Goal: Information Seeking & Learning: Understand process/instructions

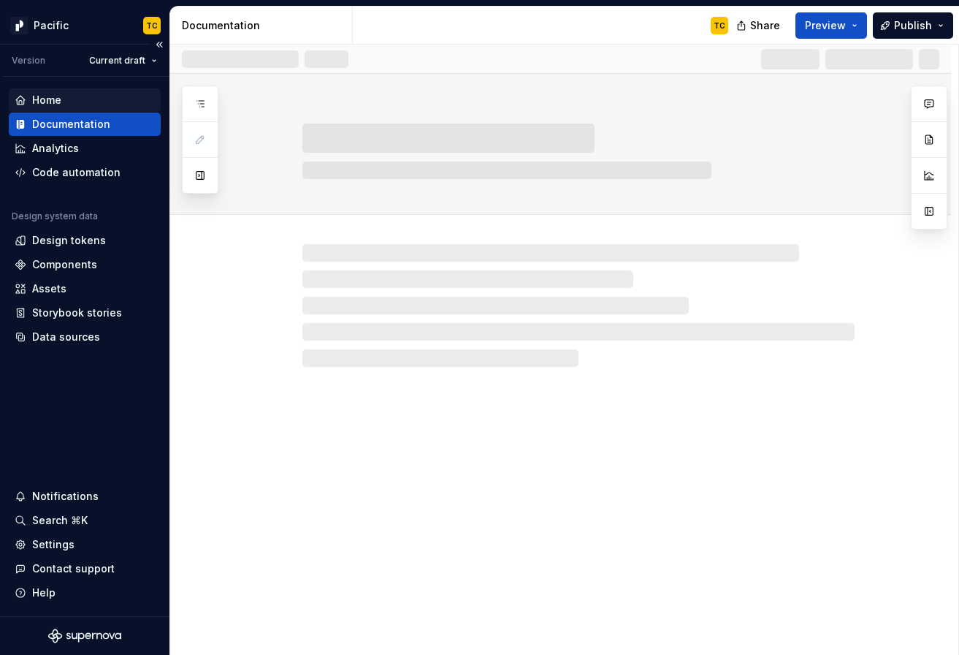
click at [59, 104] on div "Home" at bounding box center [46, 100] width 29 height 15
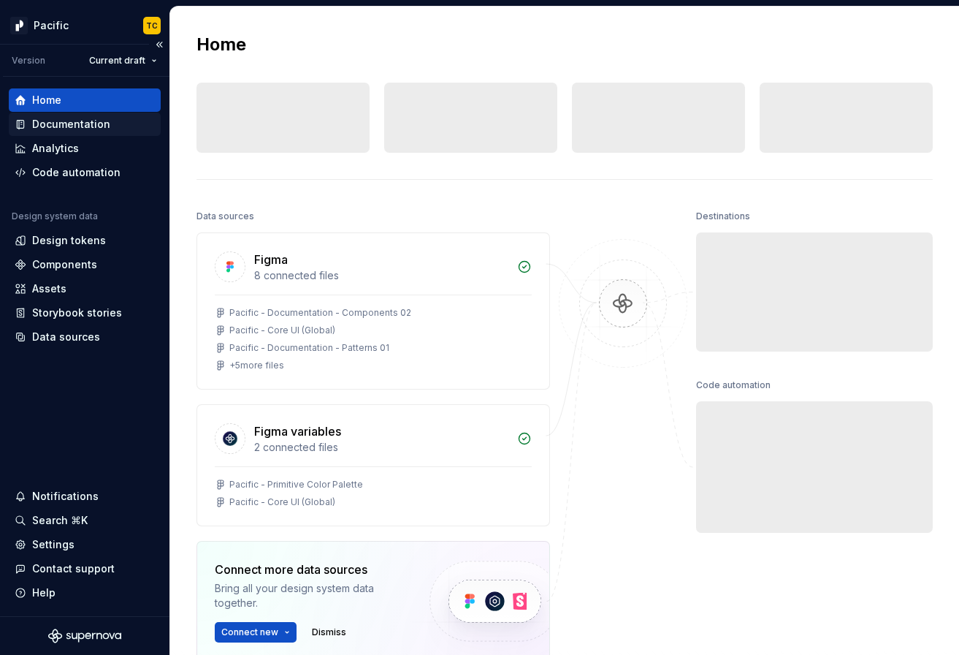
click at [57, 121] on div "Documentation" at bounding box center [71, 124] width 78 height 15
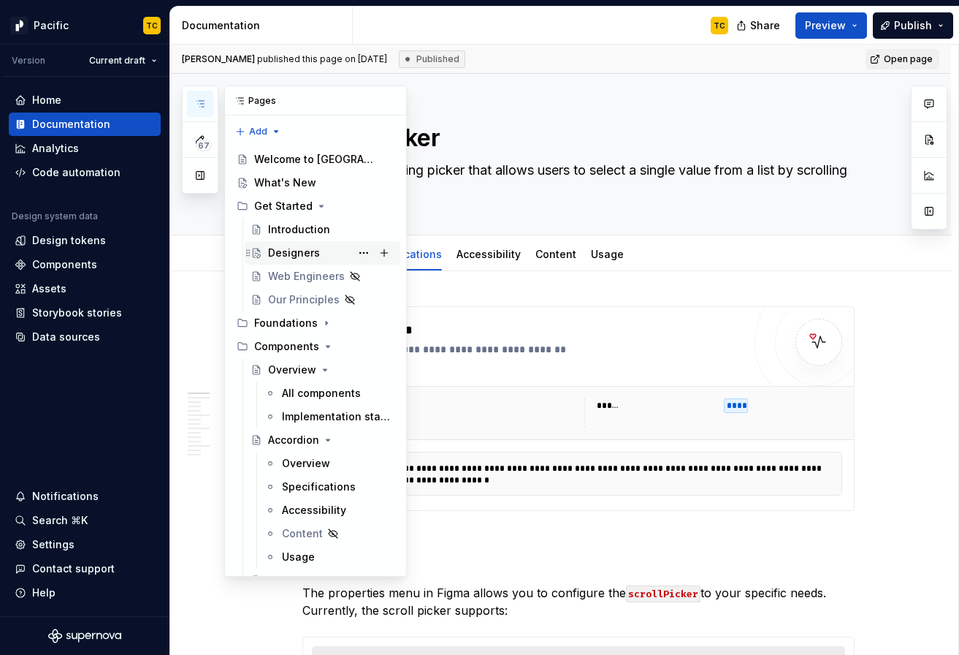
click at [287, 253] on div "Designers" at bounding box center [294, 252] width 52 height 15
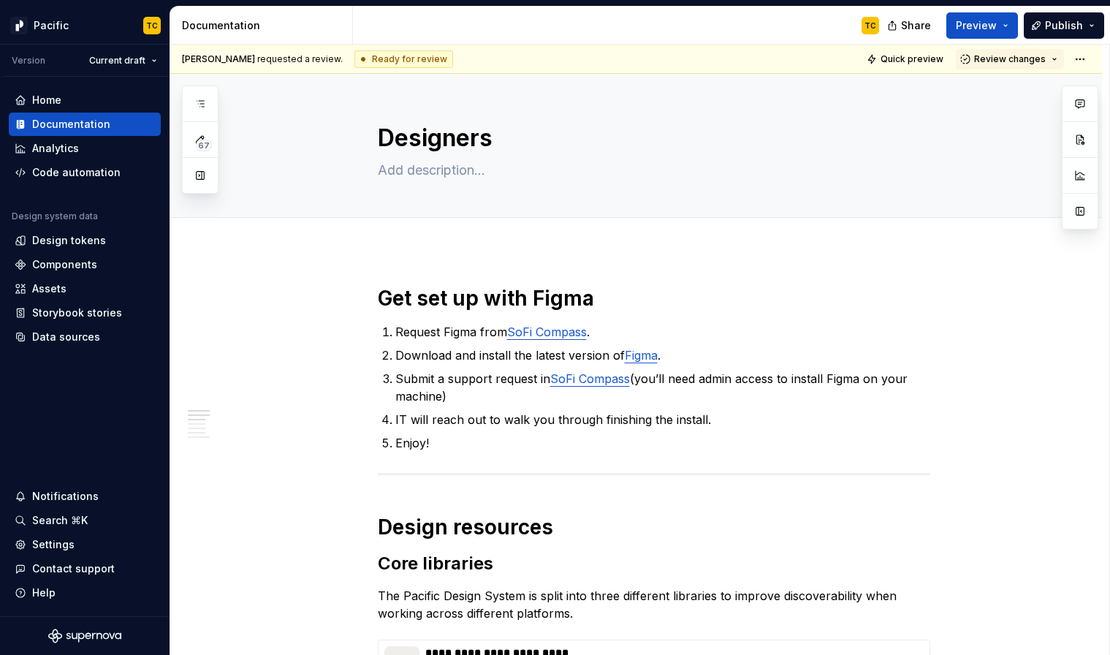
type textarea "*"
click at [411, 229] on span "Add tab" at bounding box center [413, 234] width 34 height 12
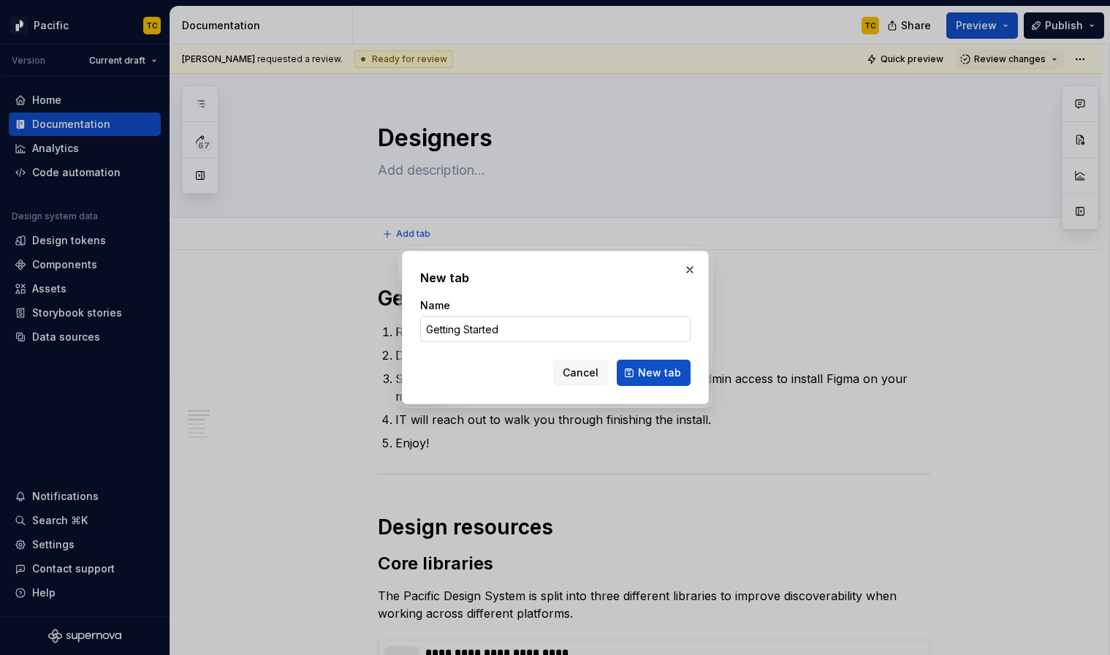
click at [463, 329] on input "Getting Started" at bounding box center [555, 329] width 270 height 26
click at [468, 329] on input "Getting Started" at bounding box center [555, 329] width 270 height 26
type input "Getting Started"
click at [642, 366] on span "New tab" at bounding box center [659, 372] width 43 height 15
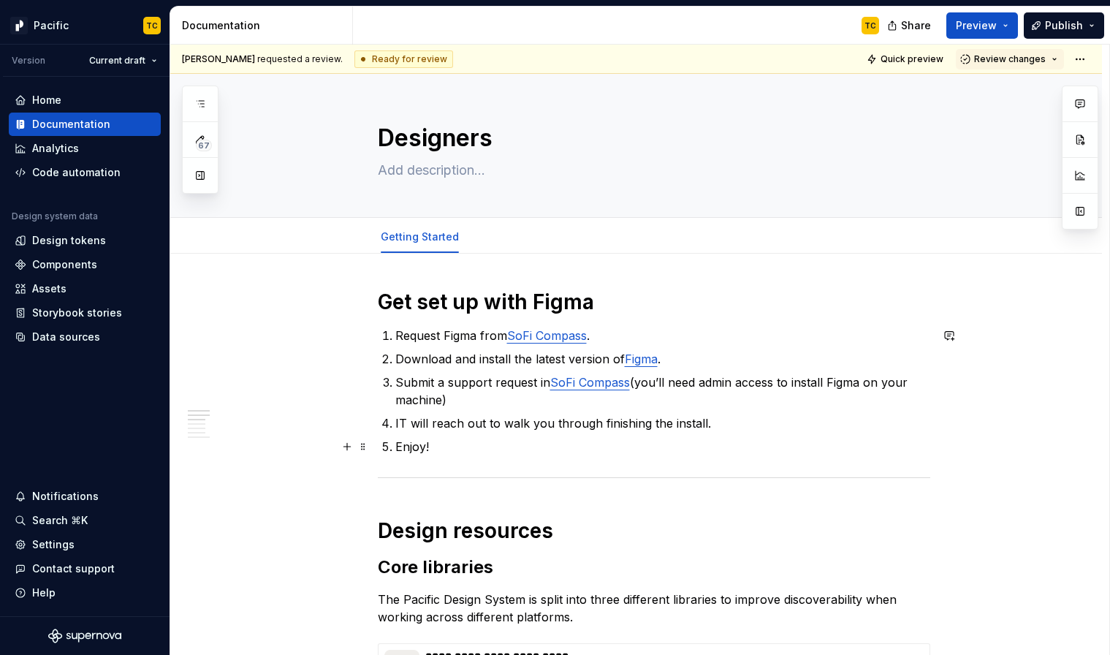
click at [511, 443] on p "Enjoy!" at bounding box center [662, 447] width 535 height 18
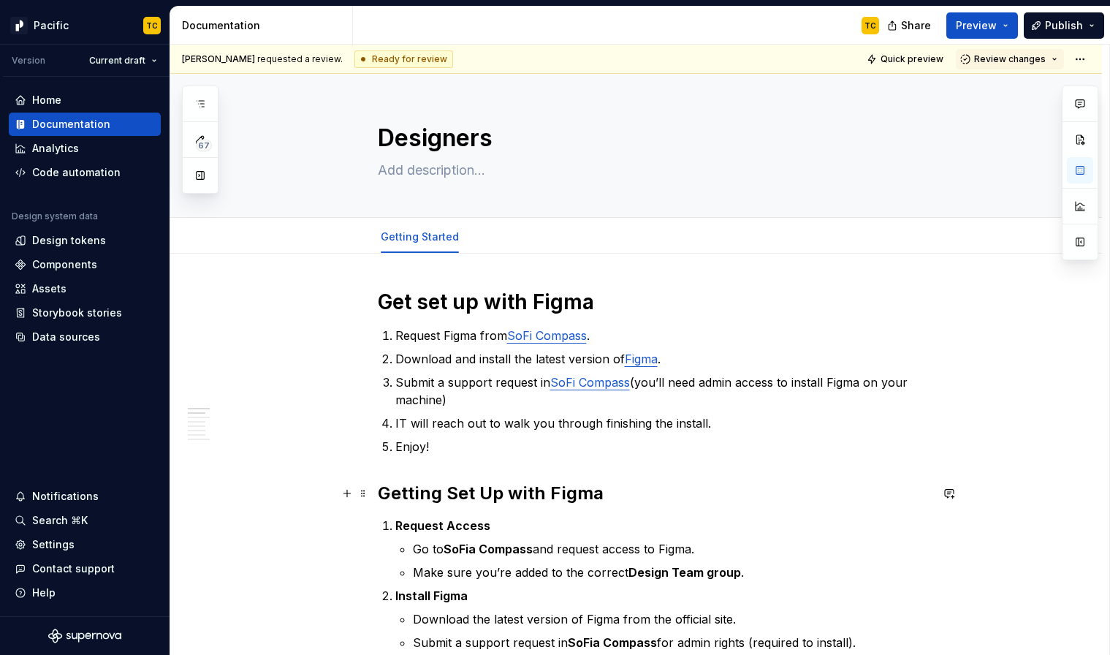
type textarea "*"
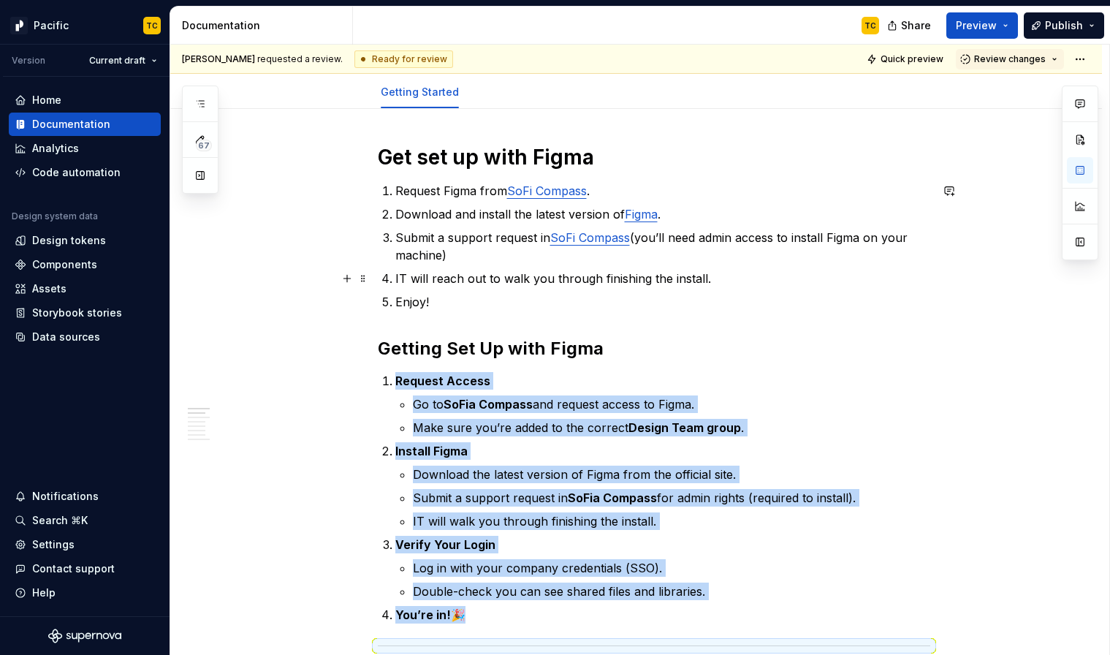
scroll to position [151, 0]
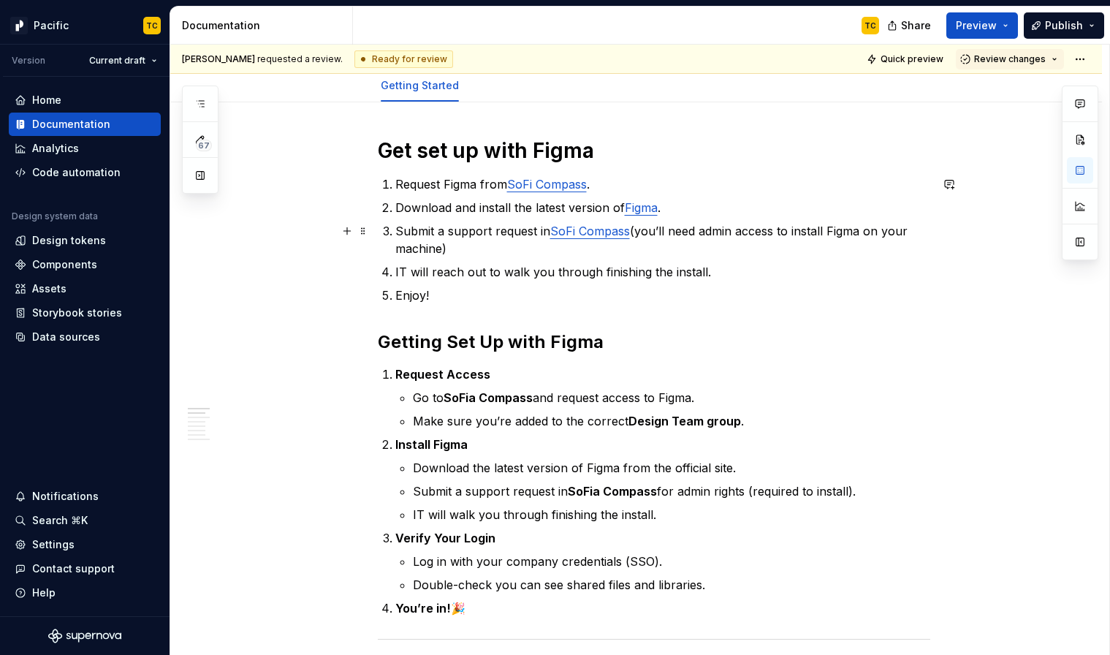
click at [395, 232] on li "Submit a support request in SoFi Compass (you’ll need admin access to install F…" at bounding box center [662, 239] width 535 height 35
click at [447, 494] on p "Submit a support request in SoFia Compass for admin rights (required to install…" at bounding box center [671, 491] width 517 height 18
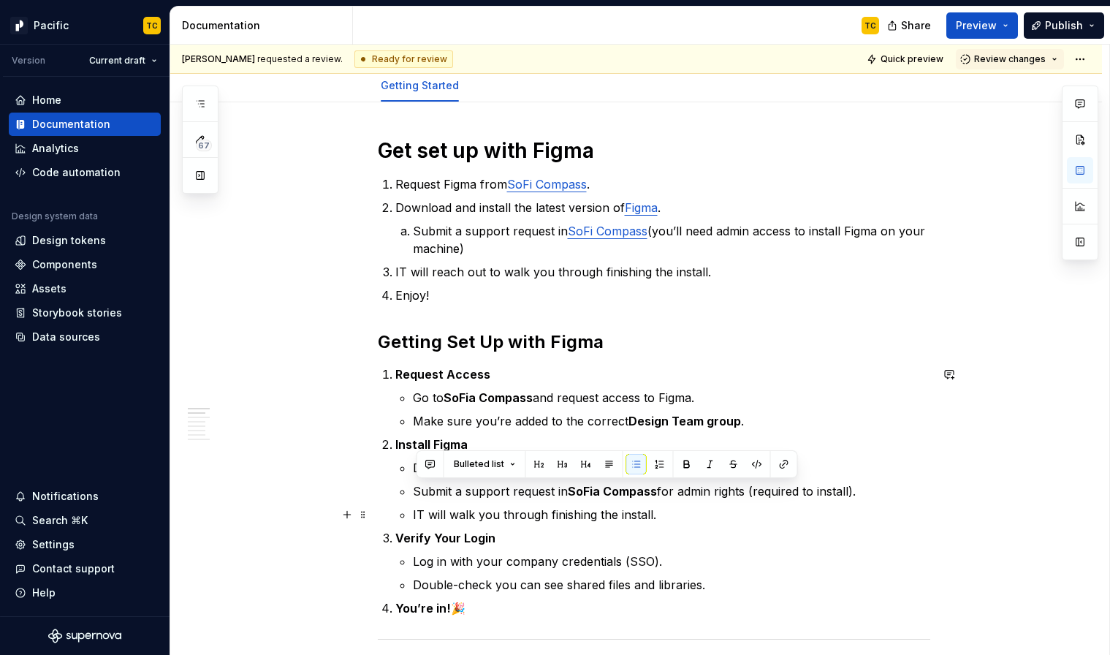
click at [670, 522] on p "IT will walk you through finishing the install." at bounding box center [671, 515] width 517 height 18
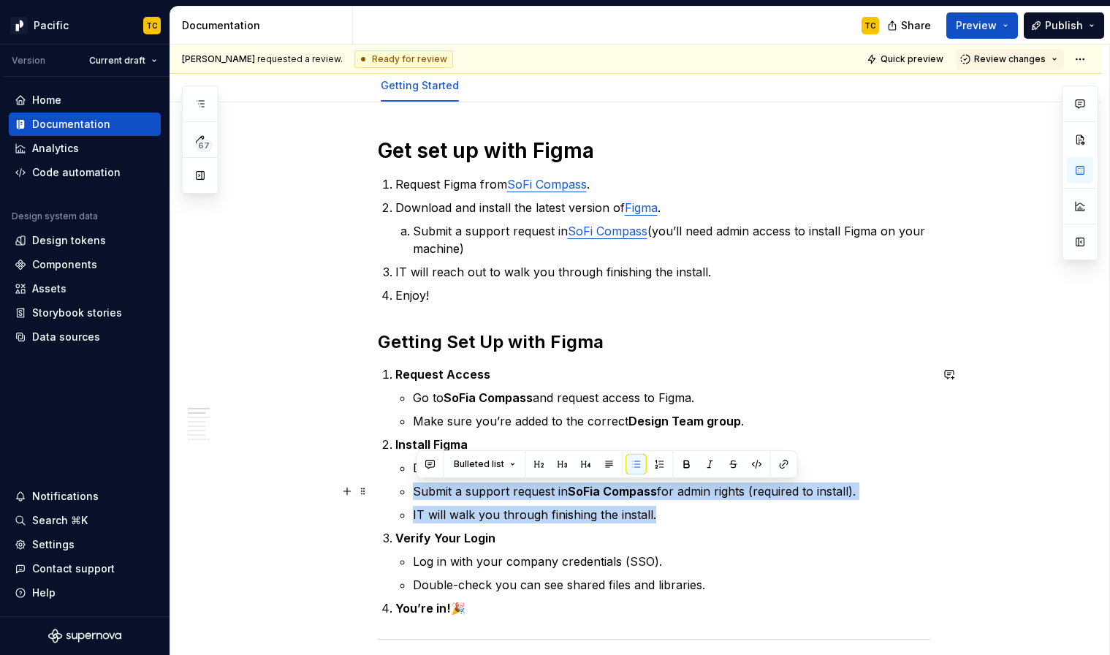
drag, startPoint x: 670, startPoint y: 519, endPoint x: 410, endPoint y: 486, distance: 262.2
click at [413, 486] on ul "Download the latest version of Figma from the official site. Submit a support r…" at bounding box center [671, 491] width 517 height 64
copy ul "Submit a support request in SoFia Compass for admin rights (required to install…"
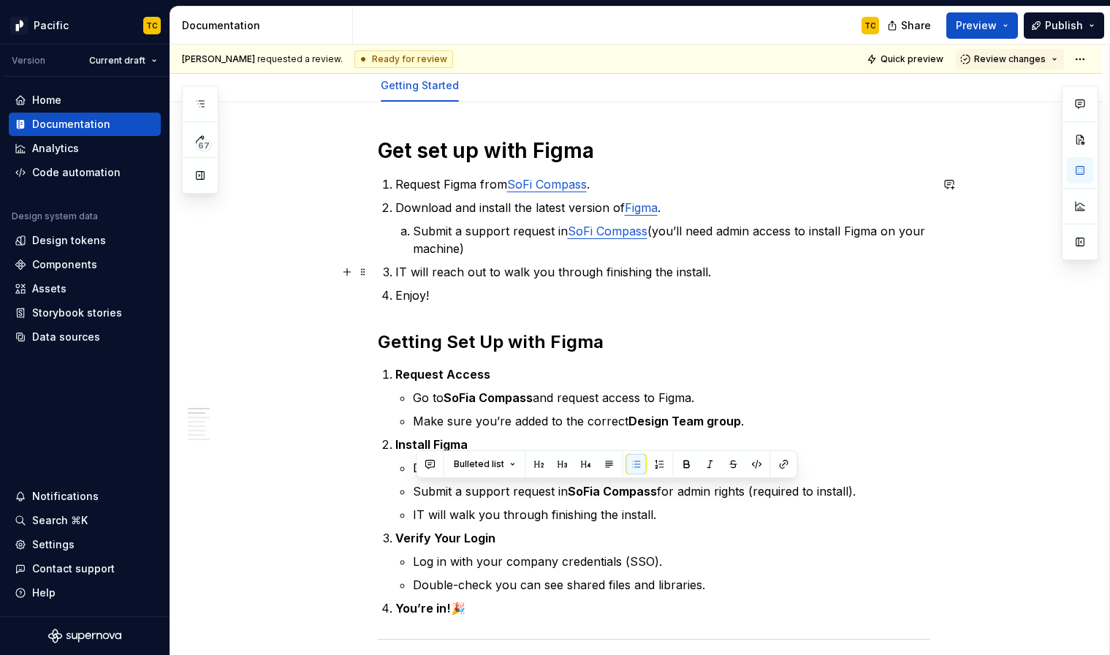
click at [395, 268] on li "IT will reach out to walk you through finishing the install." at bounding box center [662, 272] width 535 height 18
click at [742, 272] on p "IT will reach out to walk you through finishing the install." at bounding box center [671, 272] width 517 height 18
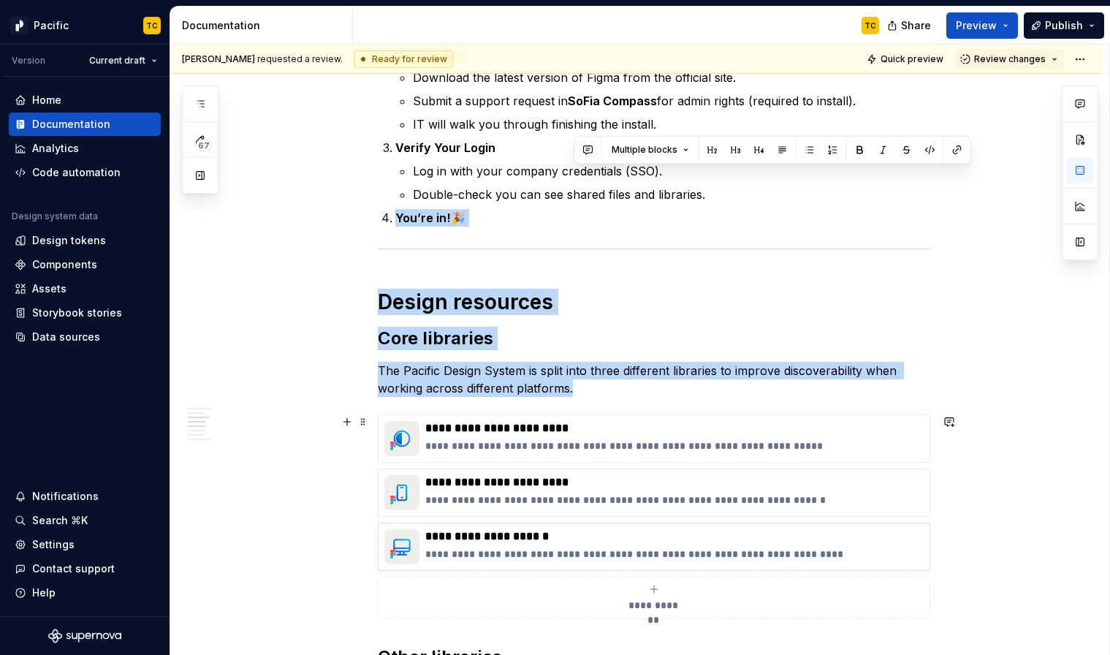
scroll to position [582, 0]
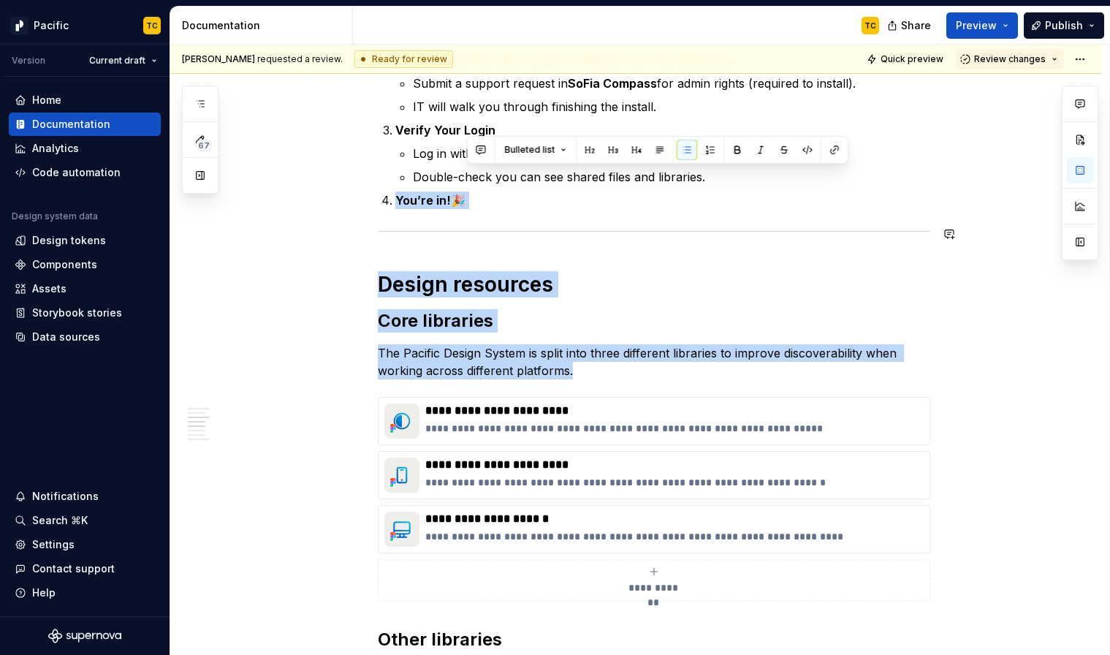
drag, startPoint x: 721, startPoint y: 610, endPoint x: 398, endPoint y: 222, distance: 504.7
click at [398, 222] on div "**********" at bounding box center [654, 555] width 552 height 1699
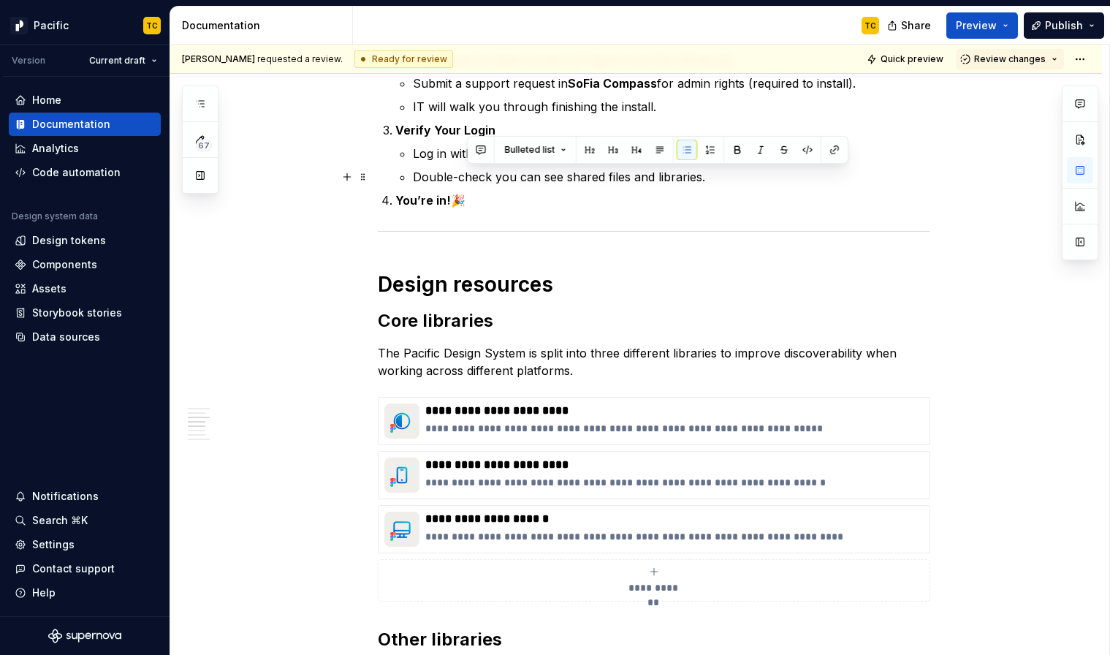
click at [423, 159] on p "Log in with your company credentials (SSO)." at bounding box center [671, 154] width 517 height 18
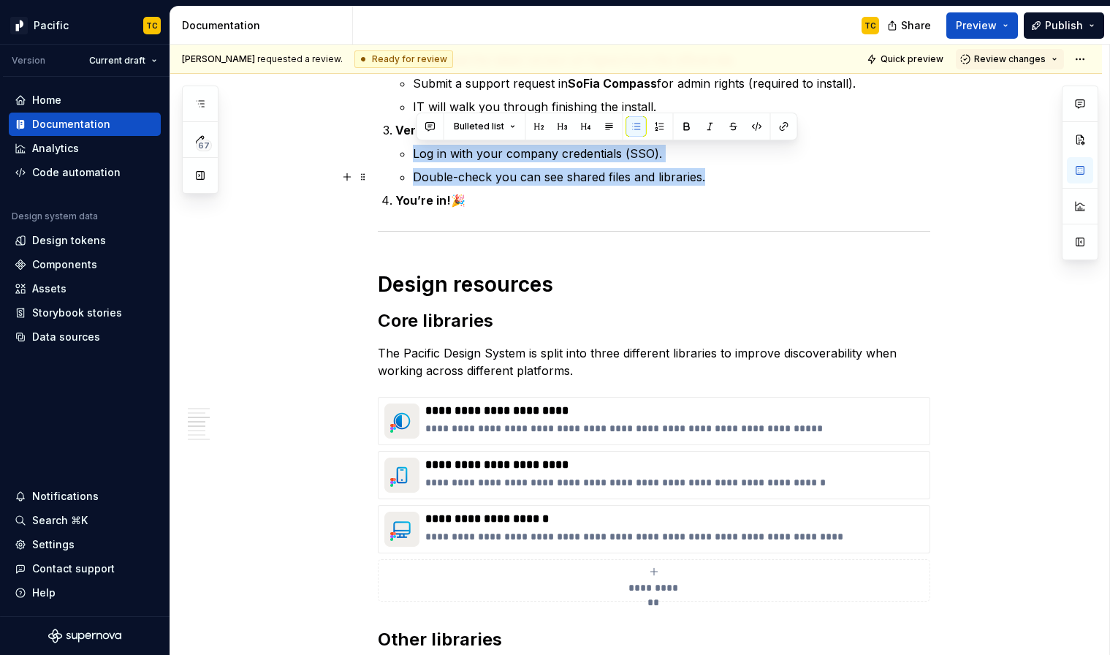
drag, startPoint x: 415, startPoint y: 153, endPoint x: 743, endPoint y: 169, distance: 328.4
click at [743, 169] on li "Verify Your Login Log in with your company credentials (SSO). Double-check you …" at bounding box center [662, 153] width 535 height 64
copy ul "Log in with your company credentials (SSO). Double-check you can see shared fil…"
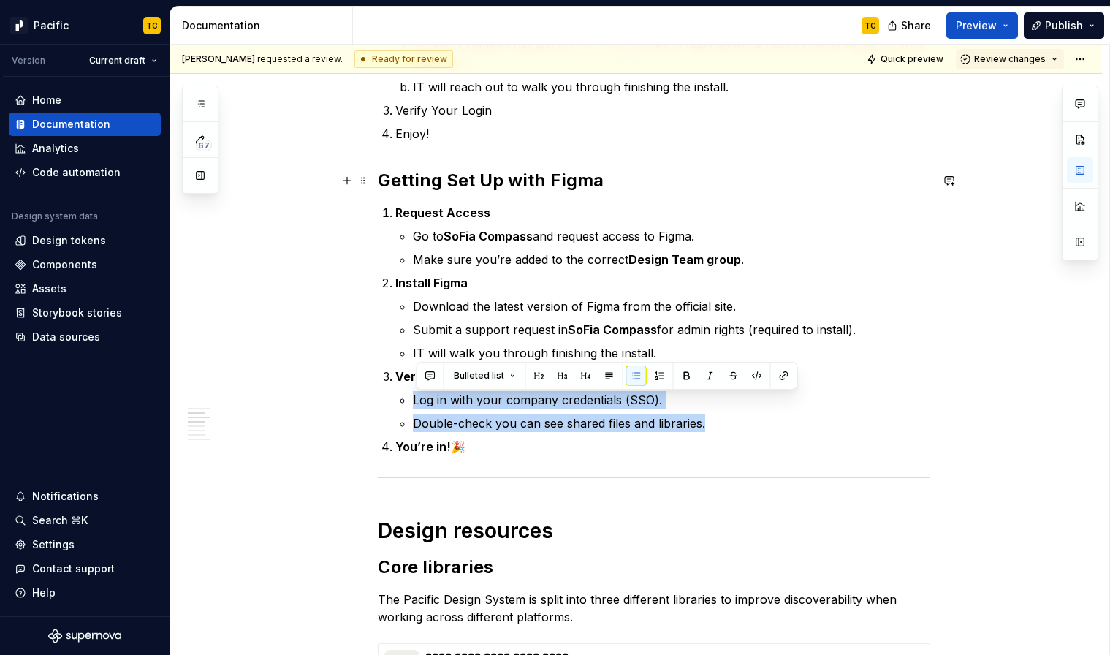
scroll to position [331, 0]
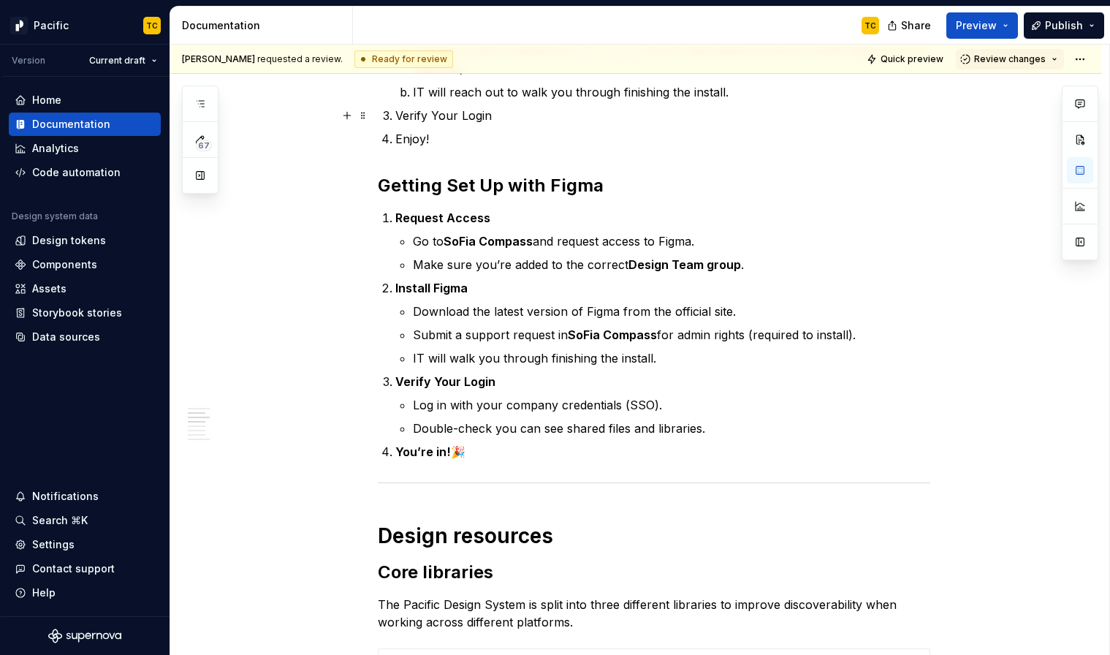
click at [533, 114] on p "Verify Your Login" at bounding box center [662, 116] width 535 height 18
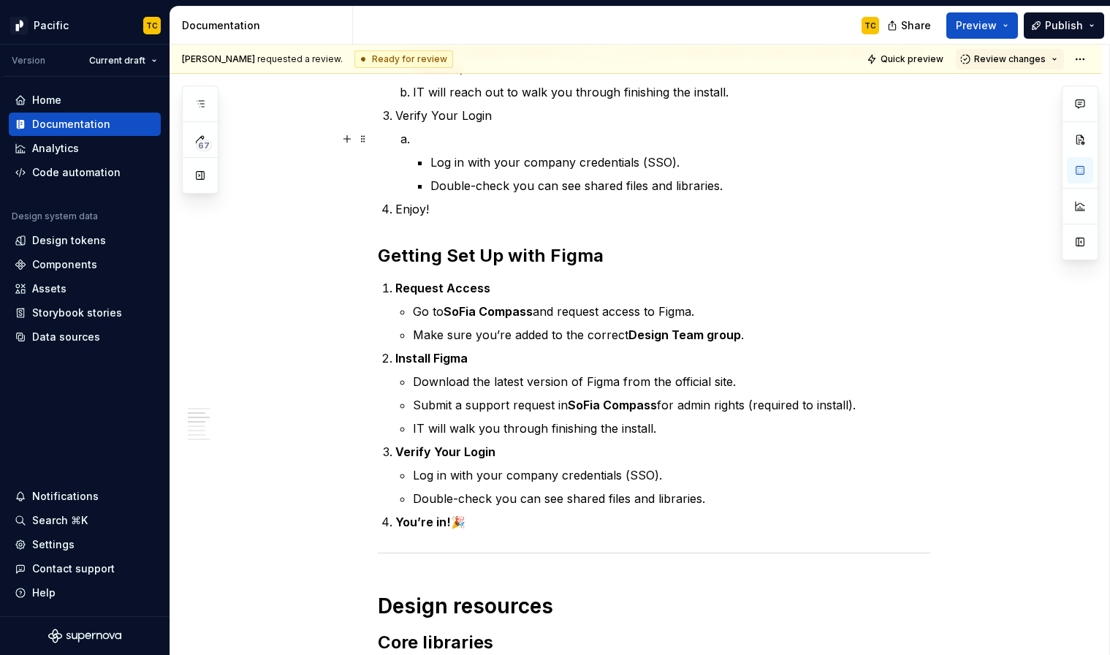
click at [451, 132] on p at bounding box center [671, 139] width 517 height 18
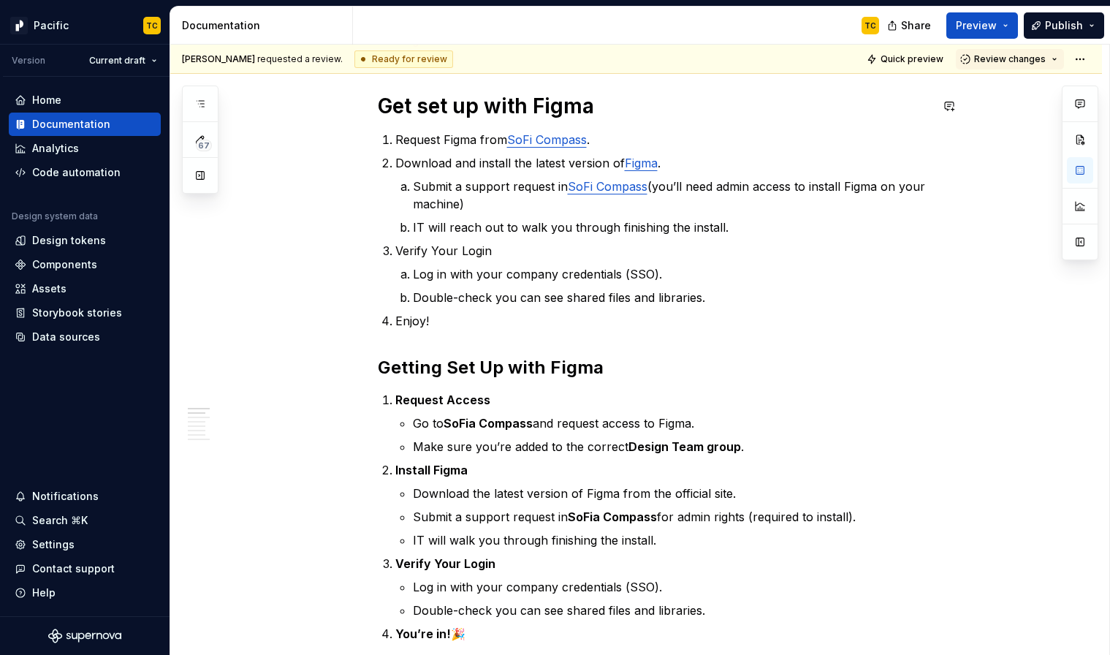
scroll to position [132, 0]
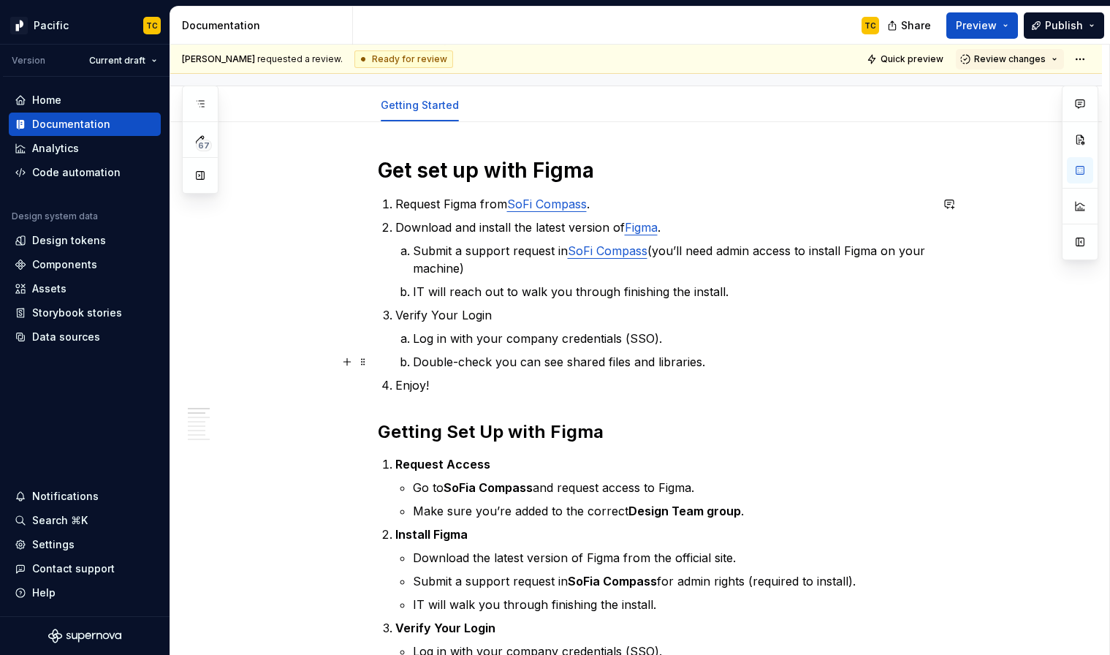
click at [724, 359] on p "Double-check you can see shared files and libraries." at bounding box center [671, 362] width 517 height 18
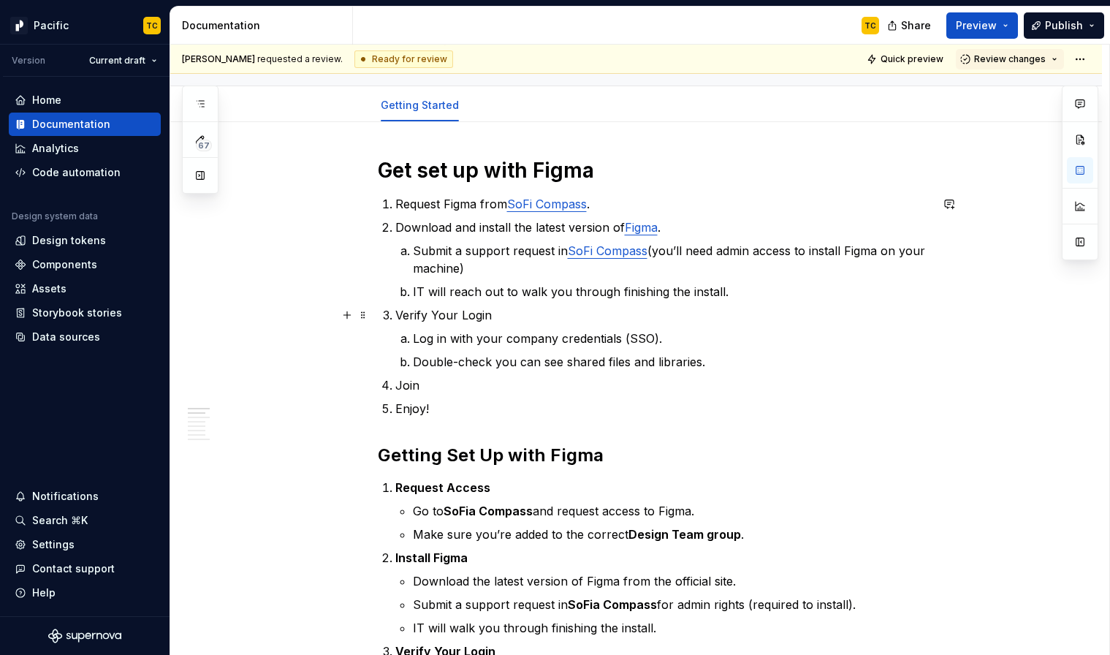
click at [446, 316] on p "Verify Your Login" at bounding box center [662, 315] width 535 height 18
click at [397, 228] on li "Download and install the latest version of Figma . Submit a support request in …" at bounding box center [662, 259] width 535 height 82
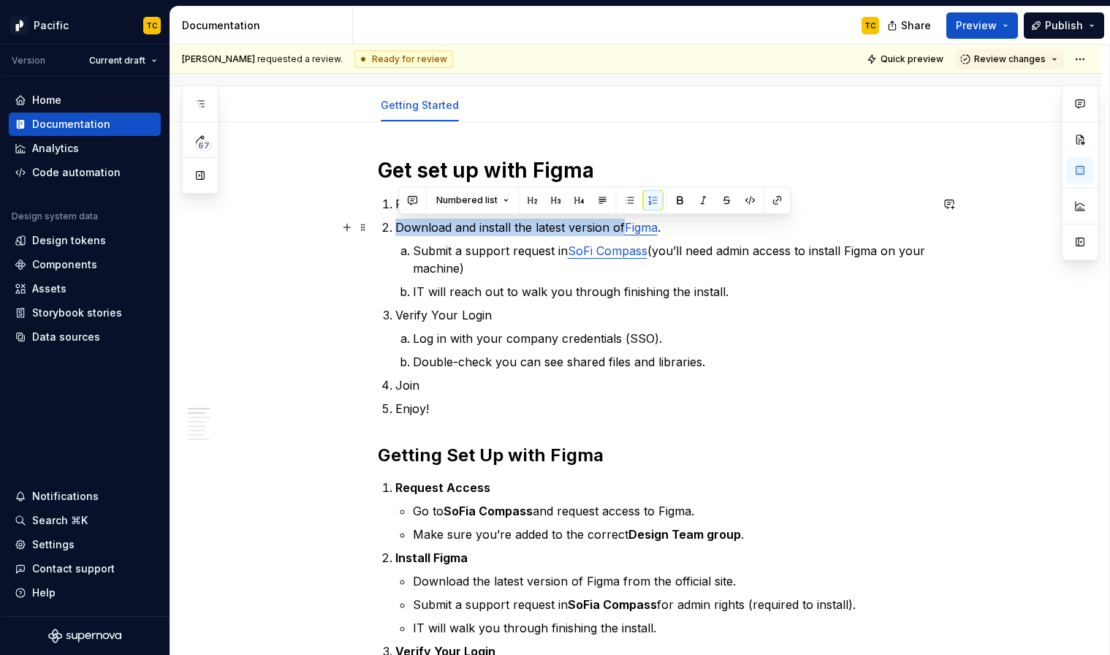
drag, startPoint x: 399, startPoint y: 224, endPoint x: 625, endPoint y: 225, distance: 226.5
click at [625, 225] on p "Download and install the latest version of Figma ." at bounding box center [662, 227] width 535 height 18
click at [400, 225] on p "Download and install the latest version of Figma ." at bounding box center [662, 227] width 535 height 18
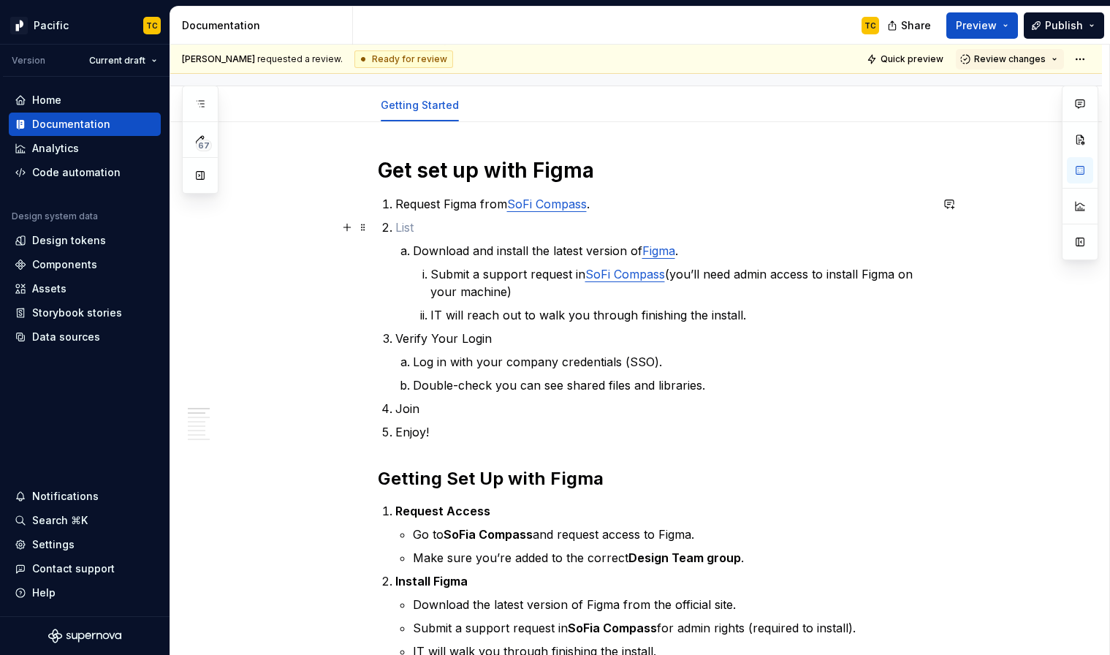
click at [435, 230] on p at bounding box center [662, 227] width 535 height 18
click at [430, 275] on li "Submit a support request in SoFi Compass (you’ll need admin access to install F…" at bounding box center [680, 282] width 500 height 35
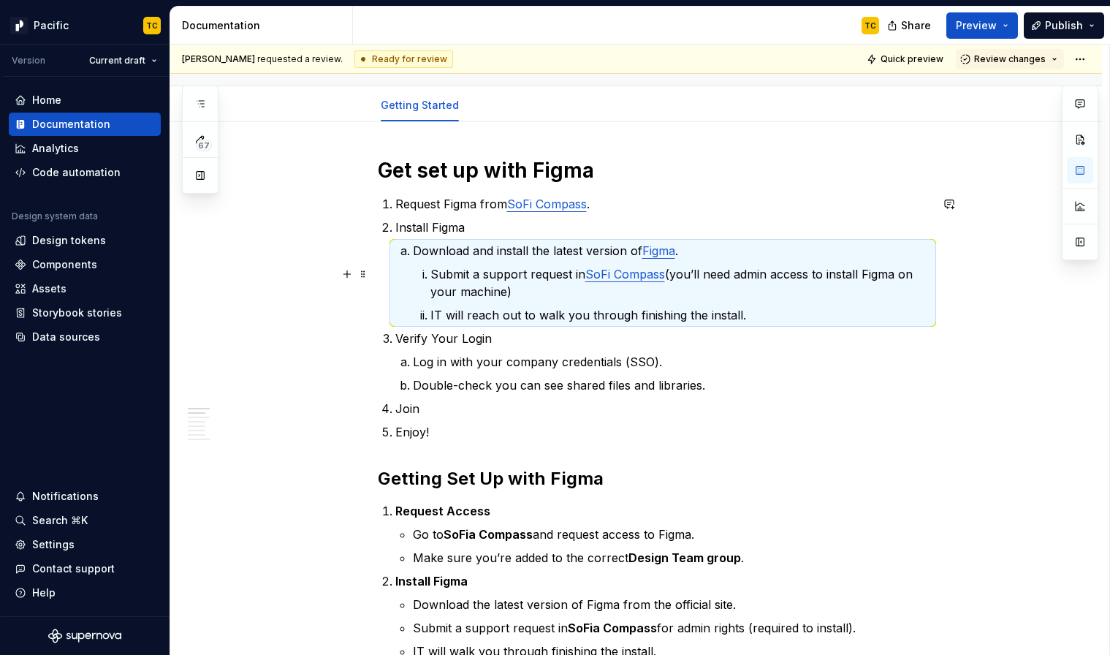
click at [433, 272] on p "Submit a support request in SoFi Compass (you’ll need admin access to install F…" at bounding box center [680, 282] width 500 height 35
click at [442, 272] on p "Submit a support request in SoFi Compass (you’ll need admin access to install F…" at bounding box center [680, 282] width 500 height 35
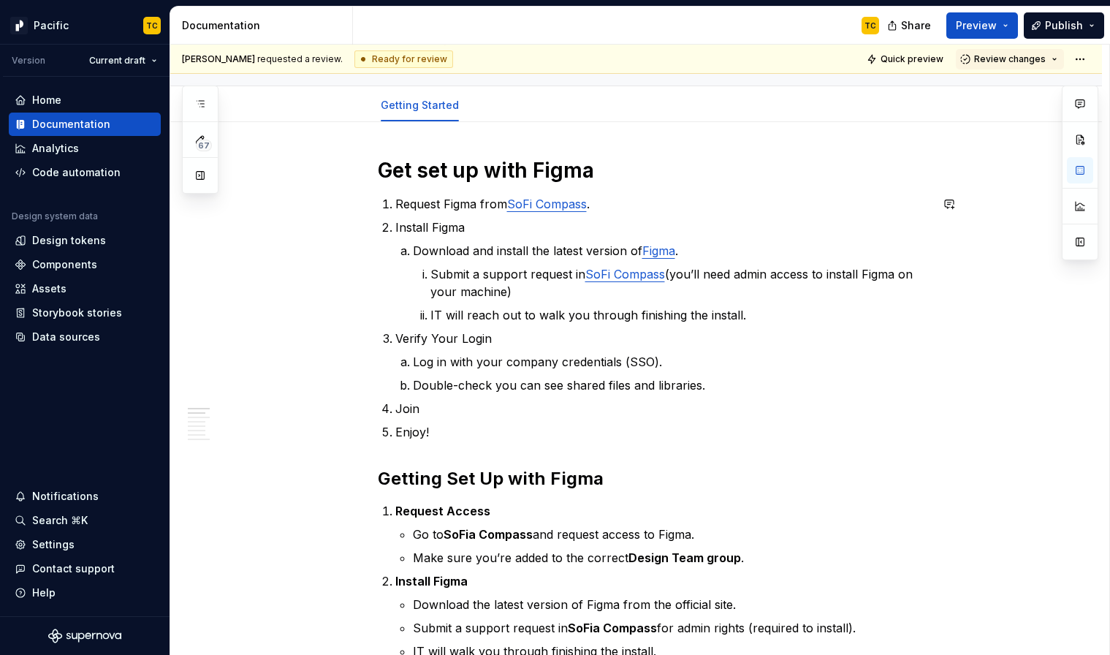
click at [442, 272] on p "Submit a support request in SoFi Compass (you’ll need admin access to install F…" at bounding box center [680, 282] width 500 height 35
click at [435, 270] on p "Submit a support request in SoFi Compass (you’ll need admin access to install F…" at bounding box center [680, 282] width 500 height 35
click at [432, 272] on li "Submit a support request in SoFi Compass (you’ll need admin access to install F…" at bounding box center [680, 282] width 500 height 35
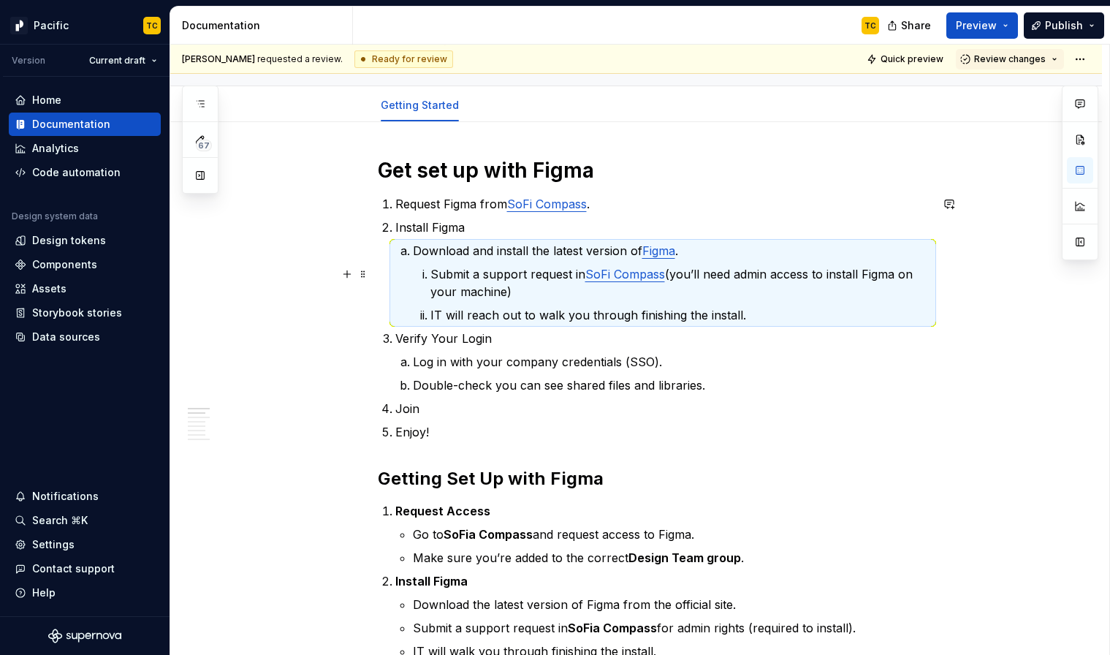
click at [446, 271] on p "Submit a support request in SoFi Compass (you’ll need admin access to install F…" at bounding box center [680, 282] width 500 height 35
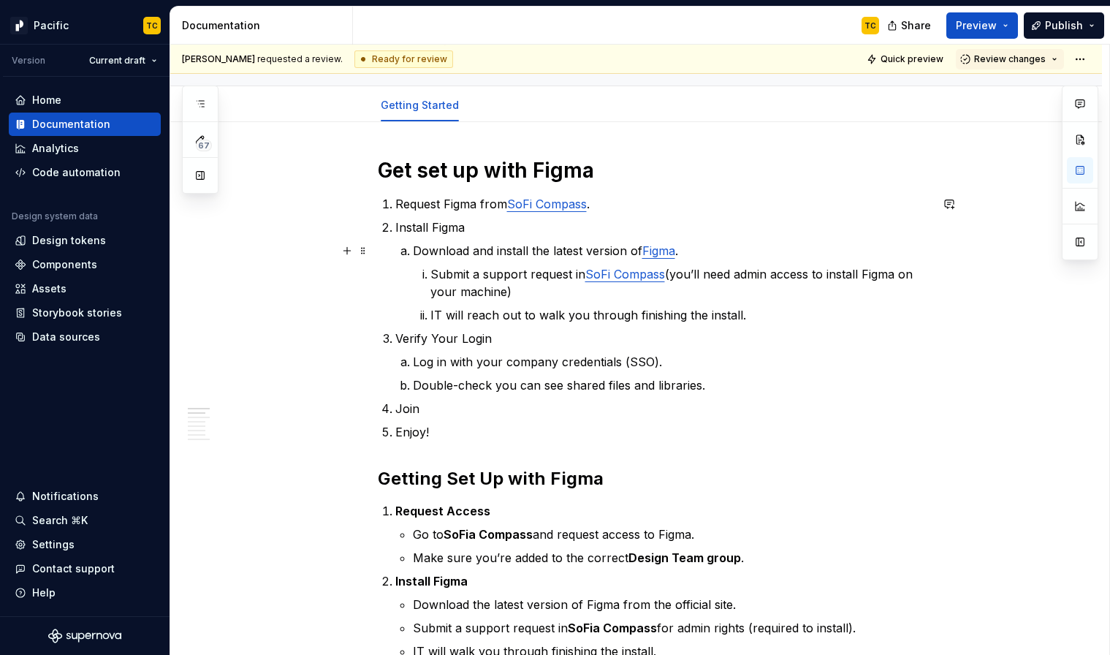
click at [693, 248] on p "Download and install the latest version of Figma ." at bounding box center [671, 251] width 517 height 18
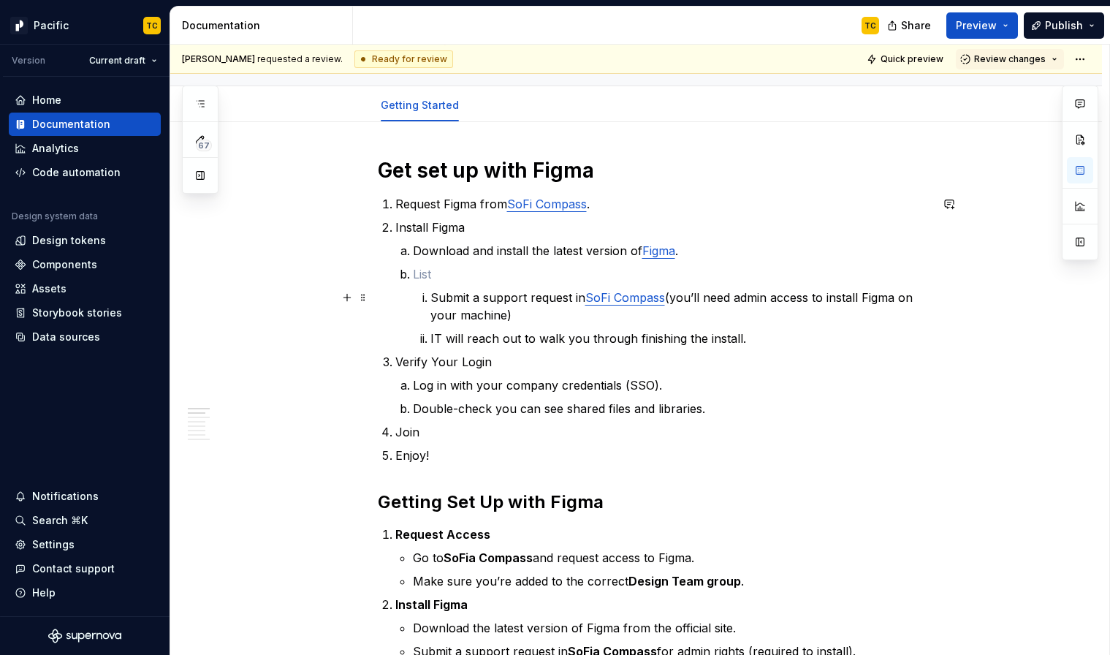
click at [489, 299] on p "Submit a support request in SoFi Compass (you’ll need admin access to install F…" at bounding box center [680, 306] width 500 height 35
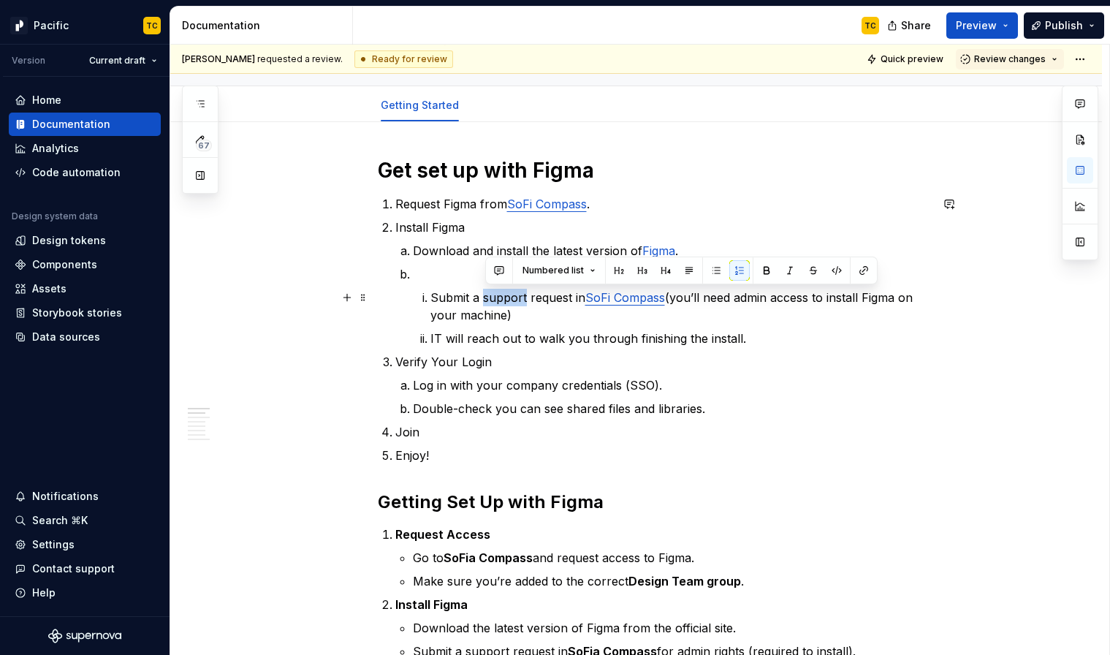
click at [489, 299] on p "Submit a support request in SoFi Compass (you’ll need admin access to install F…" at bounding box center [680, 306] width 500 height 35
copy p "Submit a support request in SoFi Compass (you’ll need admin access to install F…"
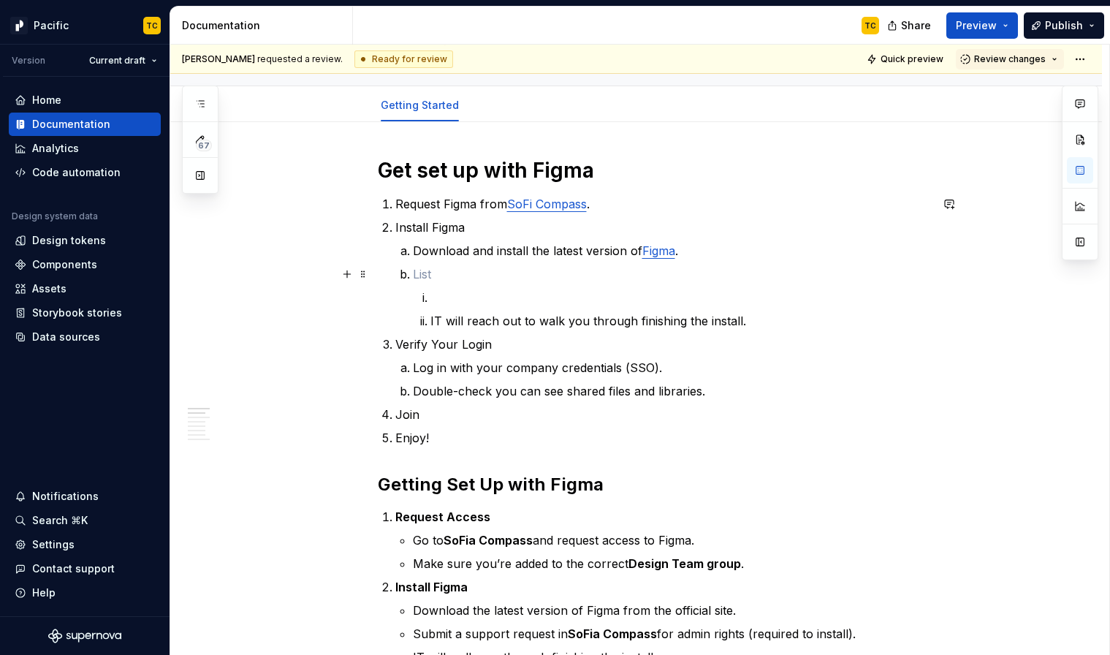
click at [442, 272] on p at bounding box center [671, 274] width 517 height 18
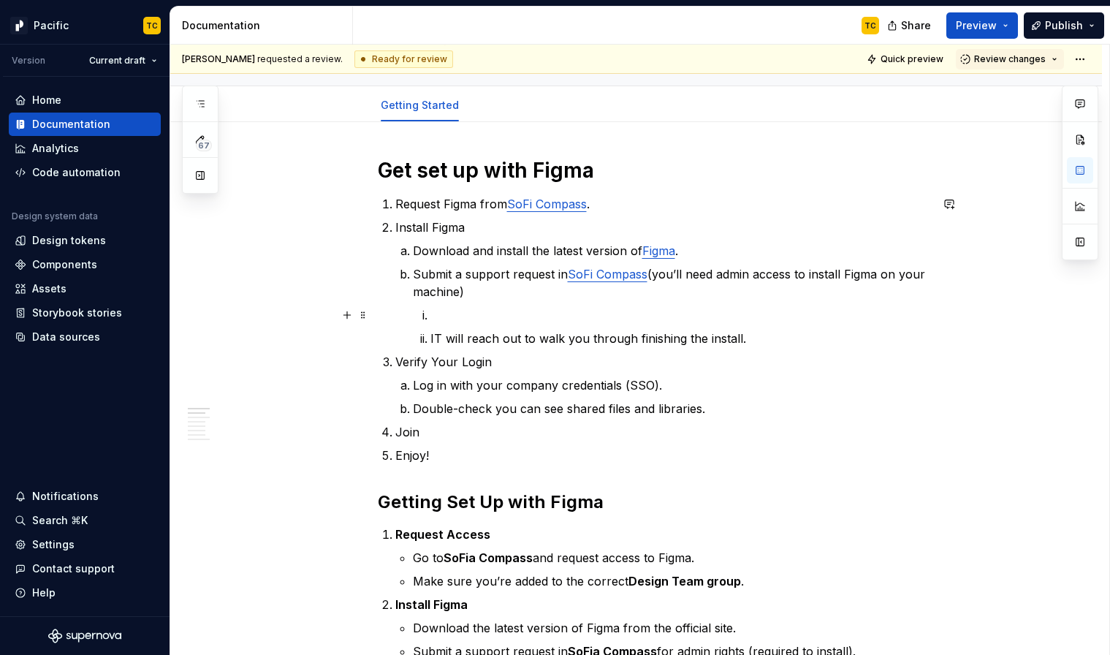
click at [461, 316] on p at bounding box center [680, 315] width 500 height 18
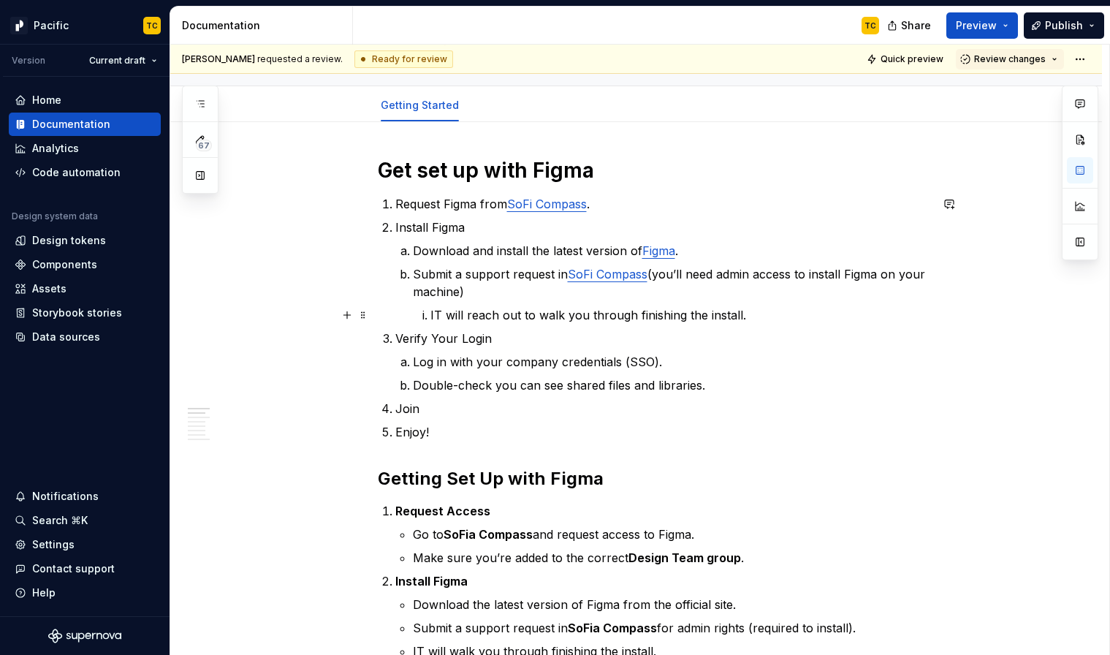
click at [436, 316] on p "IT will reach out to walk you through finishing the install." at bounding box center [680, 315] width 500 height 18
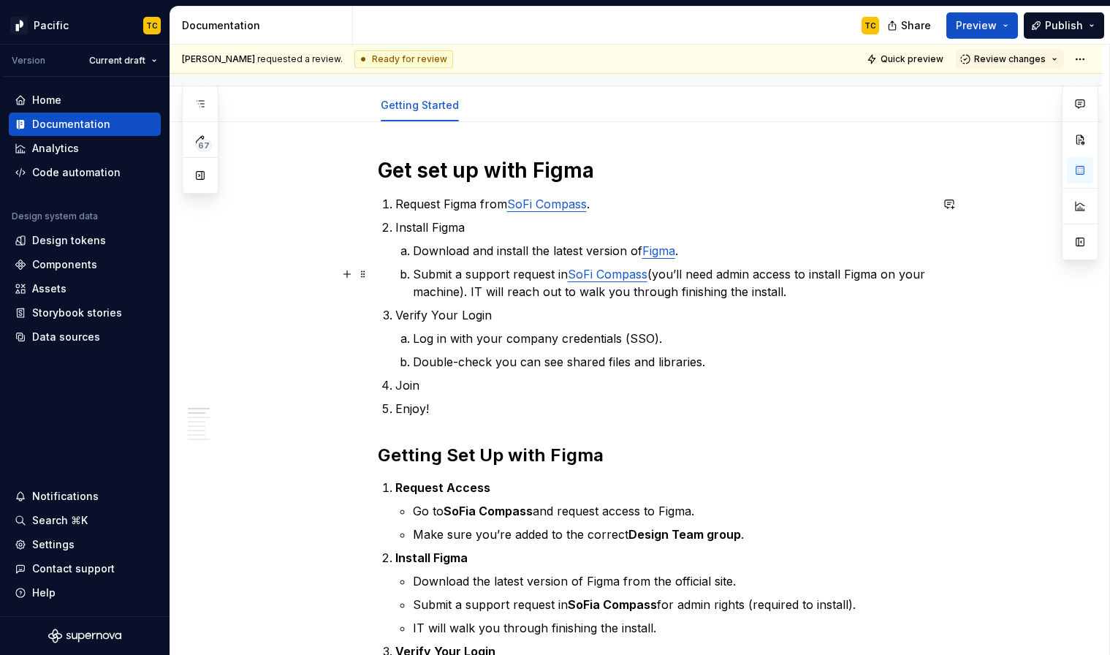
click at [809, 297] on p "Submit a support request in SoFi Compass (you’ll need admin access to install F…" at bounding box center [671, 282] width 517 height 35
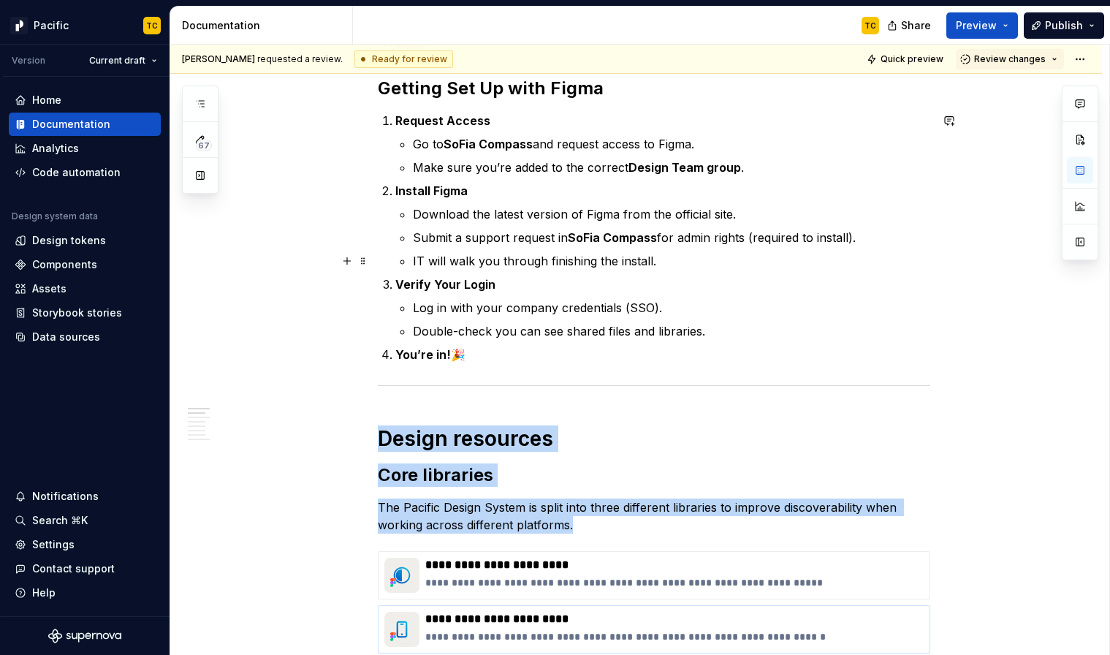
scroll to position [557, 0]
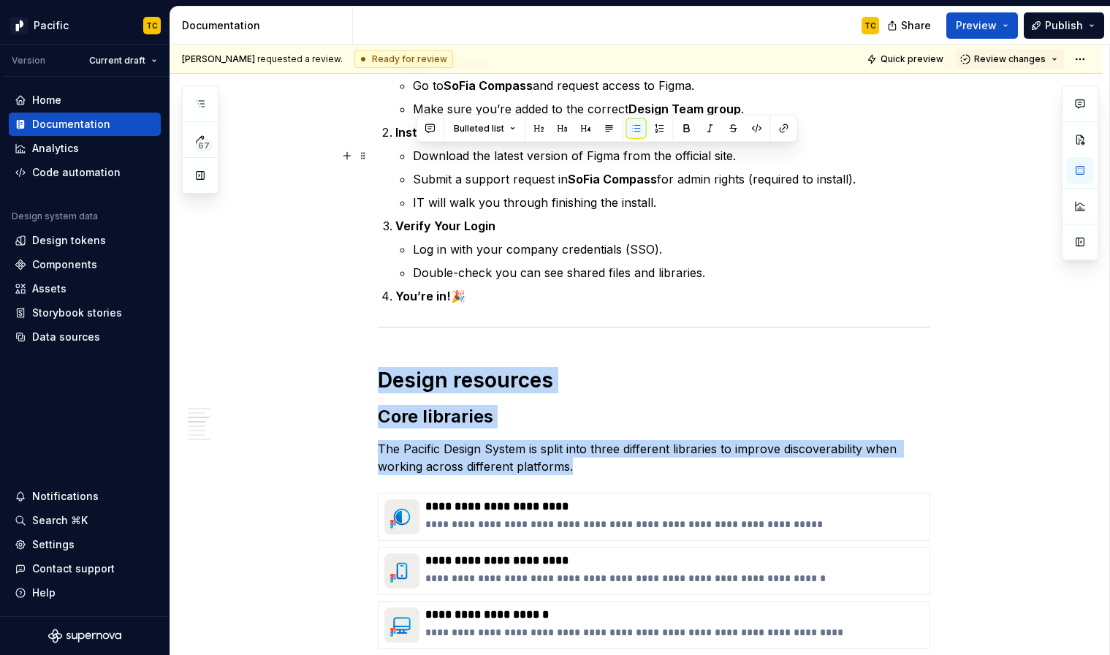
drag, startPoint x: 654, startPoint y: 599, endPoint x: 393, endPoint y: 147, distance: 522.0
click at [393, 147] on div "**********" at bounding box center [654, 616] width 552 height 1769
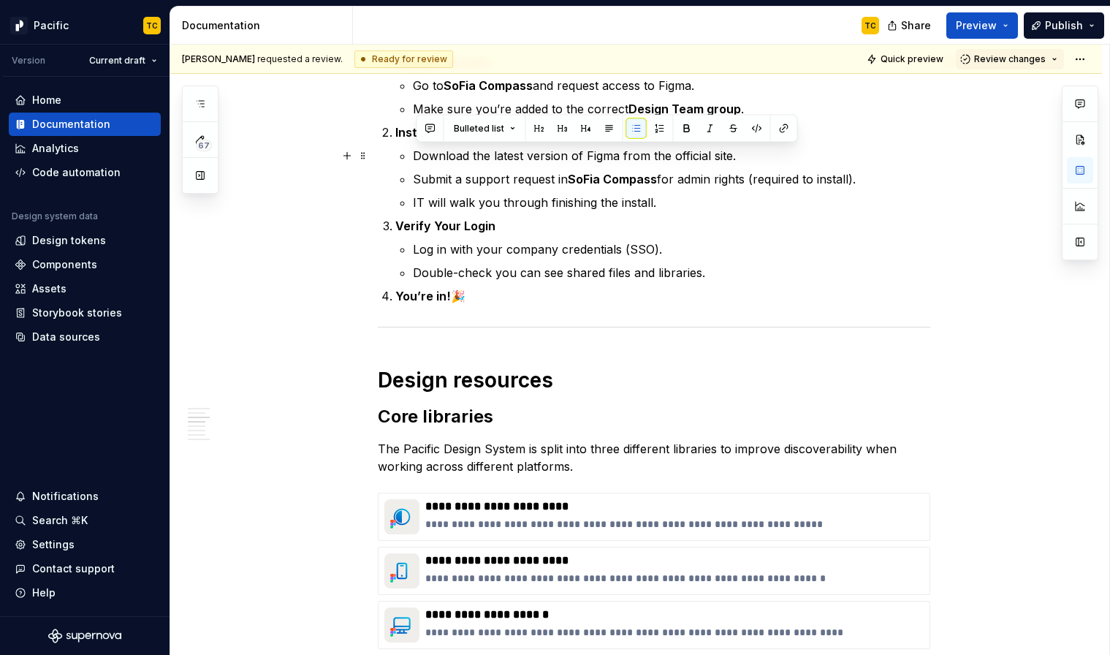
click at [507, 191] on ul "Download the latest version of Figma from the official site. Submit a support r…" at bounding box center [671, 179] width 517 height 64
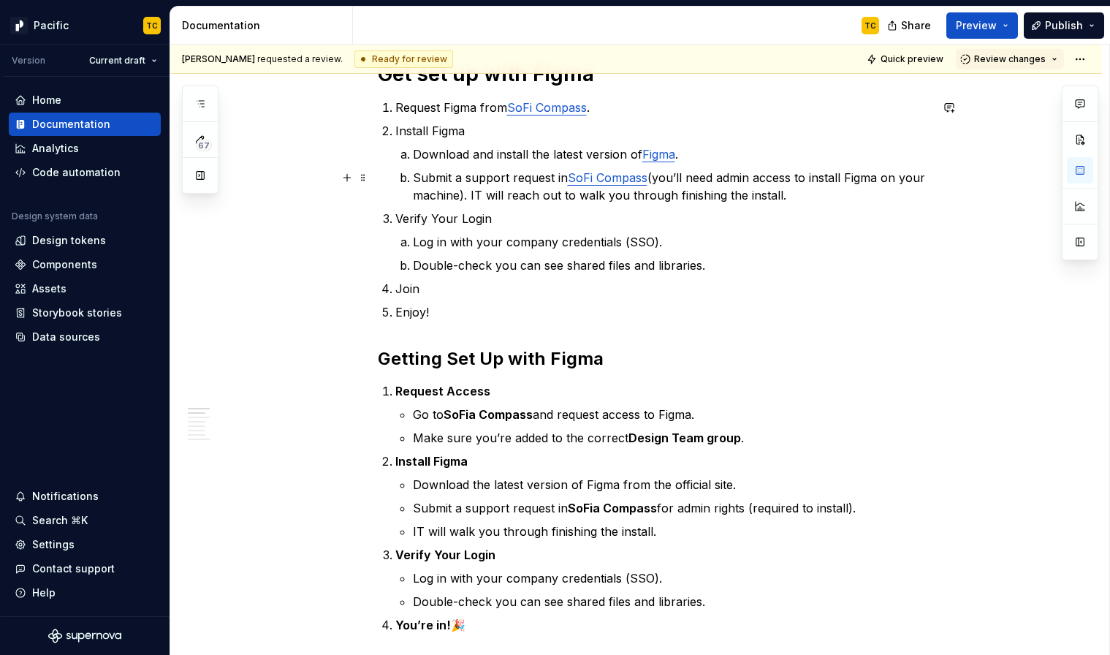
scroll to position [227, 0]
click at [418, 221] on p "Verify Your Login" at bounding box center [662, 219] width 535 height 18
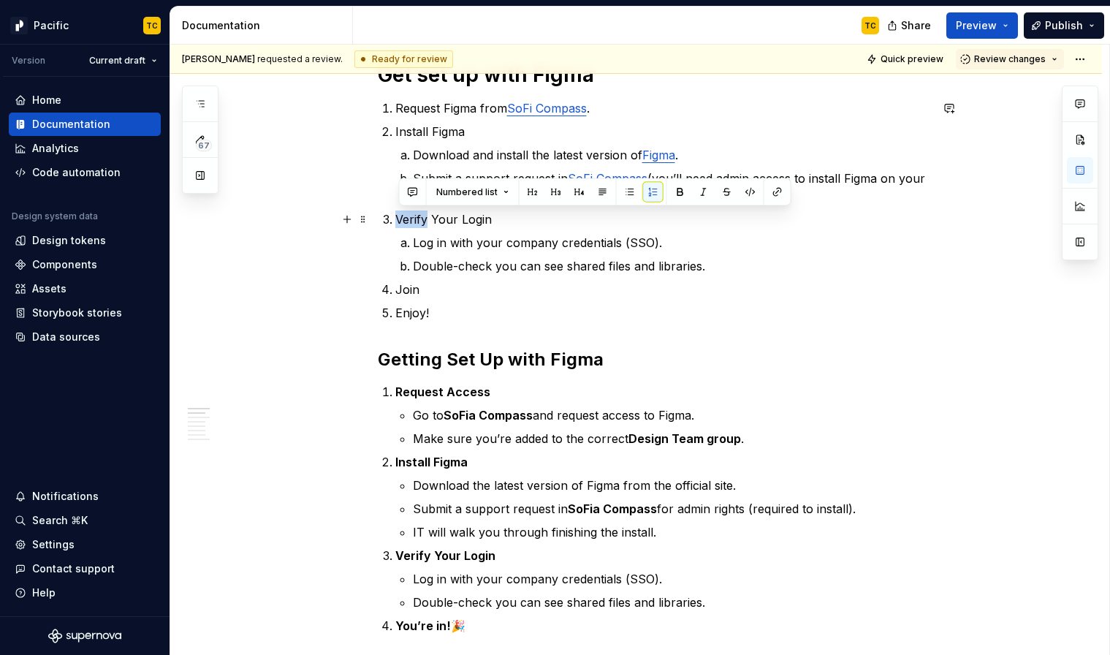
click at [418, 221] on p "Verify Your Login" at bounding box center [662, 219] width 535 height 18
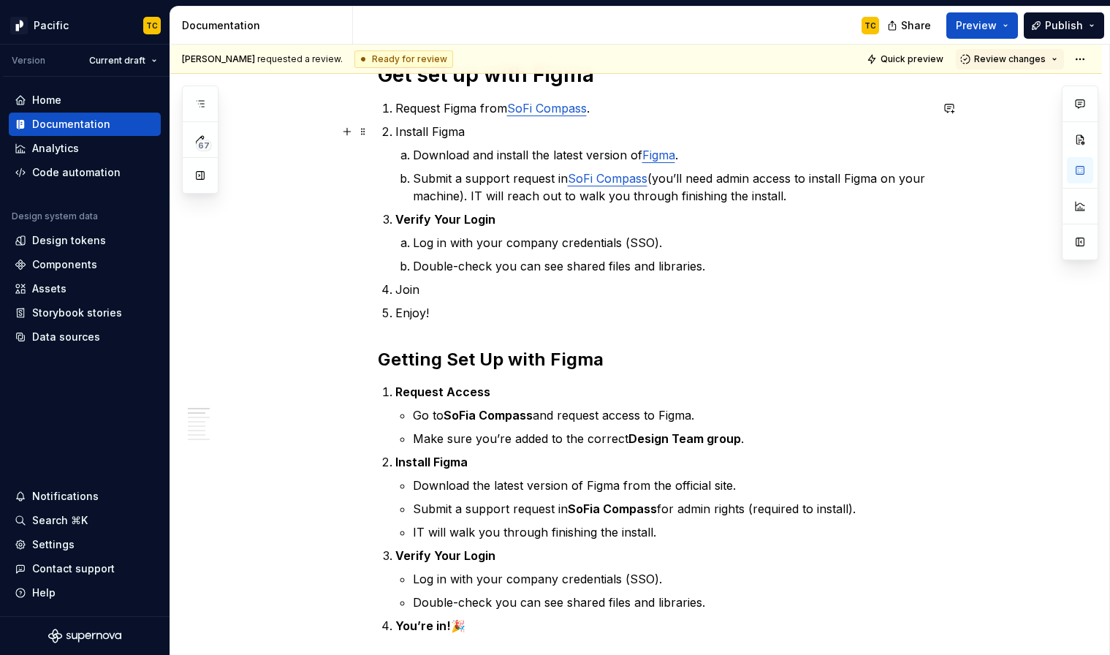
click at [412, 139] on p "Install Figma" at bounding box center [662, 132] width 535 height 18
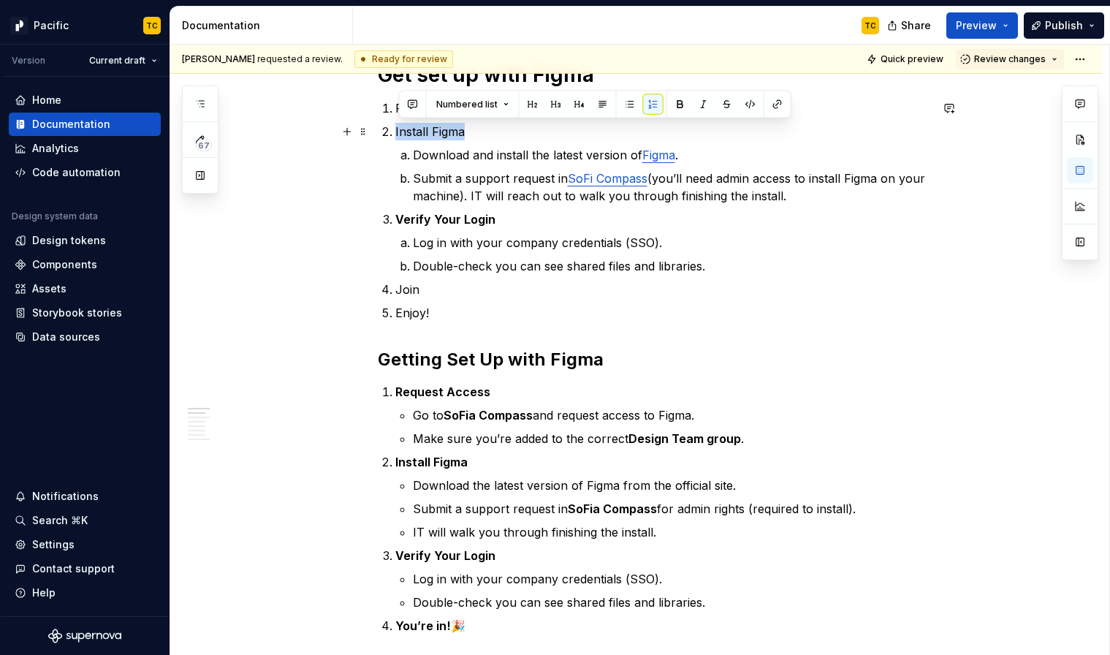
click at [412, 139] on p "Install Figma" at bounding box center [662, 132] width 535 height 18
click at [486, 155] on p "Download and install the latest version of Figma ." at bounding box center [671, 155] width 517 height 18
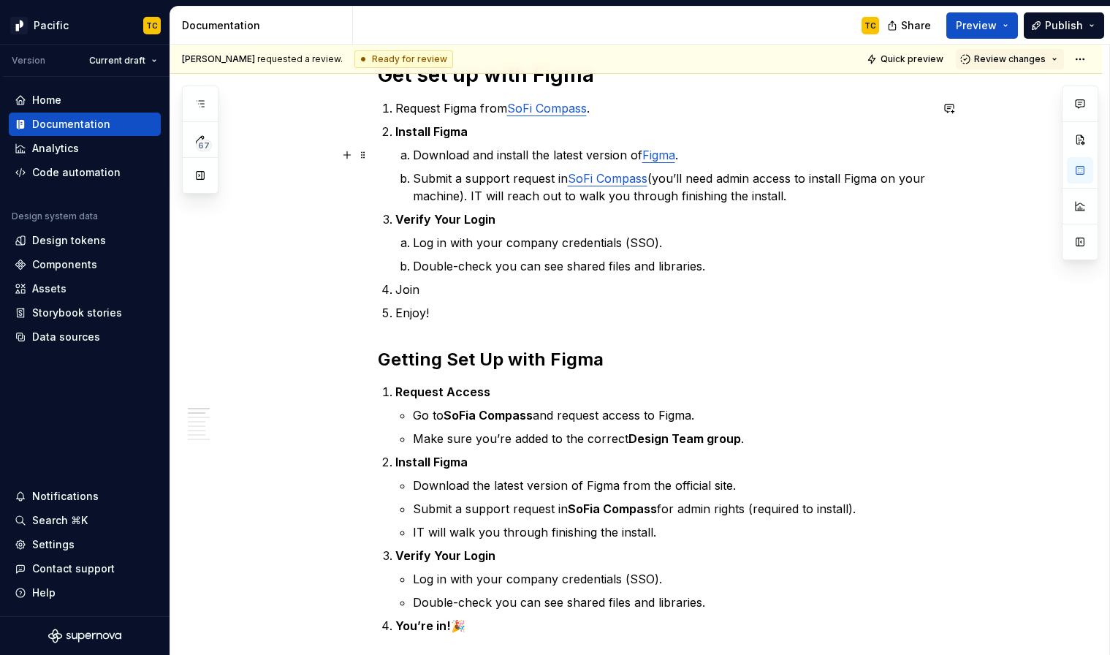
scroll to position [207, 0]
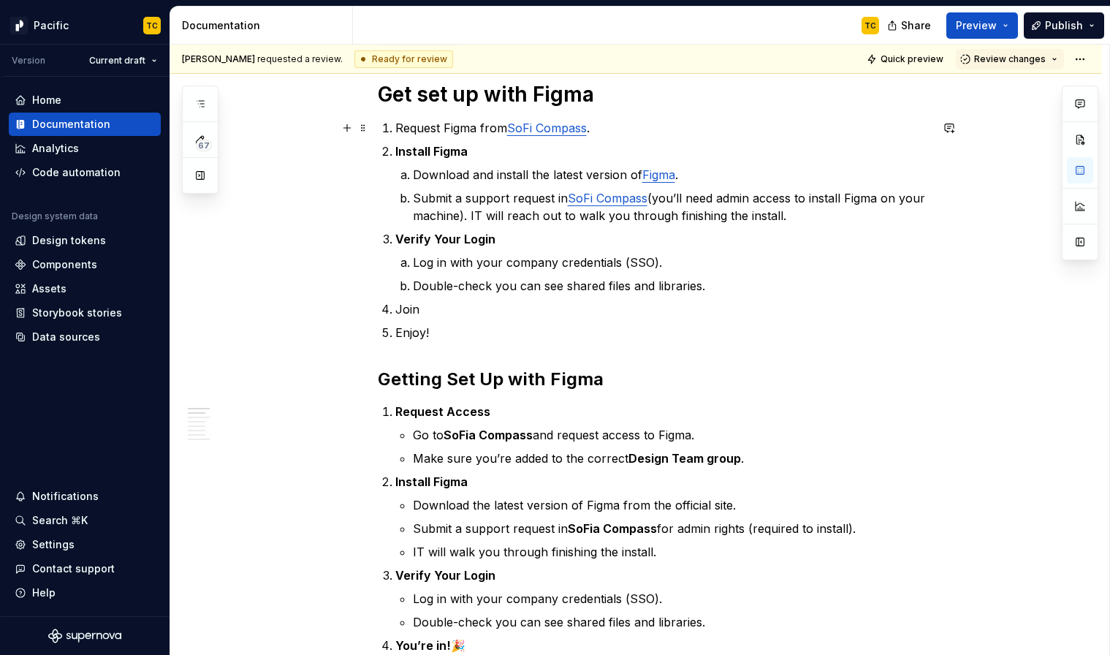
click at [456, 128] on p "Request Figma from SoFi Compass ." at bounding box center [662, 128] width 535 height 18
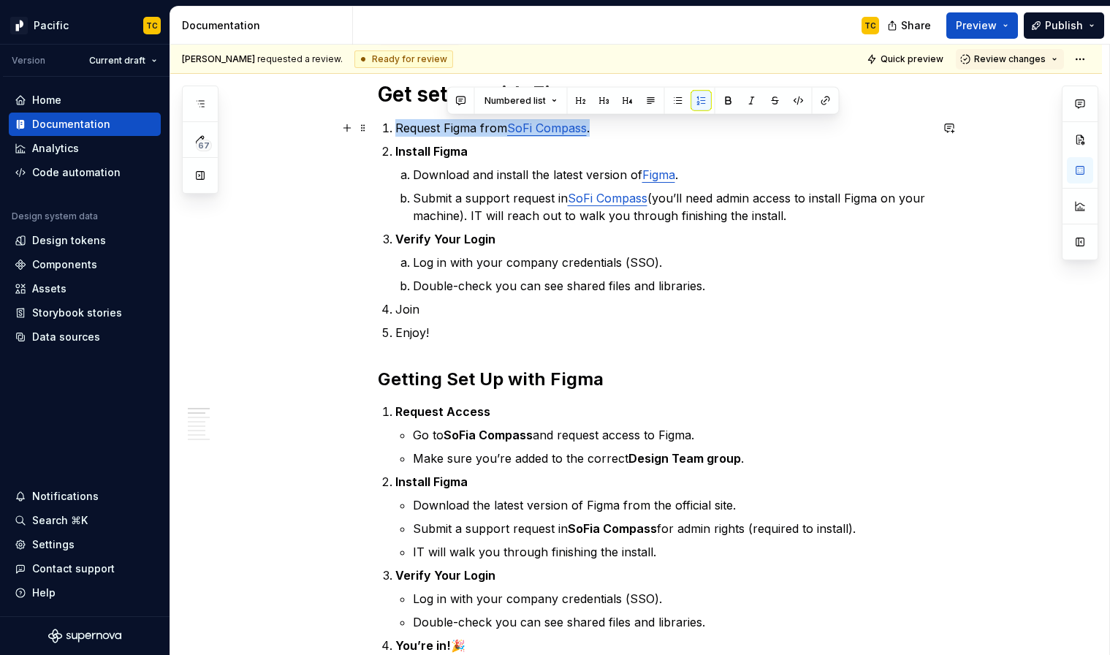
click at [456, 128] on p "Request Figma from SoFi Compass ." at bounding box center [662, 128] width 535 height 18
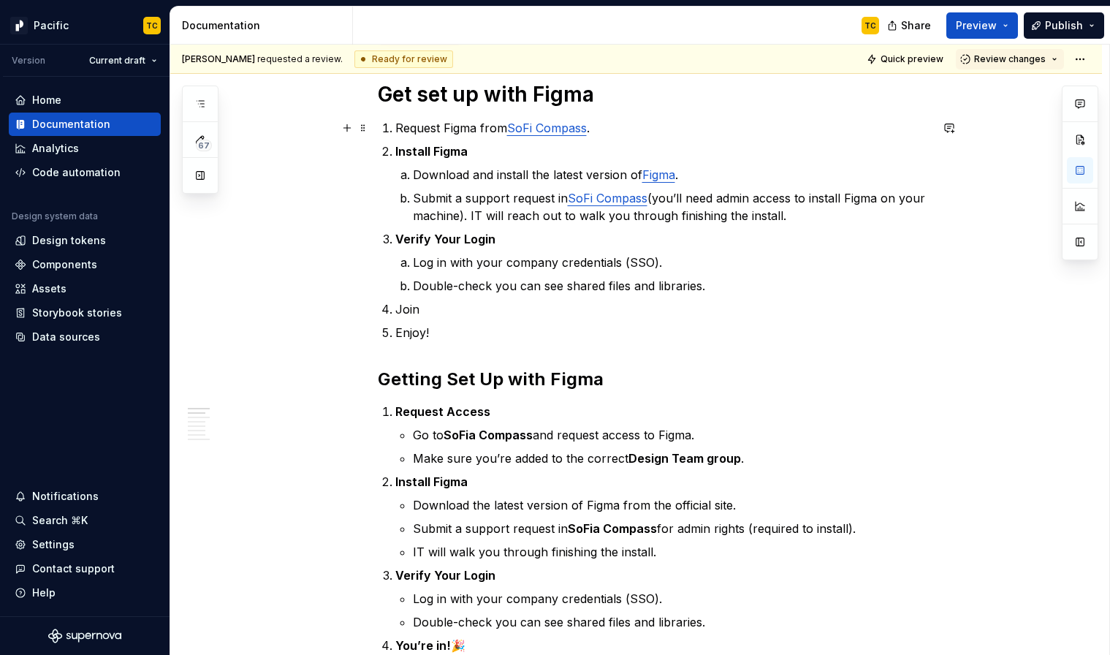
click at [443, 124] on p "Request Figma from SoFi Compass ." at bounding box center [662, 128] width 535 height 18
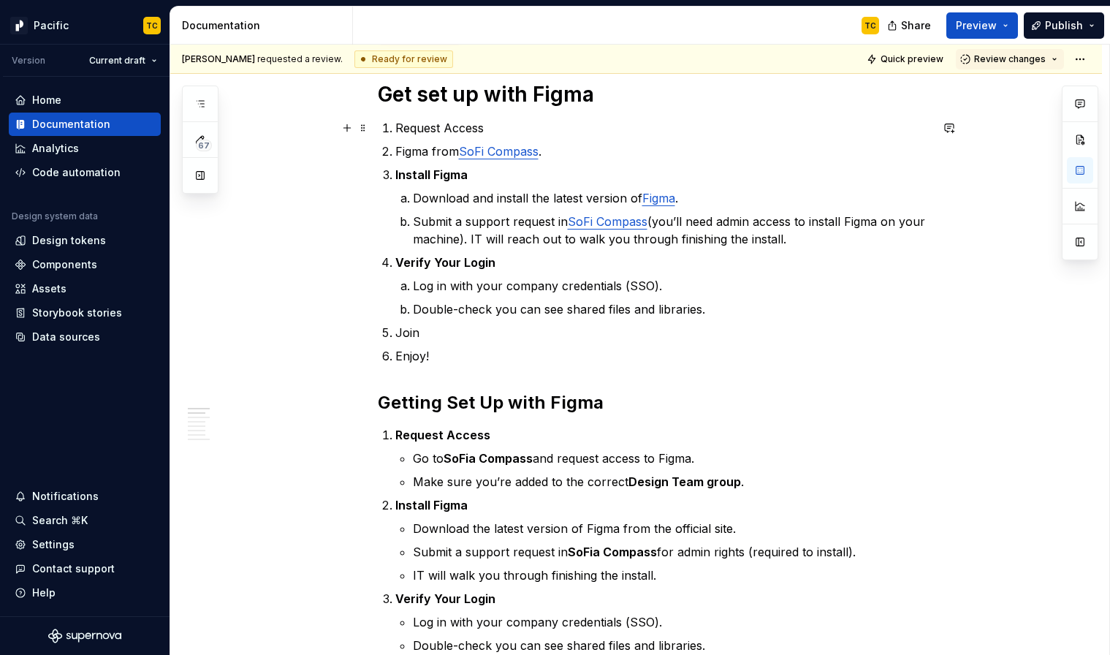
click at [458, 126] on p "Request Access" at bounding box center [662, 128] width 535 height 18
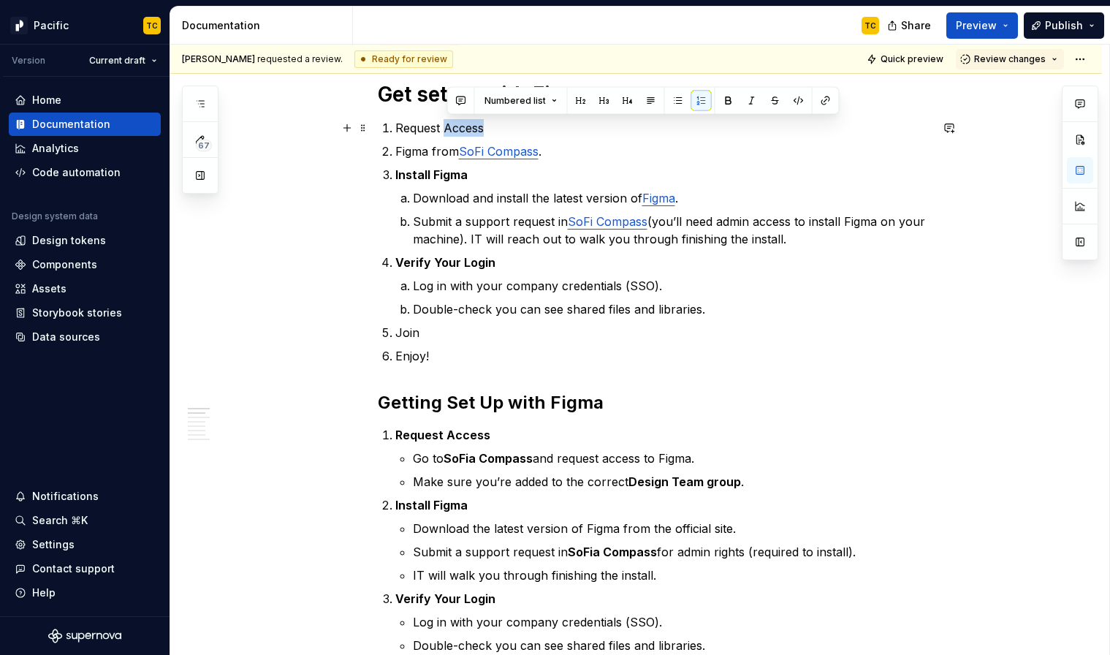
click at [458, 126] on p "Request Access" at bounding box center [662, 128] width 535 height 18
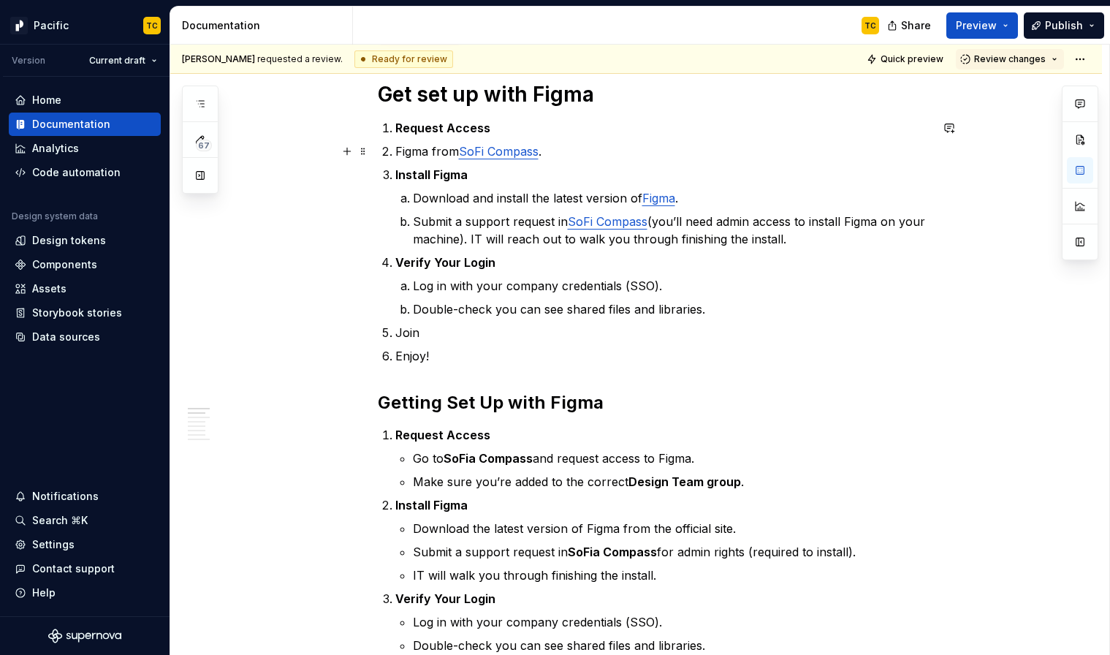
click at [395, 150] on li "Figma from SoFi Compass ." at bounding box center [662, 151] width 535 height 18
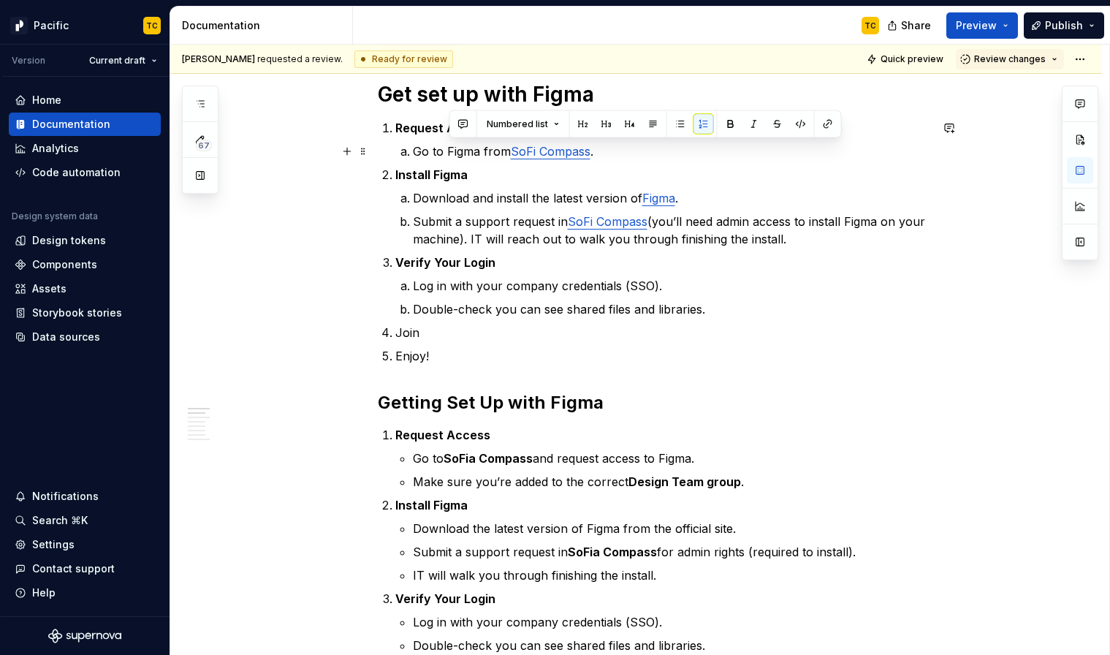
drag, startPoint x: 449, startPoint y: 148, endPoint x: 513, endPoint y: 148, distance: 64.3
click at [514, 147] on p "Go to Figma from SoFi Compass ." at bounding box center [671, 151] width 517 height 18
copy p "Figma from"
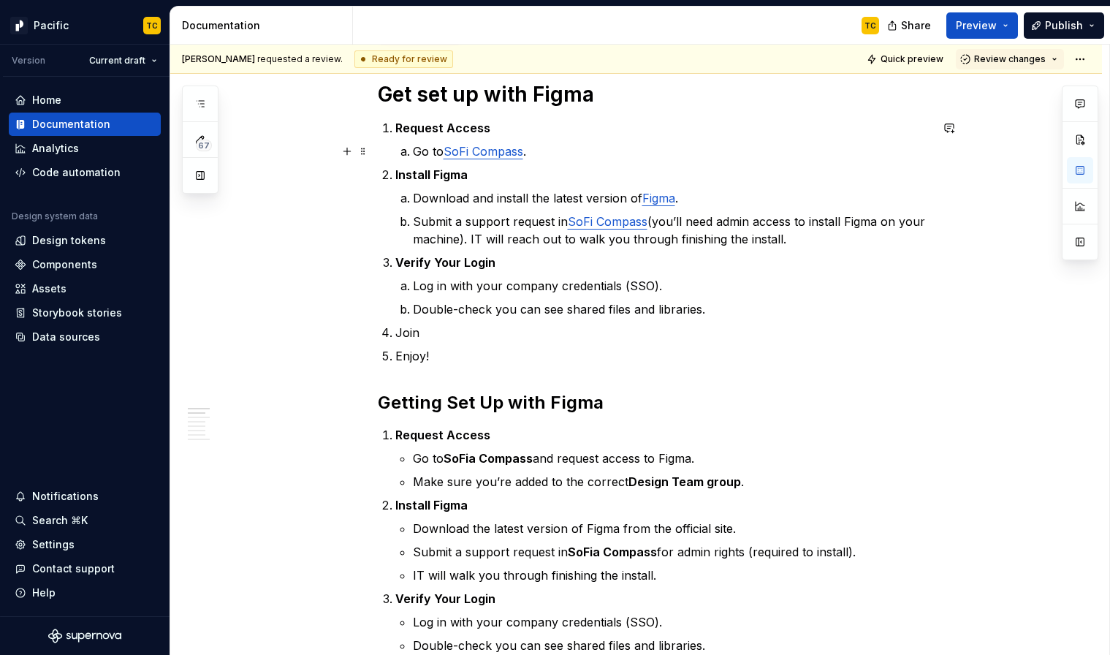
click at [567, 155] on p "Go to SoFi Compass ." at bounding box center [671, 151] width 517 height 18
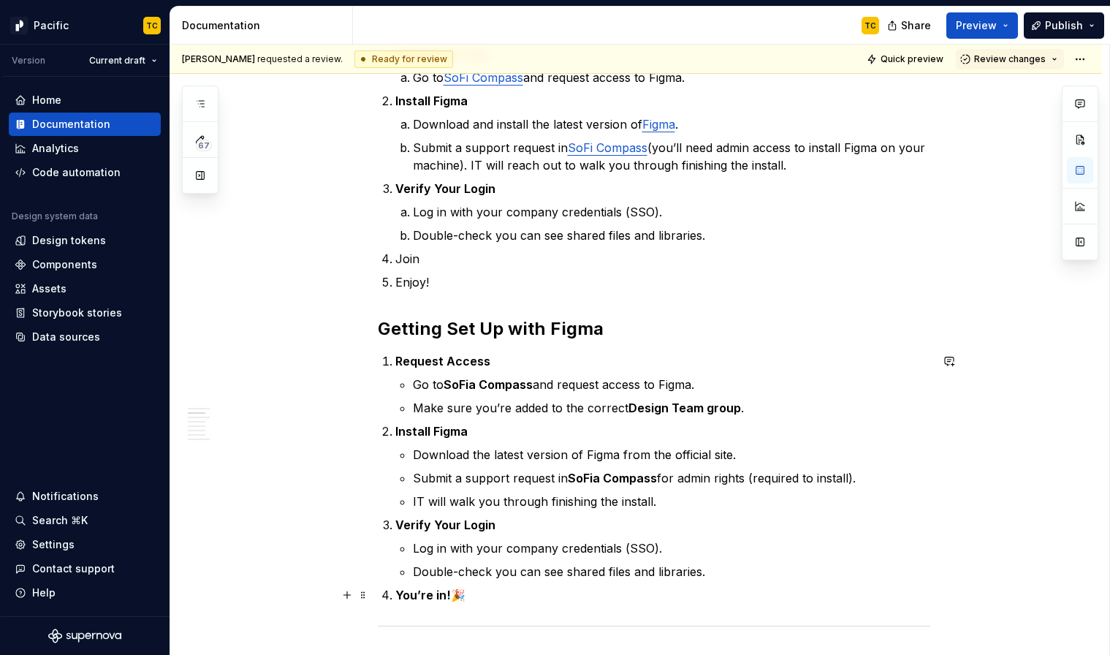
scroll to position [285, 0]
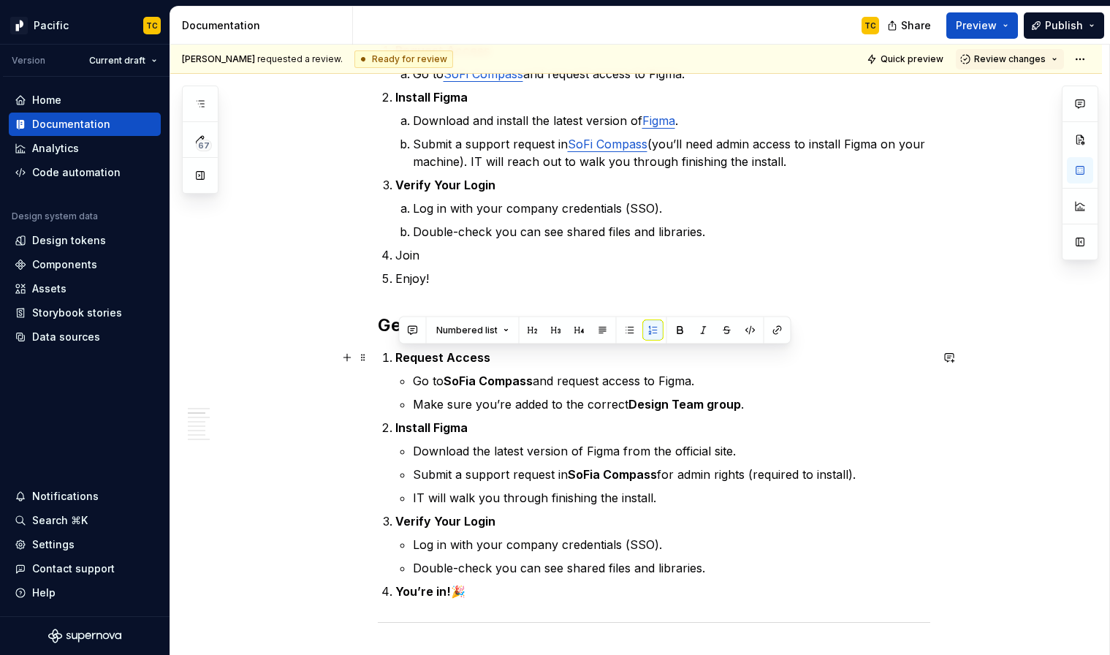
drag, startPoint x: 492, startPoint y: 597, endPoint x: 389, endPoint y: 349, distance: 268.2
click at [395, 349] on ol "Request Access Go to SoFia Compass and request access to Figma. Make sure you’r…" at bounding box center [662, 473] width 535 height 251
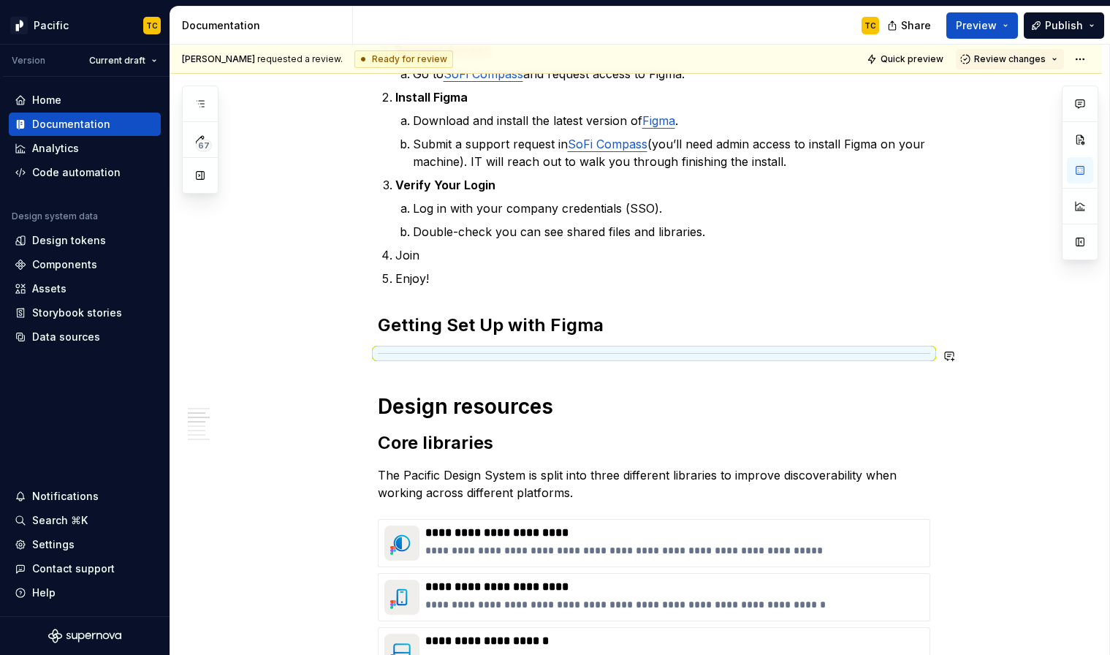
click at [382, 329] on h2 "Getting Set Up with Figma" at bounding box center [654, 324] width 552 height 23
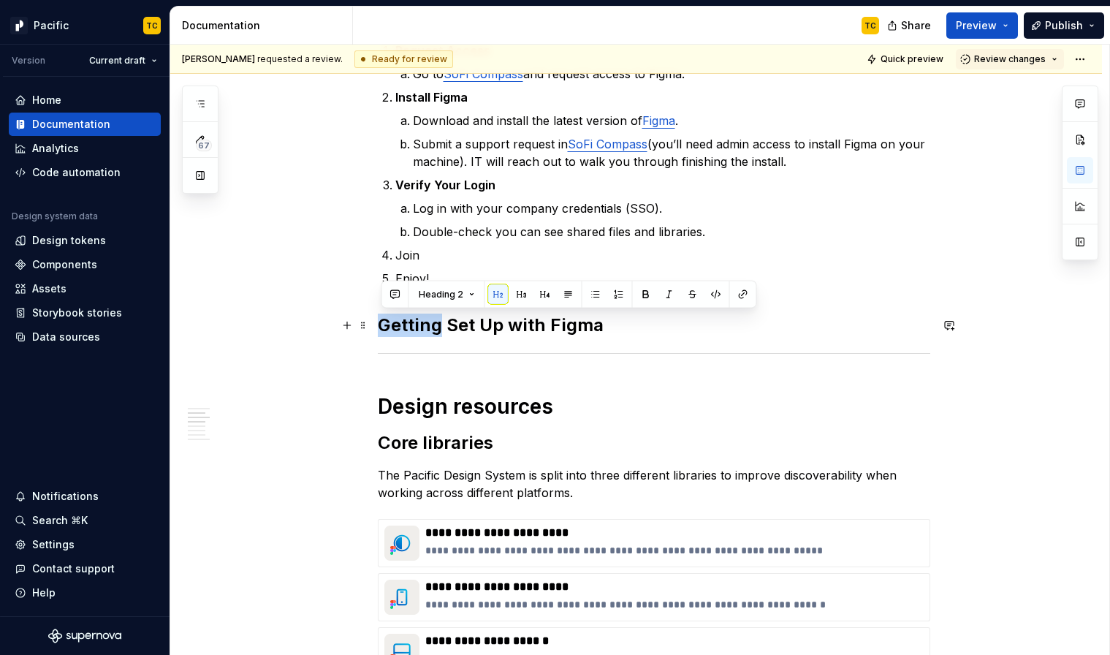
click at [382, 329] on h2 "Getting Set Up with Figma" at bounding box center [654, 324] width 552 height 23
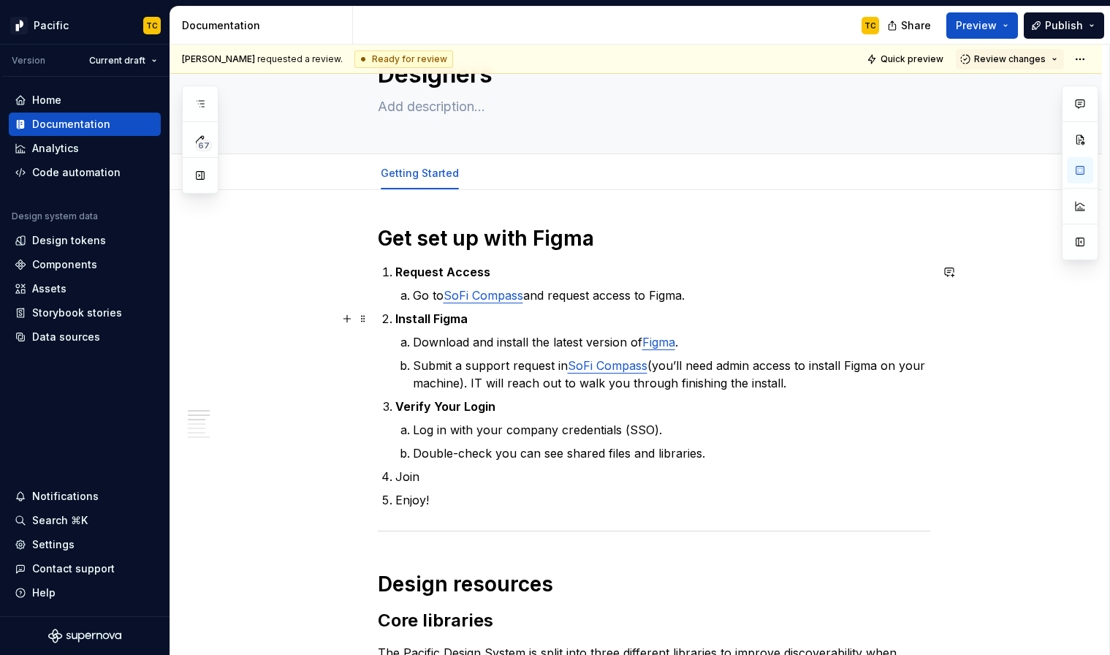
scroll to position [63, 0]
click at [412, 476] on p "Join" at bounding box center [662, 477] width 535 height 18
click at [464, 492] on p "Enjoy!" at bounding box center [662, 501] width 535 height 18
click at [442, 473] on p "Join" at bounding box center [662, 477] width 535 height 18
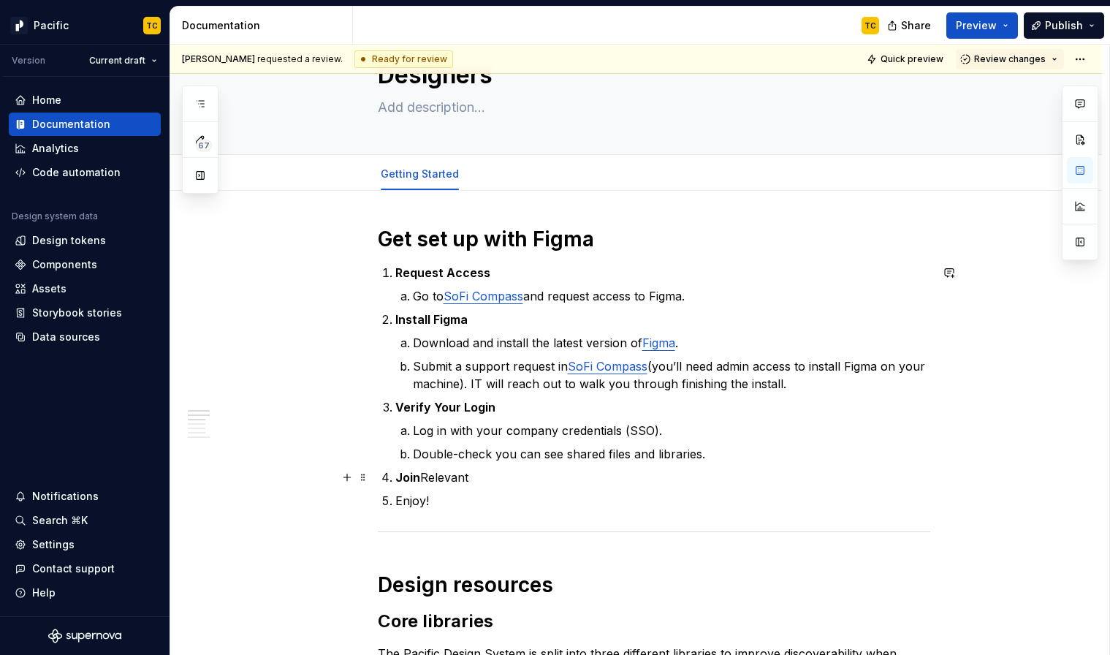
click at [437, 476] on p "Join Relevant" at bounding box center [662, 477] width 535 height 18
click at [489, 484] on p "Join Relevant" at bounding box center [662, 477] width 535 height 18
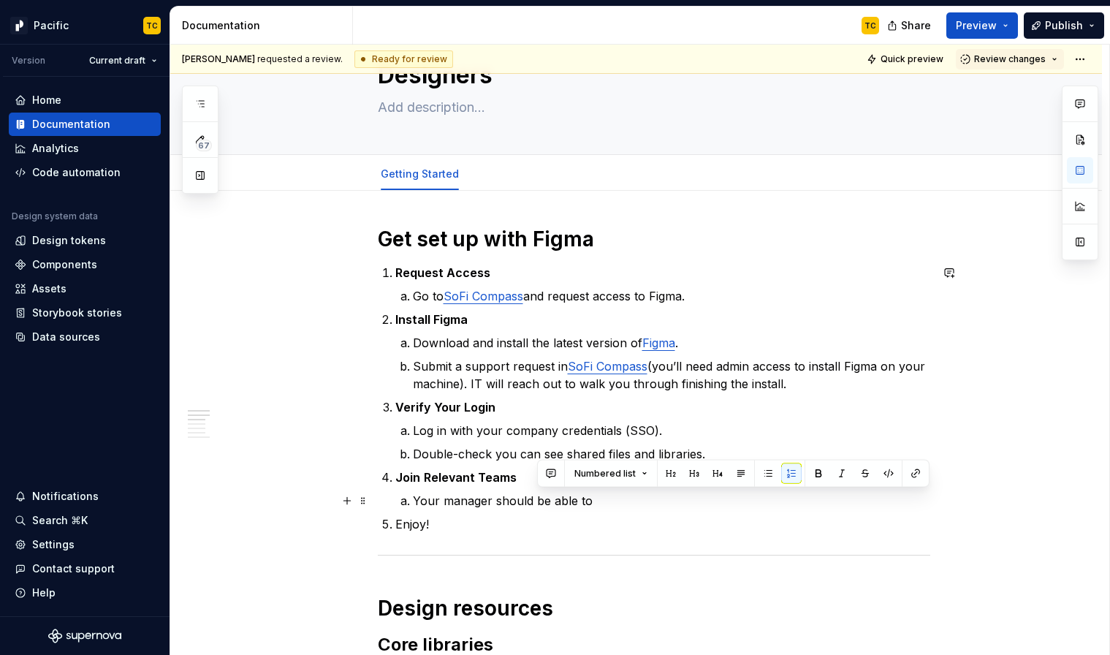
drag, startPoint x: 539, startPoint y: 499, endPoint x: 598, endPoint y: 498, distance: 58.4
click at [598, 498] on p "Your manager should be able to" at bounding box center [671, 501] width 517 height 18
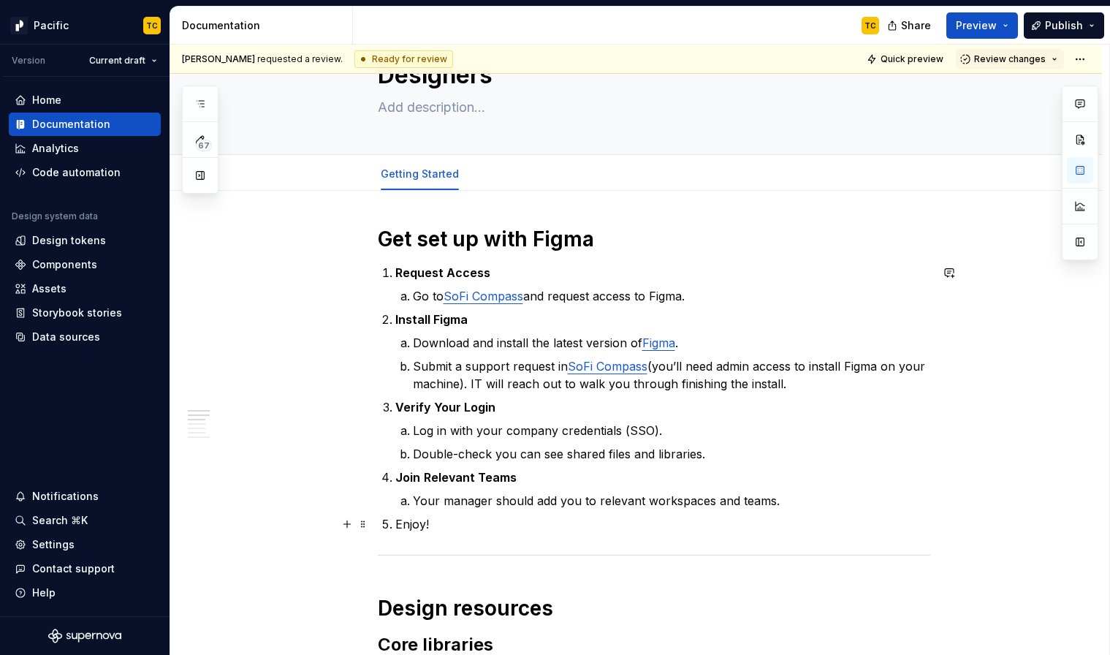
click at [421, 516] on p "Enjoy!" at bounding box center [662, 524] width 535 height 18
click at [826, 503] on p "Your manager should add you to relevant workspaces and teams." at bounding box center [671, 501] width 517 height 18
click at [749, 495] on p "Your manager should add you to relevant workspaces and teams." at bounding box center [671, 501] width 517 height 18
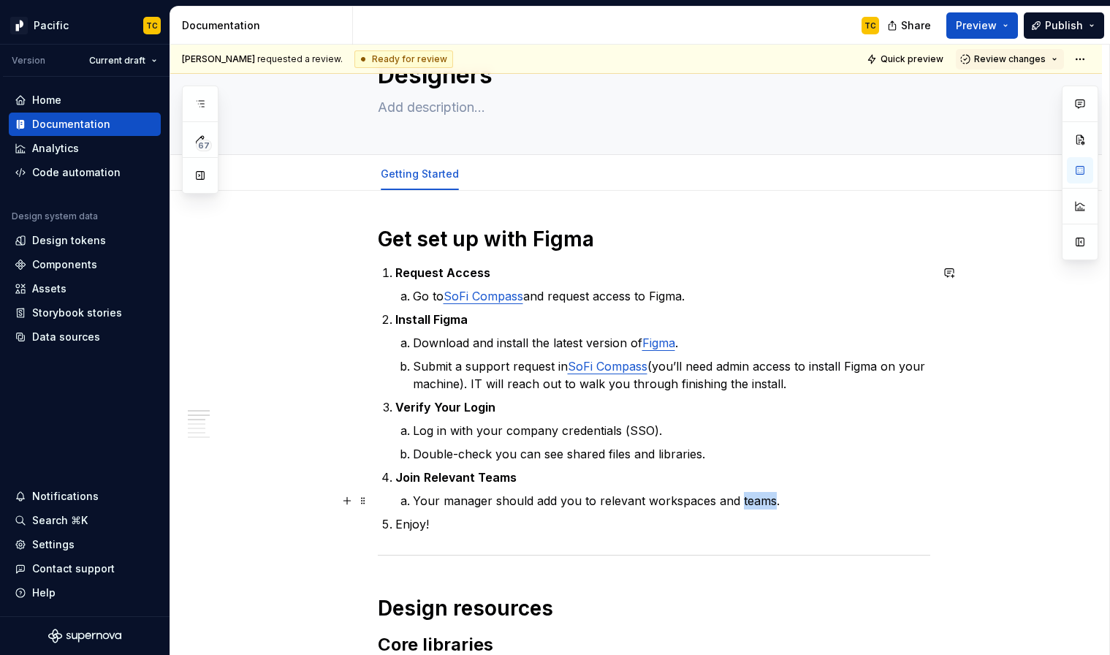
click at [749, 495] on p "Your manager should add you to relevant workspaces and teams." at bounding box center [671, 501] width 517 height 18
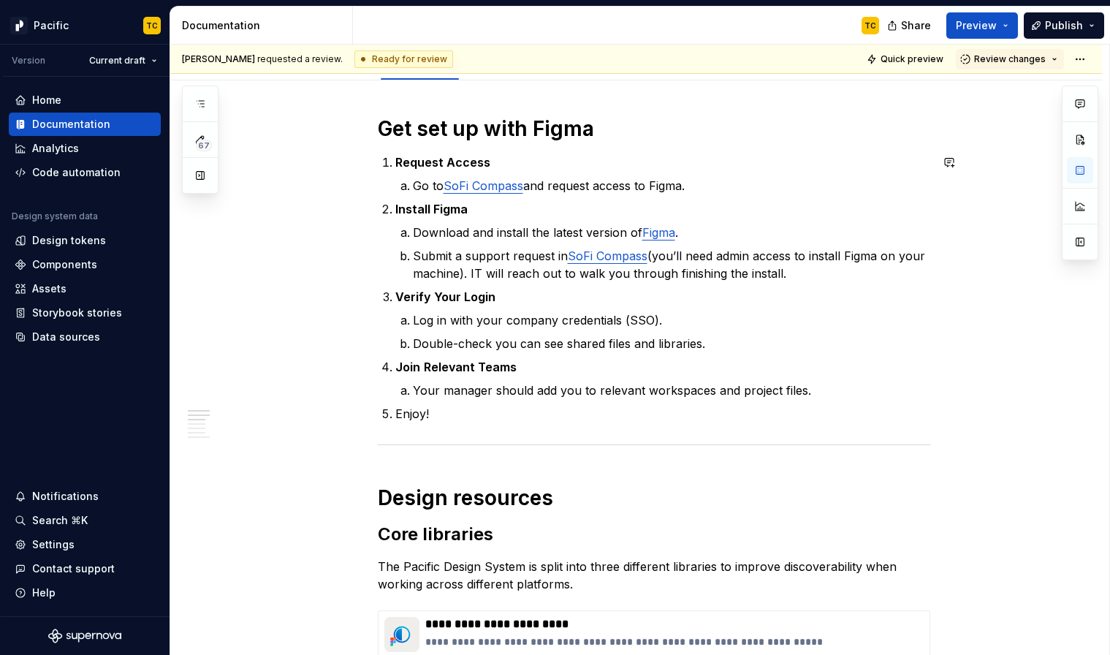
scroll to position [181, 0]
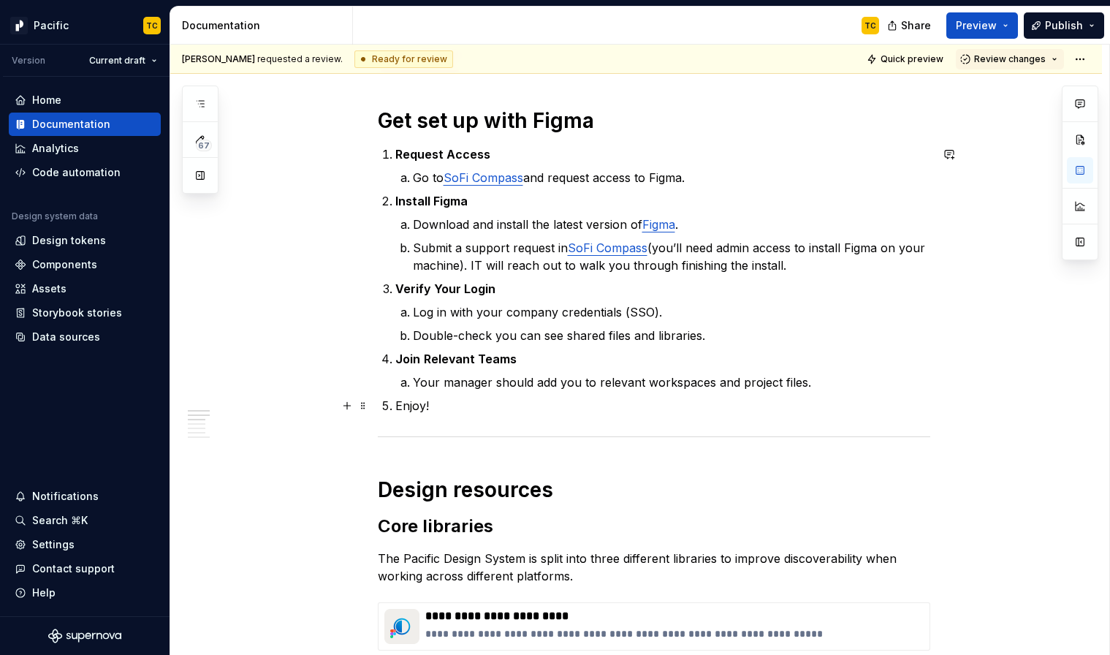
click at [414, 401] on p "Enjoy!" at bounding box center [662, 406] width 535 height 18
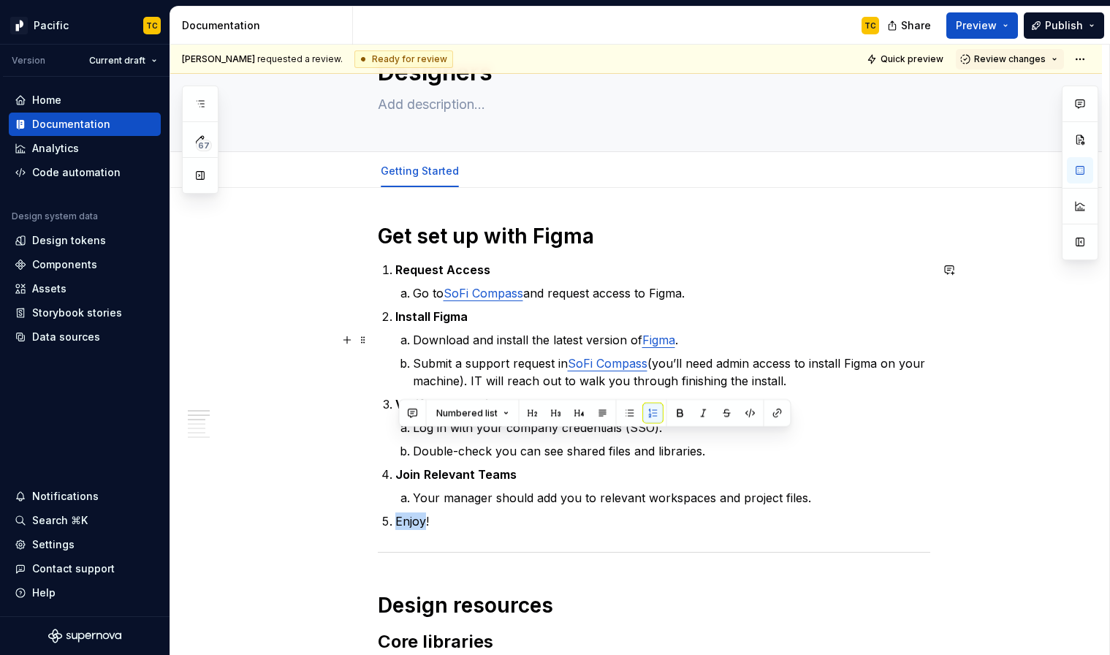
scroll to position [0, 0]
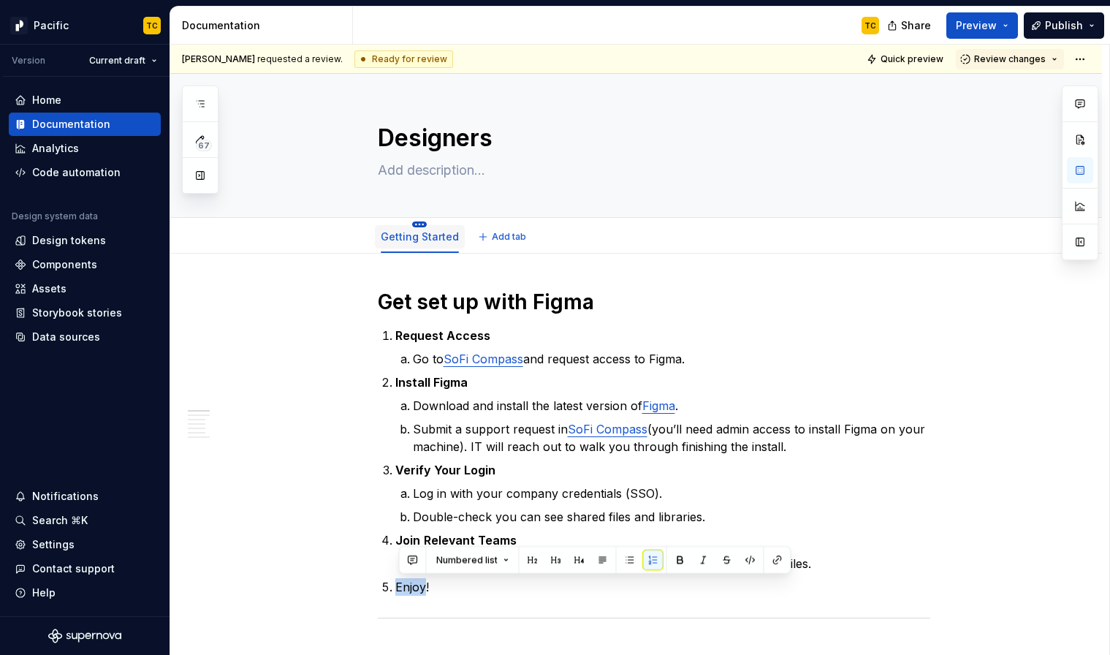
click at [421, 223] on html "Pacific TC Version Current draft Home Documentation Analytics Code automation D…" at bounding box center [555, 327] width 1110 height 655
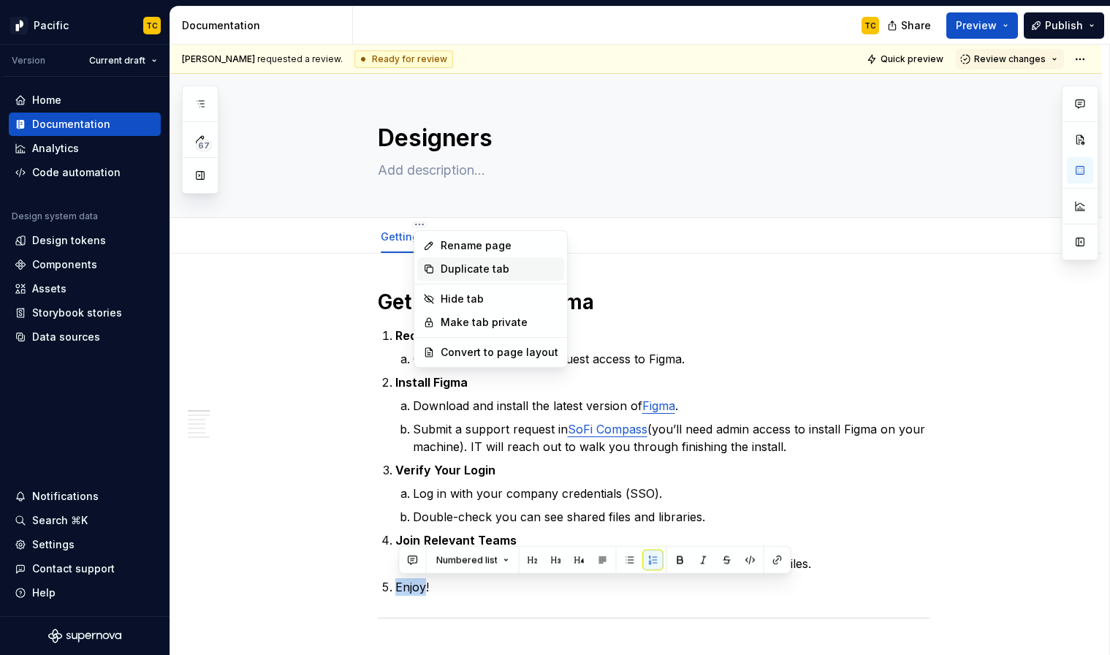
click at [479, 261] on div "Duplicate tab" at bounding box center [490, 268] width 147 height 23
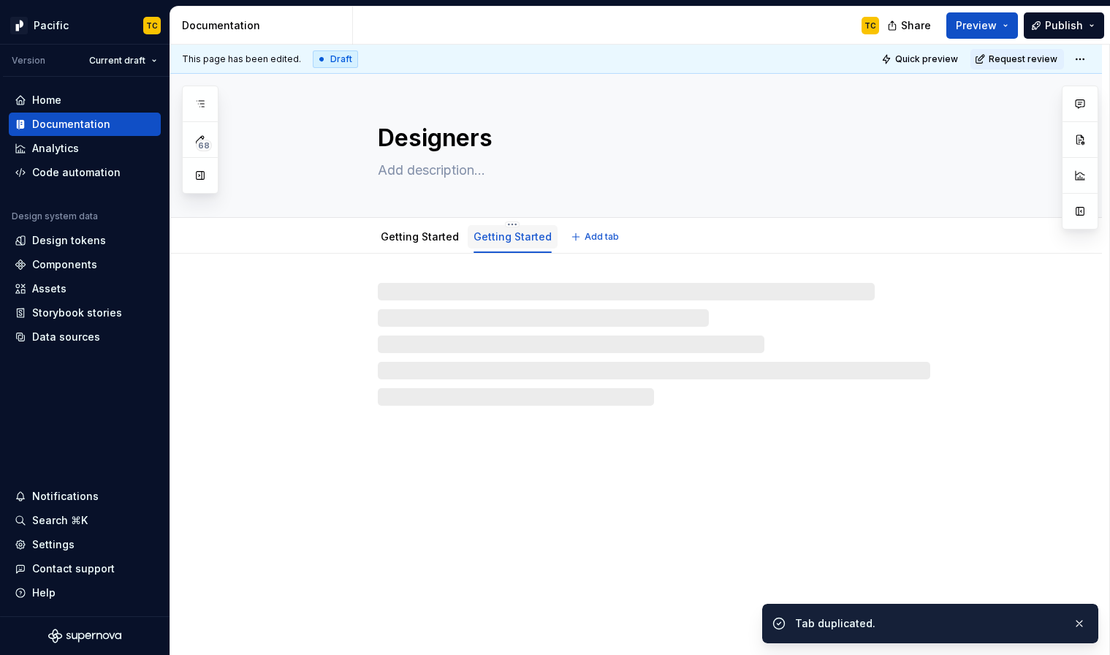
click at [498, 236] on link "Getting Started" at bounding box center [512, 236] width 78 height 12
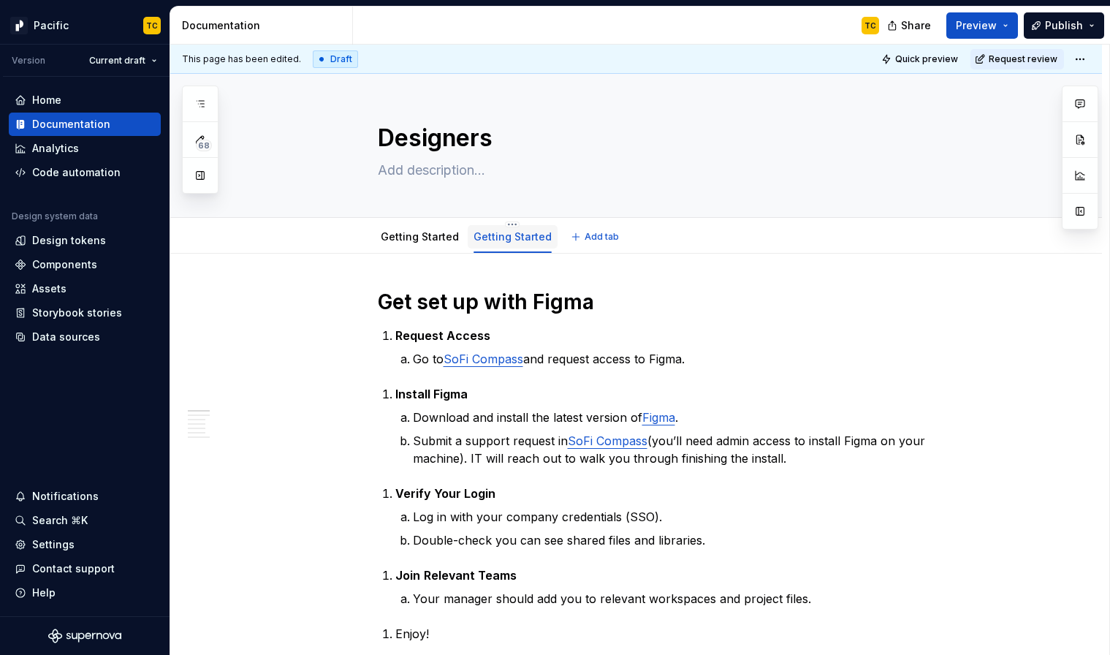
click at [501, 237] on link "Getting Started" at bounding box center [512, 236] width 78 height 12
click at [503, 235] on link "Getting Started" at bounding box center [512, 236] width 78 height 12
click at [509, 226] on html "Pacific TC Version Current draft Home Documentation Analytics Code automation D…" at bounding box center [555, 327] width 1110 height 655
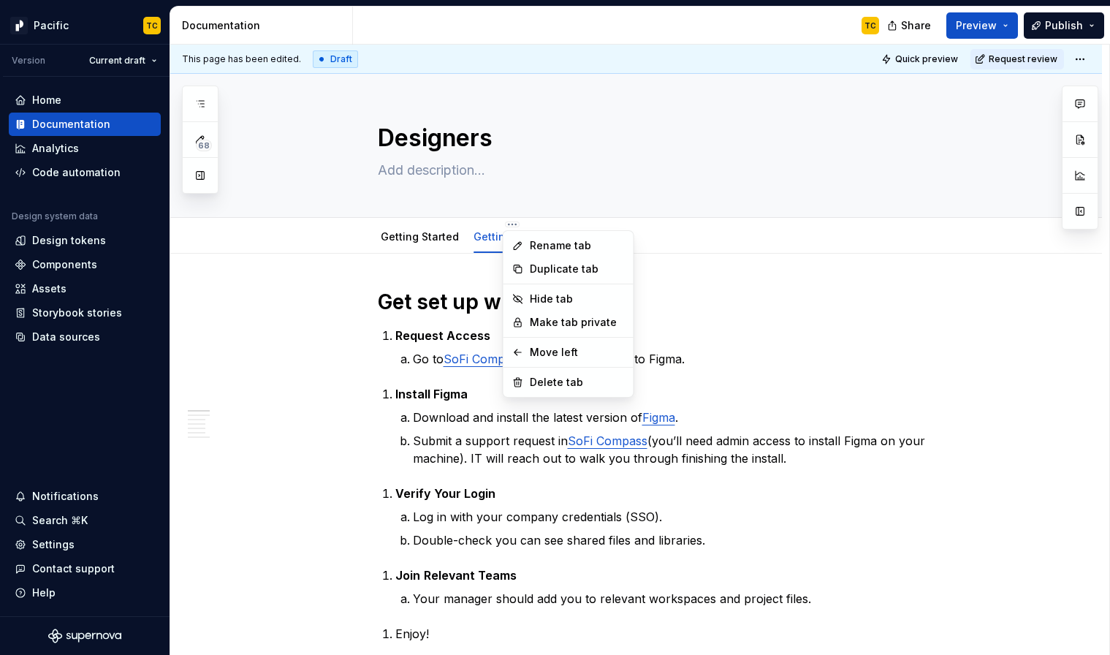
type textarea "*"
click at [527, 239] on div "Rename tab" at bounding box center [568, 245] width 124 height 23
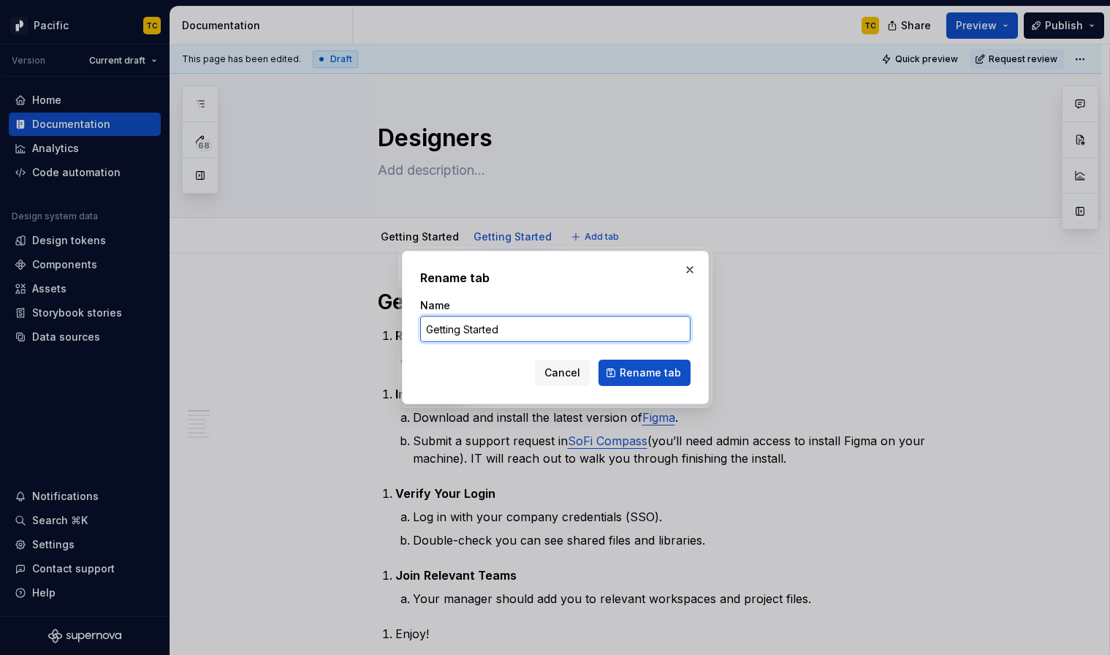
click at [488, 330] on input "Getting Started" at bounding box center [555, 329] width 270 height 26
type input "Resources"
click at [654, 373] on span "Rename tab" at bounding box center [650, 372] width 61 height 15
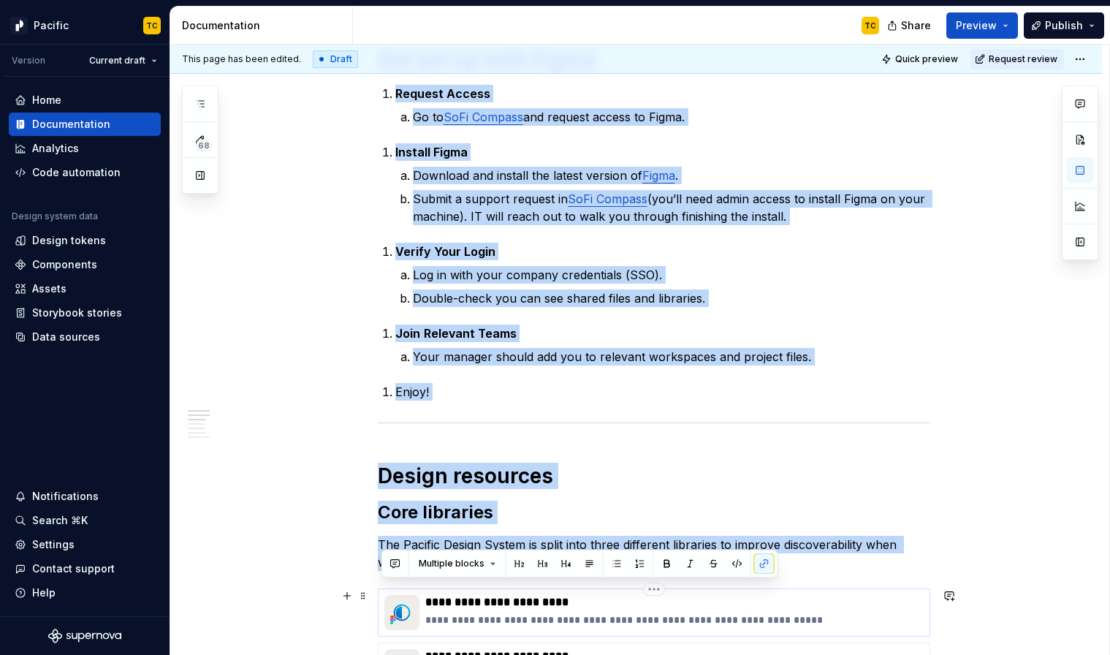
scroll to position [267, 0]
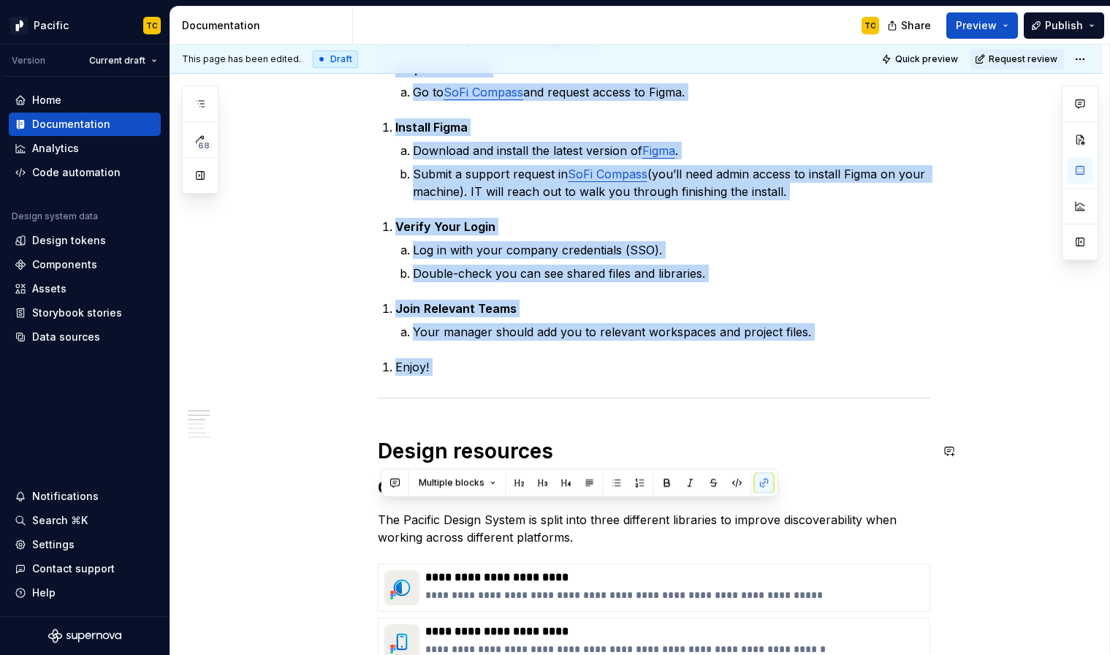
drag, startPoint x: 381, startPoint y: 300, endPoint x: 691, endPoint y: 422, distance: 333.6
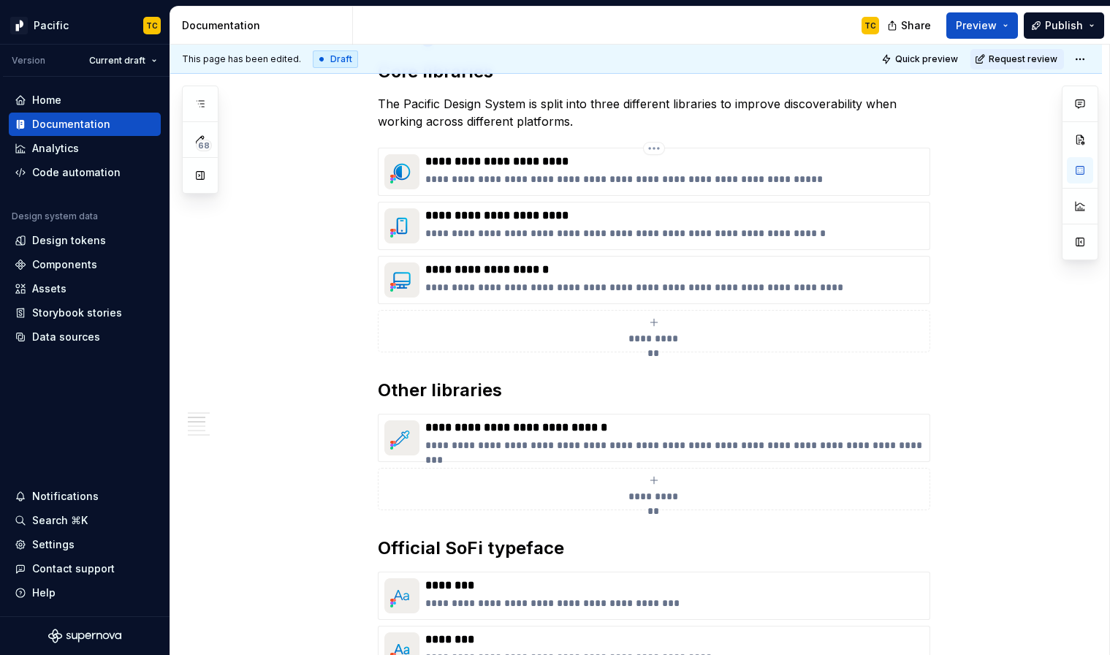
scroll to position [0, 0]
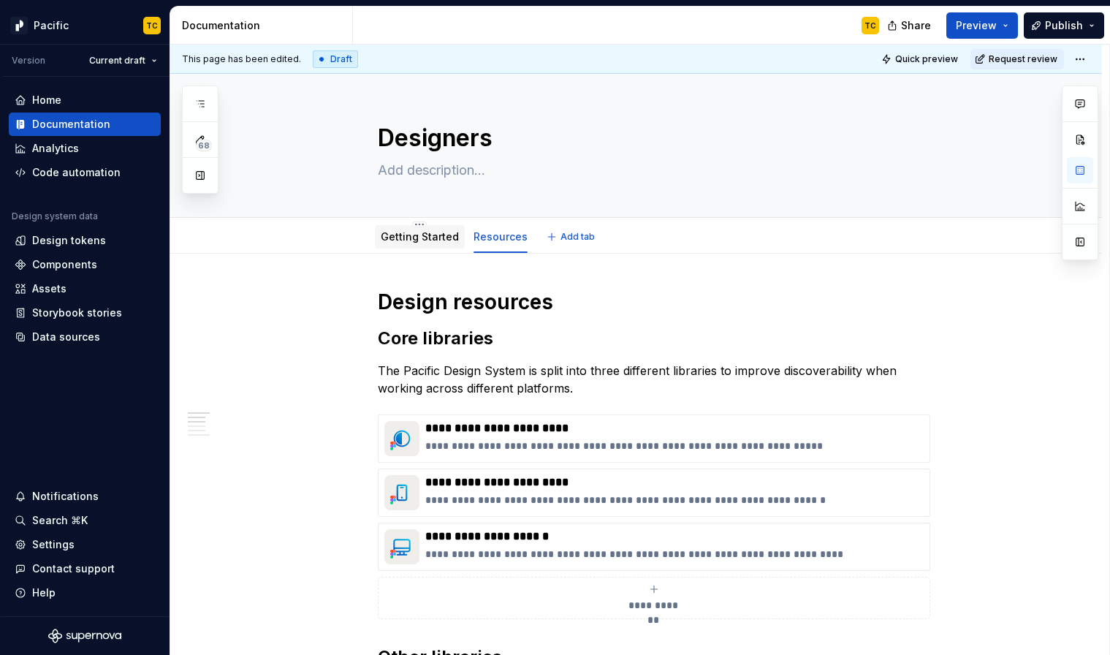
click at [413, 242] on link "Getting Started" at bounding box center [420, 236] width 78 height 12
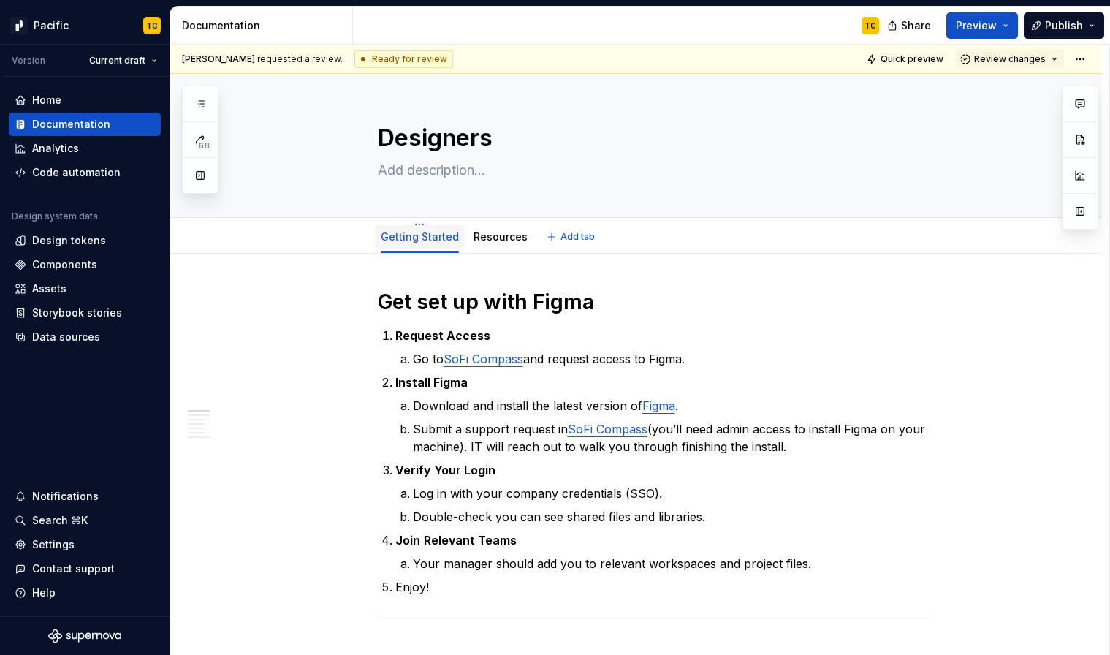
type textarea "*"
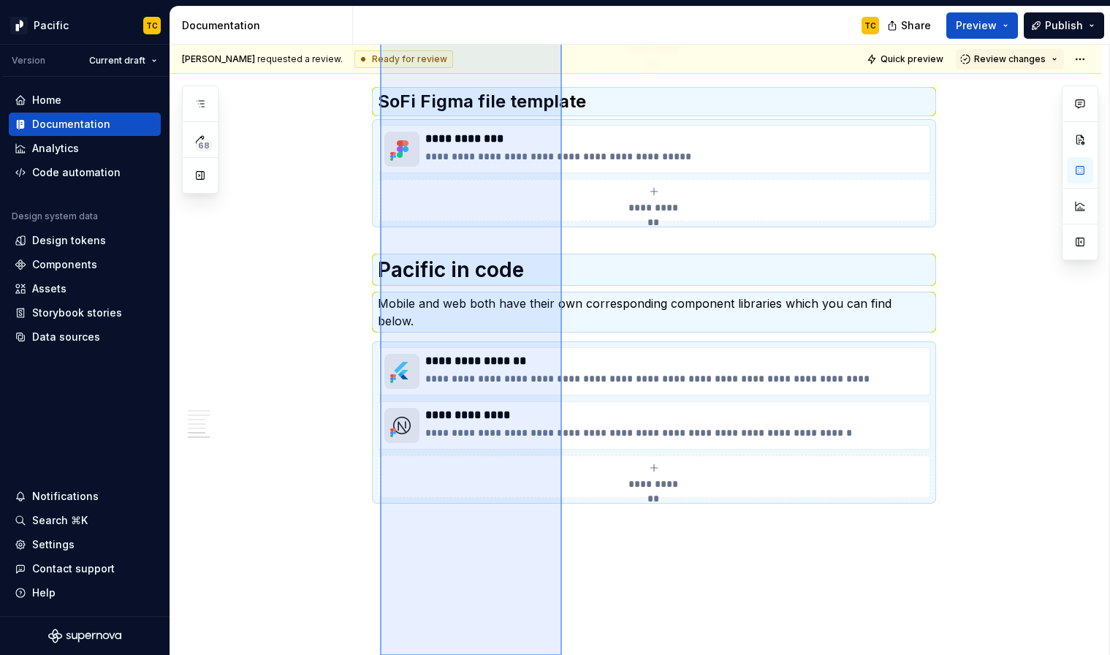
scroll to position [1333, 0]
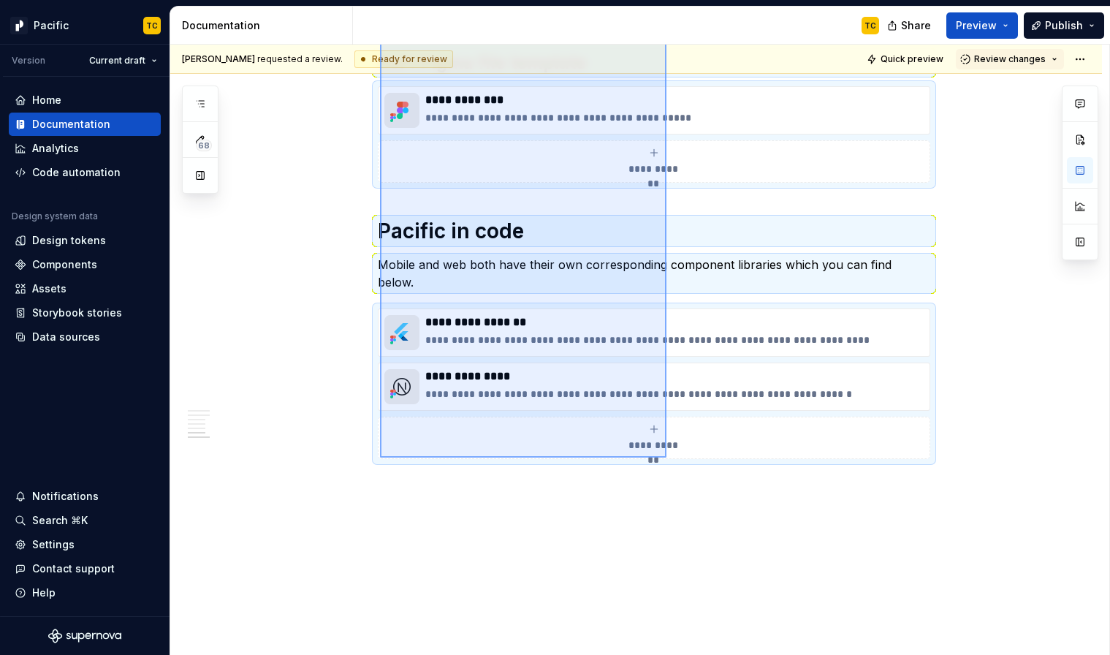
drag, startPoint x: 380, startPoint y: 200, endPoint x: 668, endPoint y: 462, distance: 389.5
click at [668, 462] on div "**********" at bounding box center [639, 350] width 939 height 611
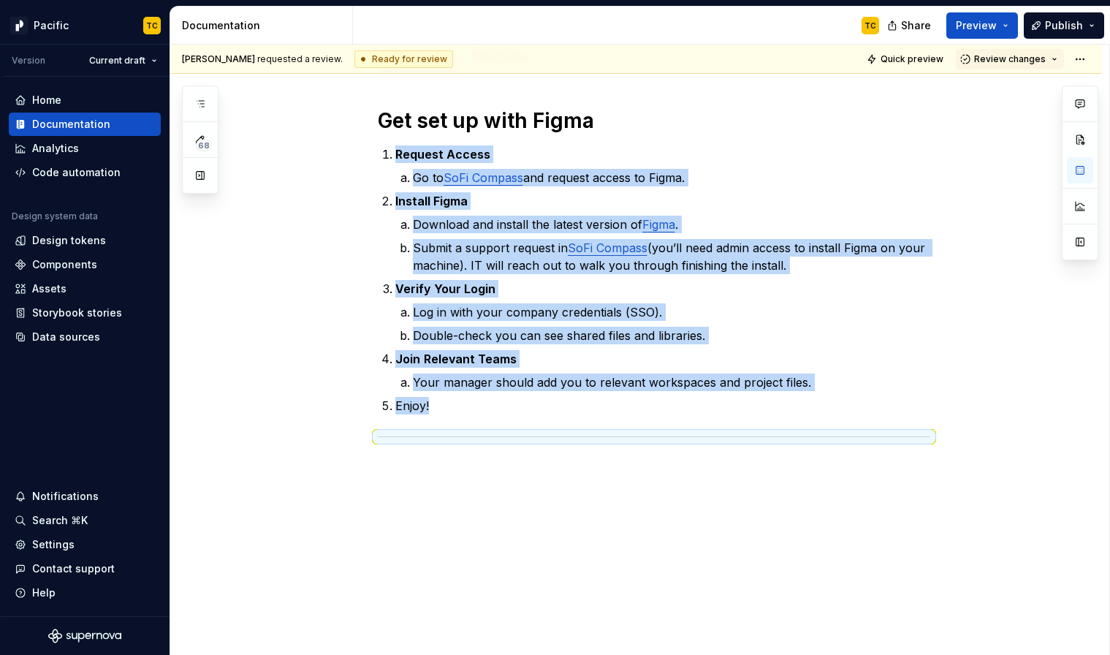
scroll to position [156, 0]
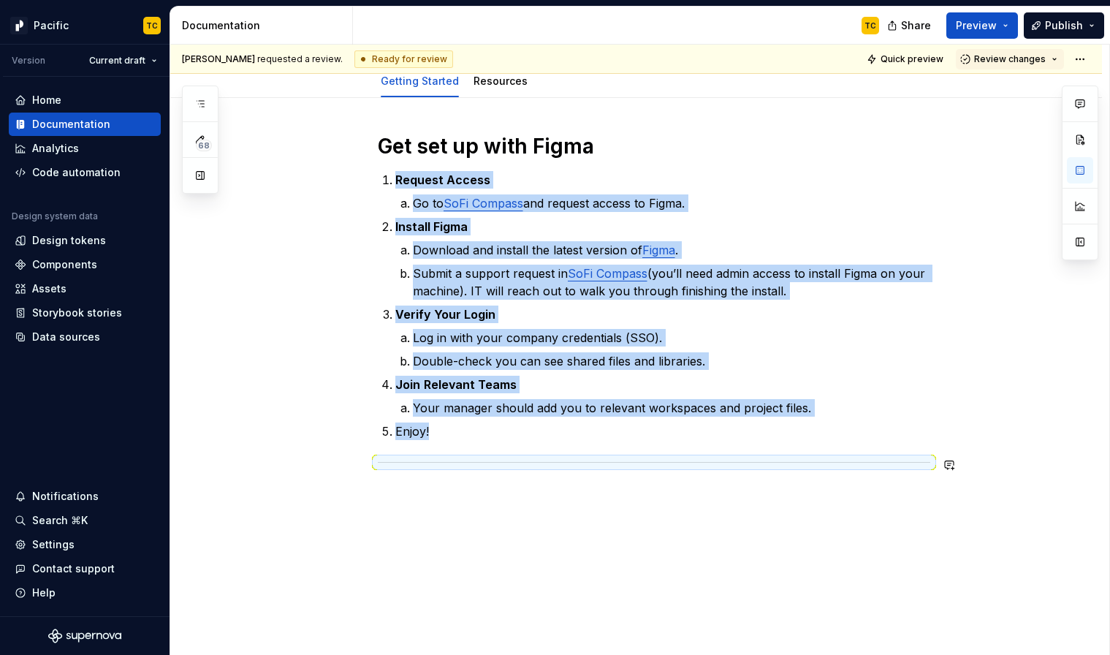
click at [546, 533] on div "Get set up with Figma Request Access Go to SoFi Compass and request access to F…" at bounding box center [635, 389] width 931 height 583
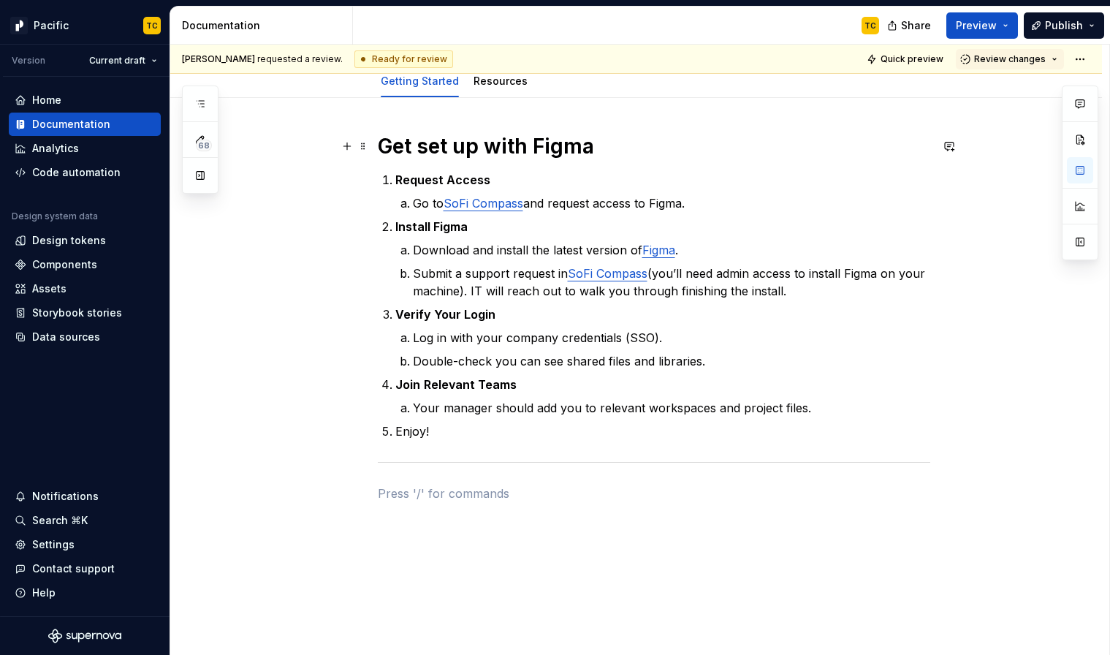
click at [389, 142] on h1 "Get set up with Figma" at bounding box center [654, 146] width 552 height 26
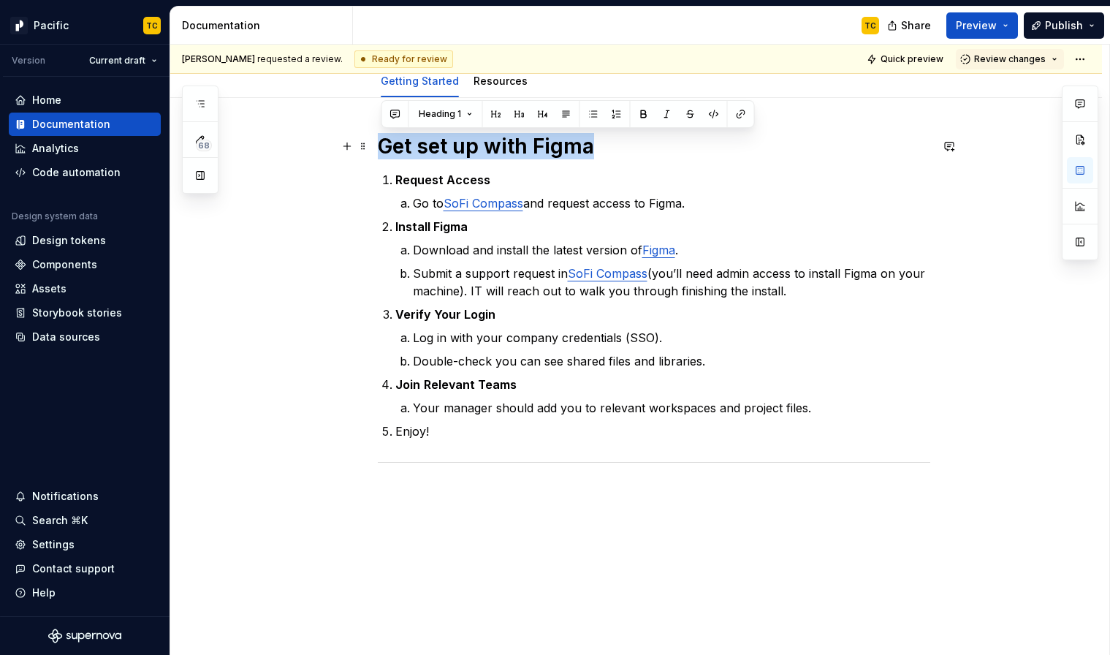
click at [389, 142] on h1 "Get set up with Figma" at bounding box center [654, 146] width 552 height 26
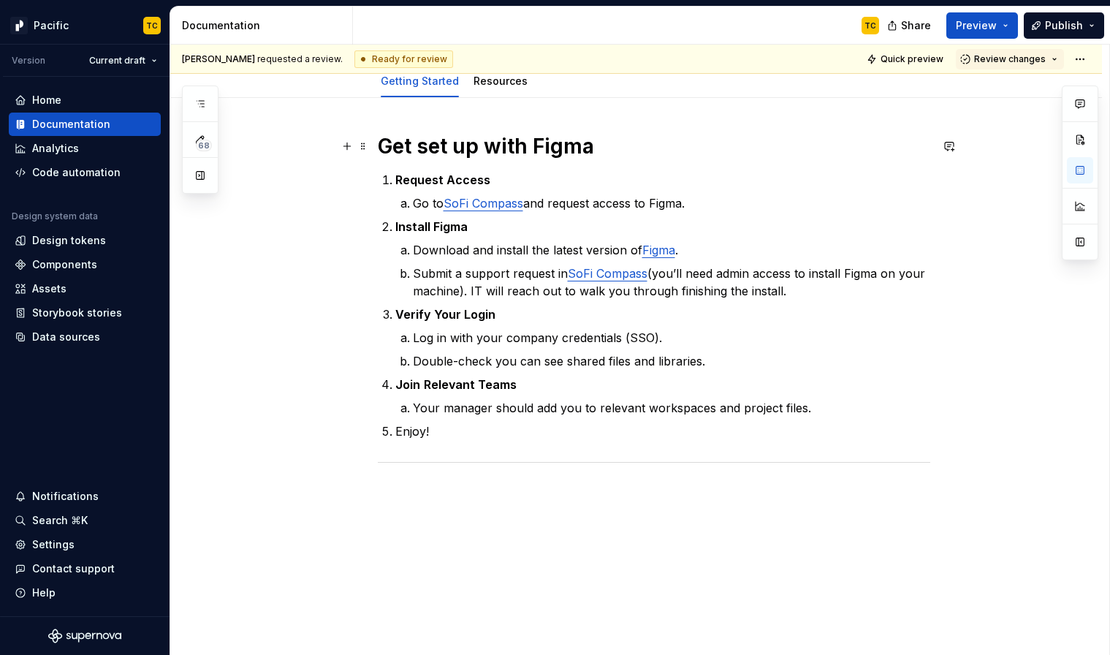
click at [432, 146] on h1 "Get set up with Figma" at bounding box center [654, 146] width 552 height 26
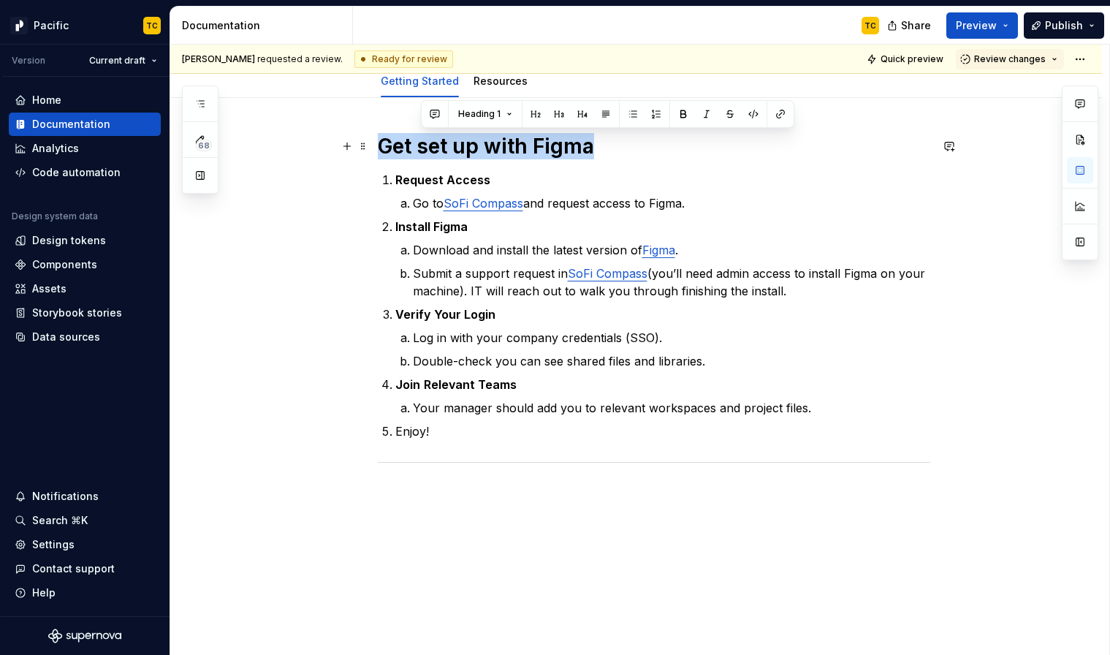
click at [432, 146] on h1 "Get set up with Figma" at bounding box center [654, 146] width 552 height 26
copy h1 "Get set up with Figma"
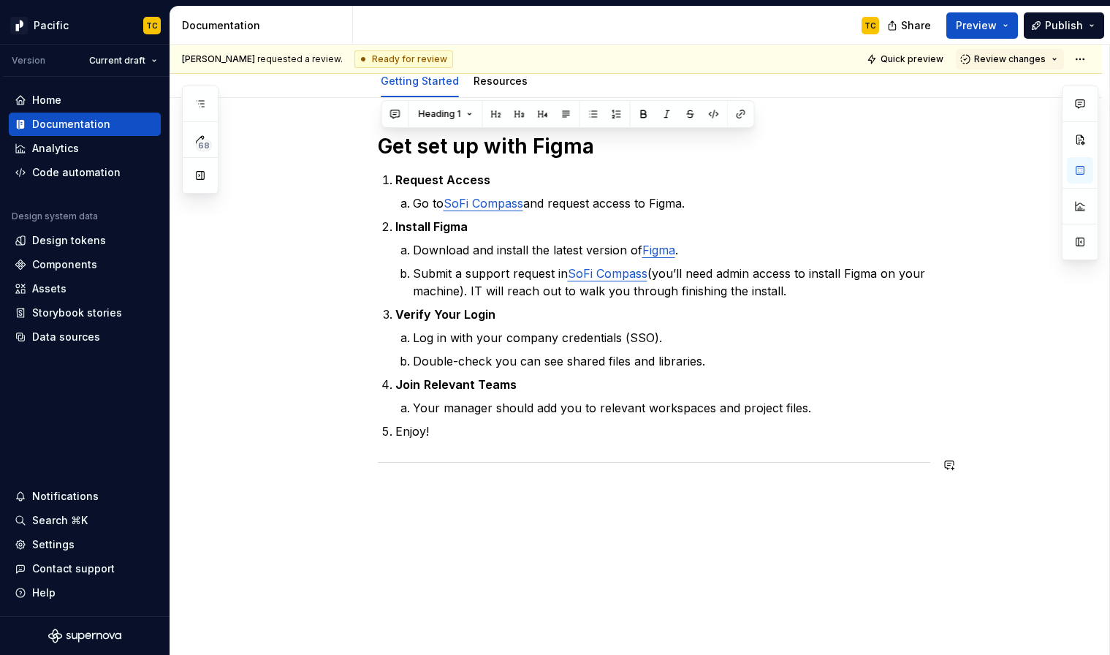
click at [427, 514] on div "Get set up with Figma Request Access Go to SoFi Compass and request access to F…" at bounding box center [654, 326] width 552 height 386
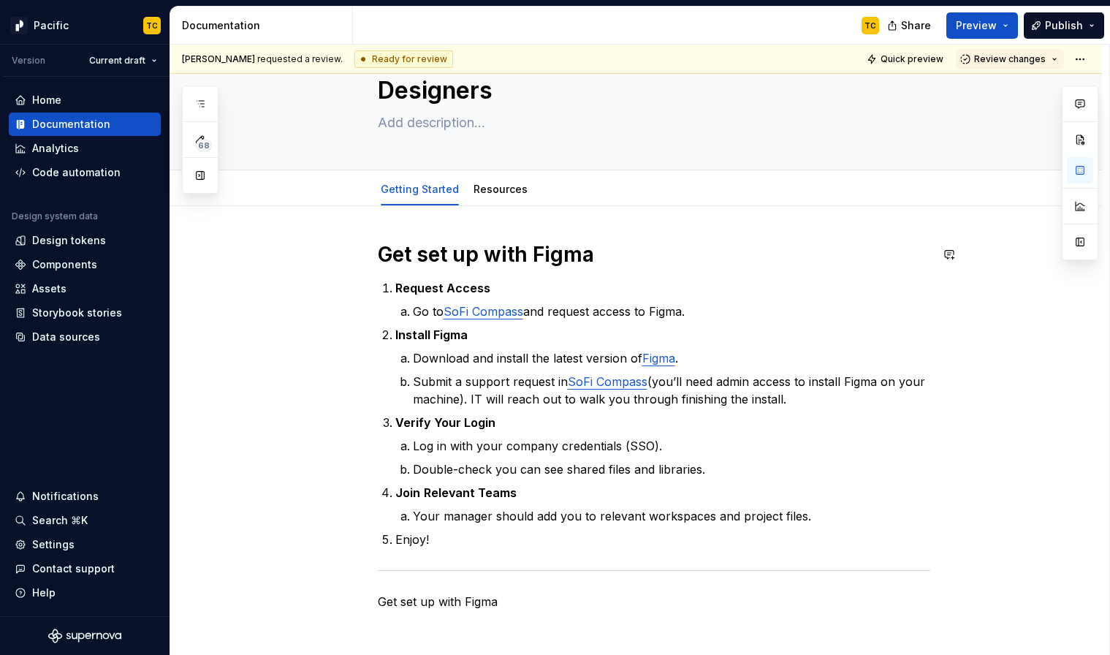
scroll to position [20, 0]
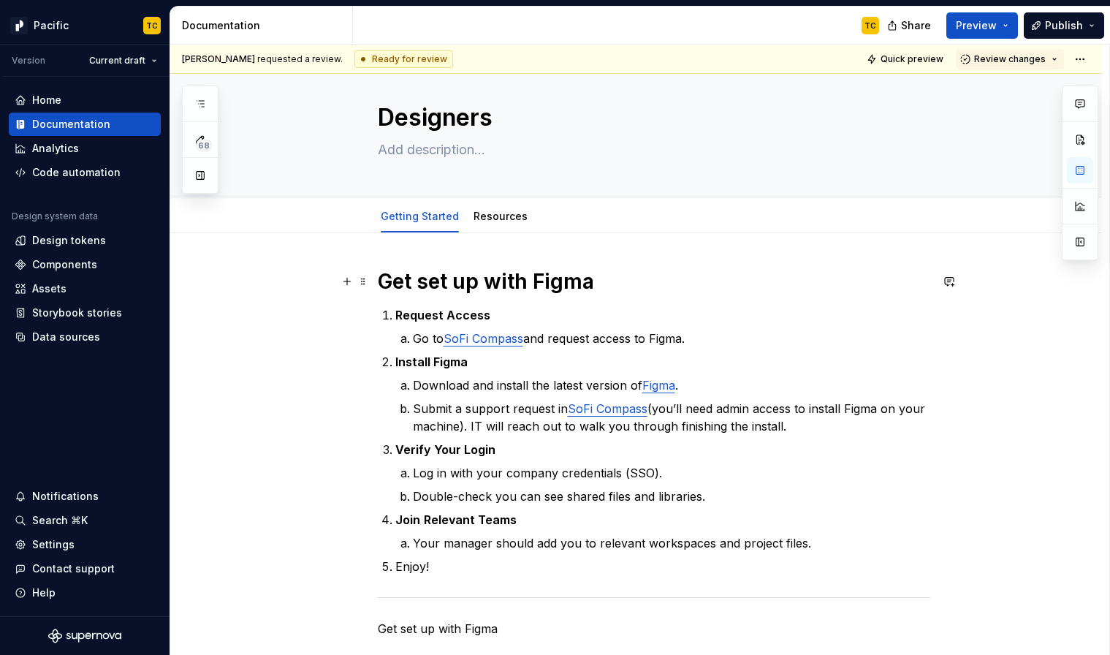
click at [377, 275] on div "Get set up with Figma Request Access Go to SoFi Compass and request access to F…" at bounding box center [635, 542] width 931 height 618
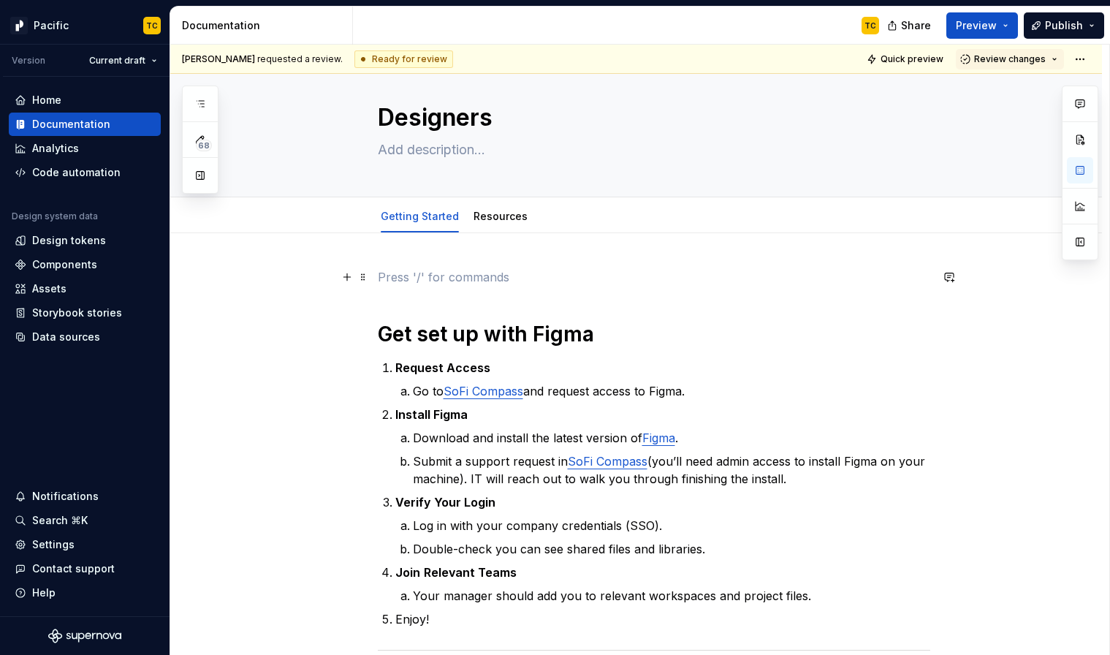
click at [403, 285] on p at bounding box center [654, 277] width 552 height 18
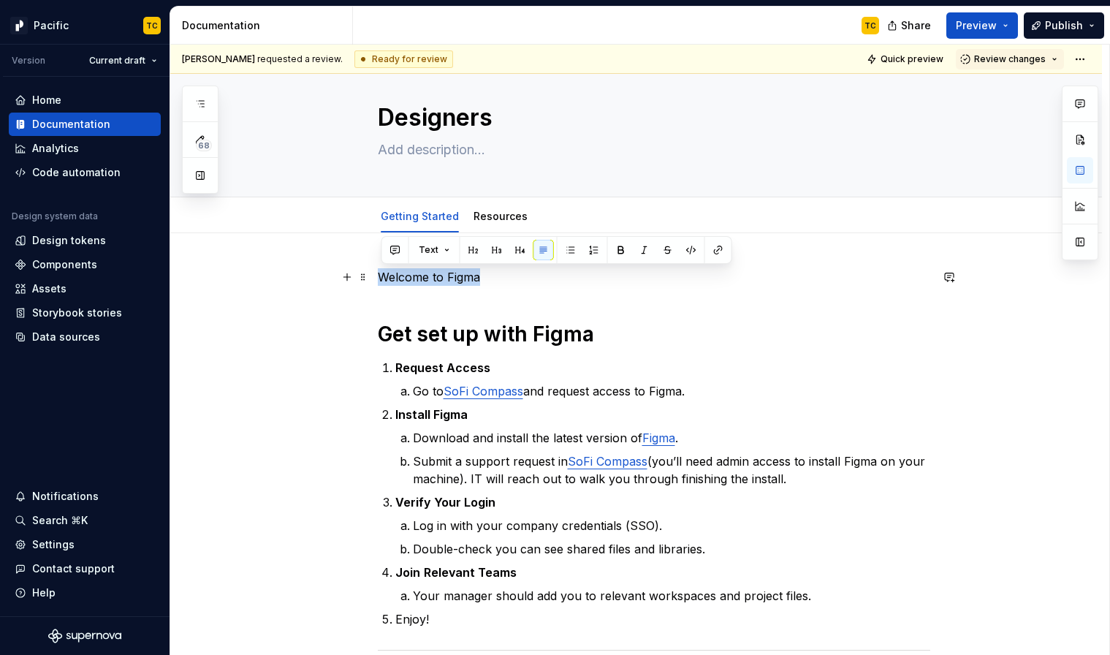
drag, startPoint x: 487, startPoint y: 276, endPoint x: 381, endPoint y: 273, distance: 105.2
click at [381, 273] on p "Welcome to Figma" at bounding box center [654, 277] width 552 height 18
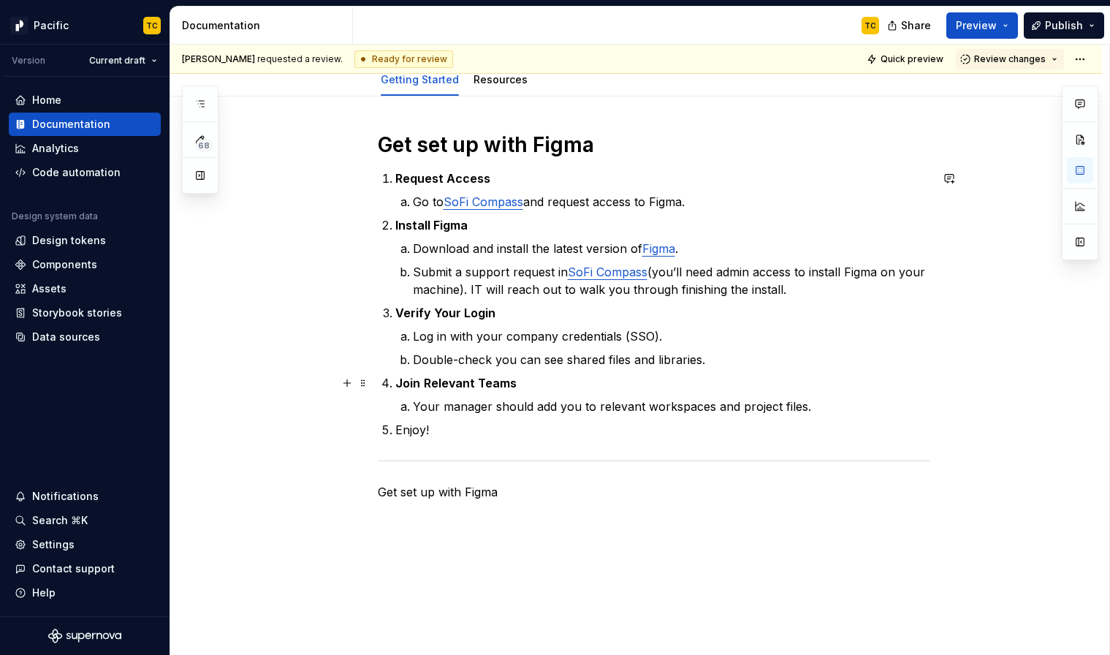
scroll to position [154, 0]
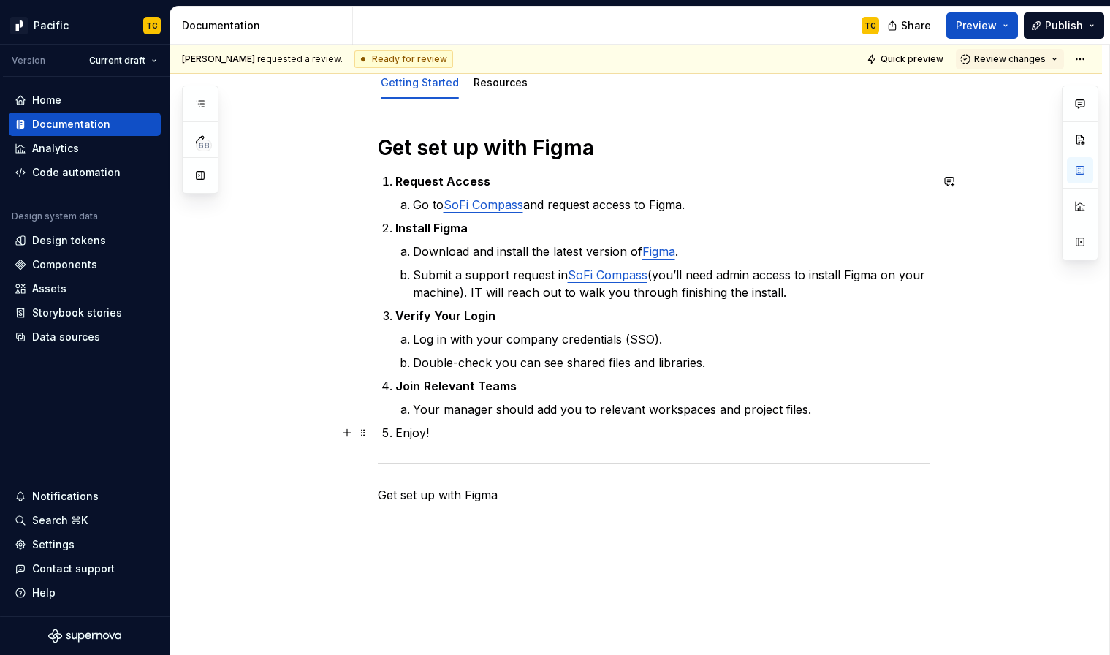
click at [420, 423] on ol "Request Access Go to SoFi Compass and request access to Figma. Install Figma Do…" at bounding box center [662, 306] width 535 height 269
click at [655, 438] on p "Enjoy!" at bounding box center [662, 433] width 535 height 18
click at [836, 413] on p "Your manager should add you to relevant workspaces and project files." at bounding box center [671, 409] width 517 height 18
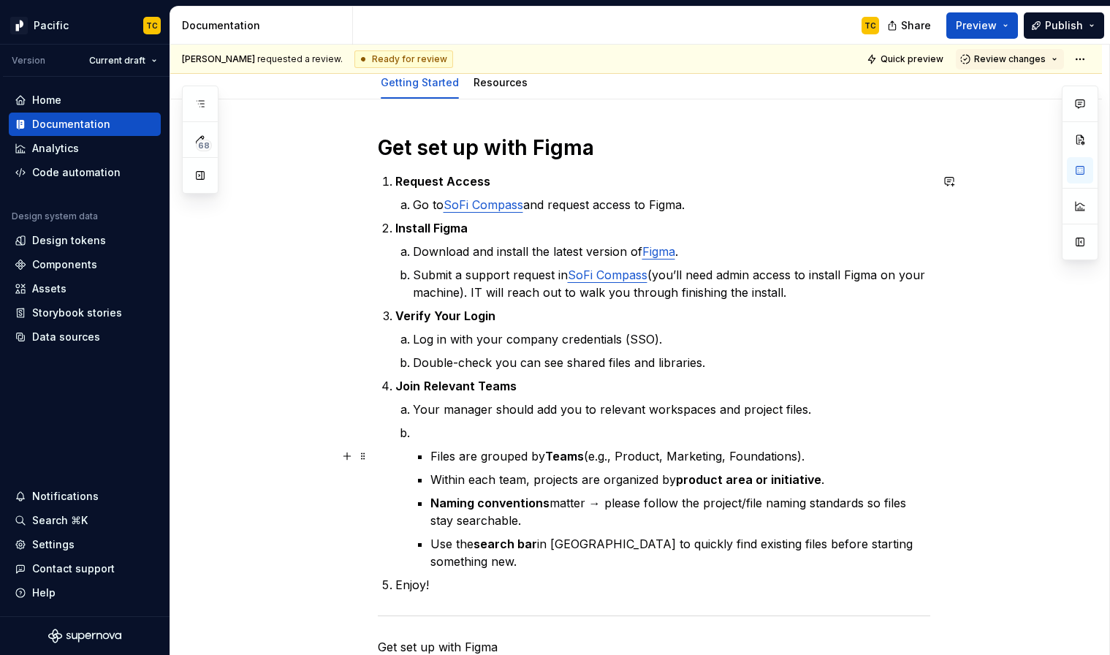
click at [430, 454] on li "Files are grouped by Teams (e.g., Product, Marketing, Foundations). Within each…" at bounding box center [671, 497] width 517 height 146
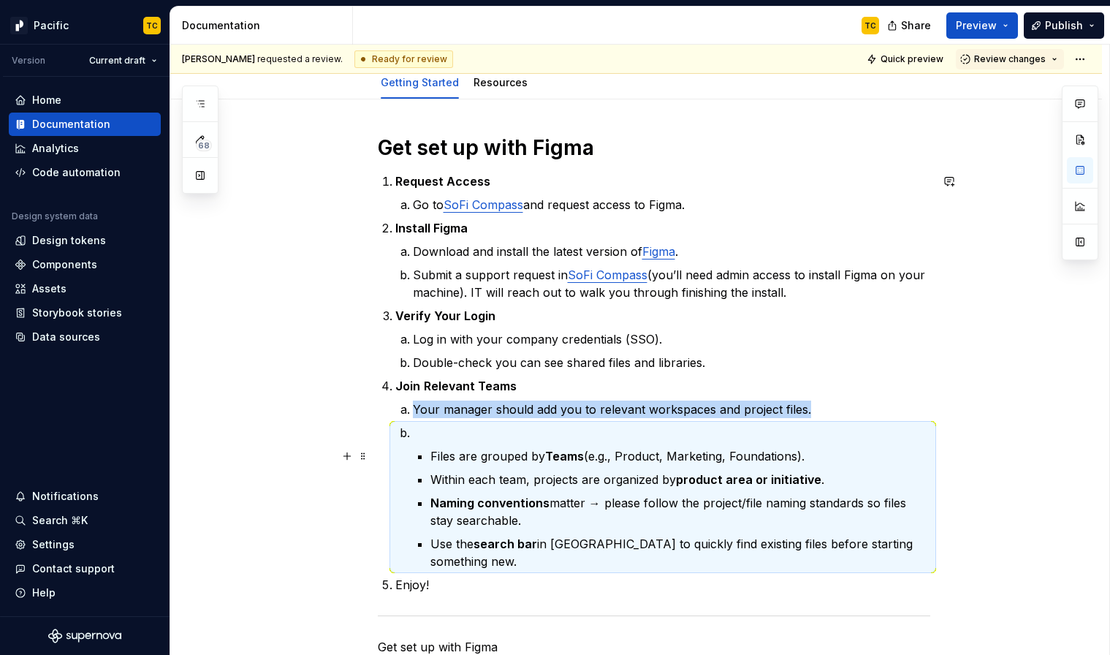
click at [438, 454] on p "Files are grouped by Teams (e.g., Product, Marketing, Foundations)." at bounding box center [680, 456] width 500 height 18
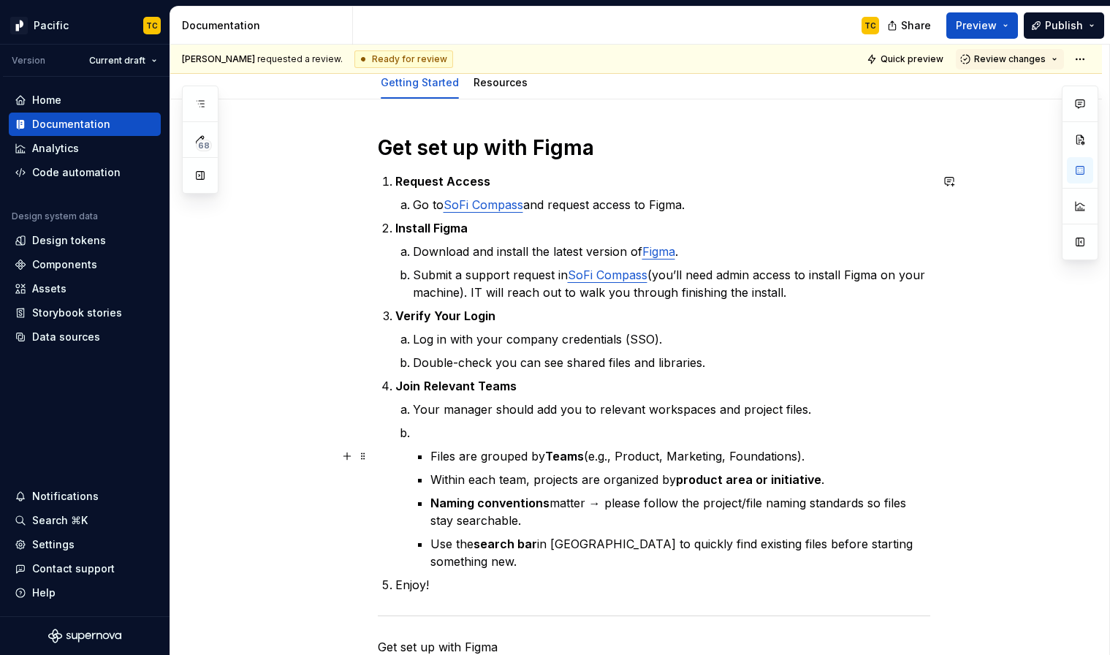
click at [435, 454] on p "Files are grouped by Teams (e.g., Product, Marketing, Foundations)." at bounding box center [680, 456] width 500 height 18
click at [440, 454] on p "Files are grouped by Teams (e.g., Product, Marketing, Foundations)." at bounding box center [680, 456] width 500 height 18
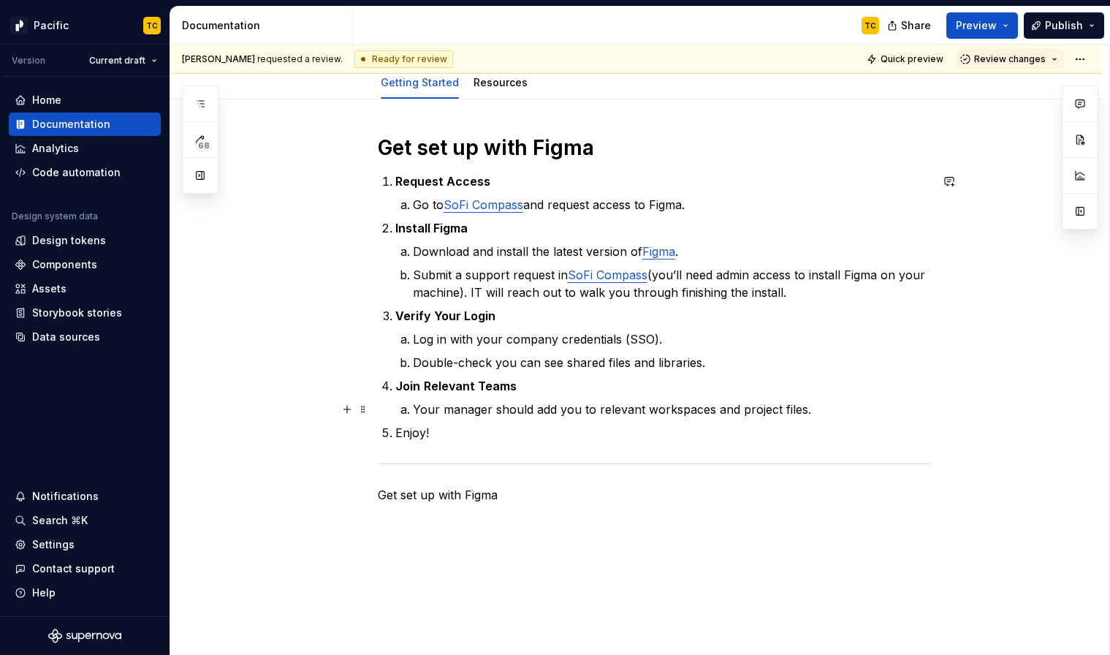
click at [856, 412] on p "Your manager should add you to relevant workspaces and project files." at bounding box center [671, 409] width 517 height 18
click at [842, 408] on p "Your manager should add you to relevant workspaces and project files." at bounding box center [671, 409] width 517 height 18
click at [858, 413] on p "Your manager should add you to relevant workspaces and project files." at bounding box center [671, 409] width 517 height 18
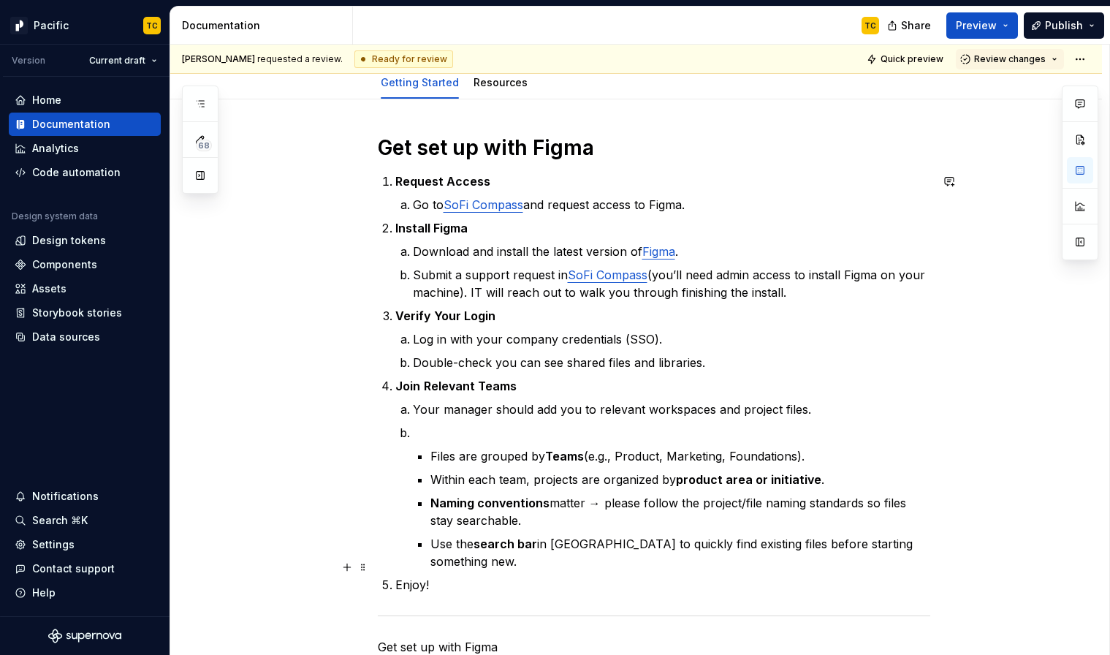
click at [410, 576] on p "Enjoy!" at bounding box center [662, 585] width 535 height 18
click at [437, 454] on p "Files are grouped by Teams (e.g., Product, Marketing, Foundations)." at bounding box center [680, 456] width 500 height 18
click at [431, 451] on li "Files are grouped by Teams (e.g., Product, Marketing, Foundations). Within each…" at bounding box center [671, 497] width 517 height 146
click at [523, 384] on p "Join Relevant Teams" at bounding box center [662, 386] width 535 height 18
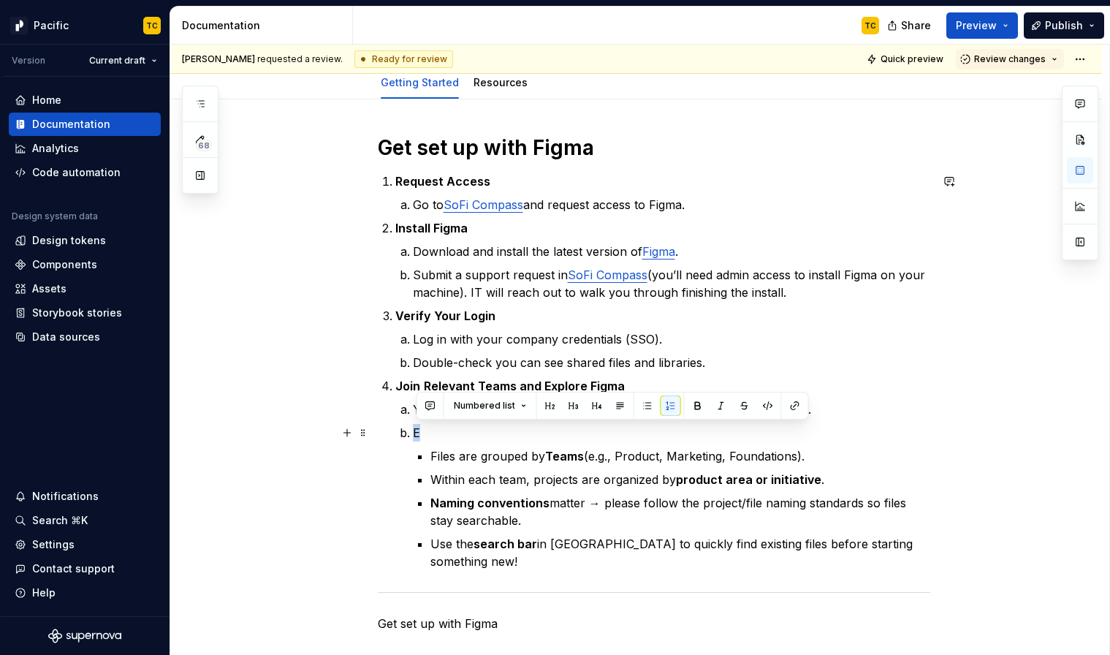
drag, startPoint x: 417, startPoint y: 430, endPoint x: 435, endPoint y: 429, distance: 18.3
click at [435, 429] on p "E" at bounding box center [671, 433] width 517 height 18
click at [435, 454] on p "Files are grouped by Teams (e.g., Product, Marketing, Foundations)." at bounding box center [680, 456] width 500 height 18
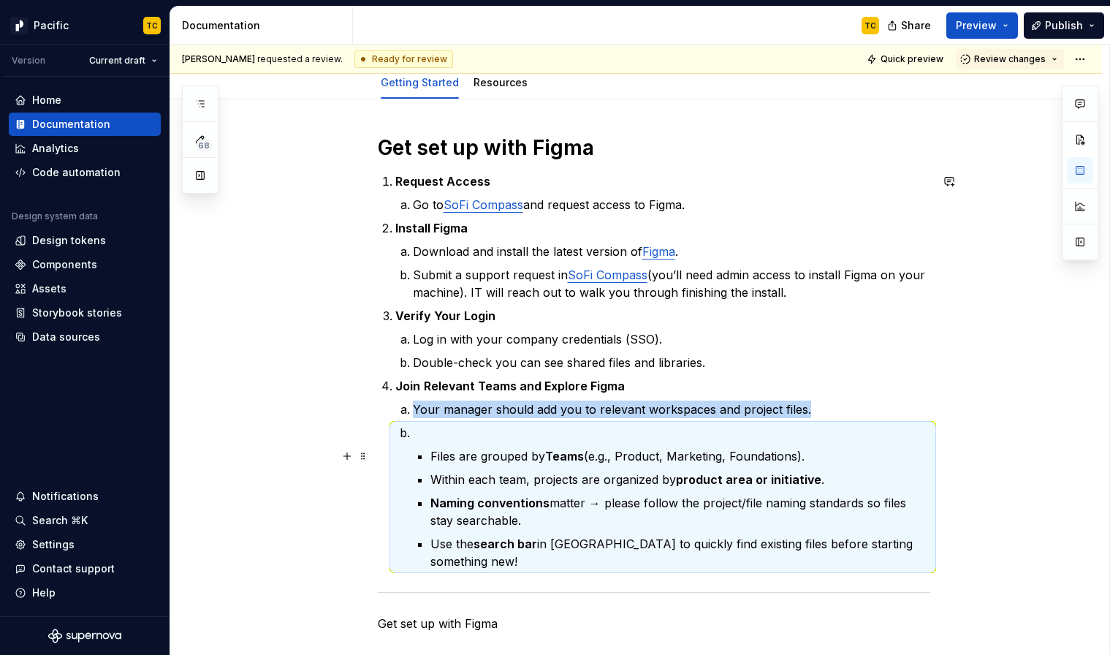
click at [434, 455] on p "Files are grouped by Teams (e.g., Product, Marketing, Foundations)." at bounding box center [680, 456] width 500 height 18
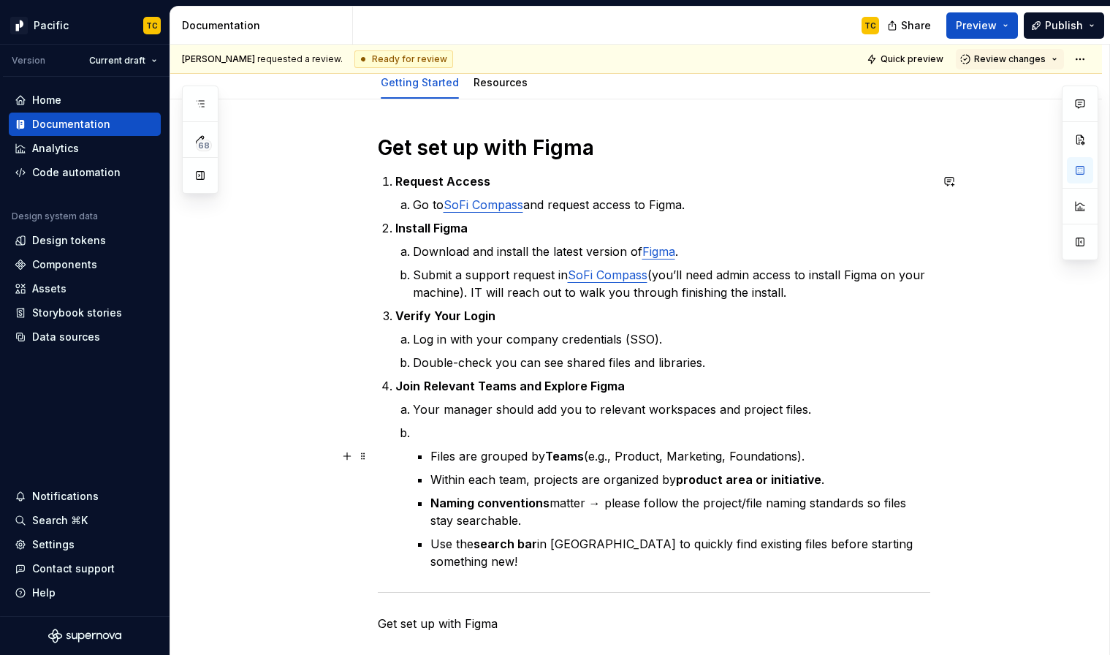
click at [435, 455] on p "Files are grouped by Teams (e.g., Product, Marketing, Foundations)." at bounding box center [680, 456] width 500 height 18
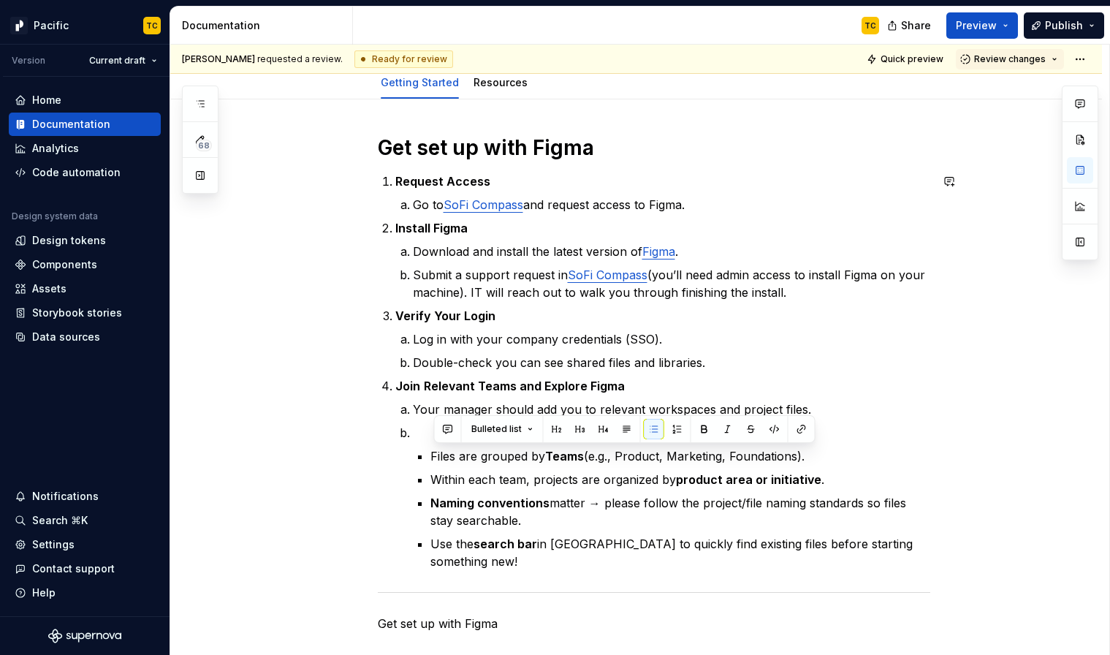
copy p "Files are grouped by Teams (e.g., Product, Marketing, Foundations)."
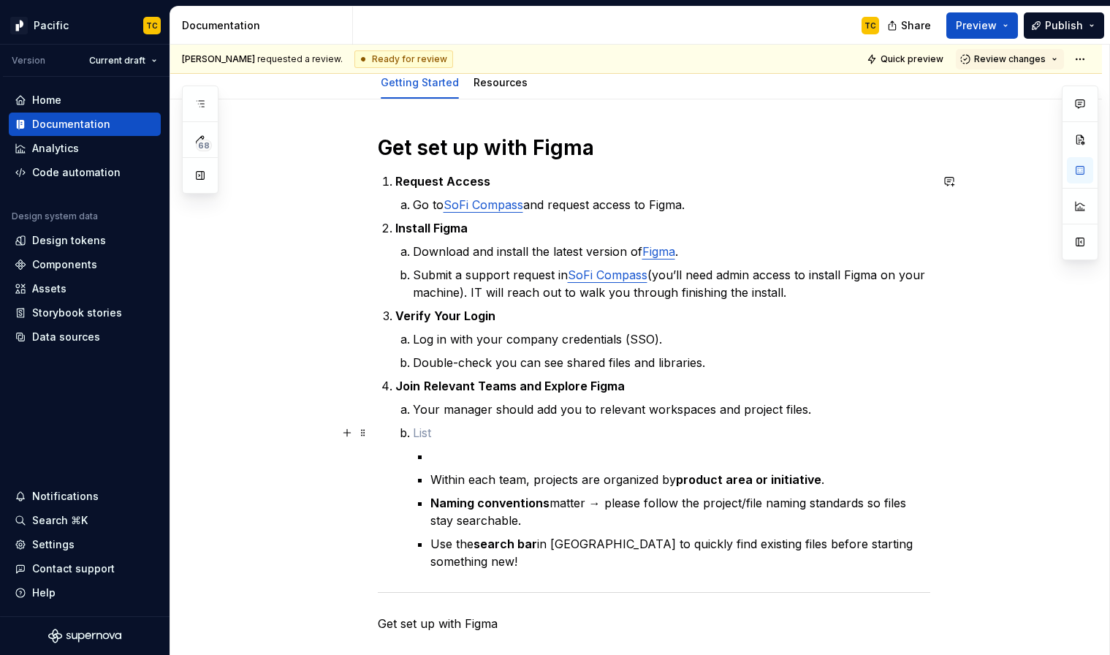
click at [416, 433] on p at bounding box center [671, 433] width 517 height 18
click at [449, 476] on p "Within each team, projects are organized by product area or initiative ." at bounding box center [680, 479] width 500 height 18
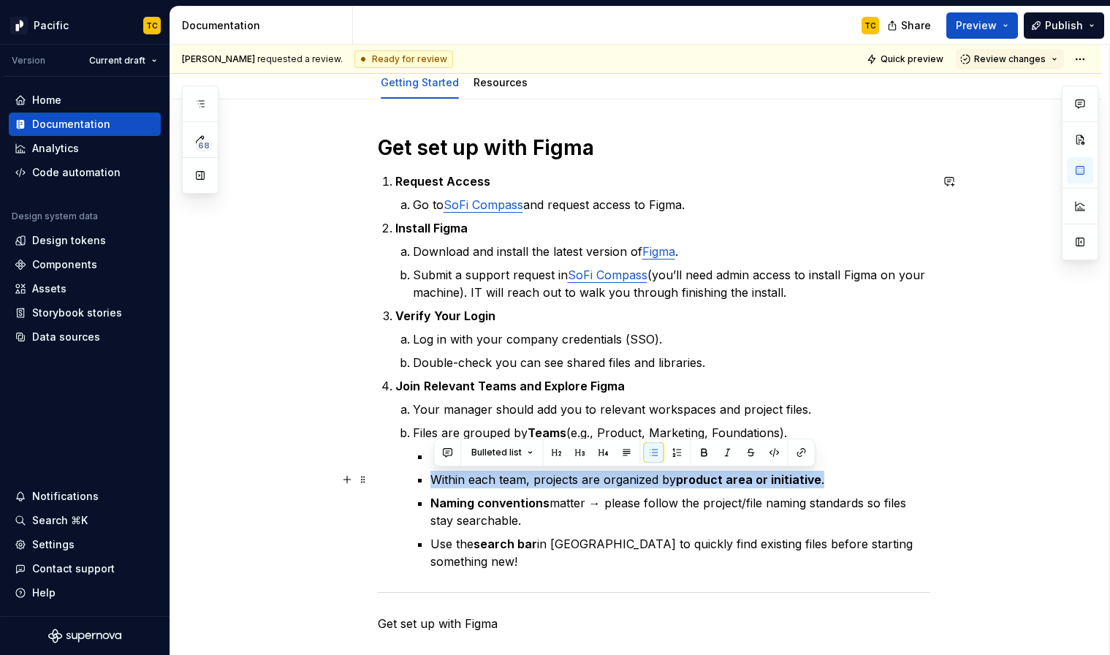
click at [449, 476] on p "Within each team, projects are organized by product area or initiative ." at bounding box center [680, 479] width 500 height 18
copy p "Within each team, projects are organized by product area or initiative ."
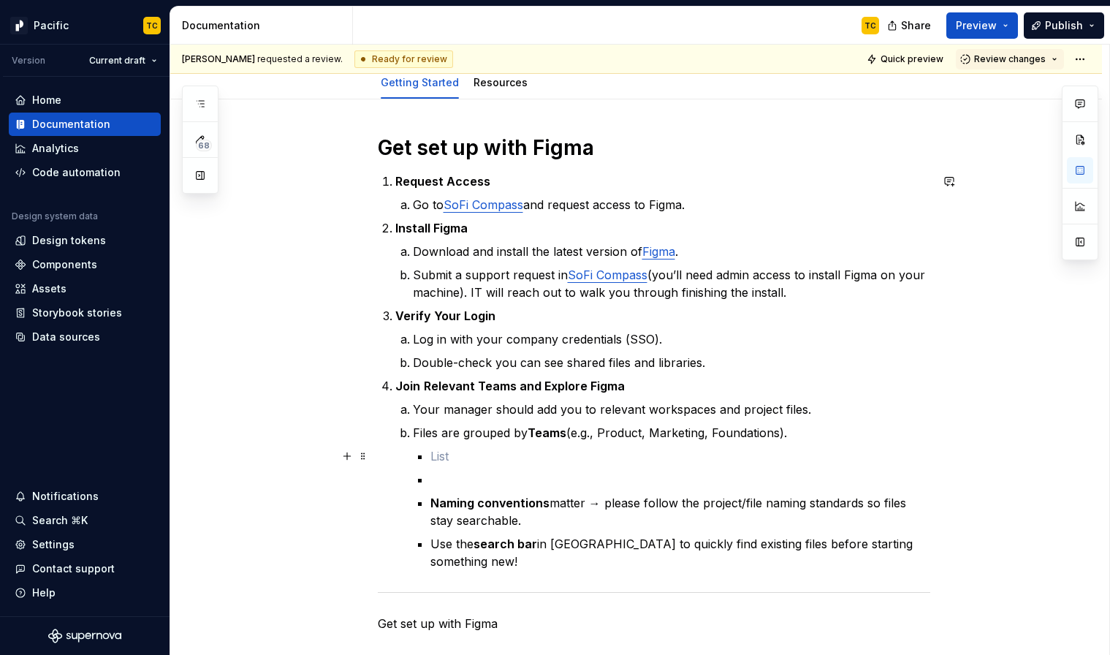
click at [465, 450] on p at bounding box center [680, 456] width 500 height 18
click at [451, 505] on strong "Naming conventions" at bounding box center [489, 502] width 119 height 15
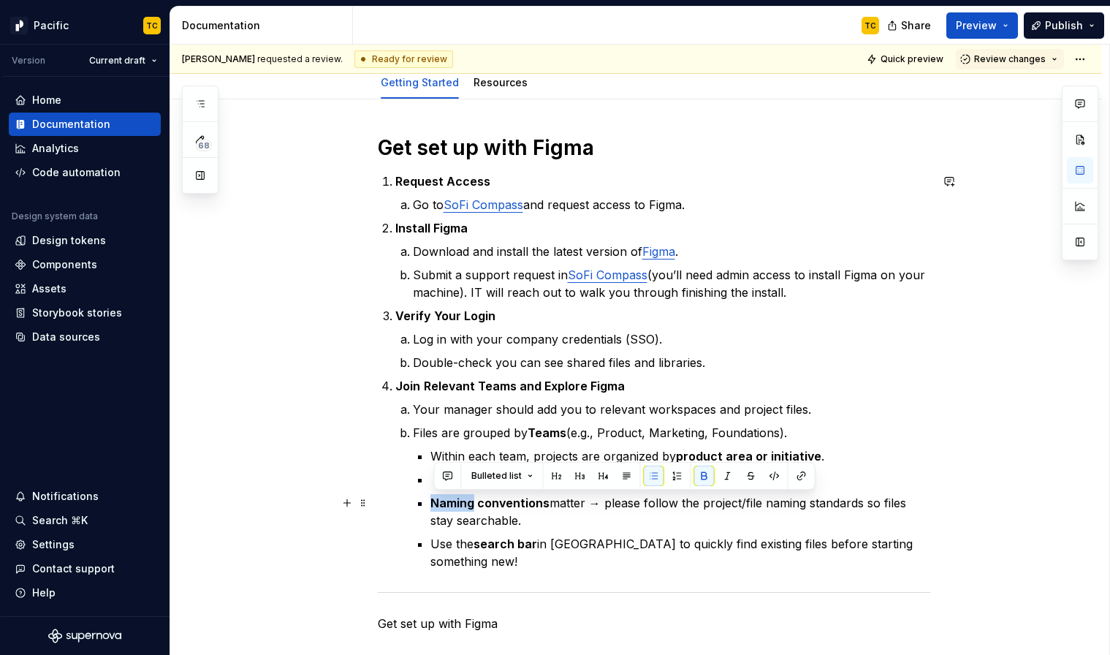
click at [451, 505] on strong "Naming conventions" at bounding box center [489, 502] width 119 height 15
copy p "Naming conventions matter → please follow the project/file naming standards so …"
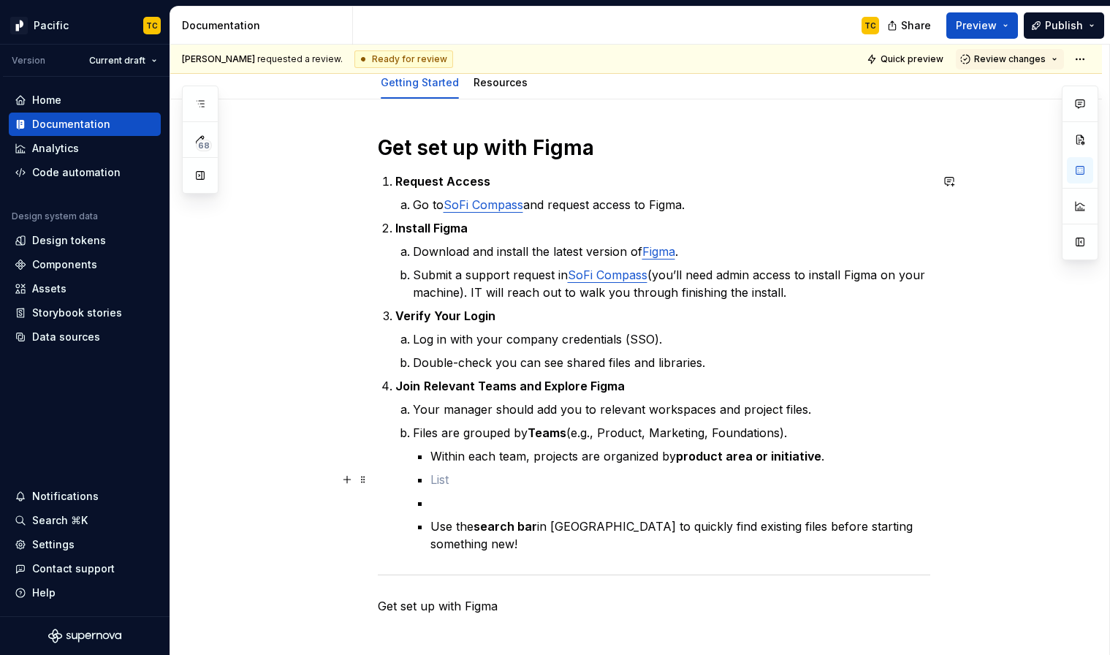
click at [447, 480] on p at bounding box center [680, 479] width 500 height 18
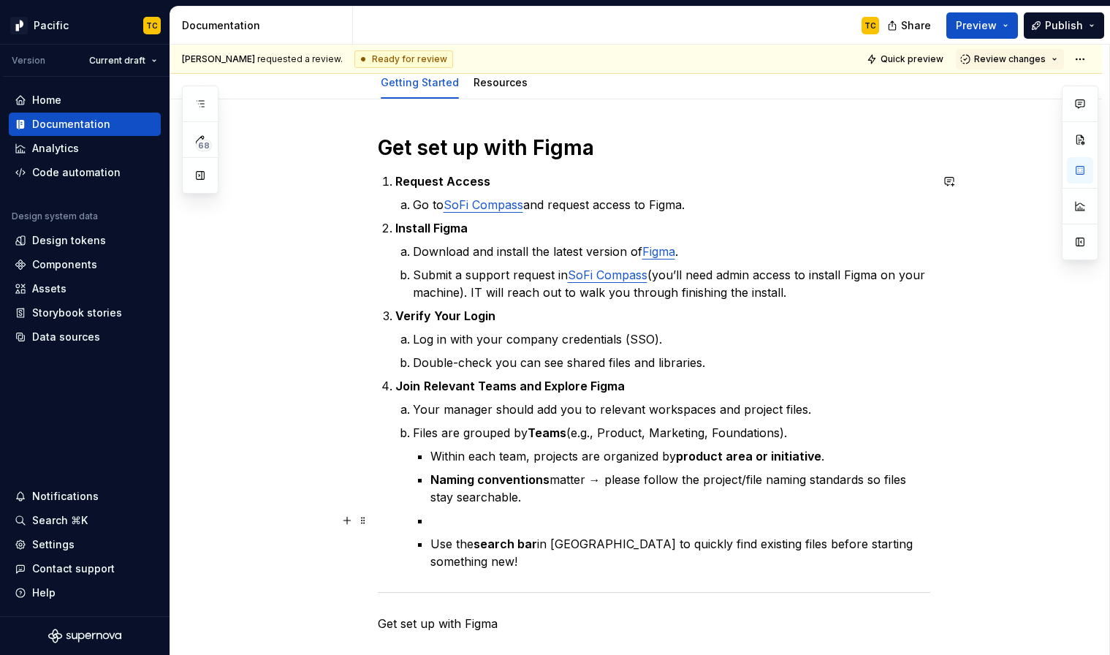
click at [448, 516] on p at bounding box center [680, 520] width 500 height 18
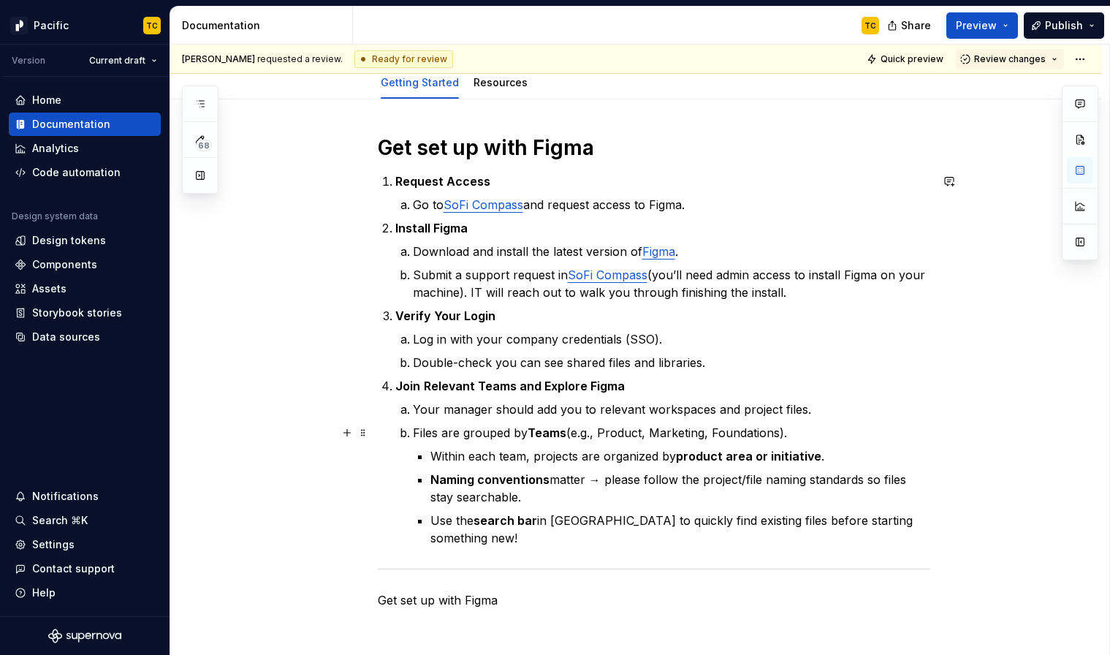
click at [416, 432] on p "Files are grouped by Teams (e.g., Product, Marketing, Foundations)." at bounding box center [671, 433] width 517 height 18
click at [418, 436] on p "Files are grouped by Teams (e.g., Product, Marketing, Foundations)." at bounding box center [671, 433] width 517 height 18
click at [416, 432] on p "Files are grouped by Teams (e.g., Product, Marketing, Foundations)." at bounding box center [671, 433] width 517 height 18
click at [481, 410] on p "Your manager should add you to relevant workspaces and project files." at bounding box center [671, 409] width 517 height 18
click at [841, 411] on p "Your manager should add you to relevant workspaces and project files." at bounding box center [671, 409] width 517 height 18
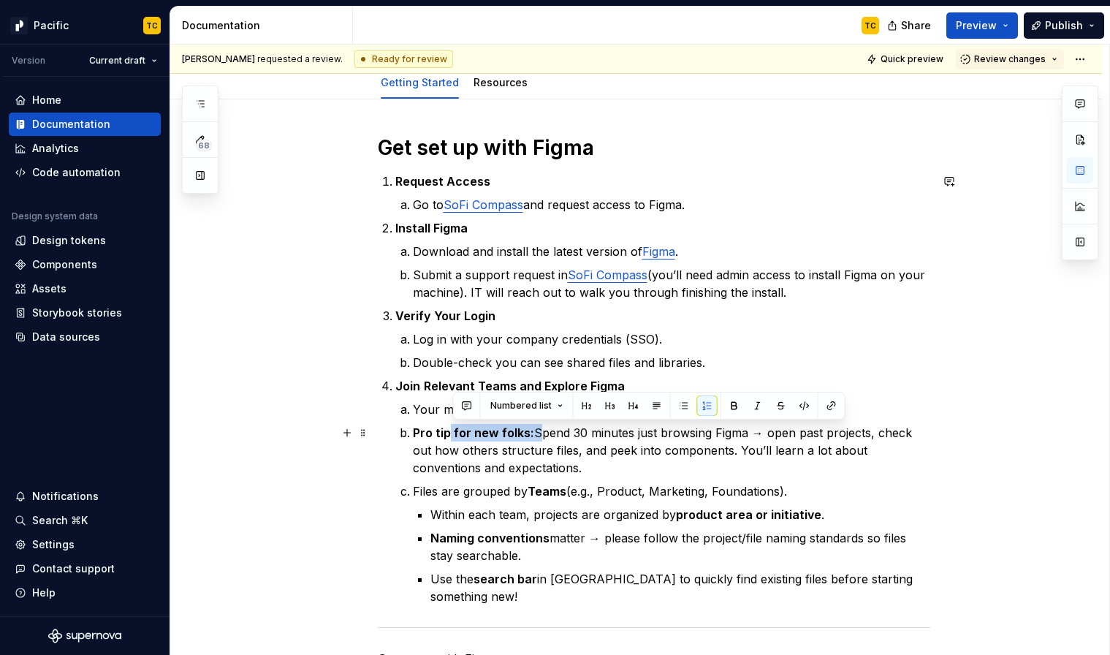
drag, startPoint x: 538, startPoint y: 431, endPoint x: 451, endPoint y: 428, distance: 87.0
click at [451, 428] on p "Pro tip for new folks: Spend 30 minutes just browsing Figma → open past project…" at bounding box center [671, 450] width 517 height 53
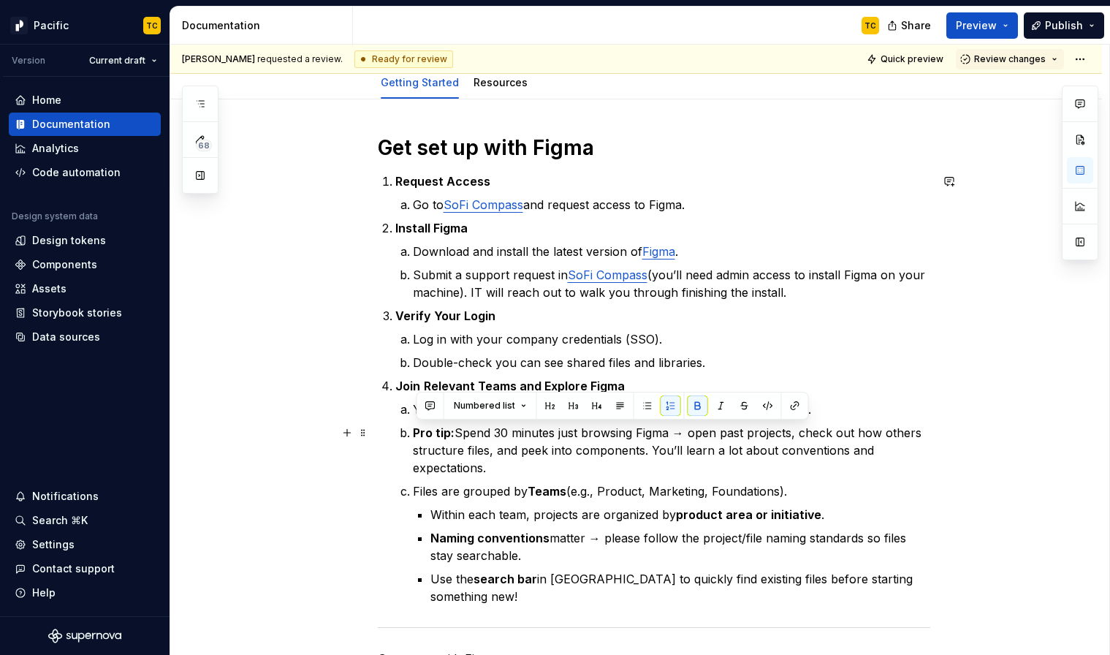
drag, startPoint x: 459, startPoint y: 431, endPoint x: 408, endPoint y: 430, distance: 51.1
click at [413, 430] on li "Pro tip: Spend 30 minutes just browsing Figma → open past projects, check out h…" at bounding box center [671, 450] width 517 height 53
click at [617, 476] on ol "Your manager should add you to relevant workspaces and project files. Pro tip: …" at bounding box center [671, 502] width 517 height 205
click at [468, 488] on p "Files are grouped by Teams (e.g., Product, Marketing, Foundations)." at bounding box center [671, 491] width 517 height 18
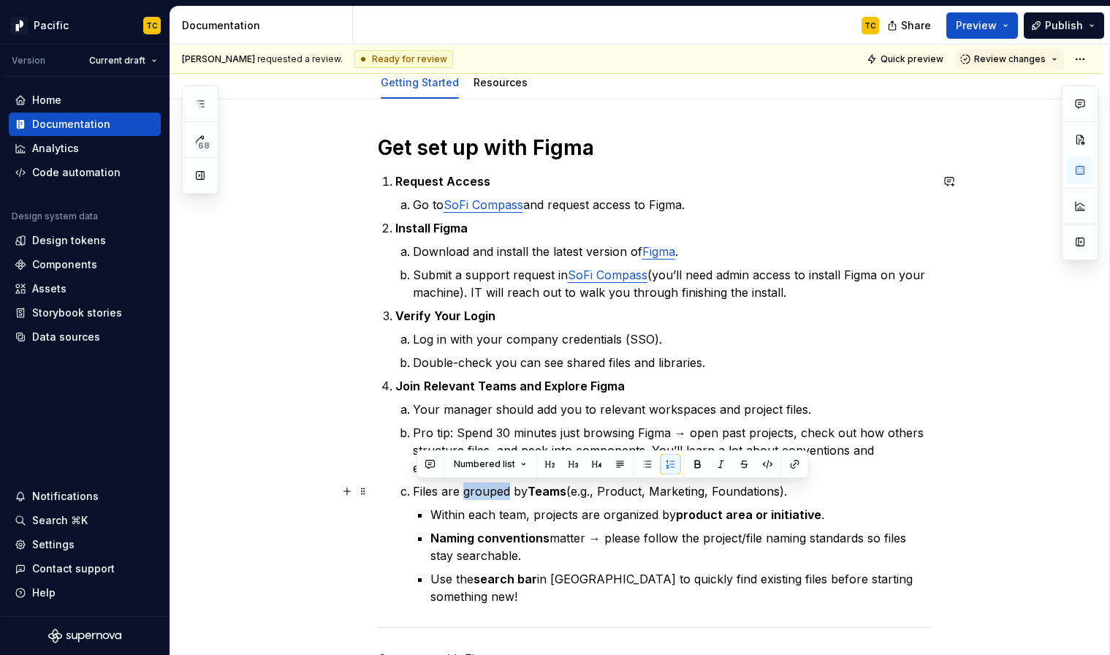
click at [468, 488] on p "Files are grouped by Teams (e.g., Product, Marketing, Foundations)." at bounding box center [671, 491] width 517 height 18
click at [413, 495] on li "Files are grouped by Teams (e.g., Product, Marketing, Foundations). Within each…" at bounding box center [671, 543] width 517 height 123
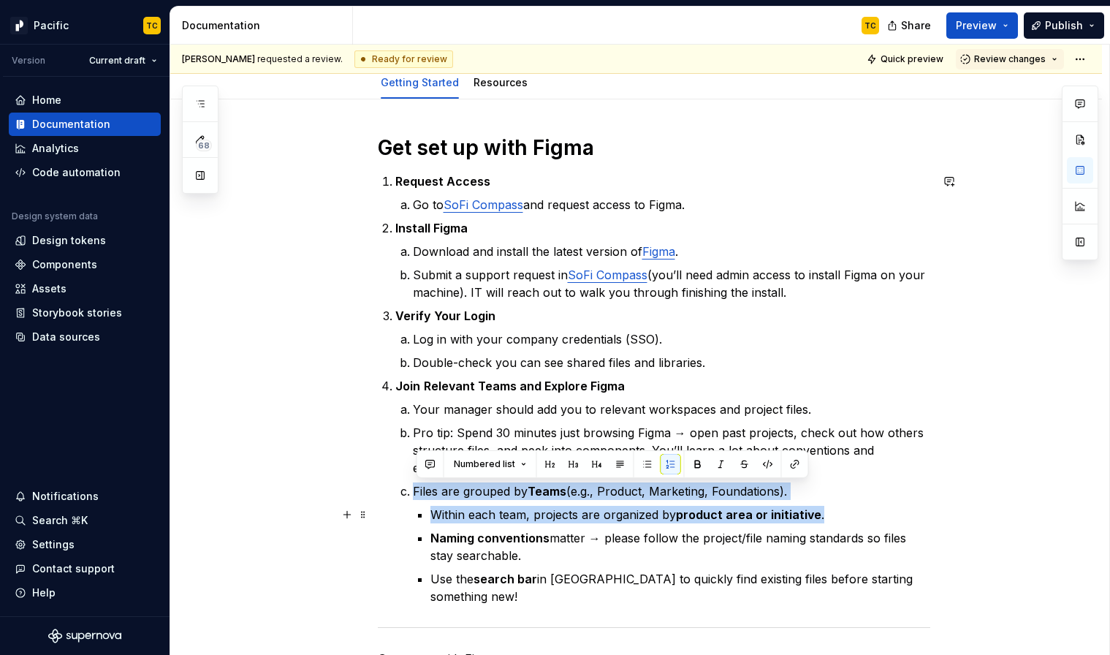
drag, startPoint x: 416, startPoint y: 489, endPoint x: 880, endPoint y: 517, distance: 464.8
click at [880, 517] on li "Files are grouped by Teams (e.g., Product, Marketing, Foundations). Within each…" at bounding box center [671, 543] width 517 height 123
copy li "Files are grouped by Teams (e.g., Product, Marketing, Foundations). Within each…"
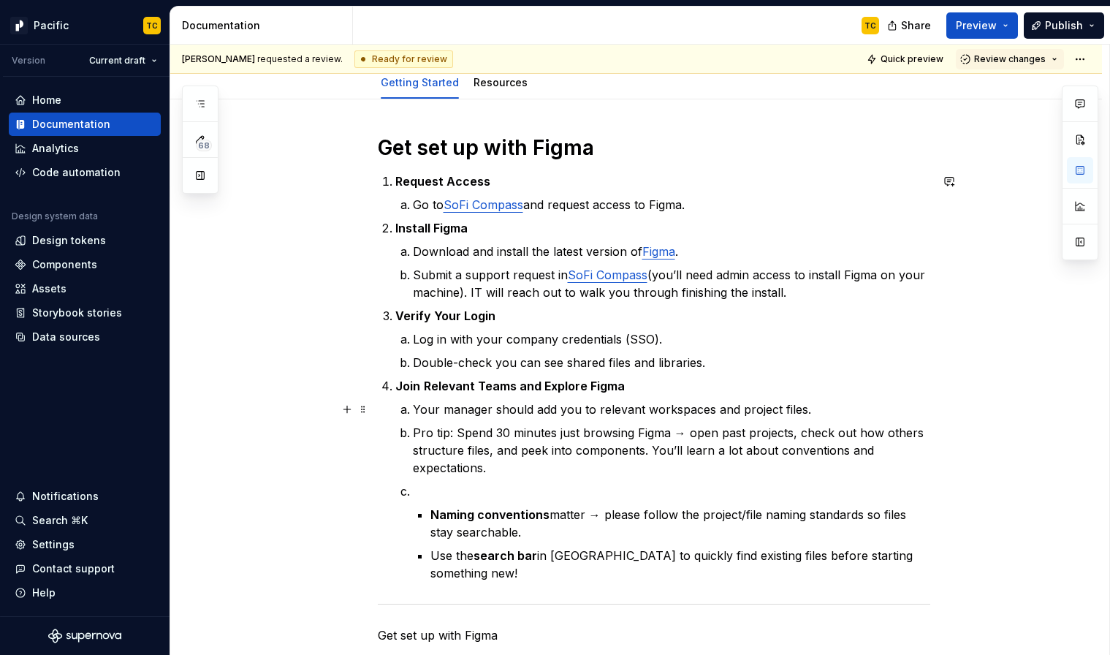
click at [836, 409] on p "Your manager should add you to relevant workspaces and project files." at bounding box center [671, 409] width 517 height 18
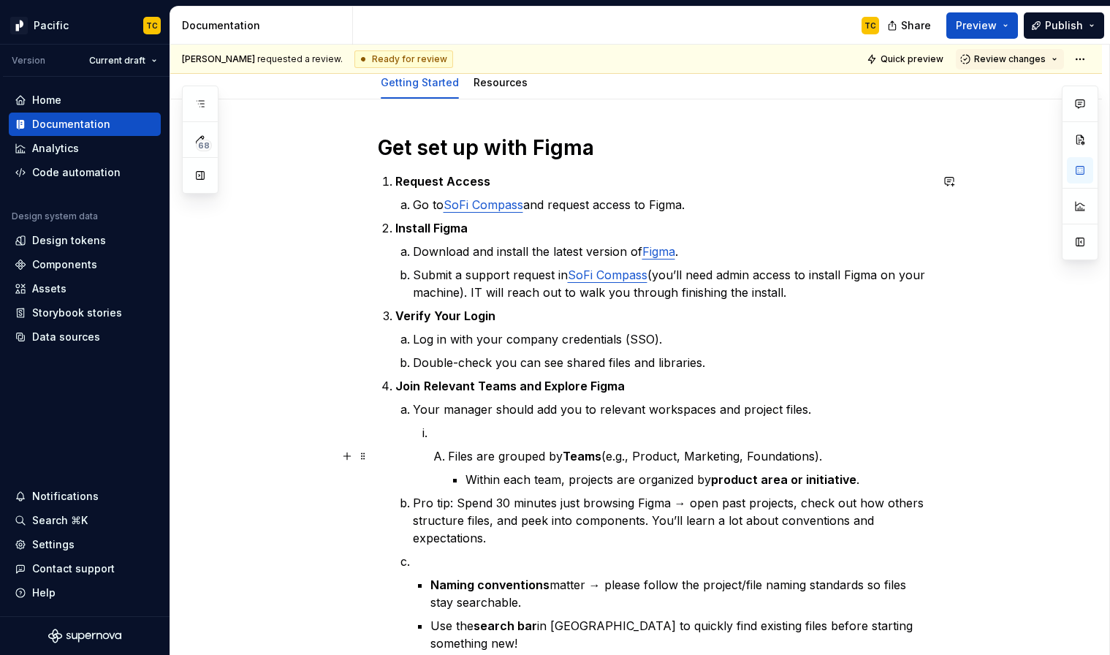
click at [450, 455] on li "Files are grouped by Teams (e.g., Product, Marketing, Foundations). Within each…" at bounding box center [689, 467] width 482 height 41
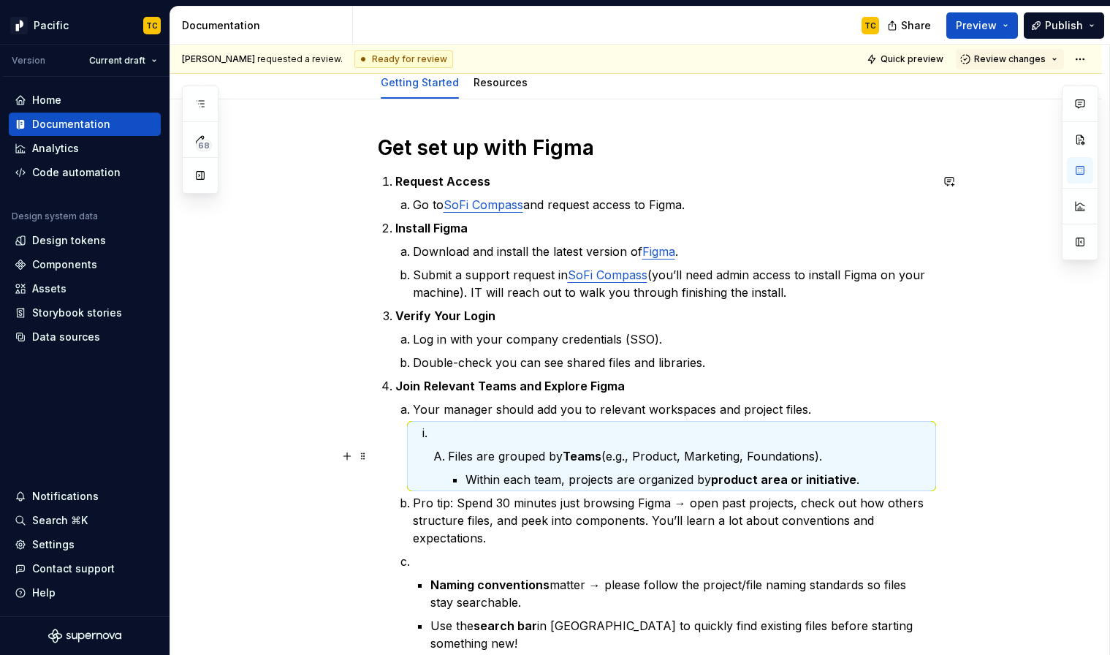
click at [452, 454] on p "Files are grouped by Teams (e.g., Product, Marketing, Foundations)." at bounding box center [689, 456] width 482 height 18
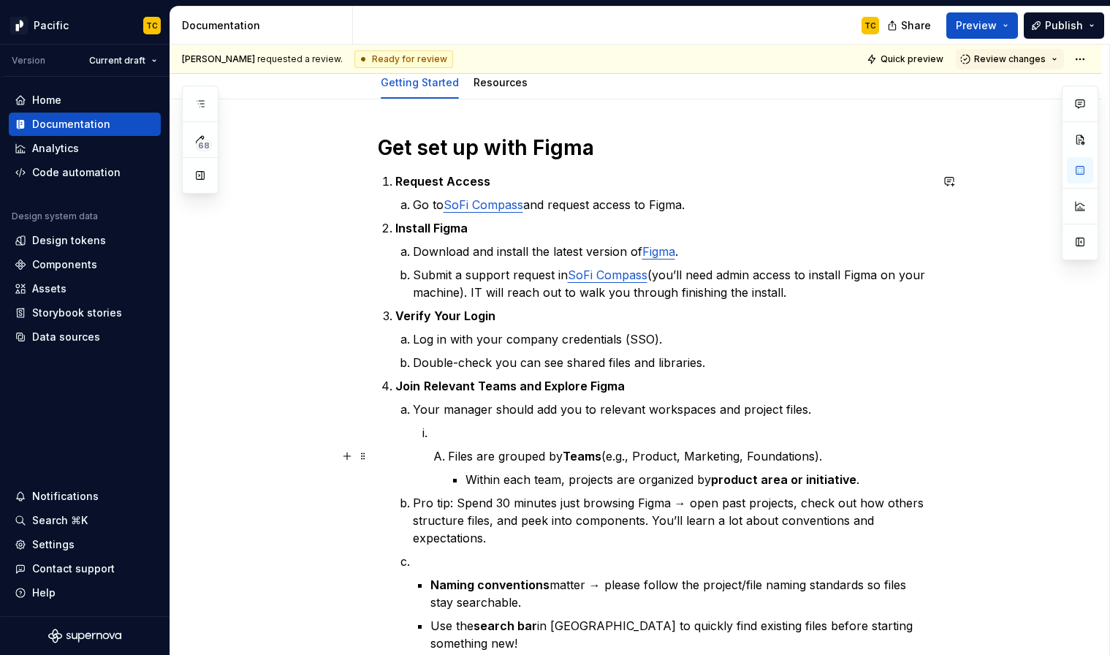
click at [452, 454] on p "Files are grouped by Teams (e.g., Product, Marketing, Foundations)." at bounding box center [689, 456] width 482 height 18
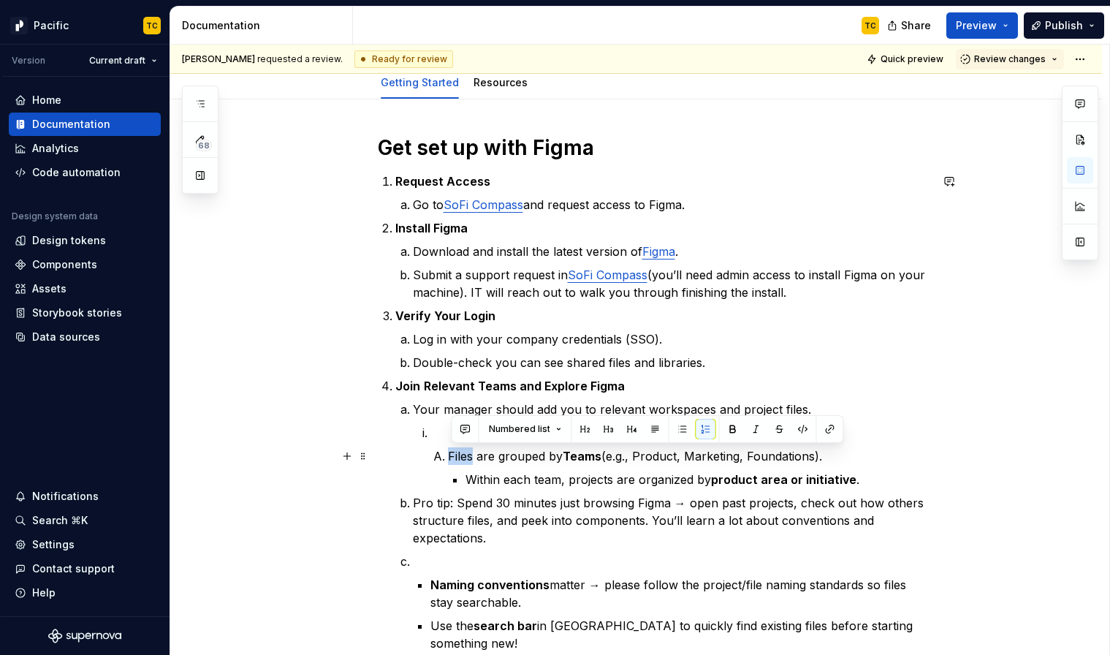
click at [452, 454] on p "Files are grouped by Teams (e.g., Product, Marketing, Foundations)." at bounding box center [689, 456] width 482 height 18
copy p "Files are grouped by Teams (e.g., Product, Marketing, Foundations)."
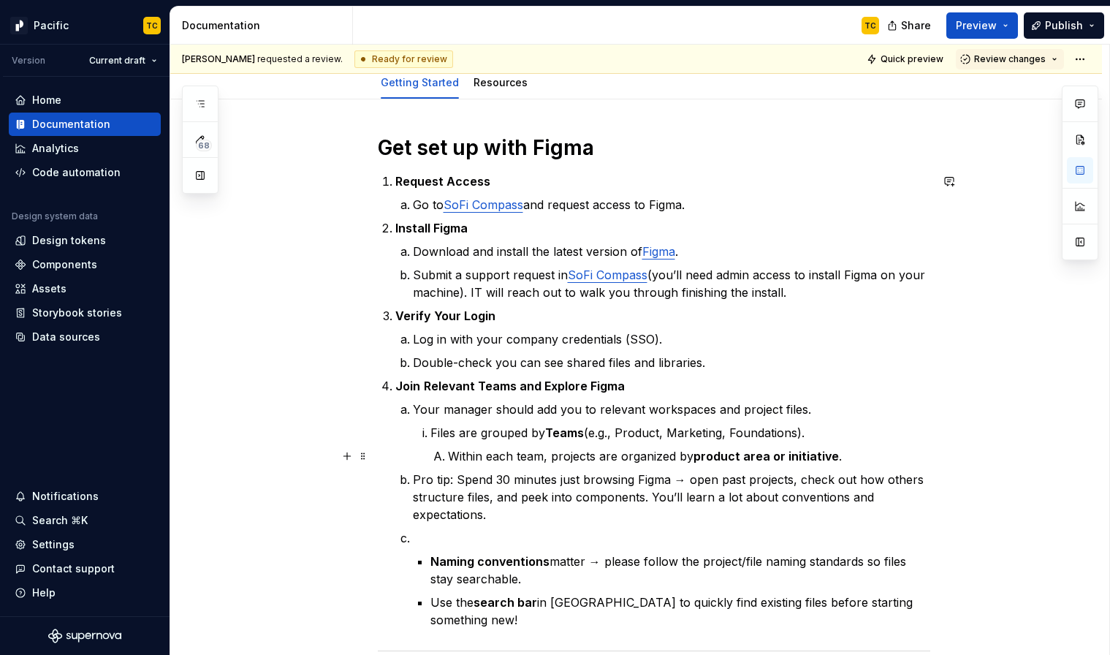
click at [456, 456] on p "Within each team, projects are organized by product area or initiative ." at bounding box center [689, 456] width 482 height 18
click at [442, 522] on p "Pro tip: Spend 30 minutes just browsing Figma → open past projects, check out h…" at bounding box center [671, 496] width 517 height 53
click at [443, 531] on p at bounding box center [671, 538] width 517 height 18
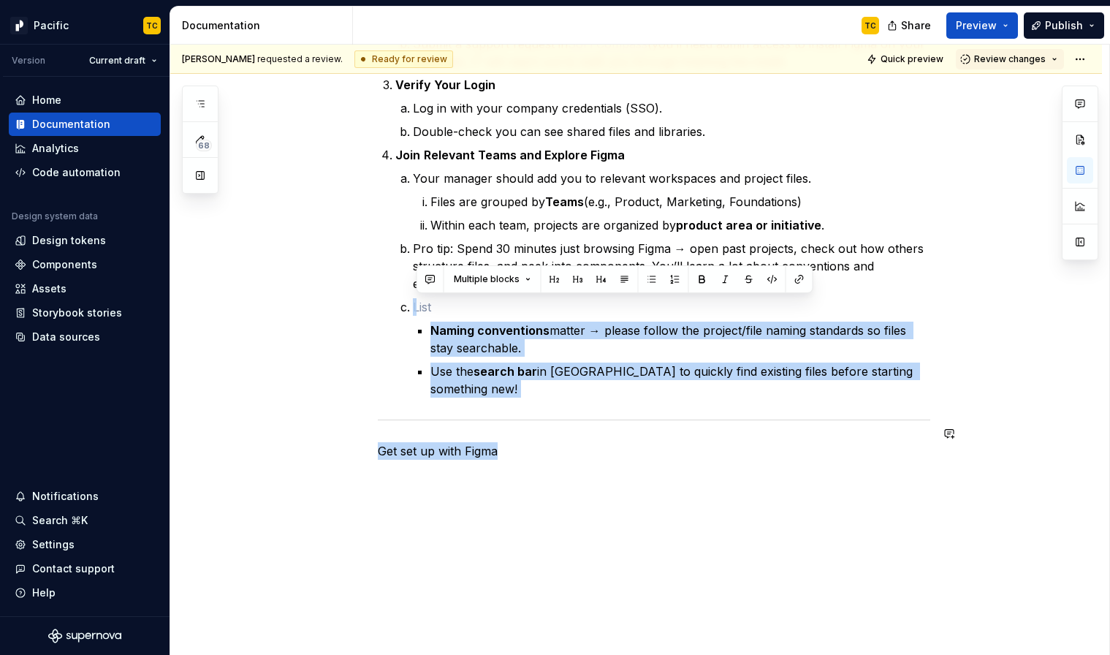
scroll to position [386, 0]
drag, startPoint x: 435, startPoint y: 535, endPoint x: 931, endPoint y: 384, distance: 518.4
click at [930, 384] on div "Get set up with Figma Request Access Go to SoFi Compass and request access to F…" at bounding box center [654, 181] width 552 height 556
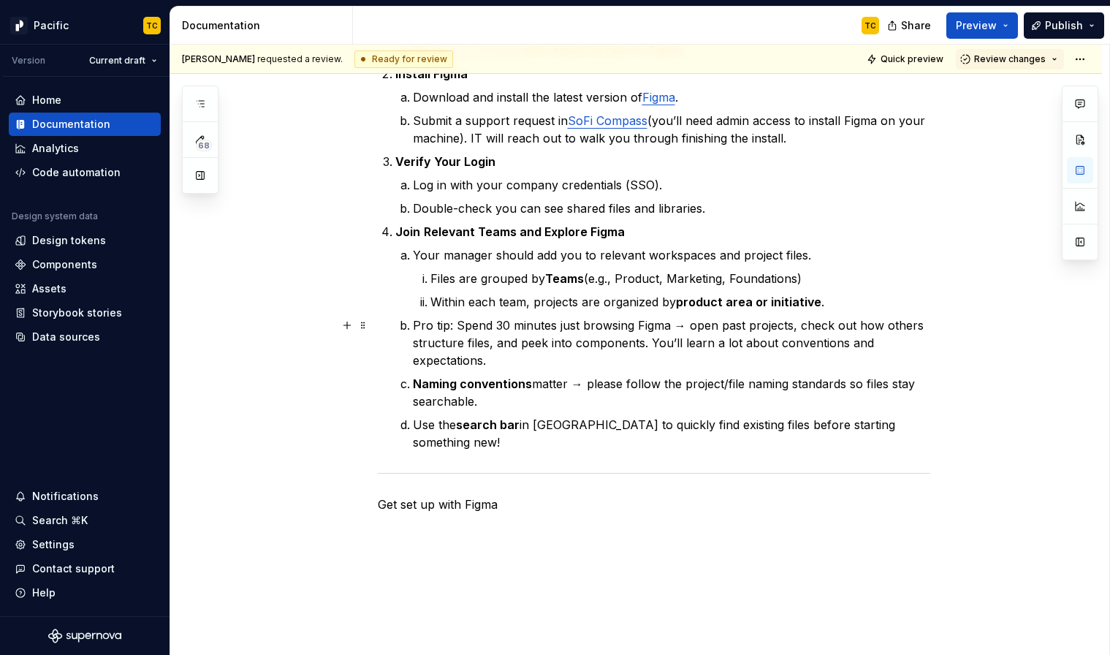
scroll to position [300, 0]
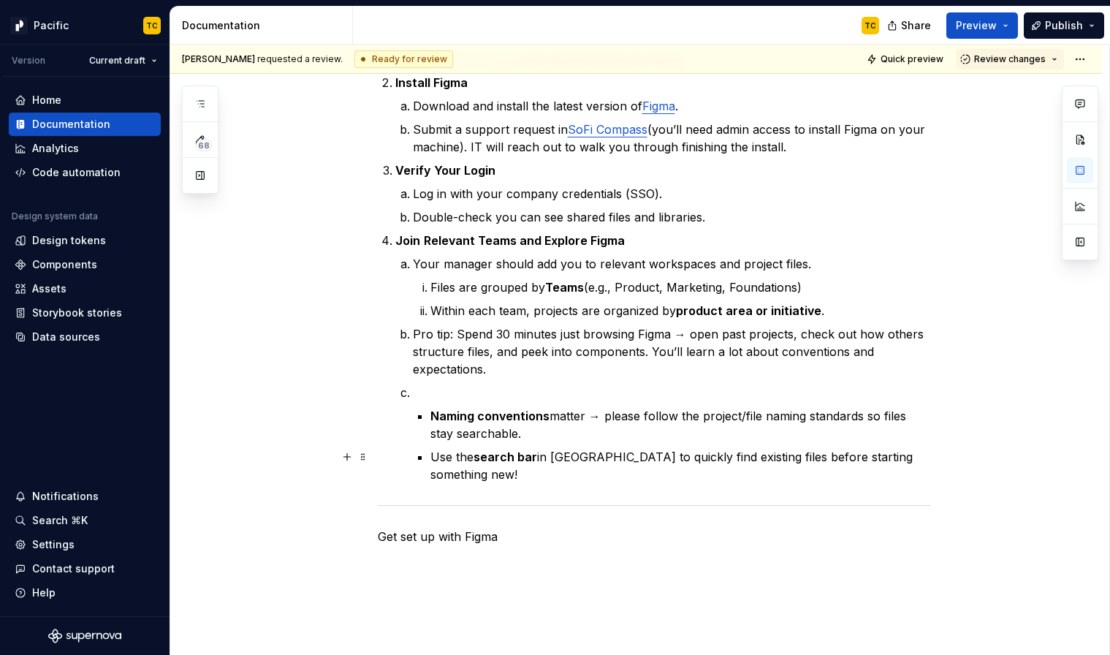
click at [941, 455] on div "Get set up with Figma Request Access Go to SoFi Compass and request access to F…" at bounding box center [635, 356] width 931 height 805
click at [916, 461] on p "Use the search bar in [GEOGRAPHIC_DATA] to quickly find existing files before s…" at bounding box center [680, 465] width 500 height 35
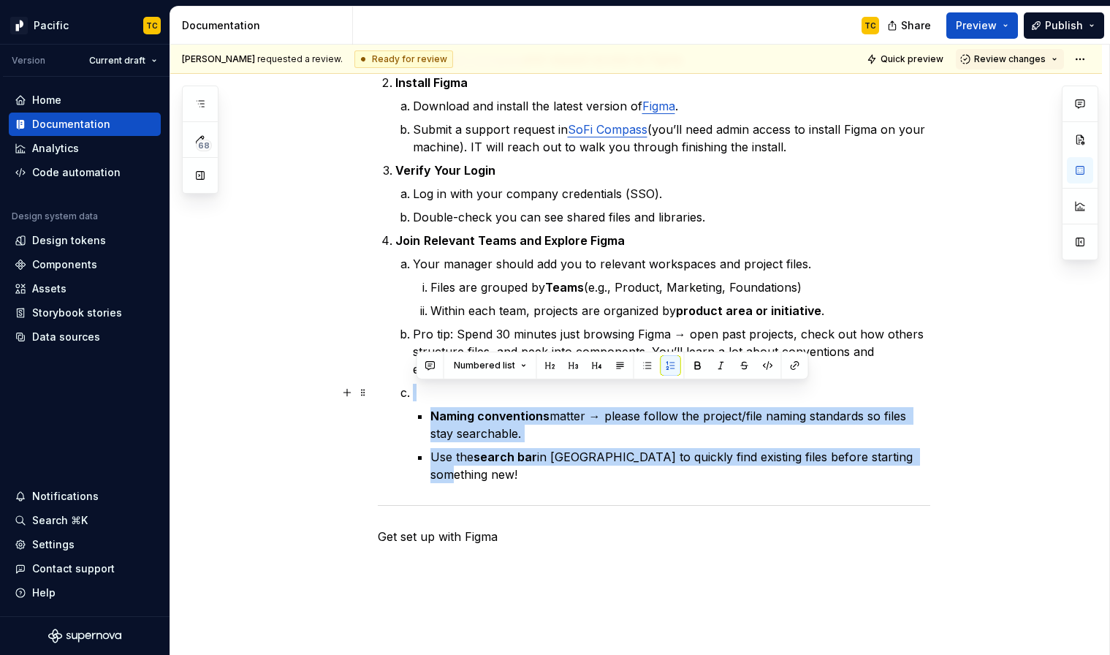
drag, startPoint x: 922, startPoint y: 459, endPoint x: 395, endPoint y: 389, distance: 531.4
click at [395, 389] on div "Get set up with Figma Request Access Go to SoFi Compass and request access to F…" at bounding box center [654, 267] width 552 height 556
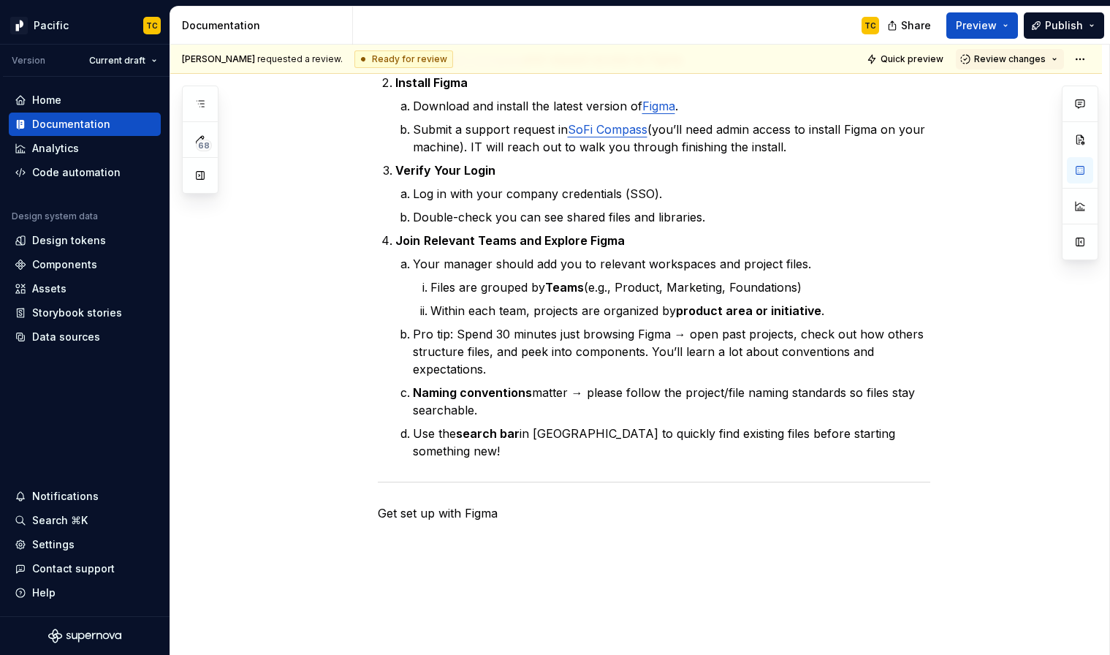
scroll to position [279, 0]
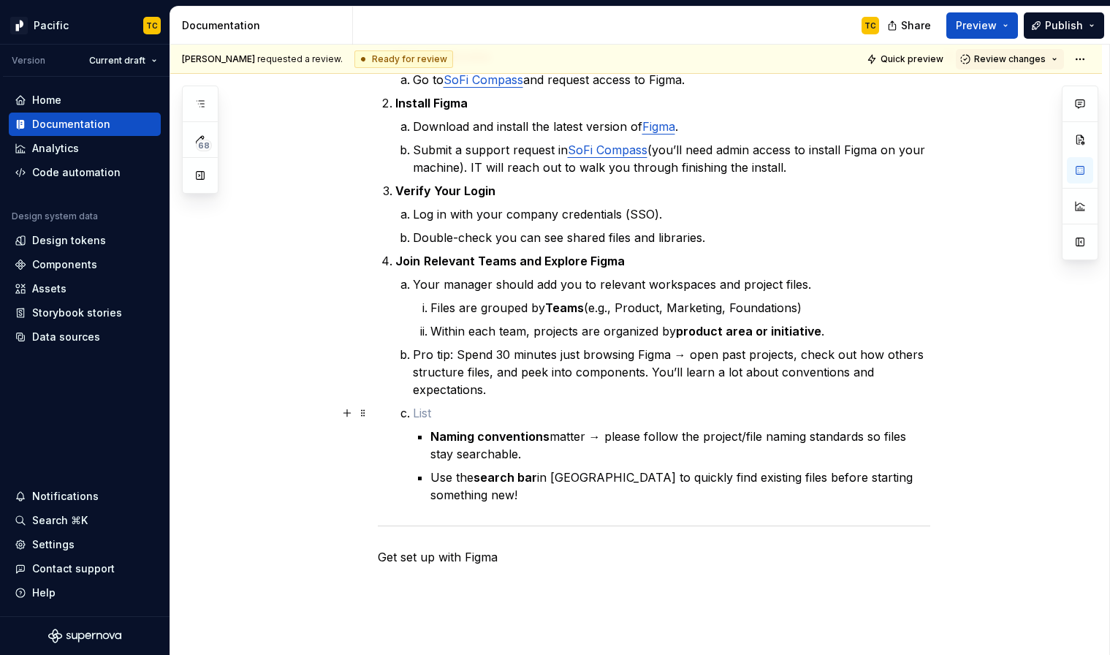
click at [435, 413] on p at bounding box center [671, 413] width 517 height 18
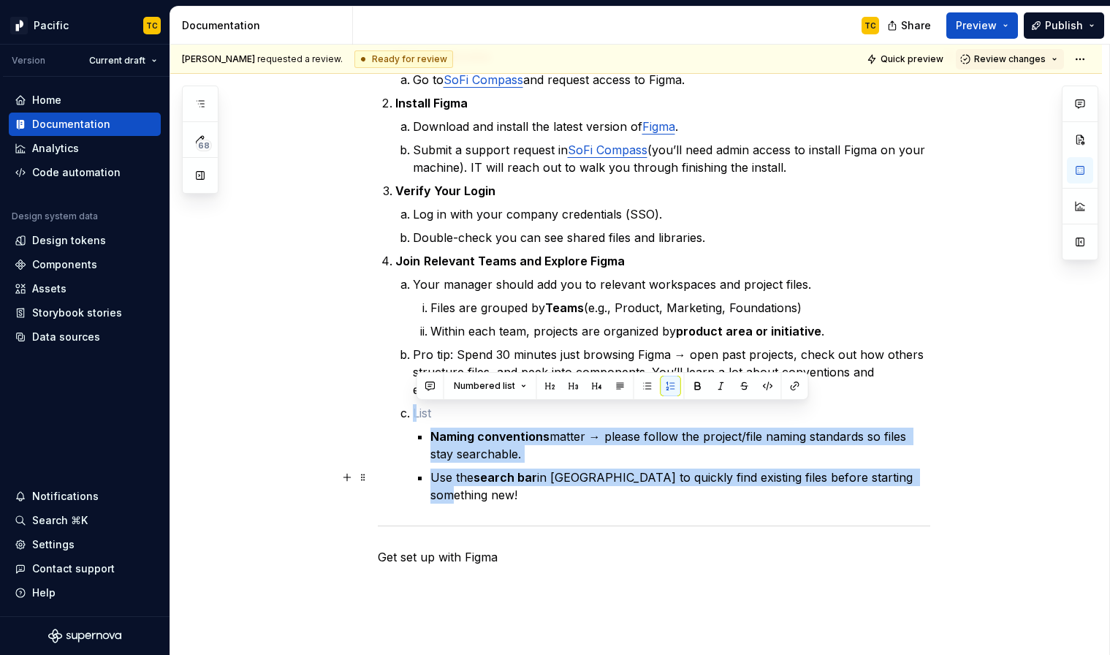
drag, startPoint x: 419, startPoint y: 411, endPoint x: 924, endPoint y: 476, distance: 509.0
click at [924, 476] on li "Naming conventions matter → please follow the project/file naming standards so …" at bounding box center [671, 453] width 517 height 99
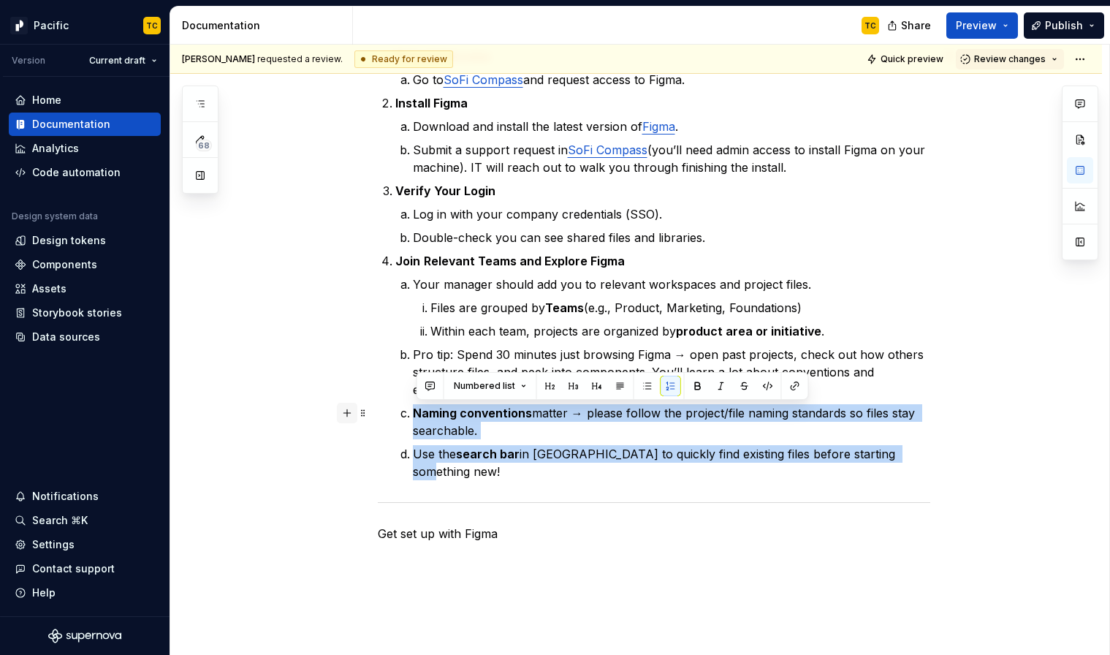
drag, startPoint x: 921, startPoint y: 453, endPoint x: 343, endPoint y: 404, distance: 579.9
click at [378, 404] on div "Get set up with Figma Request Access Go to SoFi Compass and request access to F…" at bounding box center [654, 284] width 552 height 550
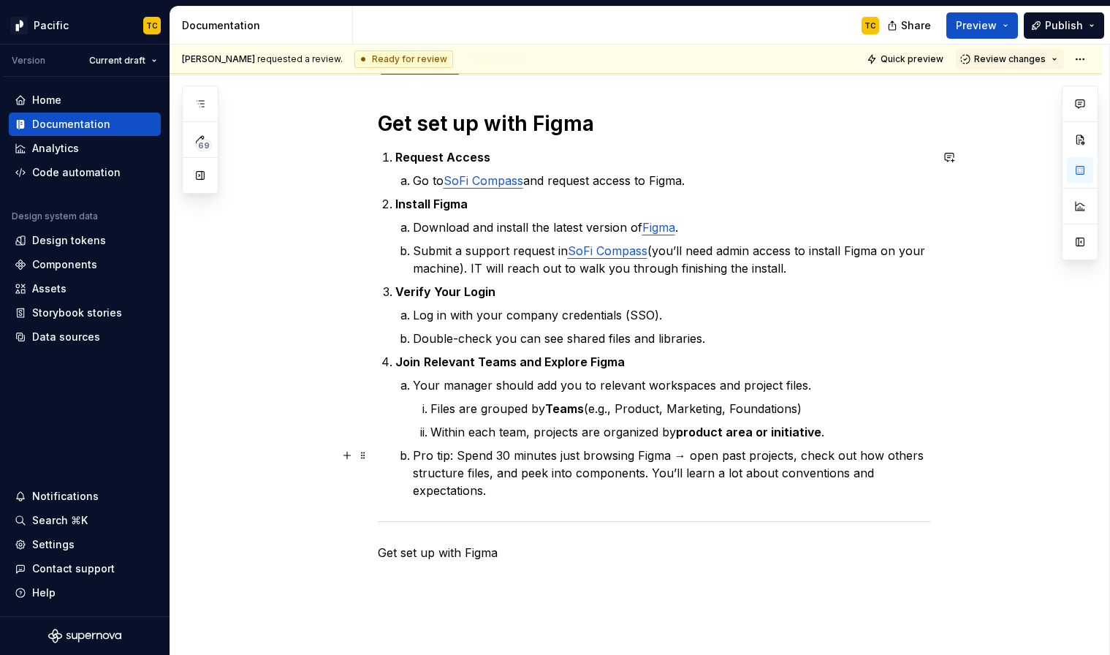
scroll to position [176, 0]
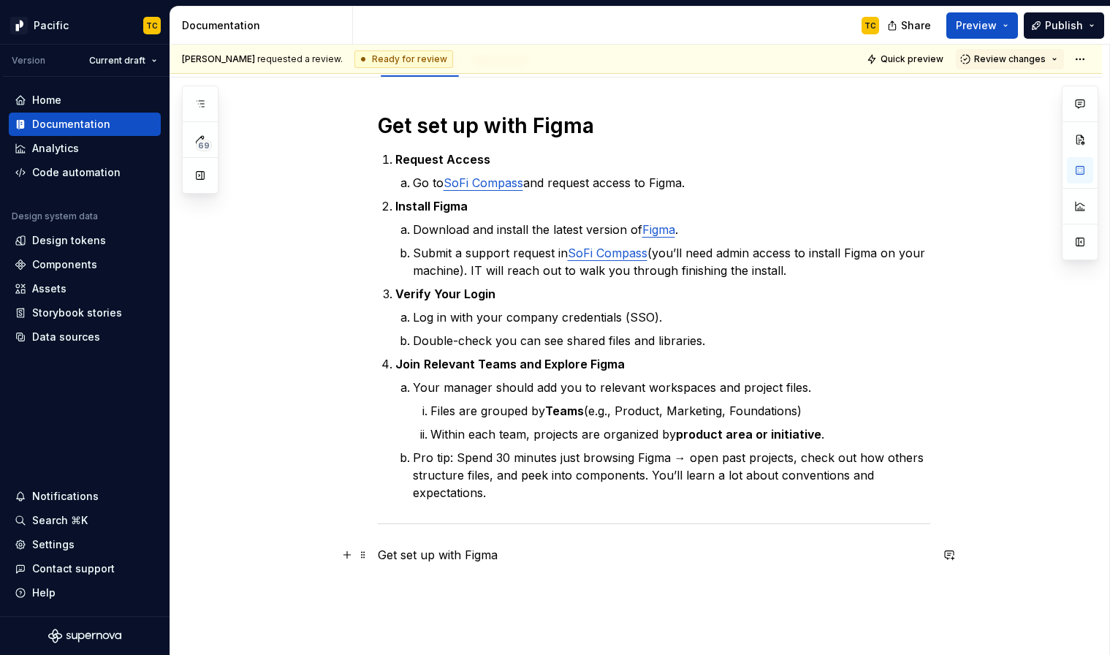
click at [472, 553] on p "Get set up with Figma" at bounding box center [654, 555] width 552 height 18
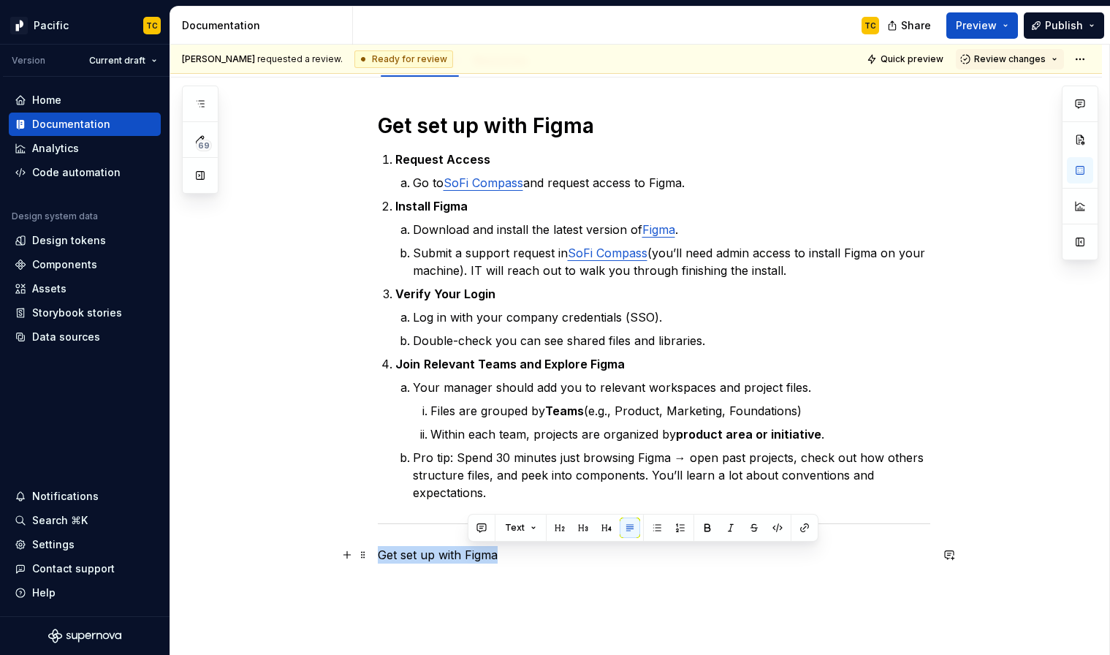
click at [472, 553] on p "Get set up with Figma" at bounding box center [654, 555] width 552 height 18
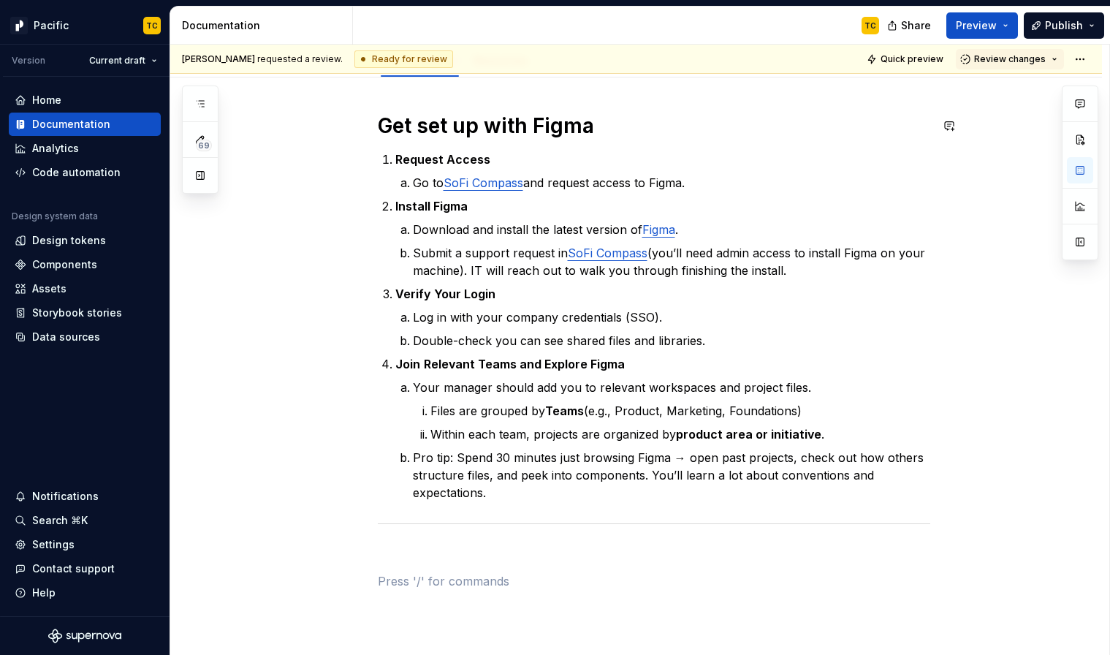
click at [411, 123] on h1 "Get set up with Figma" at bounding box center [654, 126] width 552 height 26
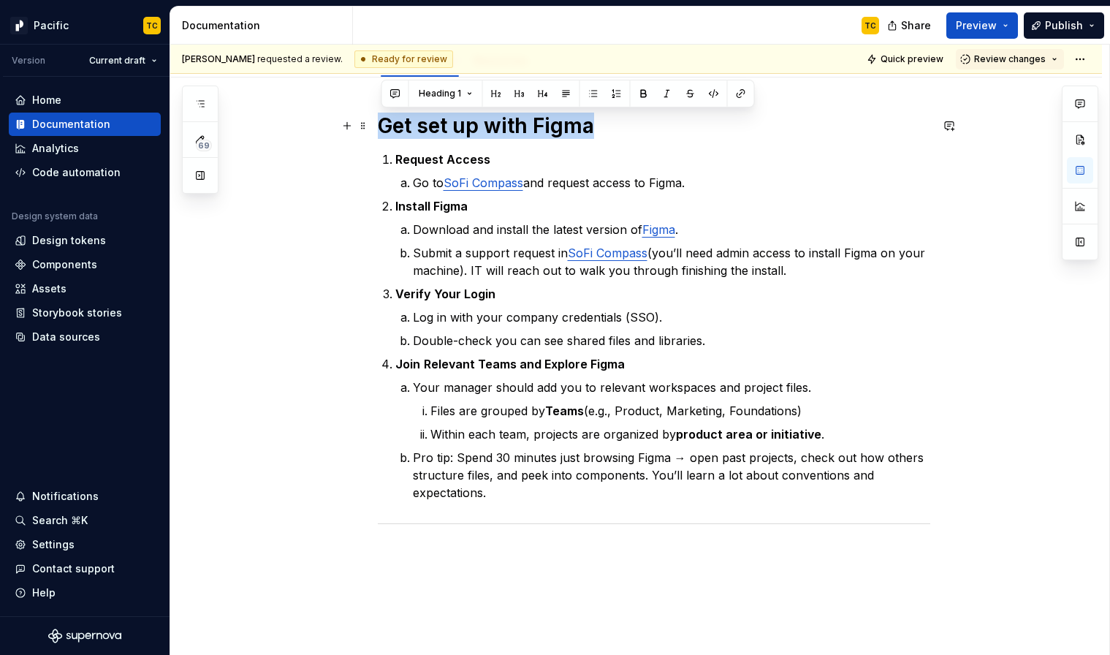
click at [411, 123] on h1 "Get set up with Figma" at bounding box center [654, 126] width 552 height 26
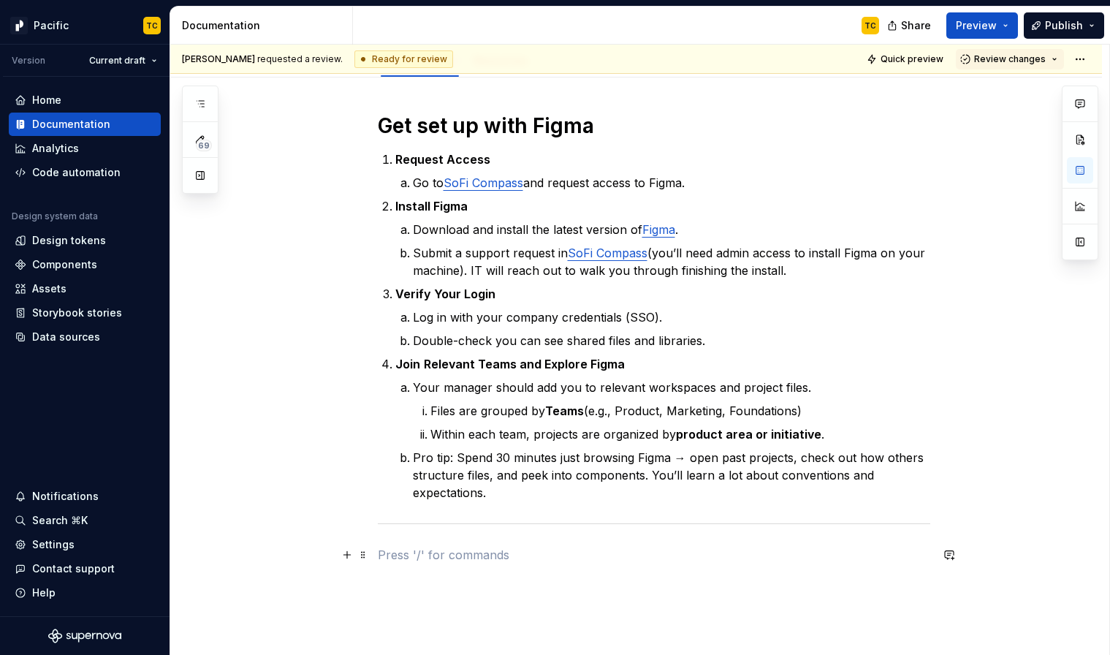
click at [417, 557] on p at bounding box center [654, 555] width 552 height 18
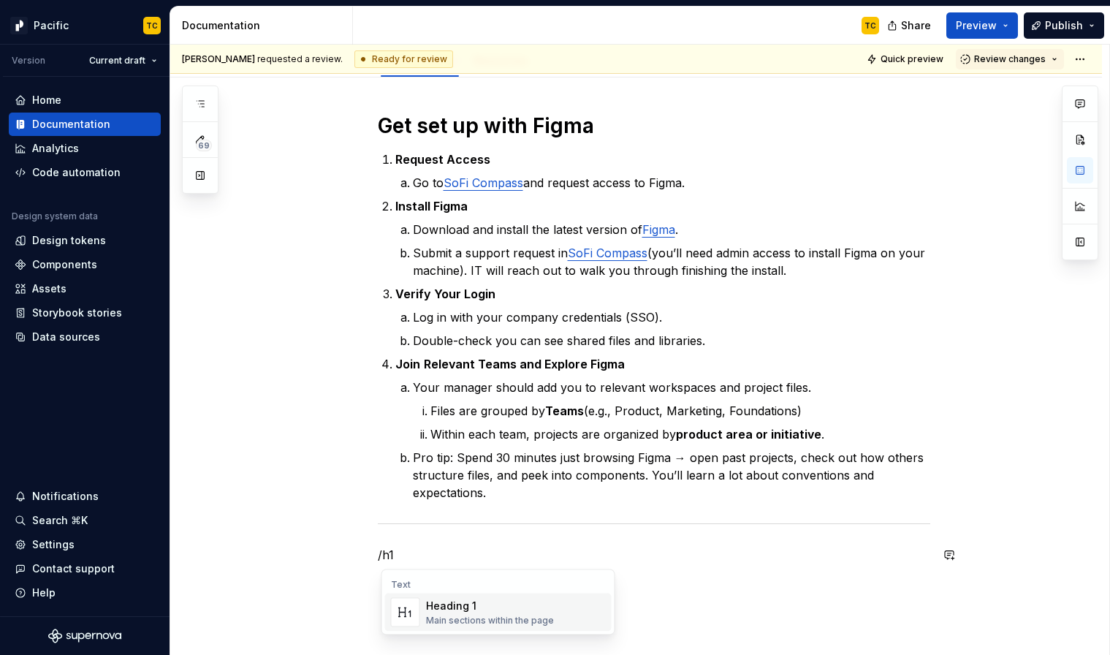
click at [456, 609] on div "Heading 1" at bounding box center [490, 605] width 128 height 15
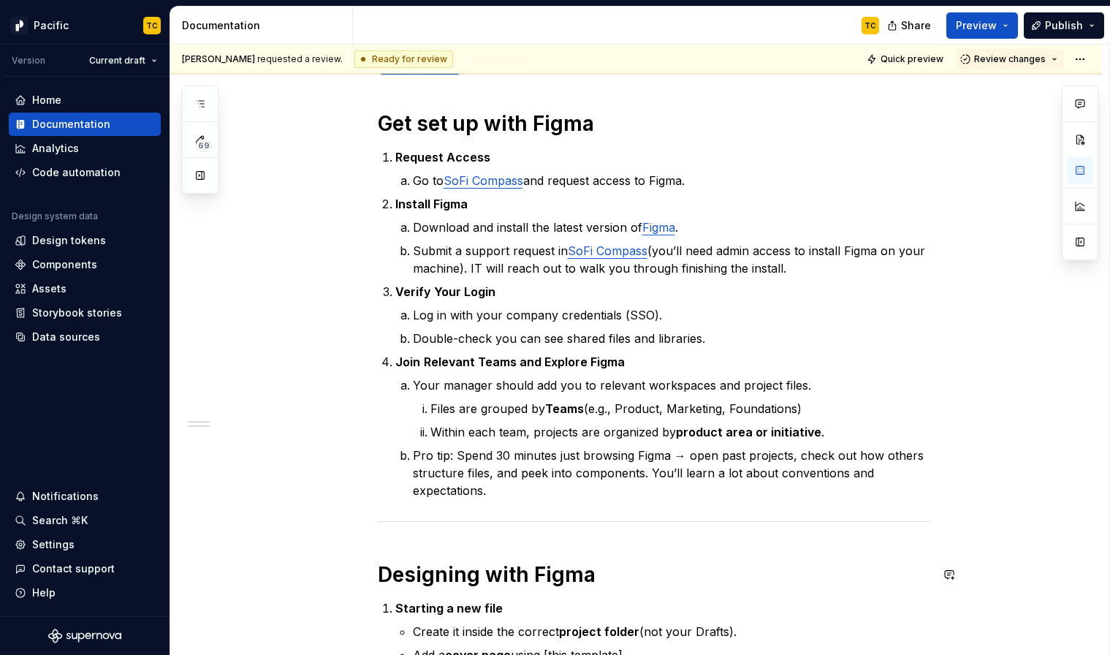
scroll to position [173, 0]
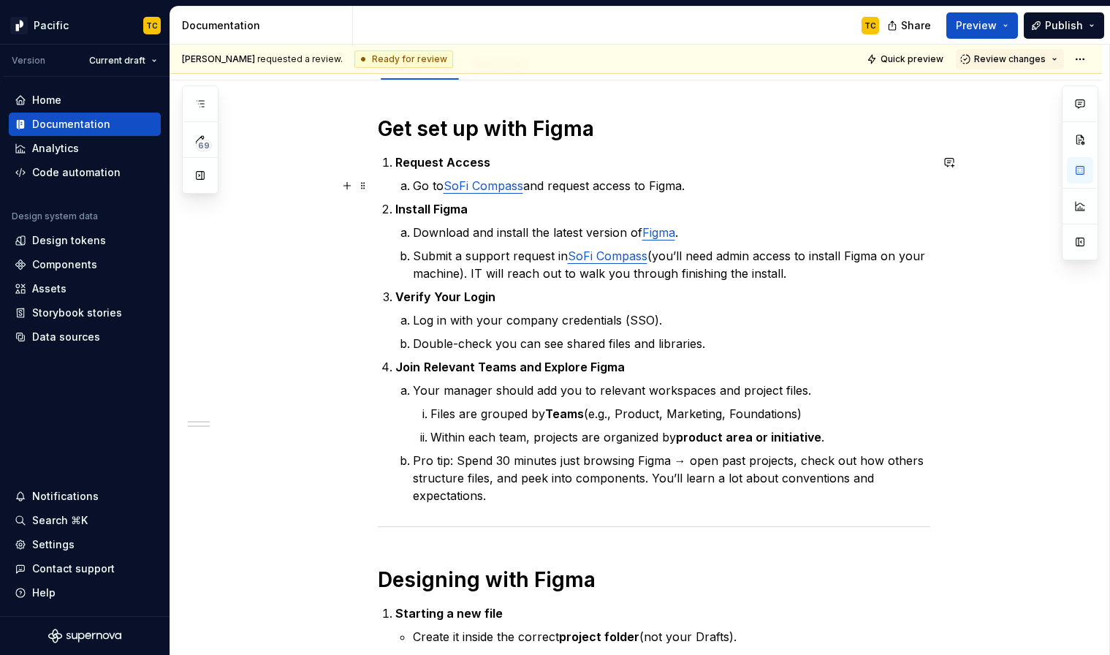
click at [415, 185] on li "Go to SoFi Compass and request access to Figma." at bounding box center [671, 186] width 517 height 18
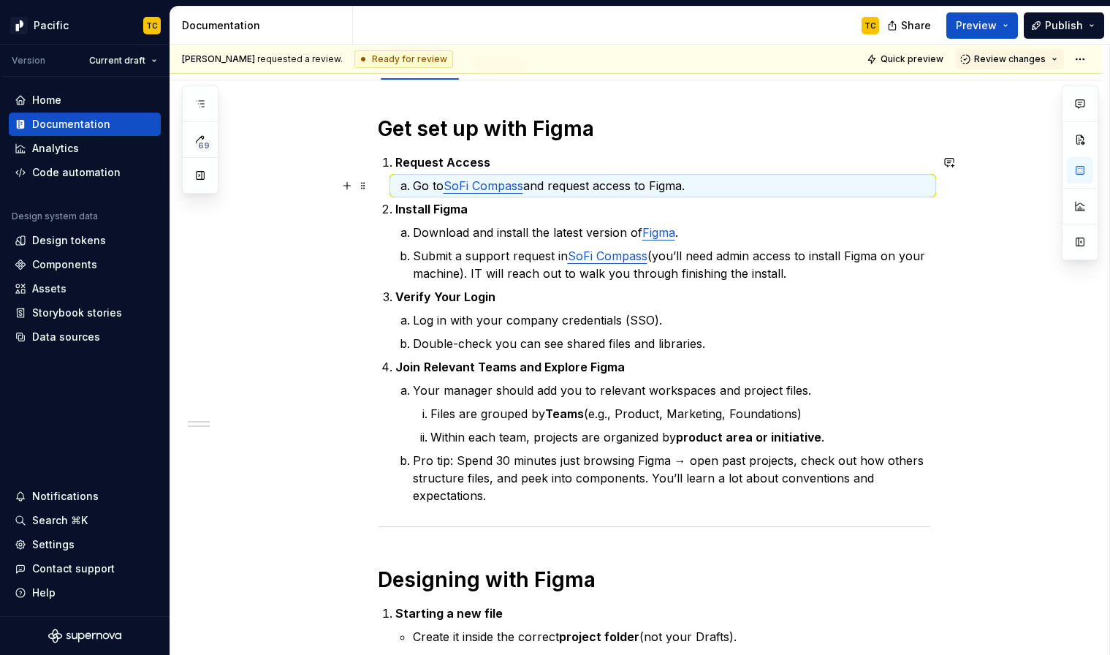
click at [415, 185] on li "Go to SoFi Compass and request access to Figma." at bounding box center [671, 186] width 517 height 18
click at [648, 186] on p "Go to SoFi Compass and request access to Figma." at bounding box center [671, 186] width 517 height 18
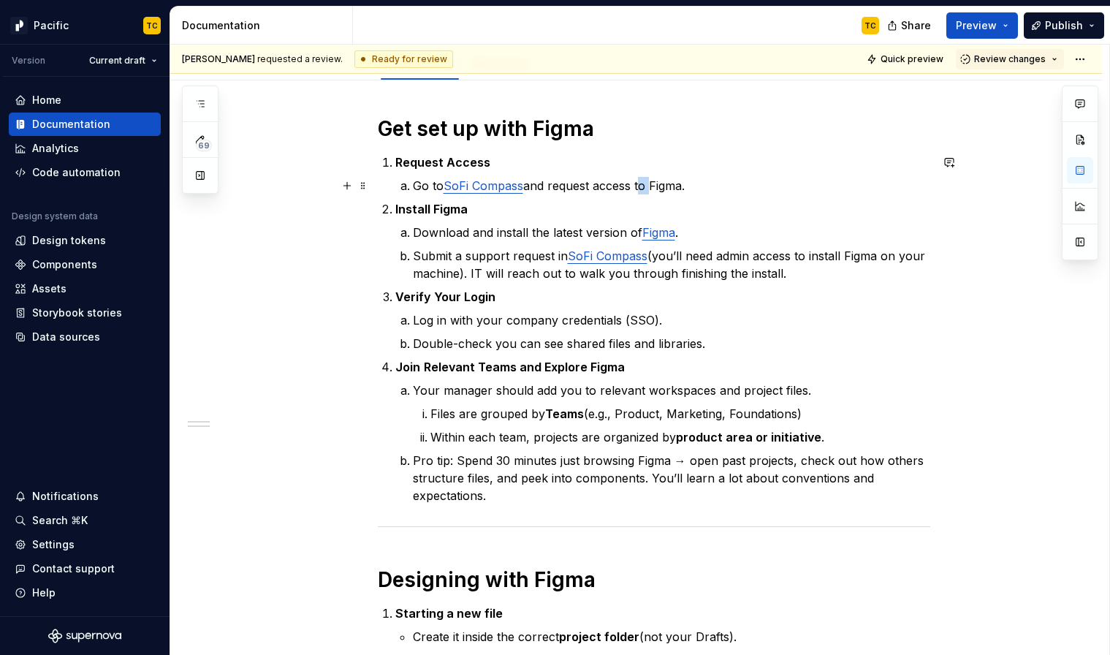
click at [648, 186] on p "Go to SoFi Compass and request access to Figma." at bounding box center [671, 186] width 517 height 18
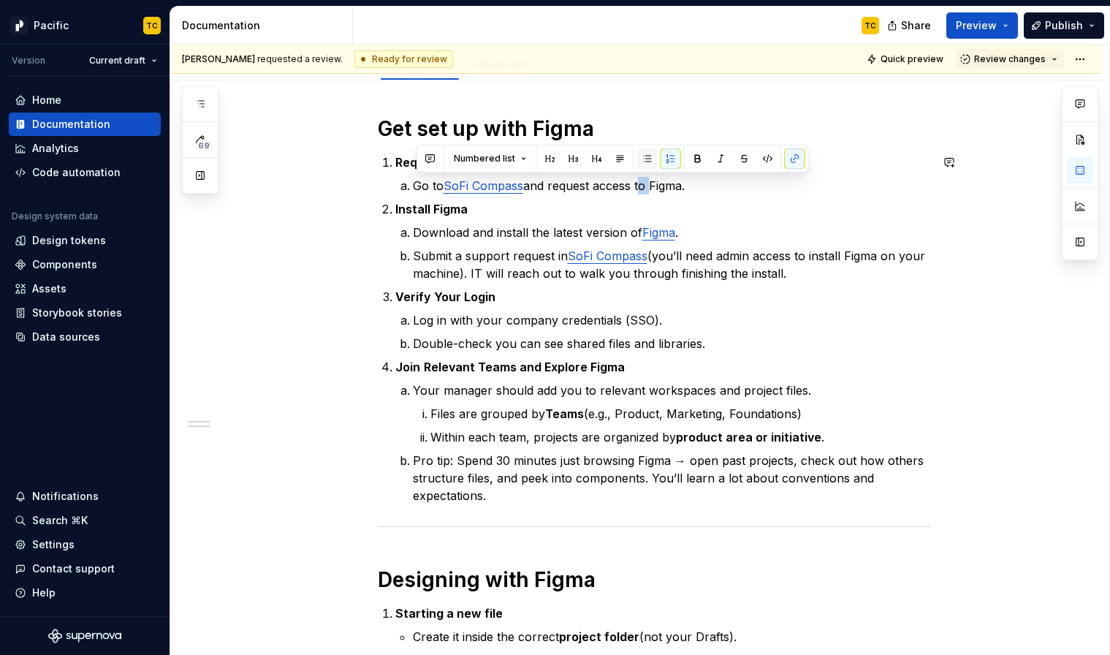
click at [645, 161] on button "button" at bounding box center [647, 158] width 20 height 20
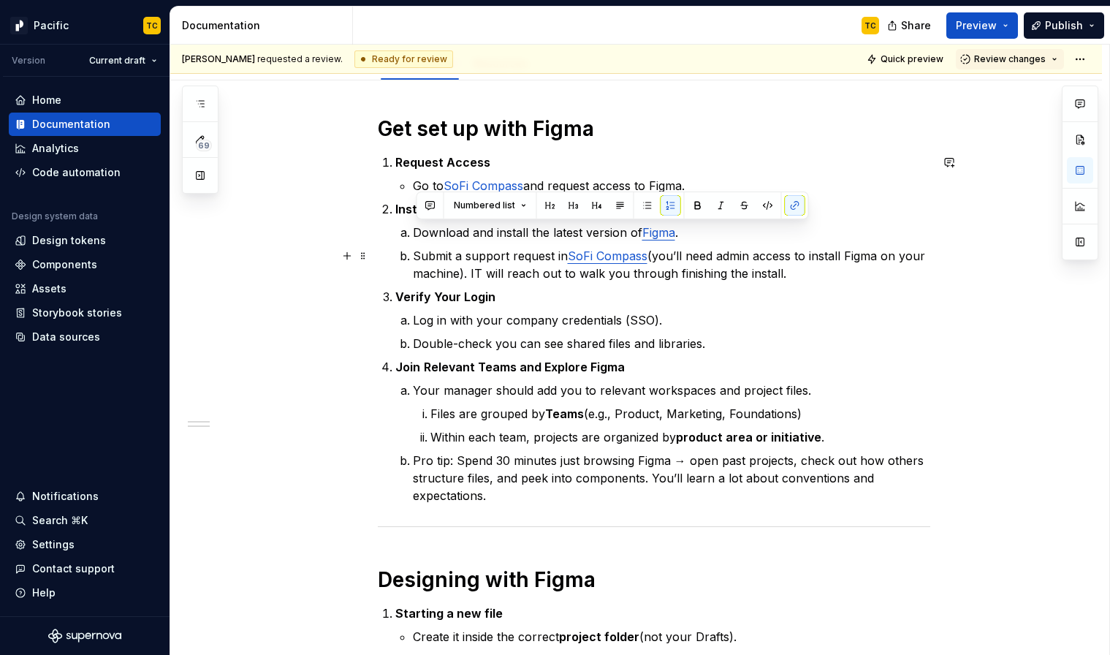
drag, startPoint x: 418, startPoint y: 235, endPoint x: 821, endPoint y: 278, distance: 405.6
click at [821, 277] on ol "Download and install the latest version of Figma . Submit a support request in …" at bounding box center [671, 253] width 517 height 58
click at [649, 208] on button "button" at bounding box center [647, 205] width 20 height 20
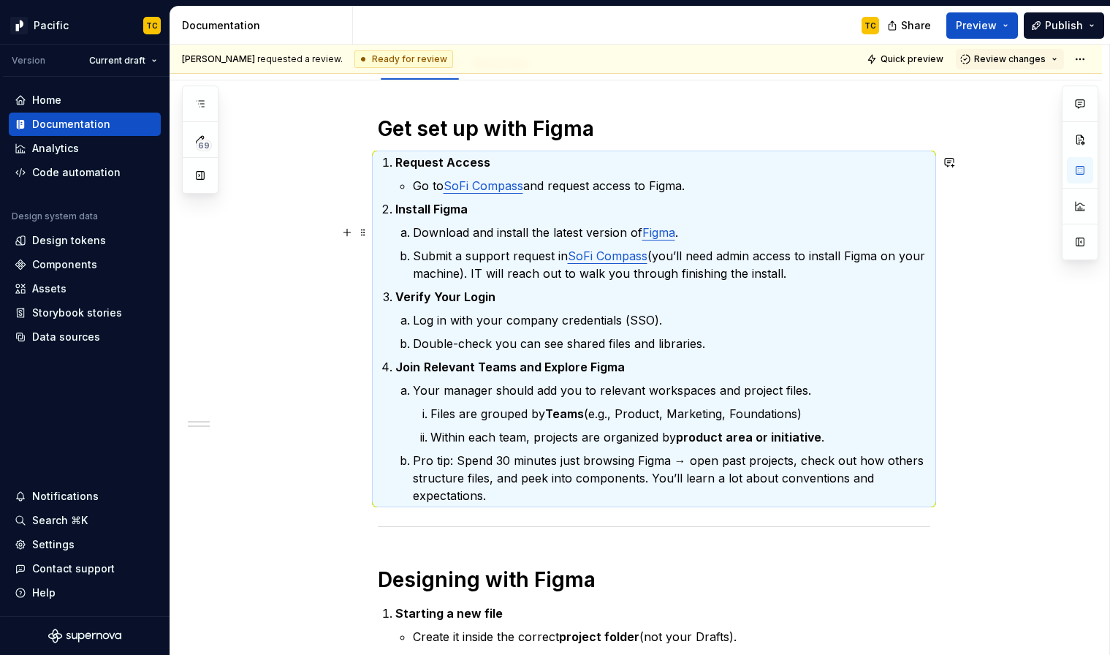
click at [416, 232] on p "Download and install the latest version of Figma ." at bounding box center [671, 233] width 517 height 18
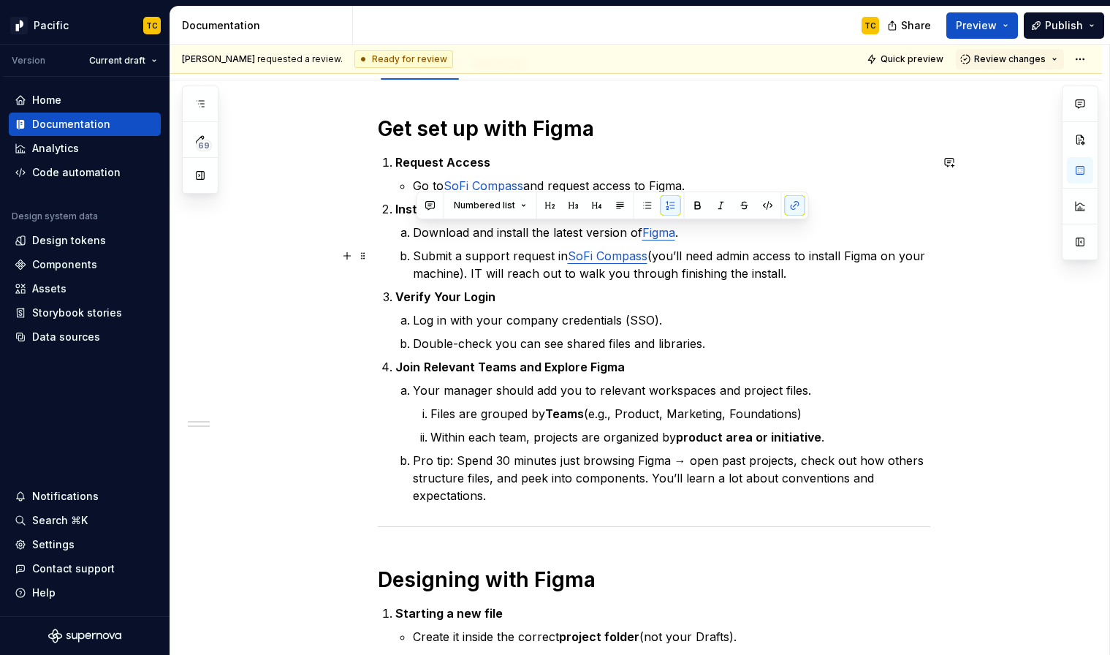
drag, startPoint x: 416, startPoint y: 230, endPoint x: 792, endPoint y: 272, distance: 378.5
click at [793, 272] on ol "Download and install the latest version of Figma . Submit a support request in …" at bounding box center [671, 253] width 517 height 58
click at [644, 202] on button "button" at bounding box center [647, 205] width 20 height 20
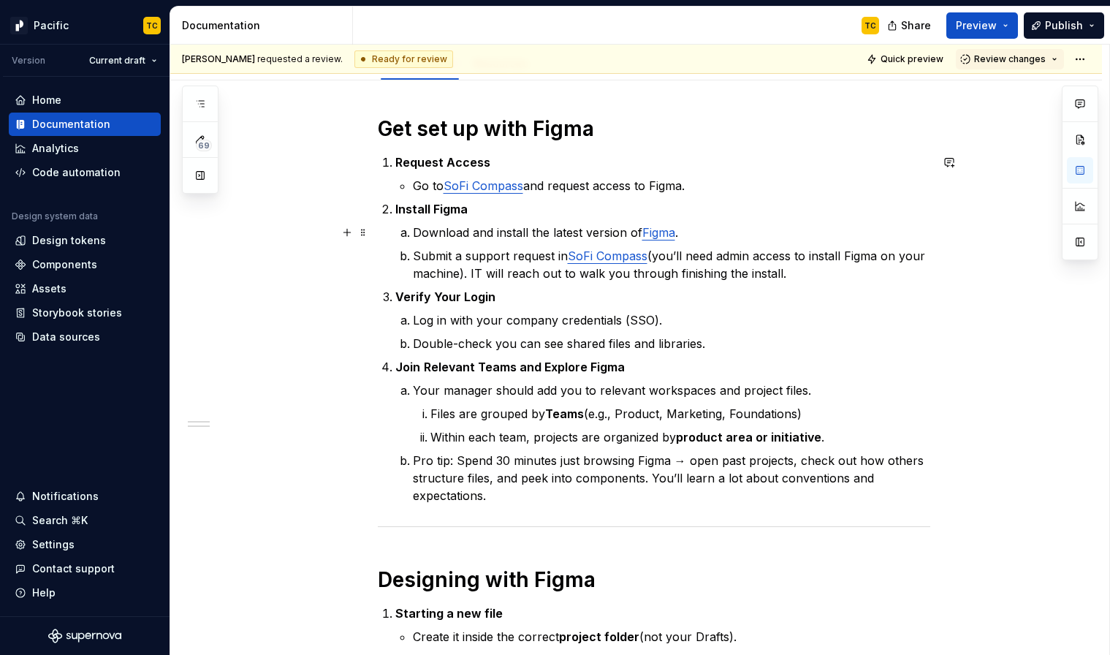
click at [509, 240] on ol "Download and install the latest version of Figma . Submit a support request in …" at bounding box center [671, 253] width 517 height 58
click at [416, 232] on p "Download and install the latest version of Figma ." at bounding box center [671, 233] width 517 height 18
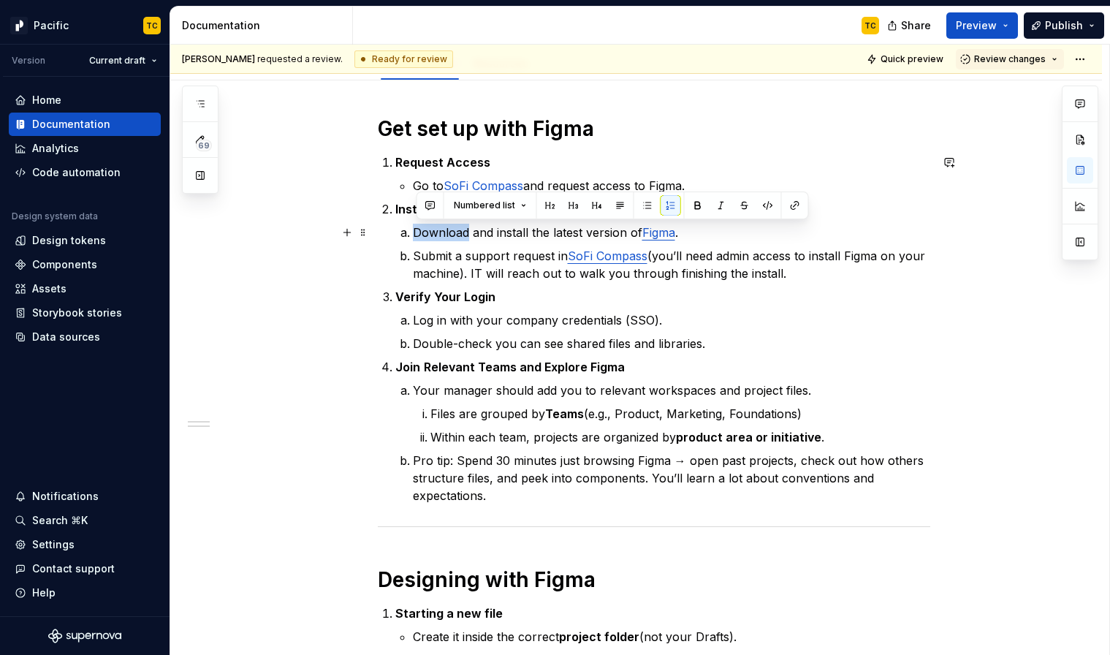
click at [416, 232] on p "Download and install the latest version of Figma ." at bounding box center [671, 233] width 517 height 18
click at [644, 201] on button "button" at bounding box center [647, 205] width 20 height 20
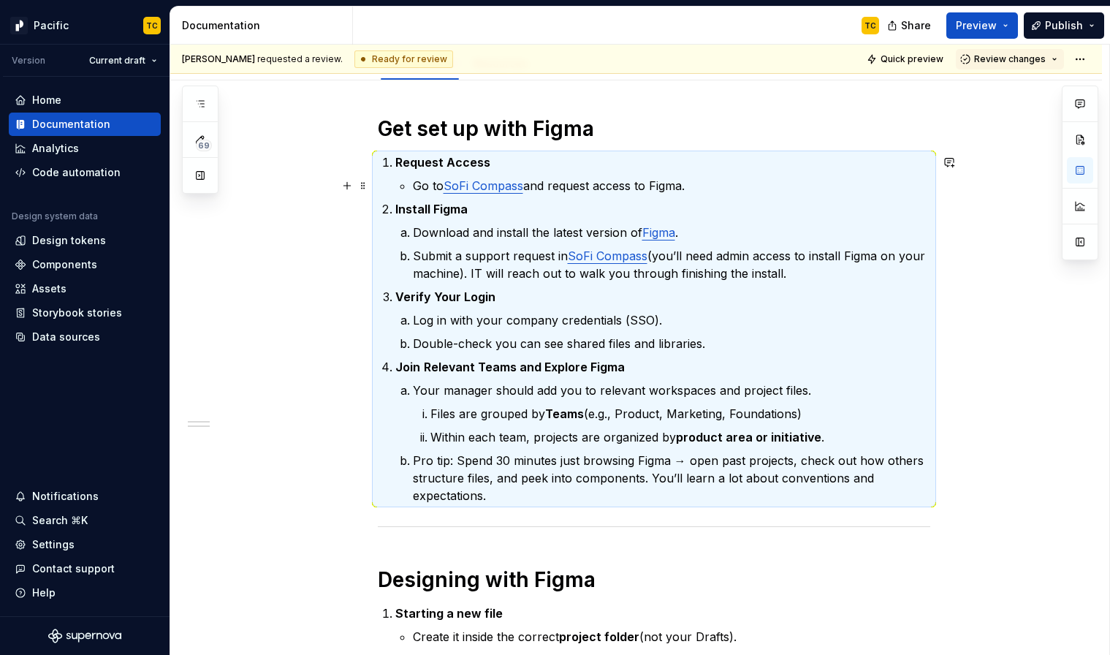
click at [427, 182] on p "Go to SoFi Compass and request access to Figma." at bounding box center [671, 186] width 517 height 18
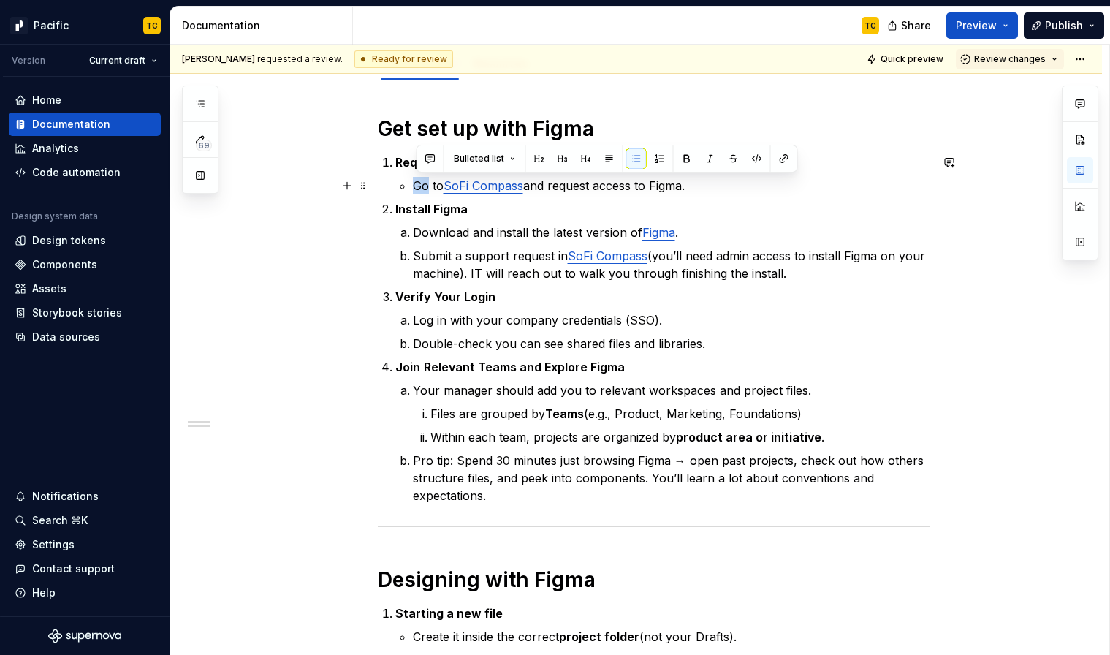
click at [427, 182] on p "Go to SoFi Compass and request access to Figma." at bounding box center [671, 186] width 517 height 18
click at [658, 154] on button "button" at bounding box center [659, 158] width 20 height 20
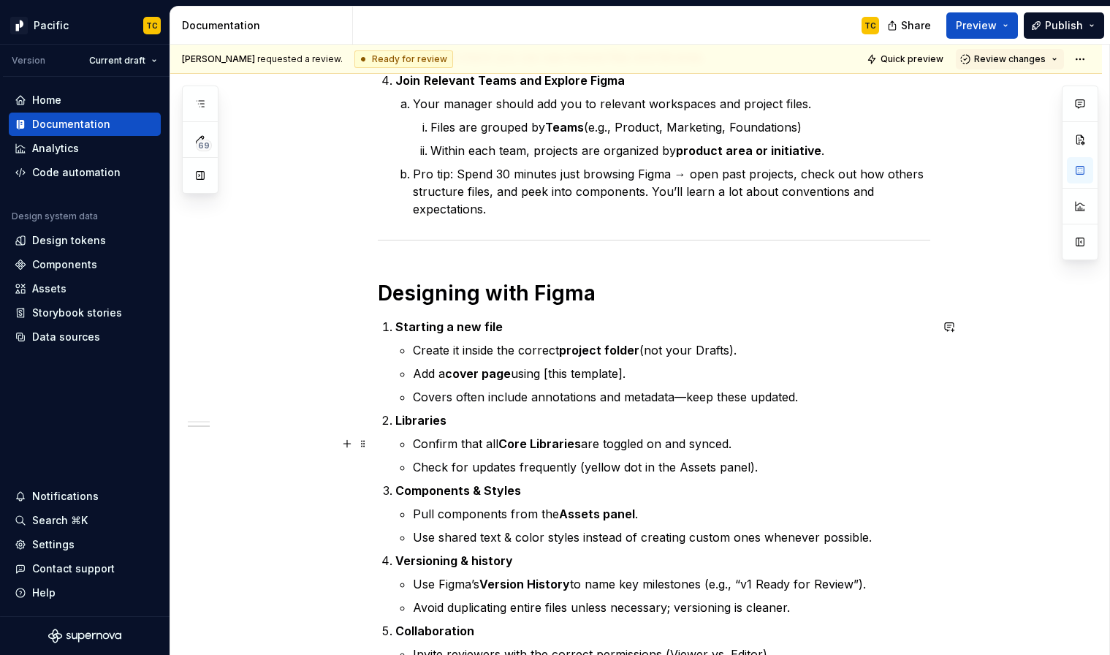
scroll to position [481, 0]
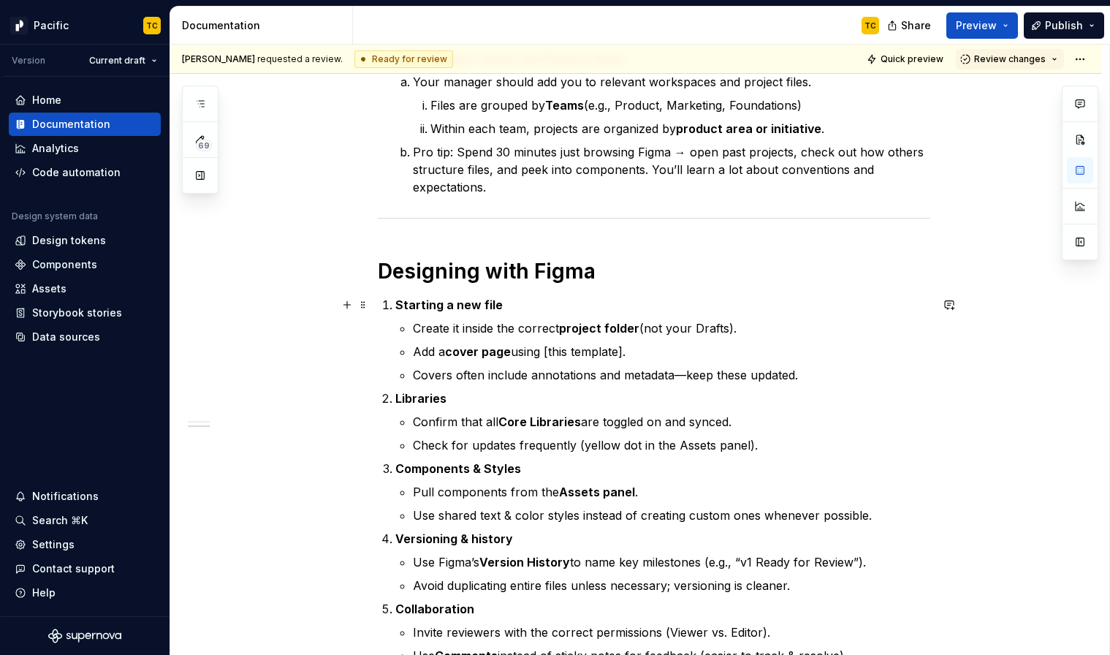
click at [571, 384] on ol "Starting a new file Create it inside the correct project folder (not your Draft…" at bounding box center [662, 480] width 535 height 368
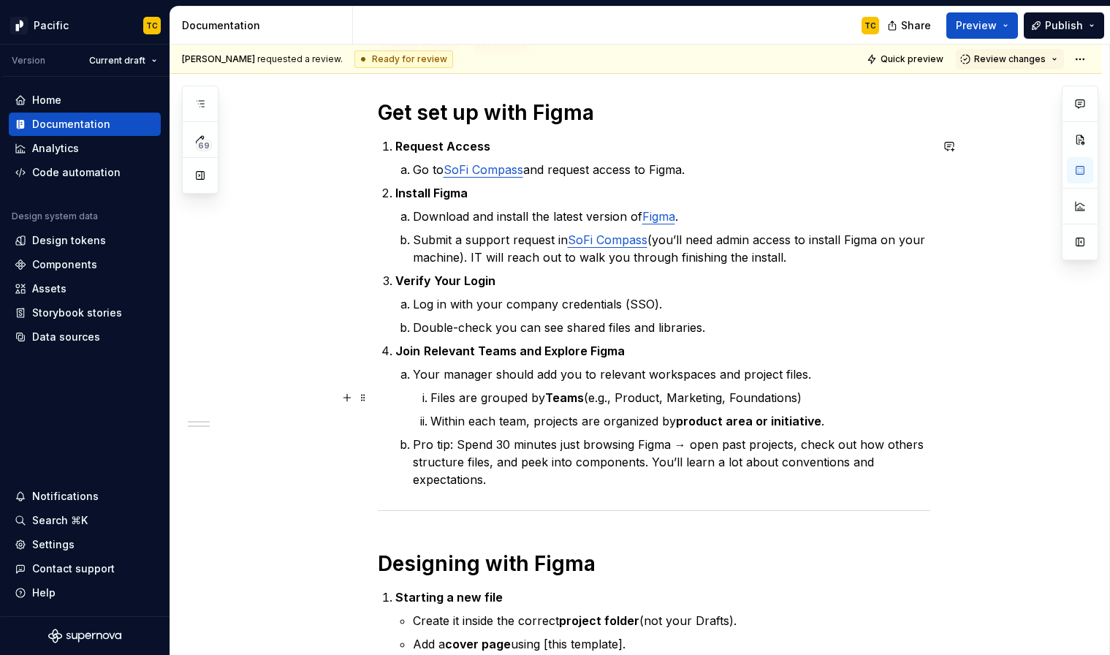
click at [577, 397] on strong "Teams" at bounding box center [564, 397] width 39 height 15
click at [652, 426] on p "Within each team, projects are organized by product area or initiative ." at bounding box center [680, 421] width 500 height 18
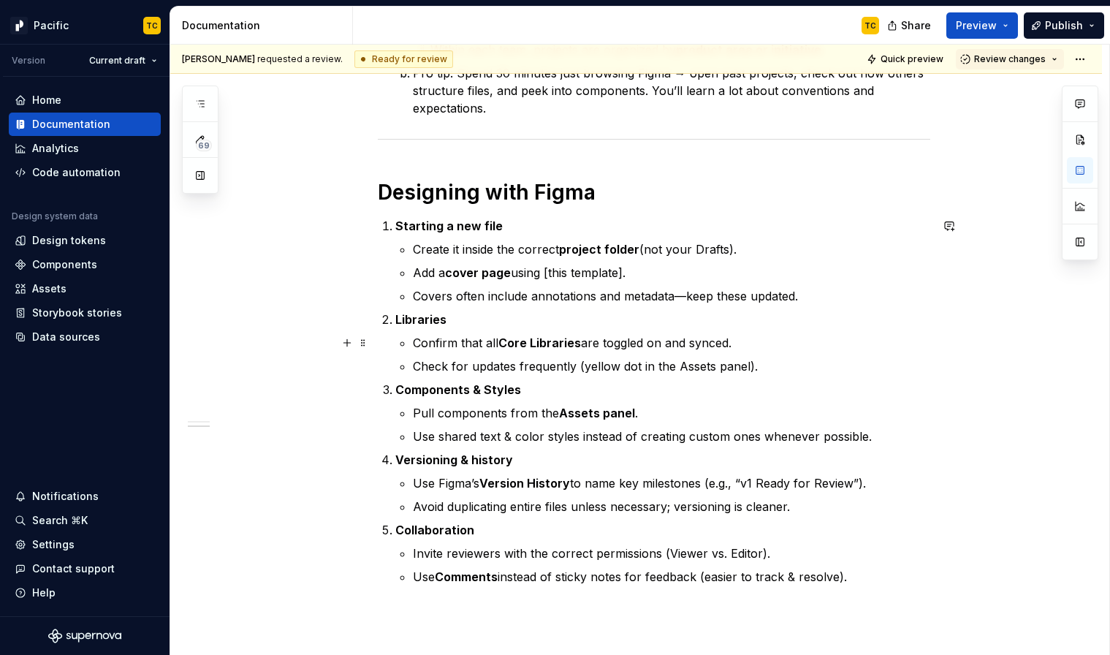
scroll to position [584, 0]
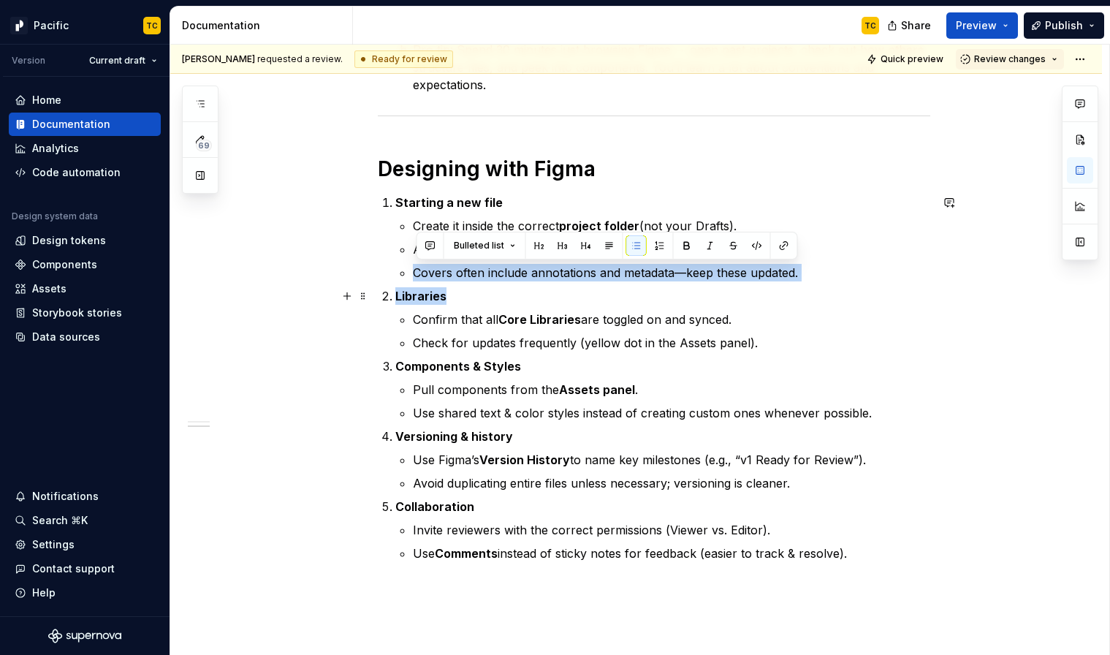
drag, startPoint x: 411, startPoint y: 272, endPoint x: 815, endPoint y: 288, distance: 403.6
click at [815, 288] on ol "Starting a new file Create it inside the correct project folder (not your Draft…" at bounding box center [662, 378] width 535 height 368
click at [813, 281] on ol "Starting a new file Create it inside the correct project folder (not your Draft…" at bounding box center [662, 378] width 535 height 368
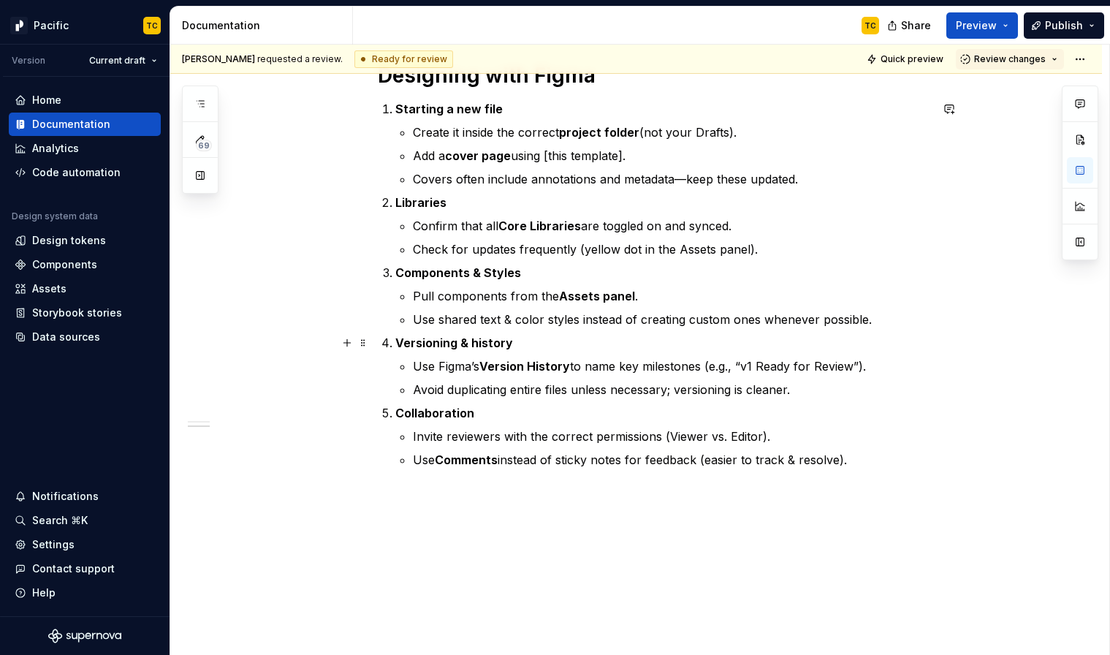
scroll to position [652, 0]
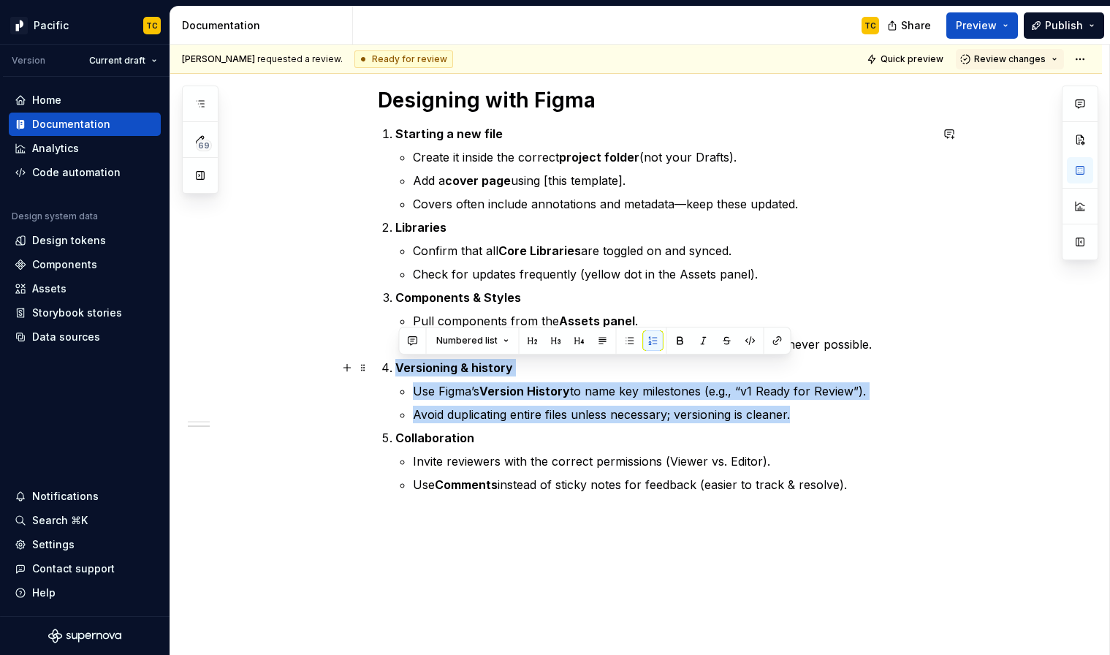
drag, startPoint x: 800, startPoint y: 409, endPoint x: 385, endPoint y: 370, distance: 416.8
click at [395, 370] on li "Versioning & history Use Figma’s Version History to name key milestones (e.g., …" at bounding box center [662, 391] width 535 height 64
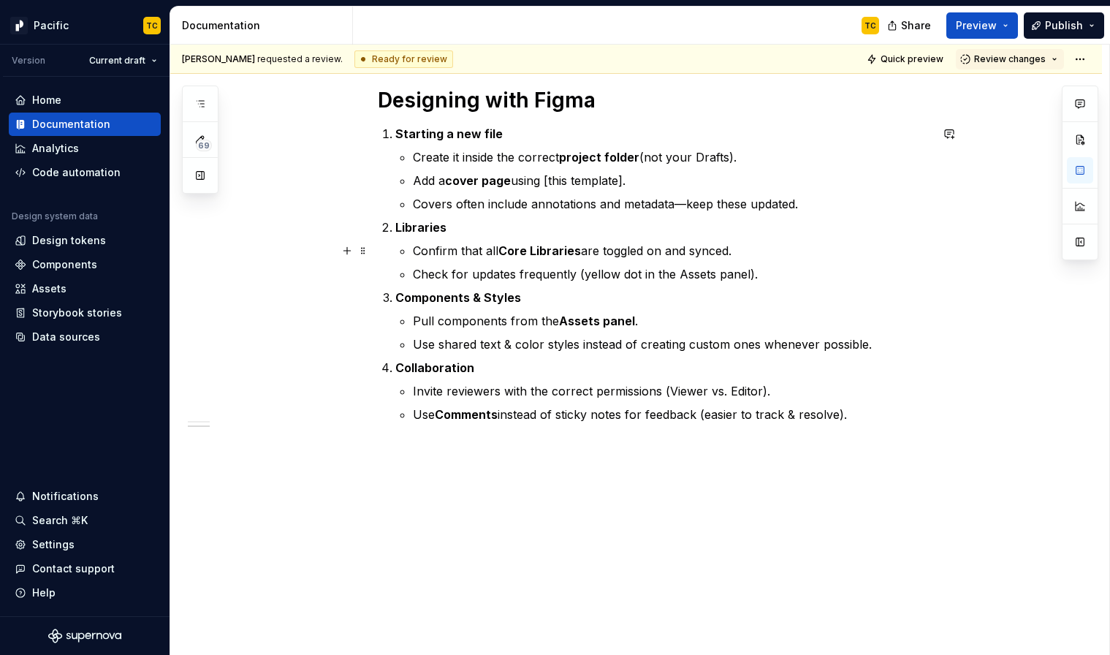
click at [771, 251] on p "Confirm that all Core Libraries are toggled on and synced." at bounding box center [671, 251] width 517 height 18
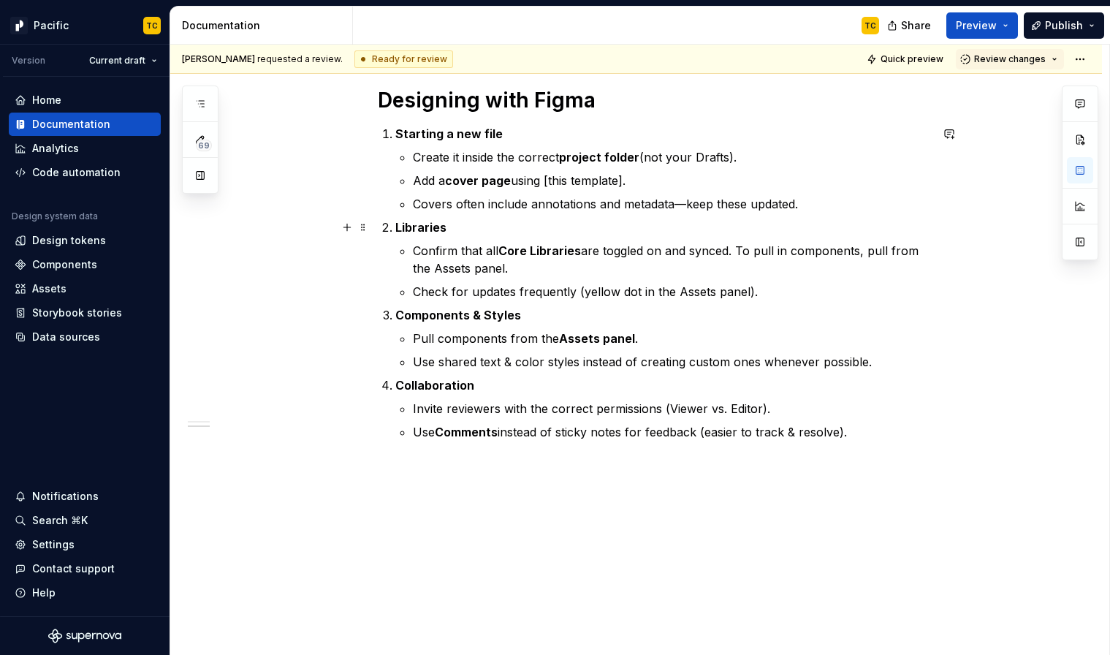
click at [399, 226] on strong "Libraries" at bounding box center [420, 227] width 51 height 15
click at [468, 227] on strong "Turning on Libraries" at bounding box center [453, 227] width 116 height 15
click at [511, 281] on ul "Confirm that all Core Libraries are toggled on and synced. To pull in component…" at bounding box center [671, 271] width 517 height 58
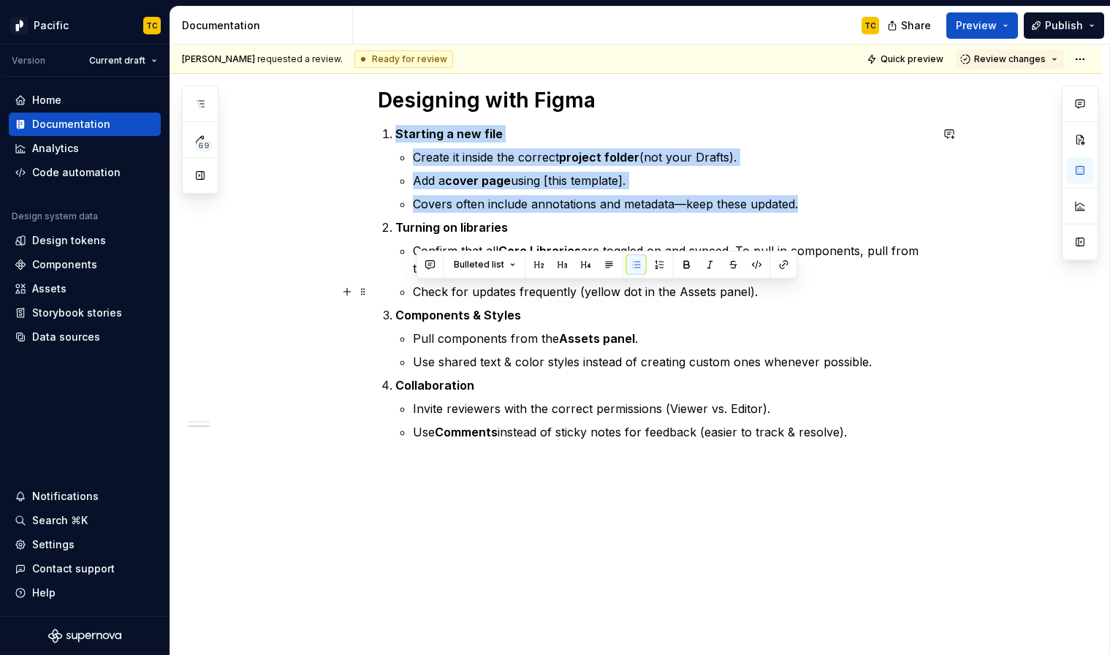
click at [511, 281] on ul "Confirm that all Core Libraries are toggled on and synced. To pull in component…" at bounding box center [671, 271] width 517 height 58
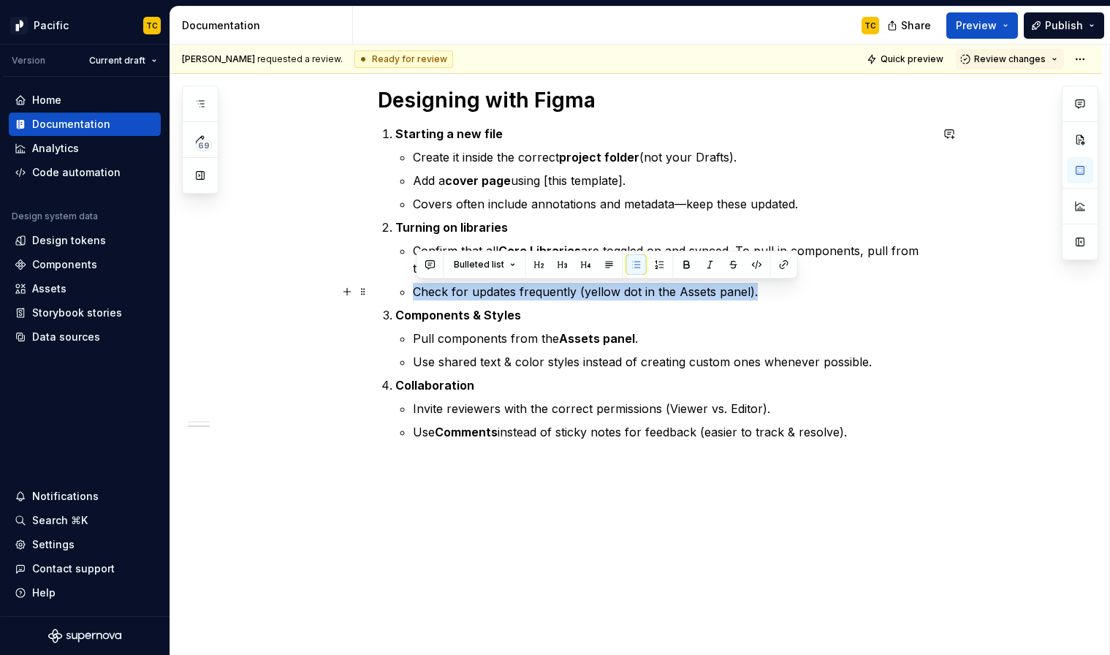
click at [511, 281] on ul "Confirm that all Core Libraries are toggled on and synced. To pull in component…" at bounding box center [671, 271] width 517 height 58
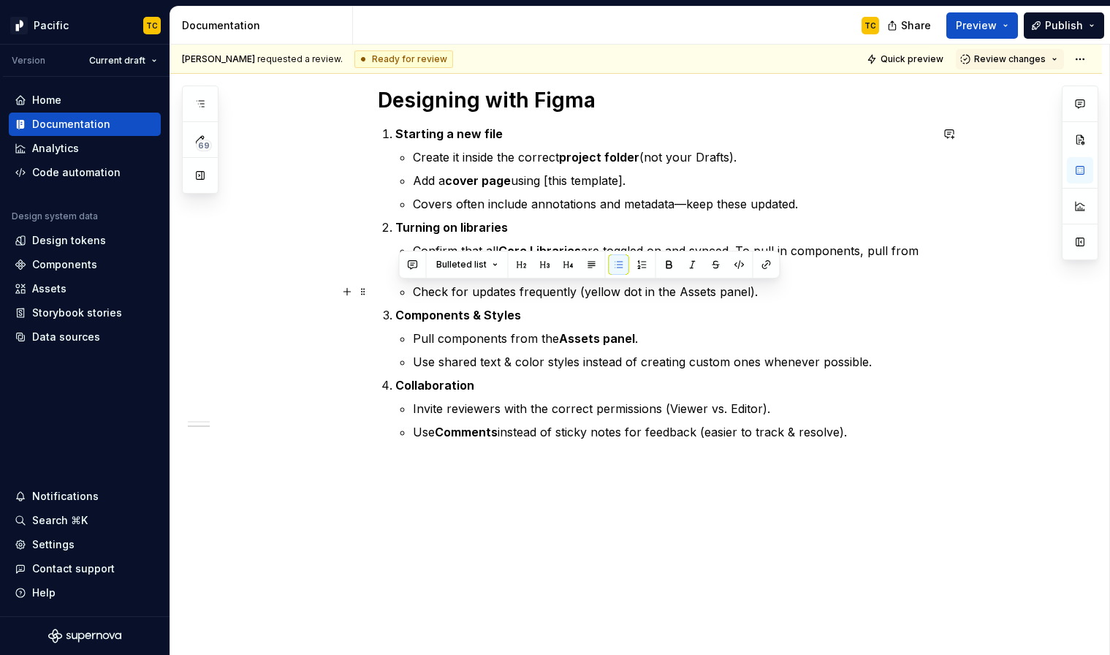
click at [587, 281] on ul "Confirm that all Core Libraries are toggled on and synced. To pull in component…" at bounding box center [671, 271] width 517 height 58
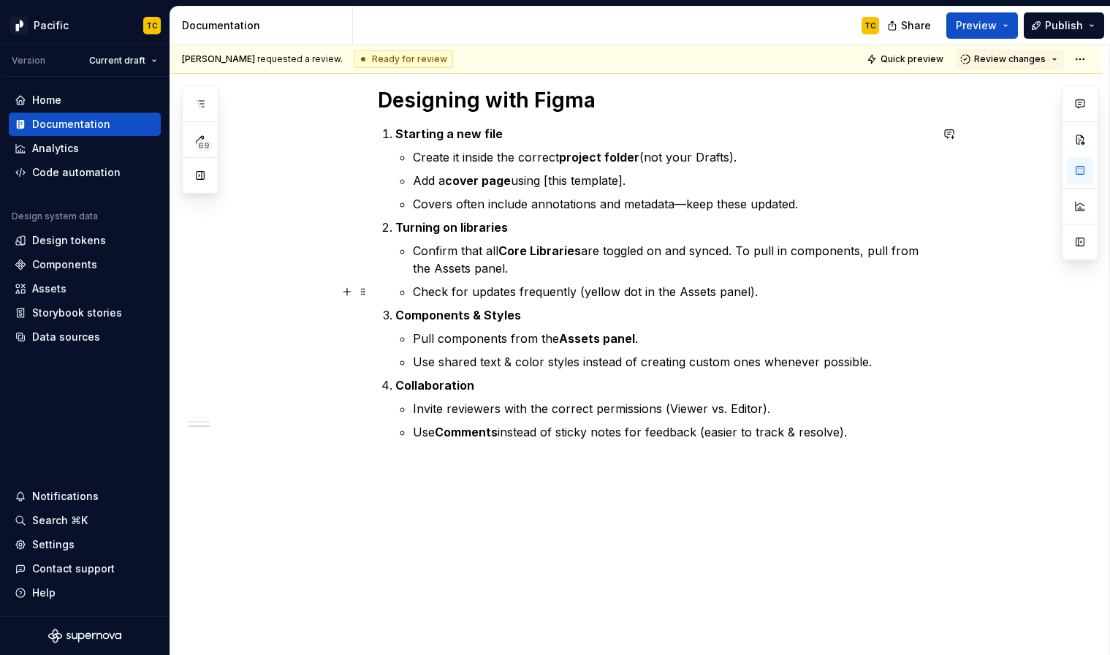
click at [576, 268] on p "Confirm that all Core Libraries are toggled on and synced. To pull in component…" at bounding box center [671, 259] width 517 height 35
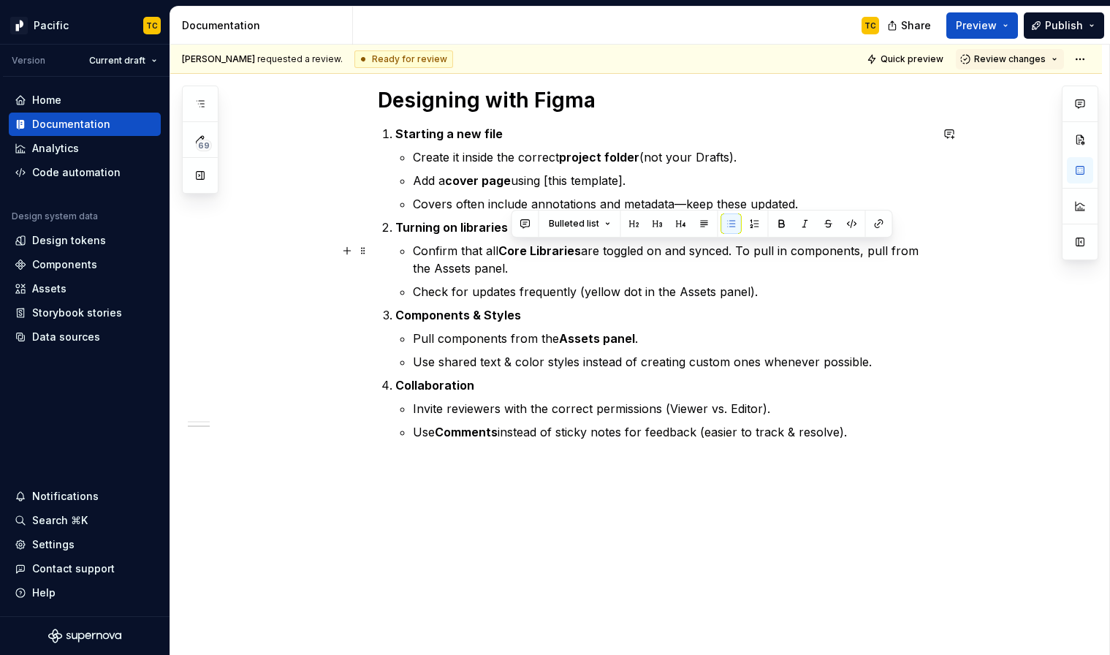
drag, startPoint x: 738, startPoint y: 250, endPoint x: 755, endPoint y: 263, distance: 21.3
click at [755, 263] on p "Confirm that all Core Libraries are toggled on and synced. To pull in component…" at bounding box center [671, 259] width 517 height 35
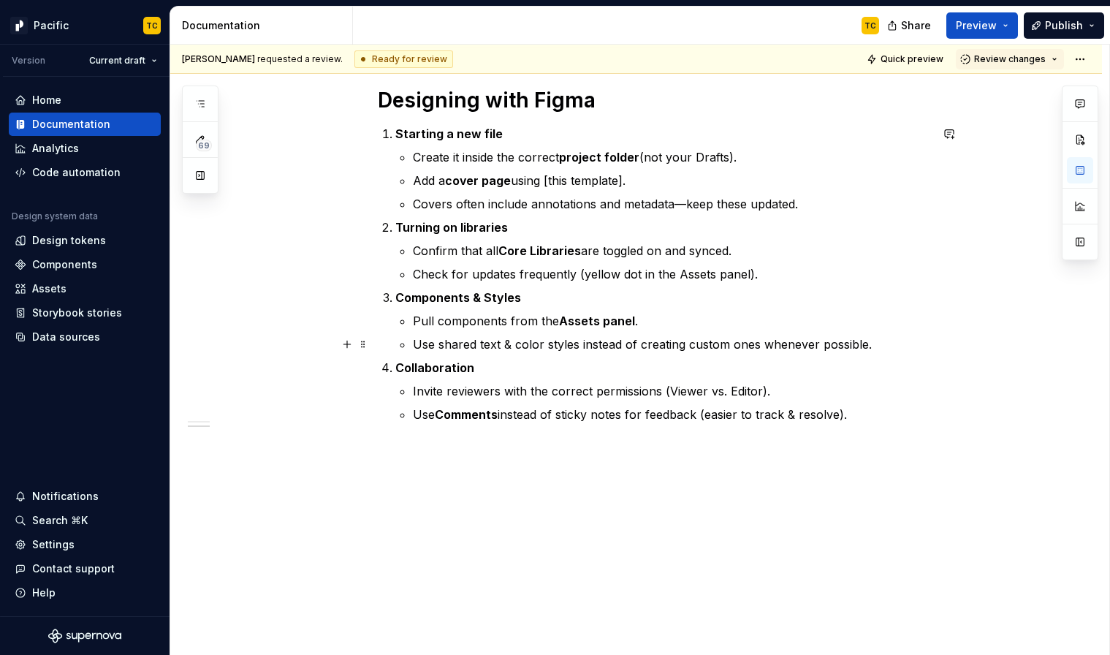
click at [891, 348] on p "Use shared text & color styles instead of creating custom ones whenever possibl…" at bounding box center [671, 344] width 517 height 18
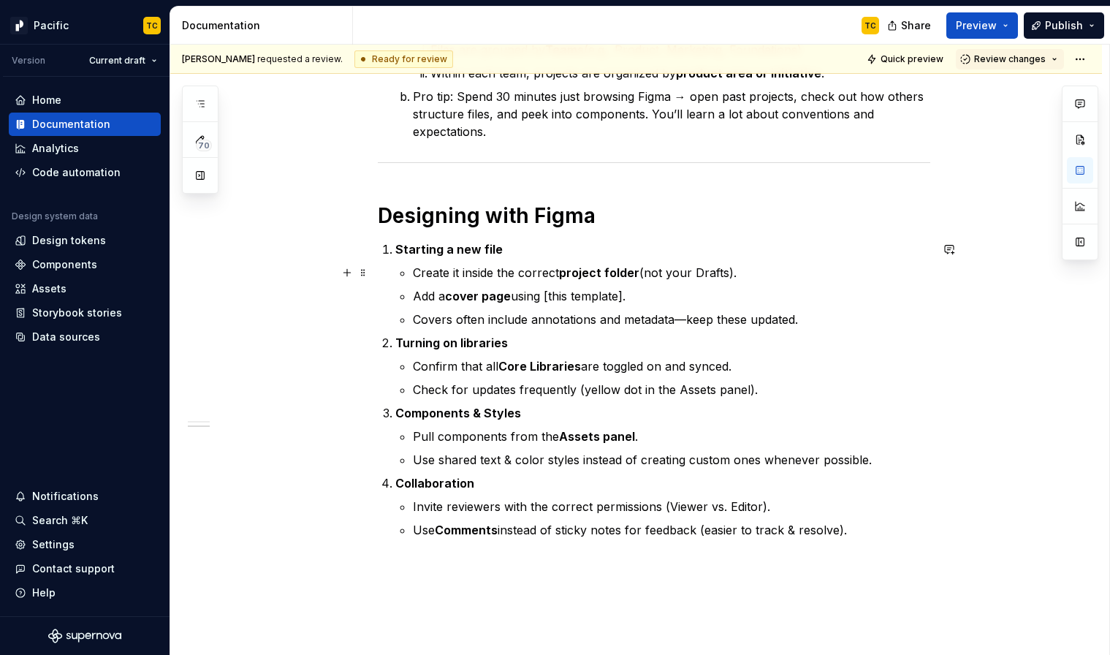
scroll to position [623, 0]
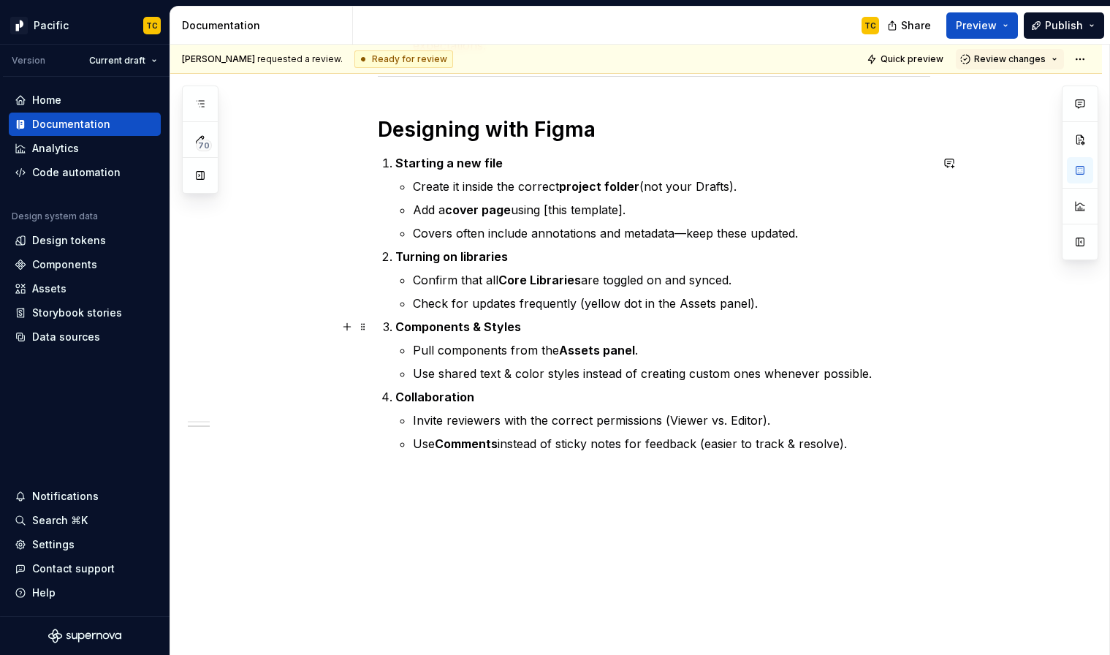
click at [487, 326] on strong "Components & Styles" at bounding box center [458, 326] width 126 height 15
click at [491, 326] on strong "Components & Styles" at bounding box center [458, 326] width 126 height 15
click at [471, 327] on strong "Components & styles" at bounding box center [457, 326] width 124 height 15
click at [511, 324] on strong "Components & styles" at bounding box center [457, 326] width 124 height 15
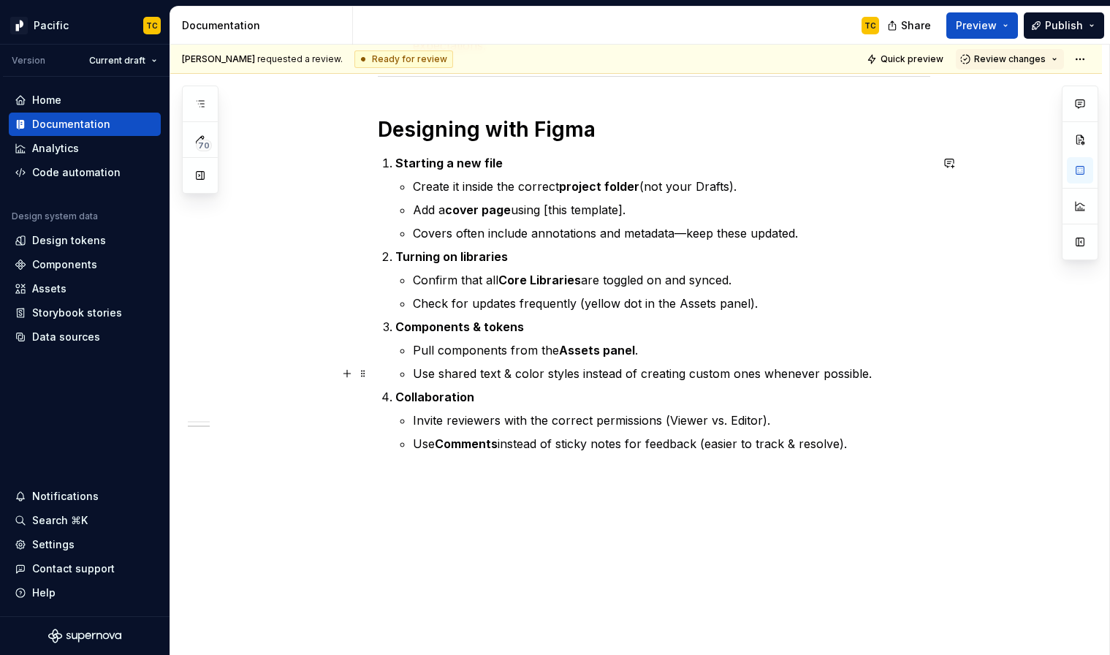
click at [881, 372] on p "Use shared text & color styles instead of creating custom ones whenever possibl…" at bounding box center [671, 374] width 517 height 18
click at [873, 452] on div "Get set up with Figma Request Access Go to SoFi Compass and request access to F…" at bounding box center [654, 76] width 552 height 822
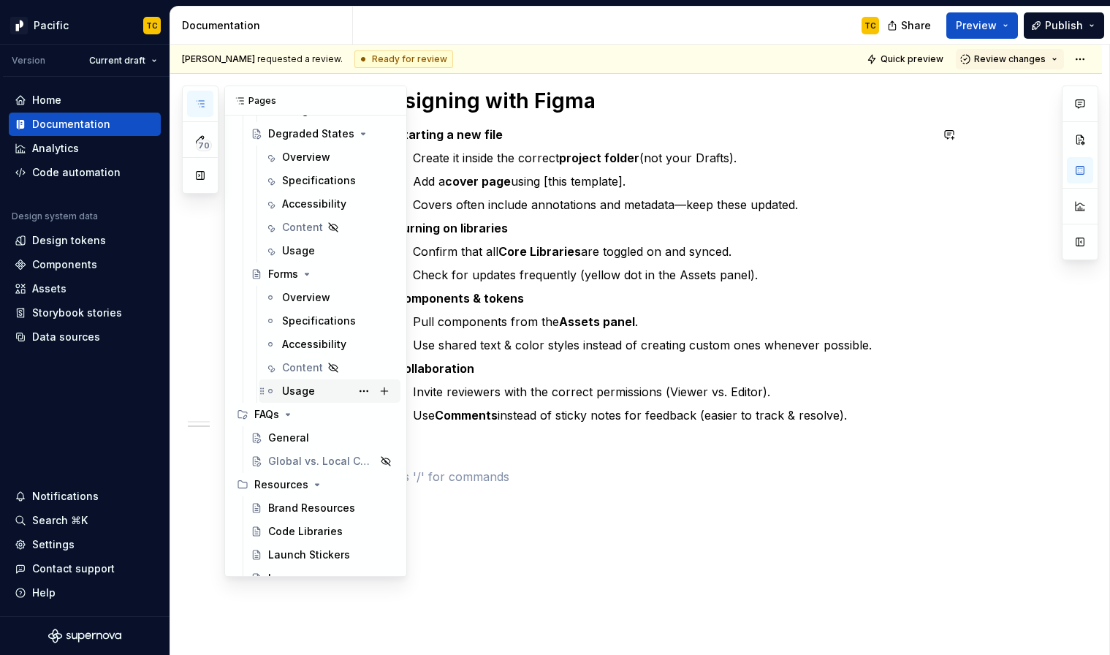
scroll to position [7742, 0]
click at [310, 436] on div "General" at bounding box center [331, 436] width 126 height 20
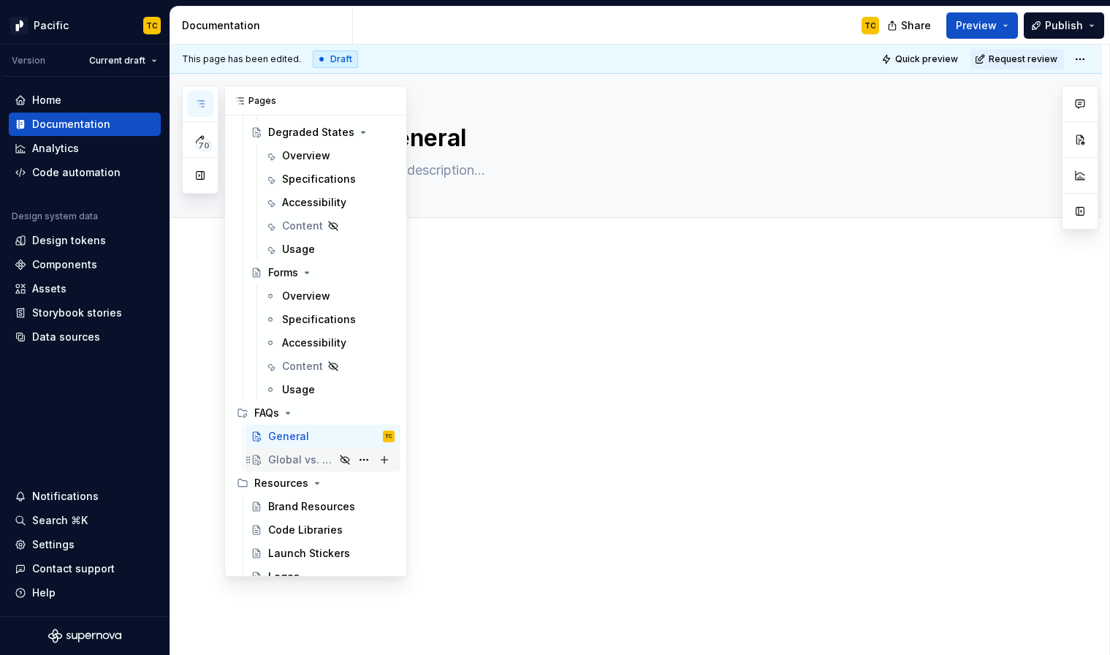
click at [293, 464] on div "Global vs. Local Components" at bounding box center [301, 459] width 66 height 15
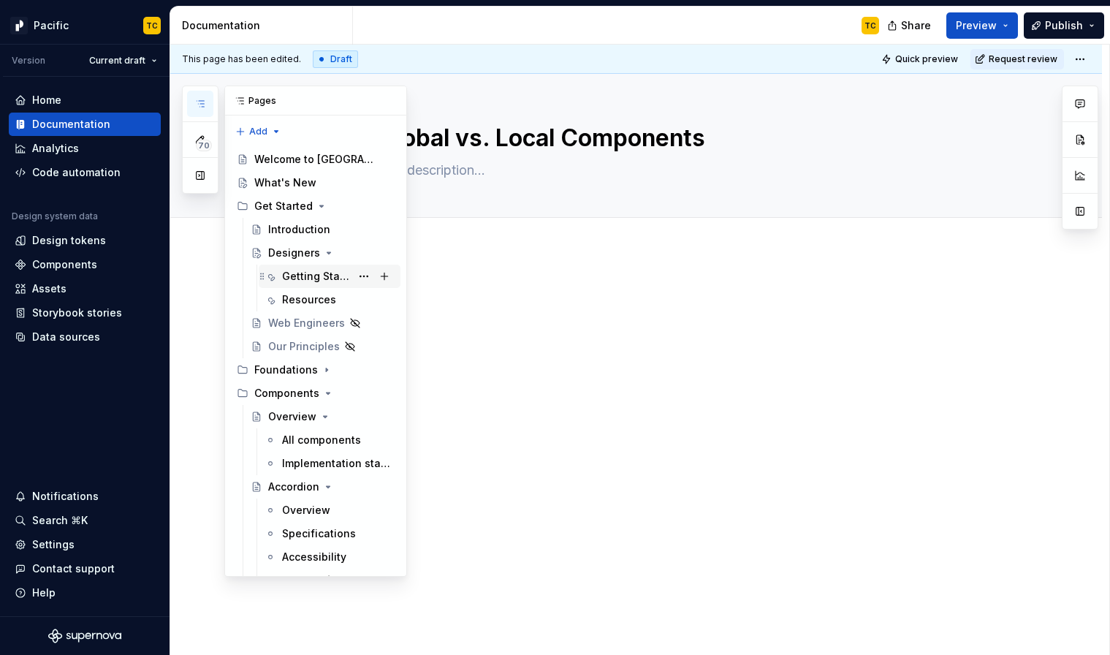
click at [291, 270] on div "Getting Started" at bounding box center [316, 276] width 69 height 15
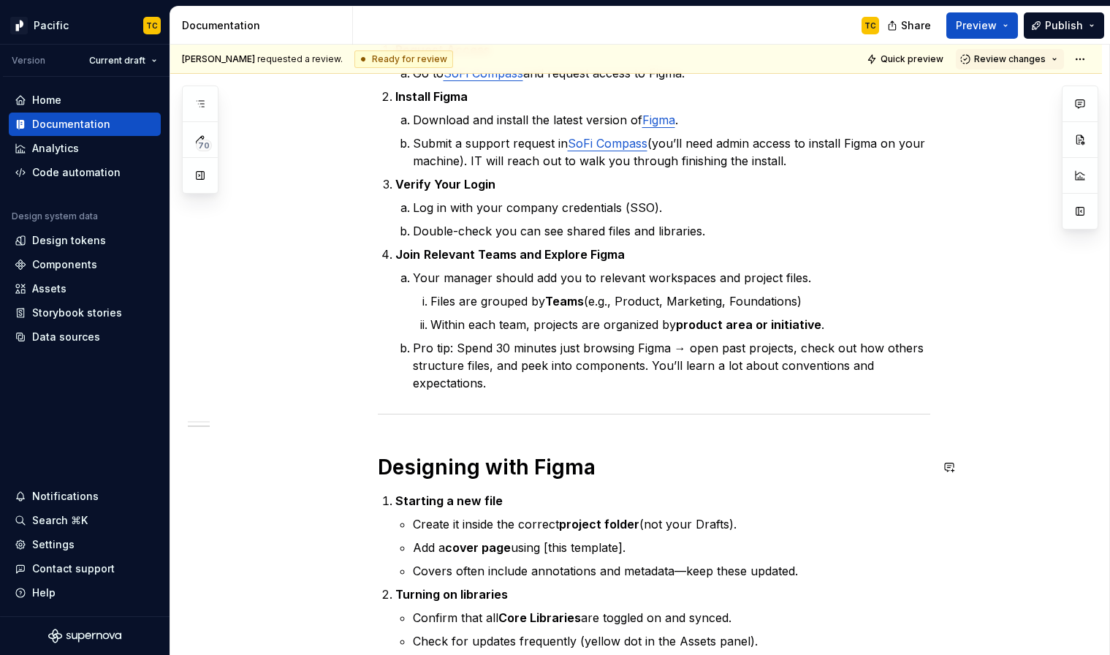
scroll to position [158, 0]
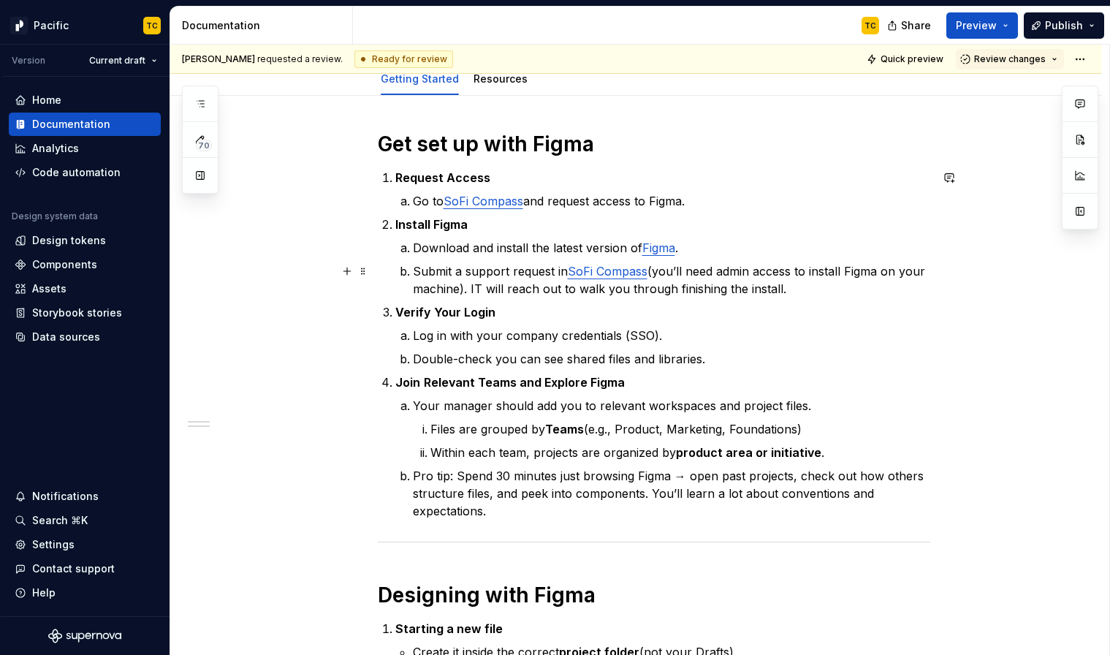
type textarea "*"
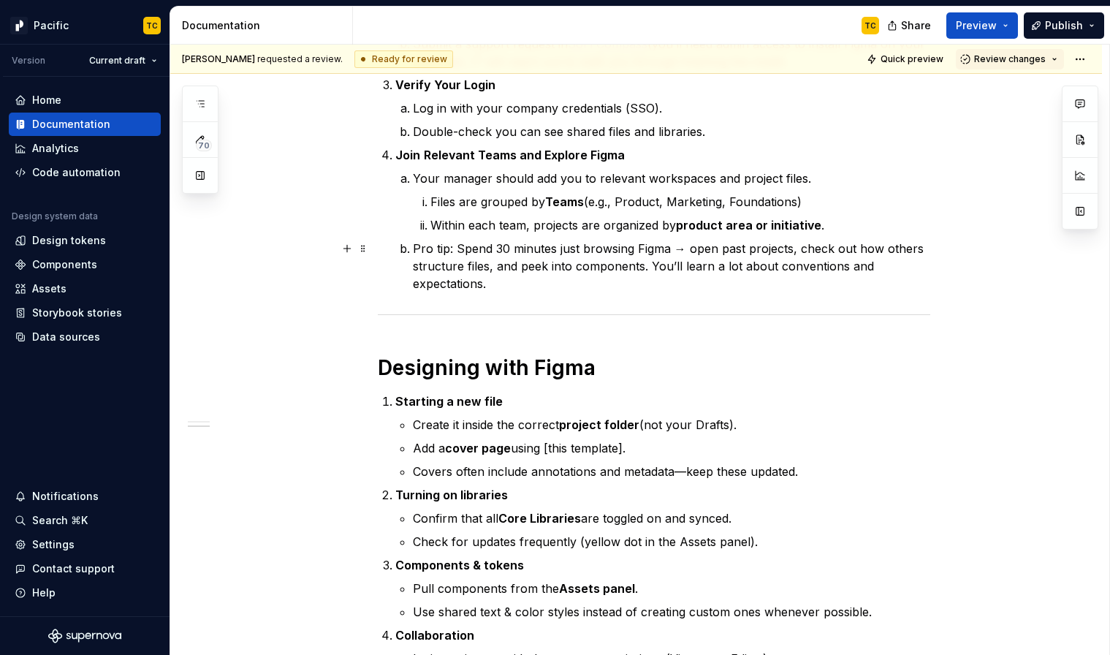
scroll to position [367, 0]
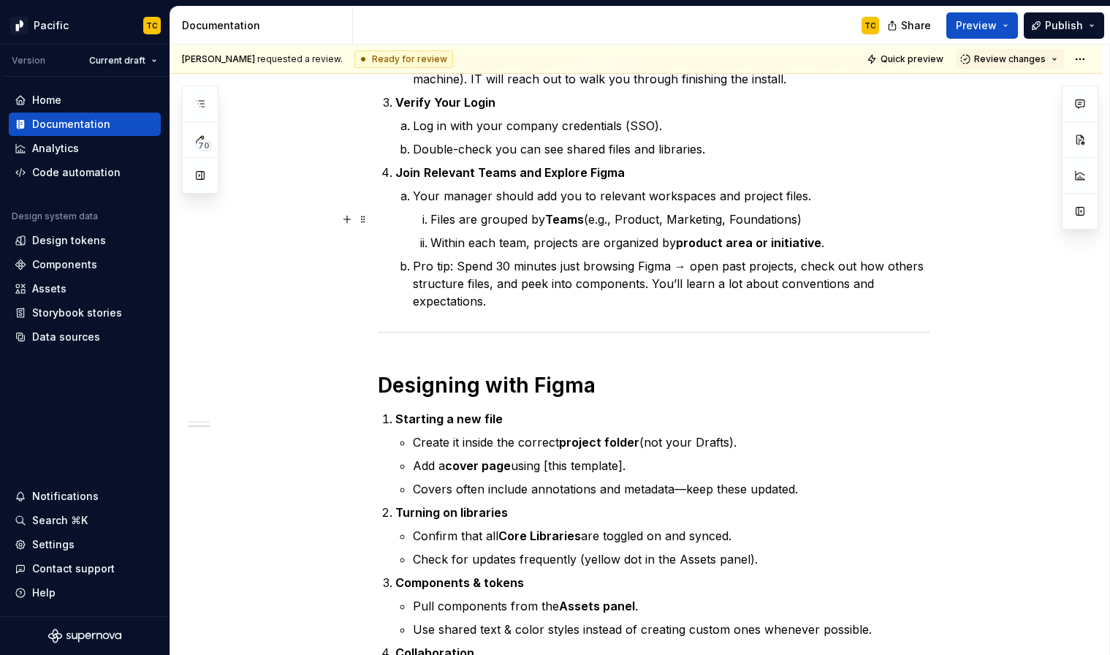
click at [553, 218] on strong "Teams" at bounding box center [564, 219] width 39 height 15
click at [573, 213] on strong "Teams" at bounding box center [564, 219] width 39 height 15
click at [674, 243] on p "Within each team, projects are organized by product area or initiative ." at bounding box center [680, 243] width 500 height 18
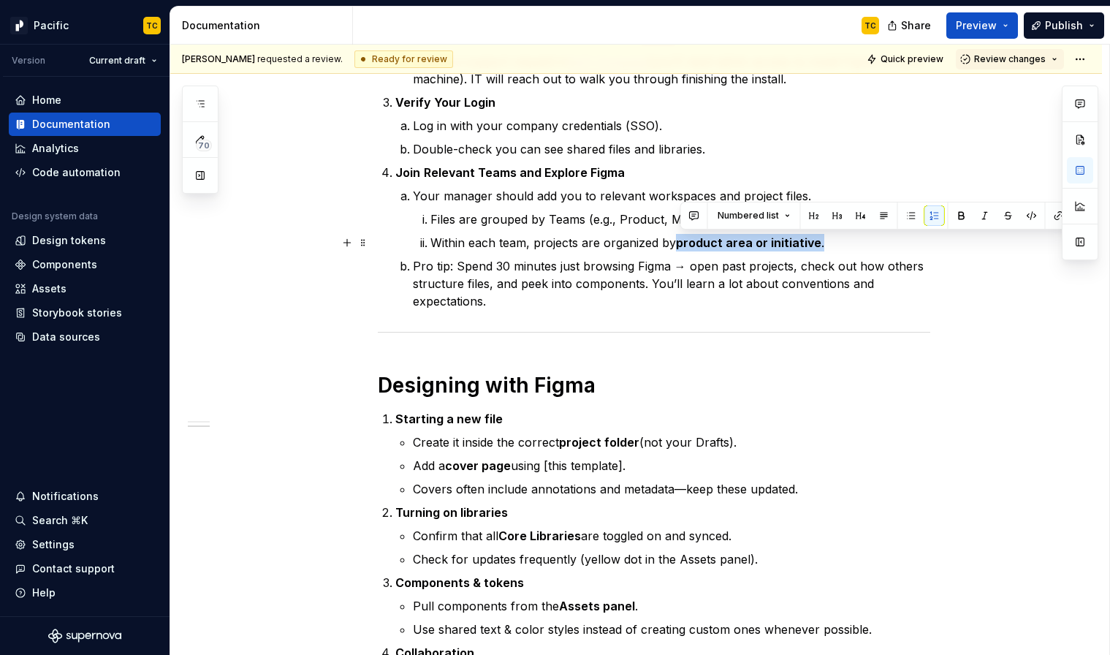
drag, startPoint x: 679, startPoint y: 243, endPoint x: 828, endPoint y: 234, distance: 149.3
click at [828, 234] on p "Within each team, projects are organized by product area or initiative ." at bounding box center [680, 243] width 500 height 18
click at [609, 422] on p "Starting a new file" at bounding box center [662, 419] width 535 height 18
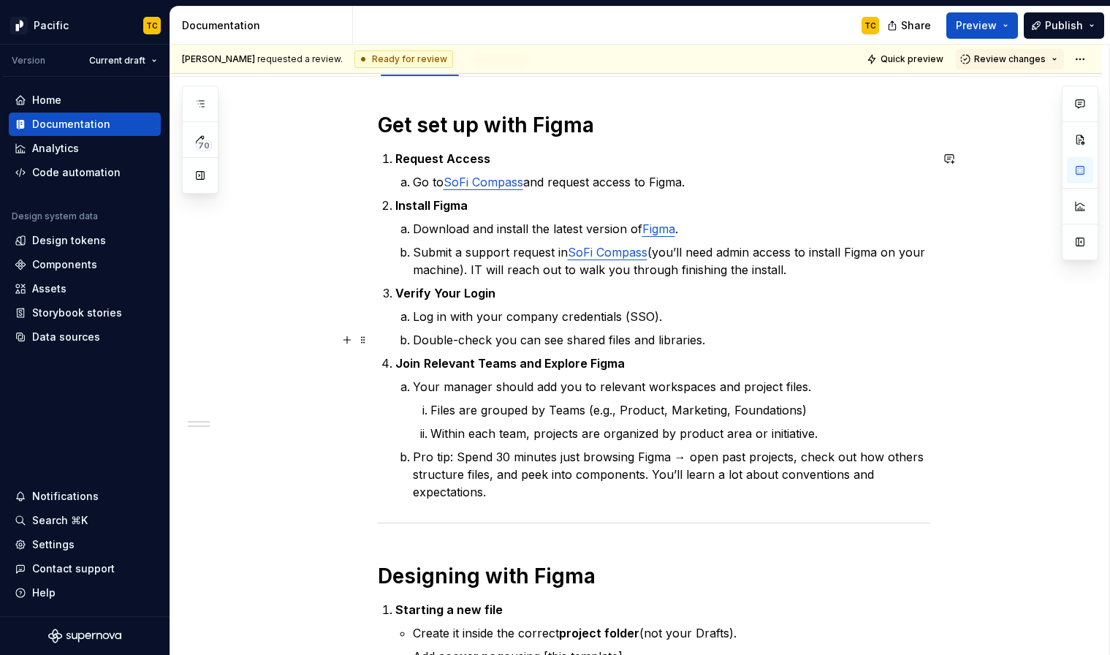
scroll to position [174, 0]
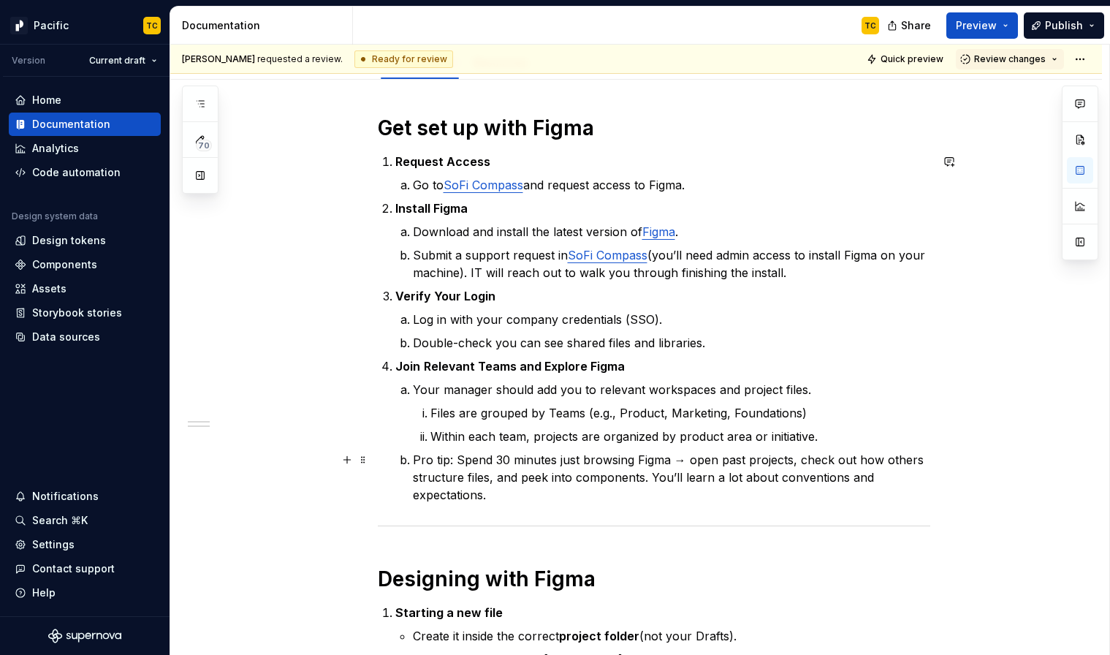
click at [511, 493] on p "Pro tip: Spend 30 minutes just browsing Figma → open past projects, check out h…" at bounding box center [671, 477] width 517 height 53
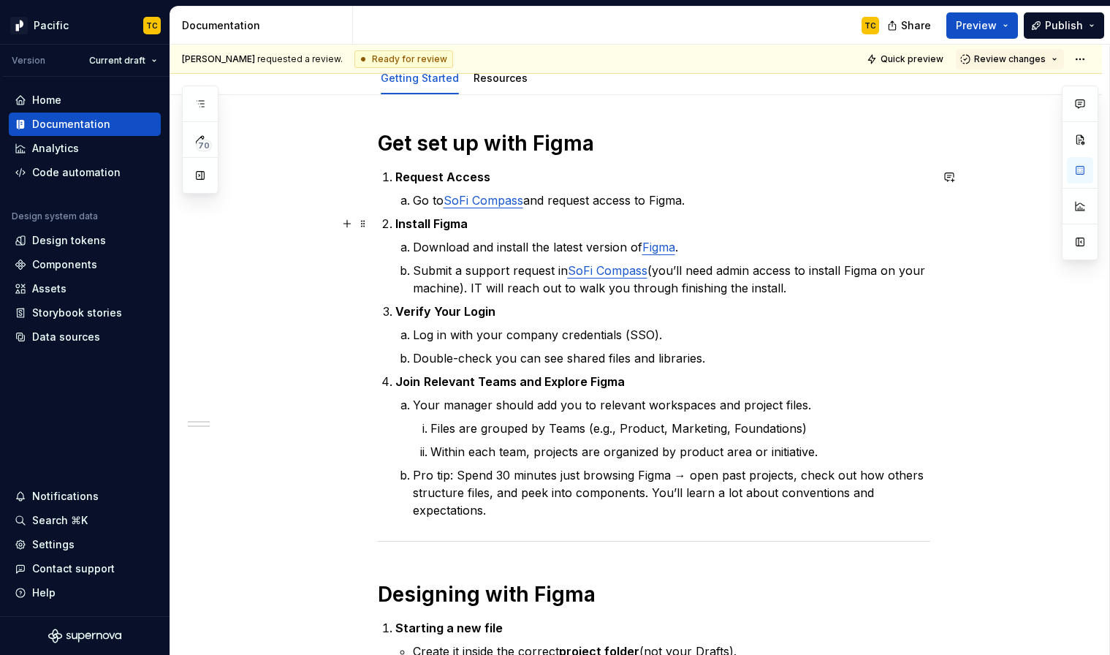
scroll to position [148, 0]
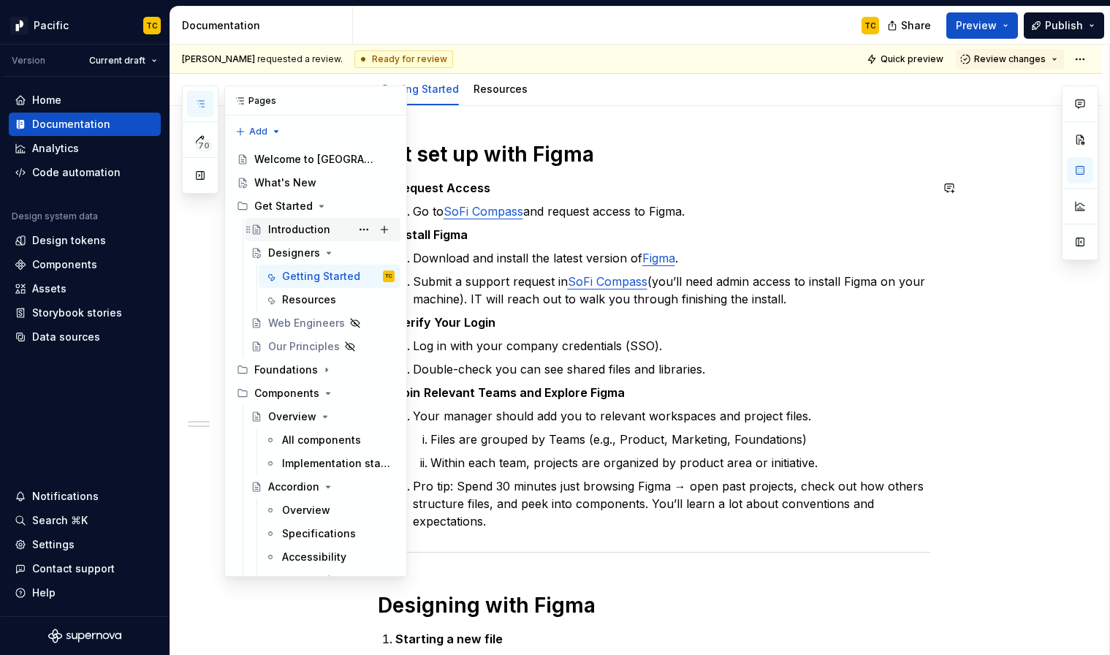
click at [290, 230] on div "Introduction" at bounding box center [299, 229] width 62 height 15
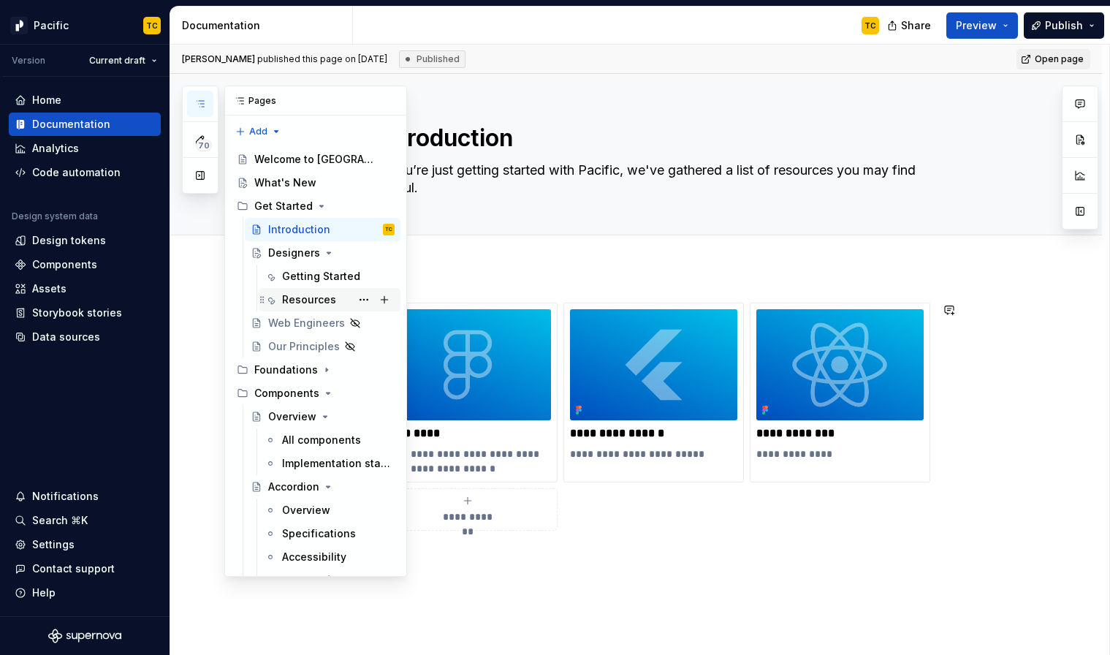
click at [306, 303] on div "Resources" at bounding box center [309, 299] width 54 height 15
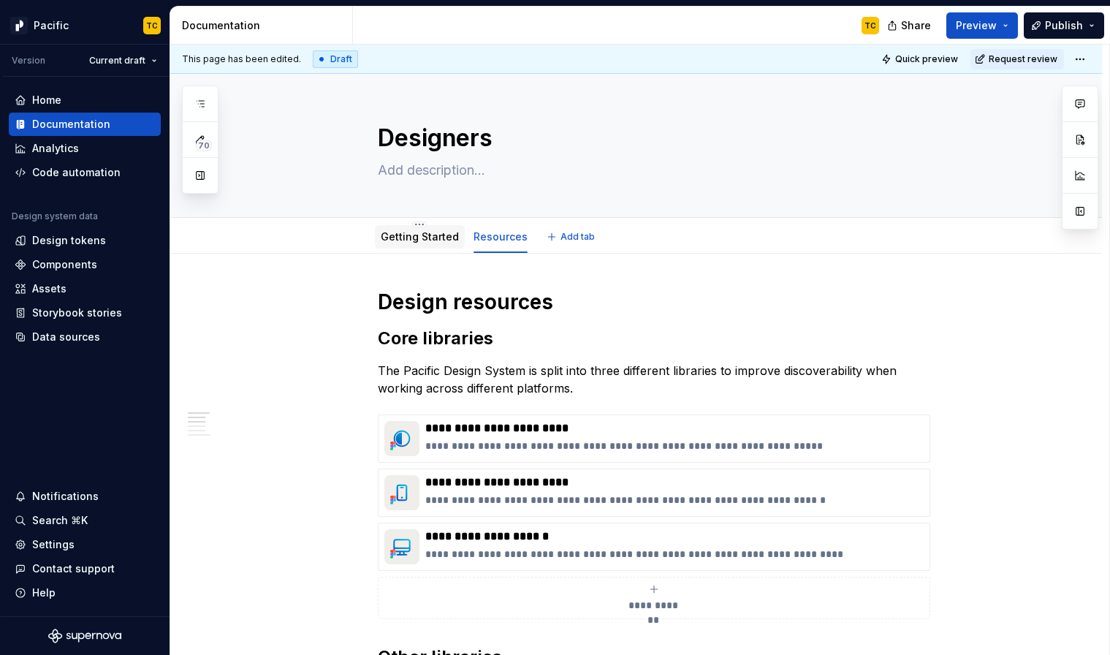
click at [407, 246] on div "Getting Started" at bounding box center [420, 236] width 90 height 23
click at [422, 248] on div "Getting Started" at bounding box center [420, 237] width 90 height 26
click at [419, 243] on div "Getting Started" at bounding box center [420, 236] width 78 height 15
click at [409, 229] on div "Getting Started" at bounding box center [420, 236] width 78 height 15
click at [389, 237] on link "Getting Started" at bounding box center [420, 236] width 78 height 12
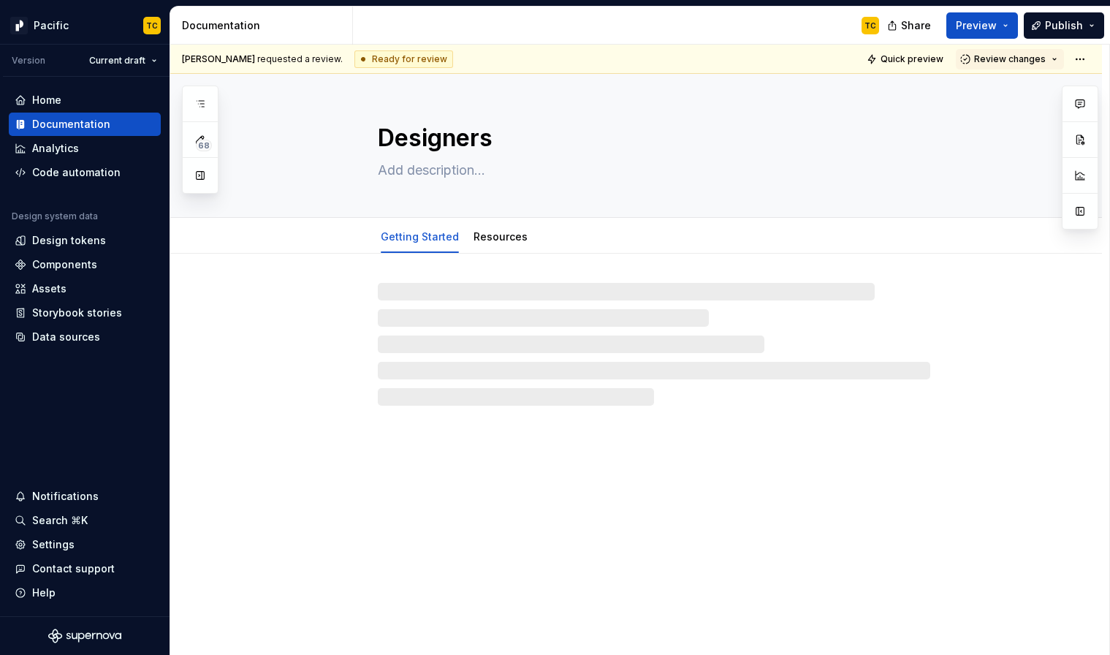
type textarea "*"
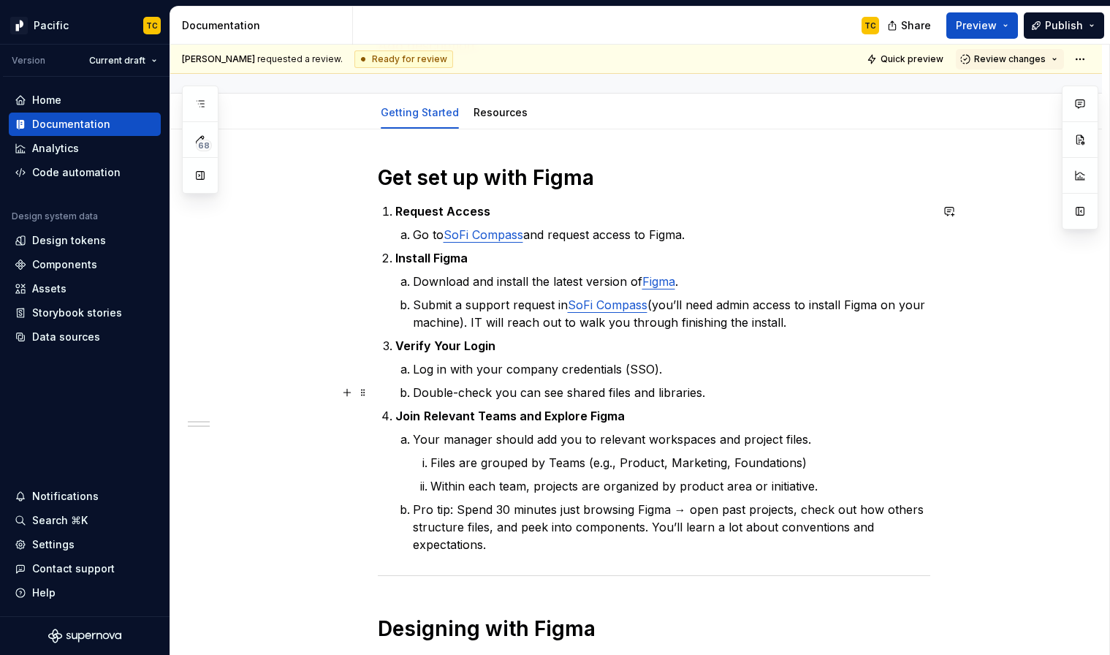
scroll to position [143, 0]
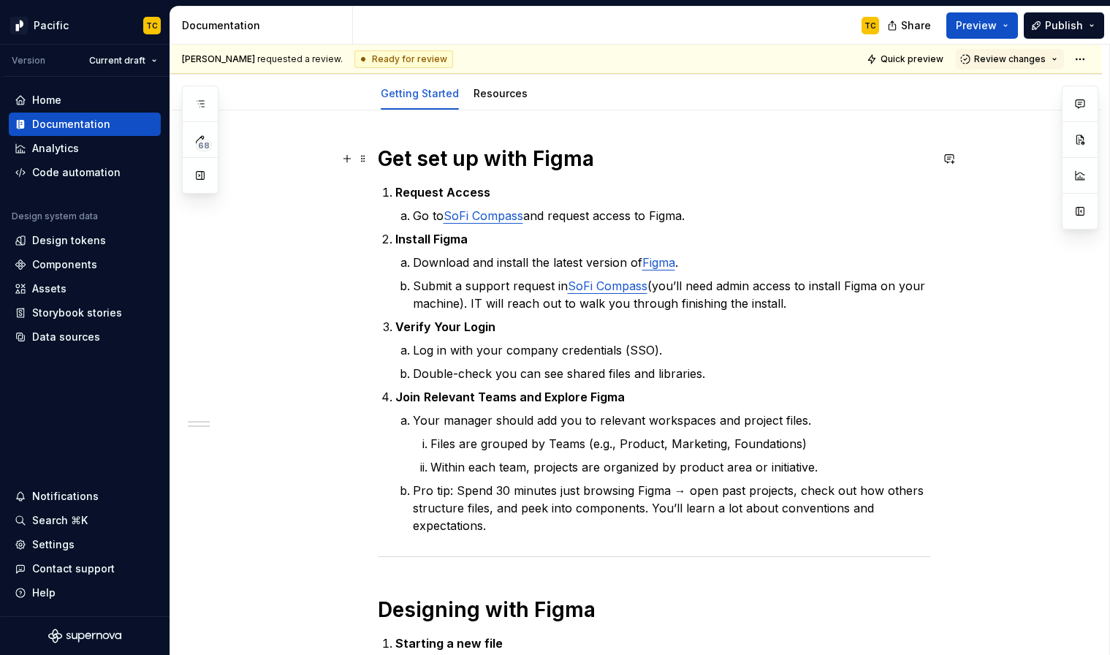
click at [384, 159] on h1 "Get set up with Figma" at bounding box center [654, 158] width 552 height 26
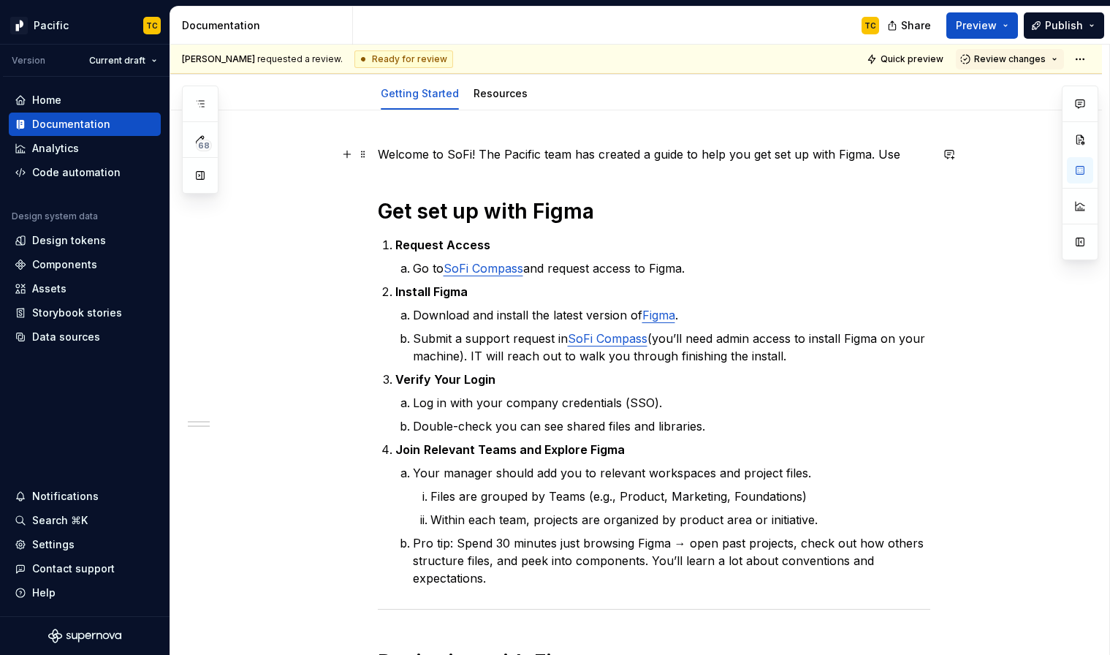
click at [856, 148] on p "Welcome to SoFi! The Pacific team has created a guide to help you get set up wi…" at bounding box center [654, 154] width 552 height 18
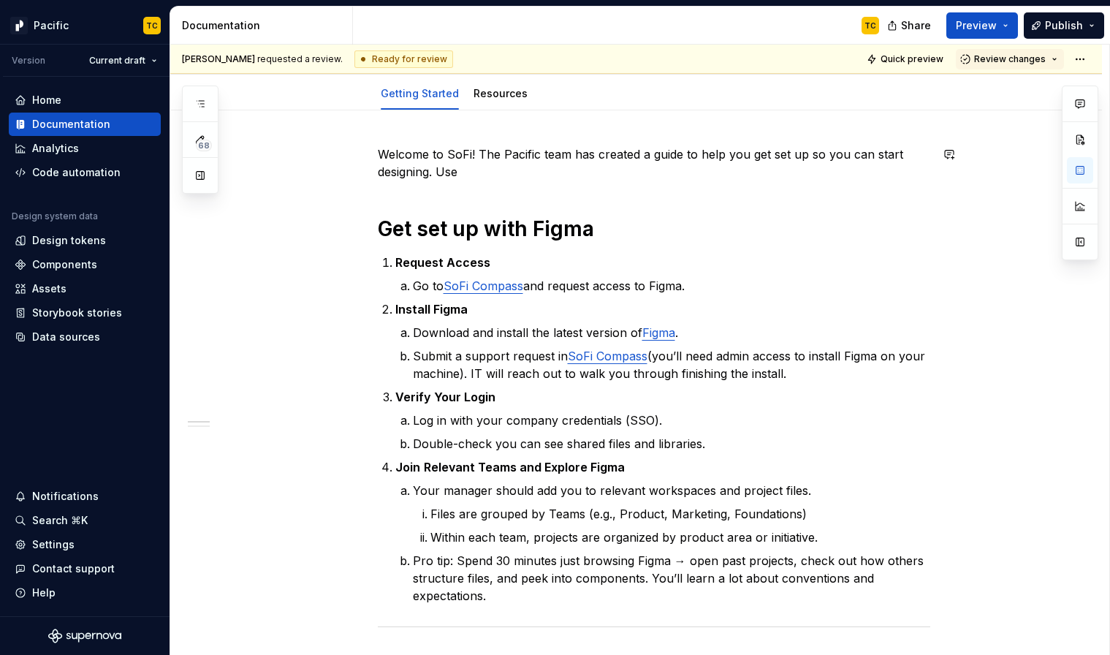
click at [682, 188] on div "Welcome to SoFi! The Pacific team has created a guide to help you get set up so…" at bounding box center [654, 604] width 552 height 918
click at [660, 176] on p "Welcome to SoFi! The Pacific team has created a guide to help you get set up so…" at bounding box center [654, 162] width 552 height 35
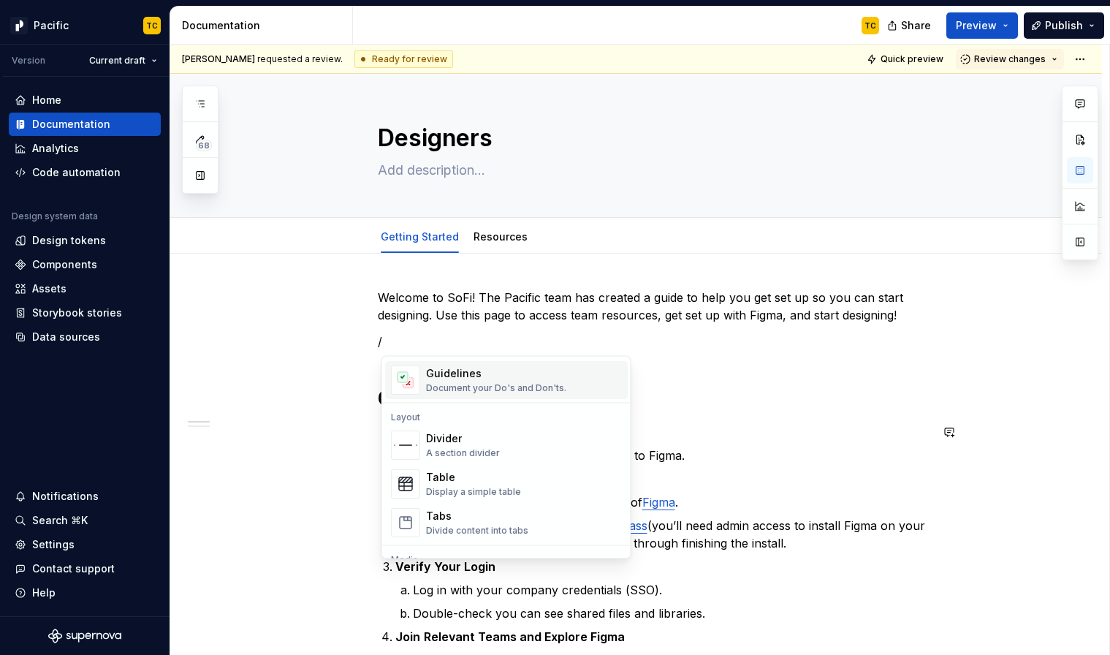
scroll to position [481, 0]
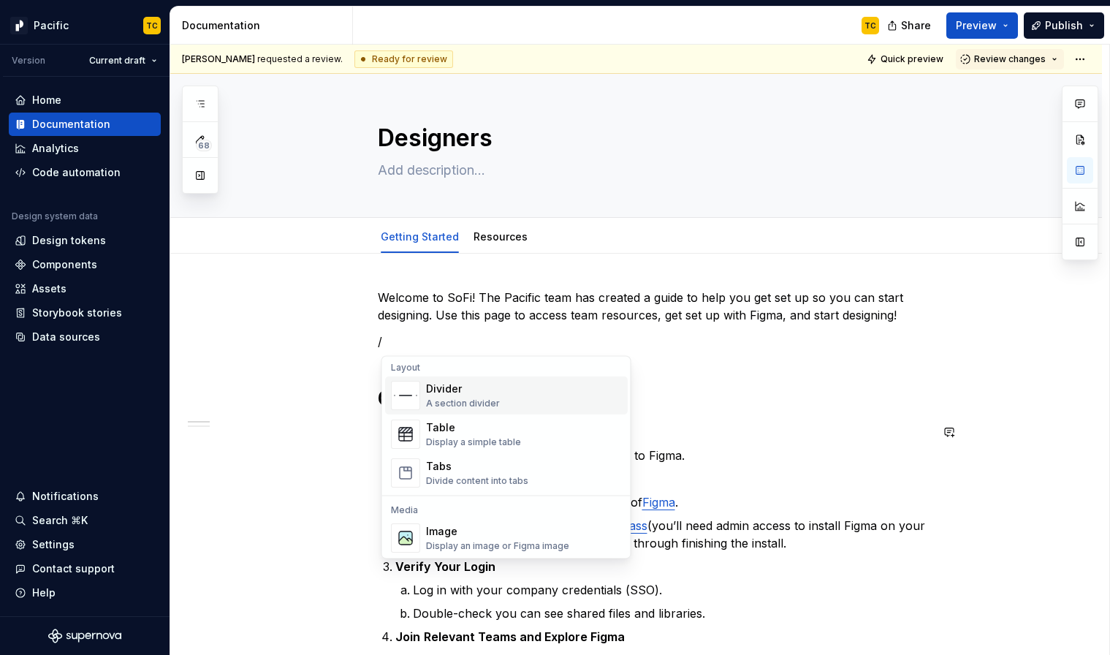
click at [465, 397] on div "Divider A section divider" at bounding box center [463, 396] width 74 height 28
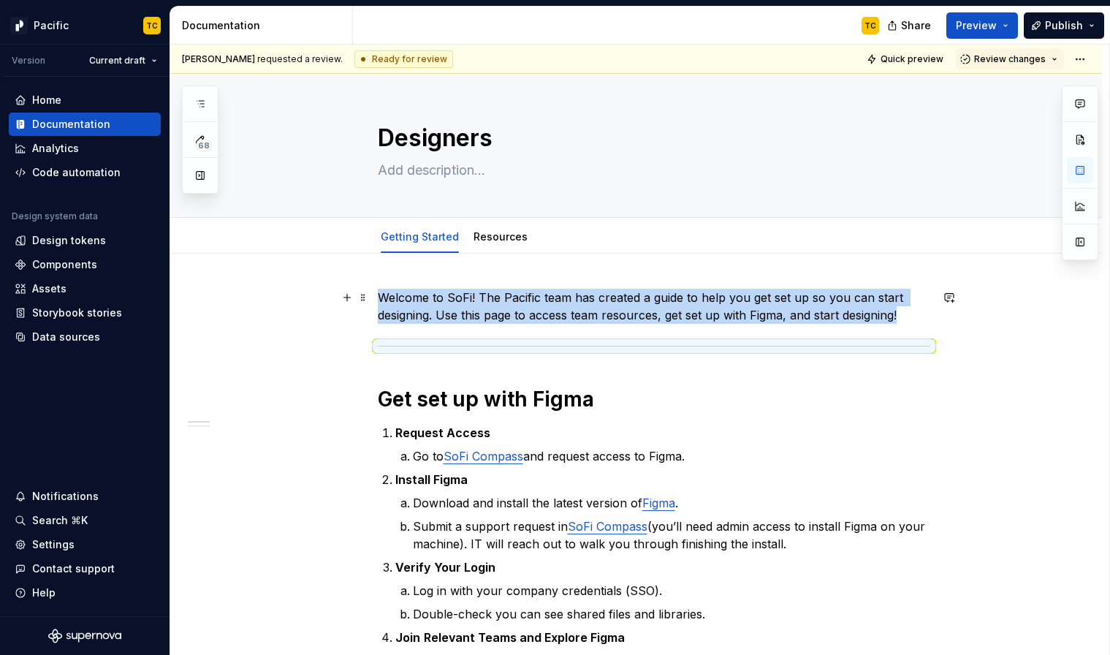
click at [915, 312] on p "Welcome to SoFi! The Pacific team has created a guide to help you get set up so…" at bounding box center [654, 306] width 552 height 35
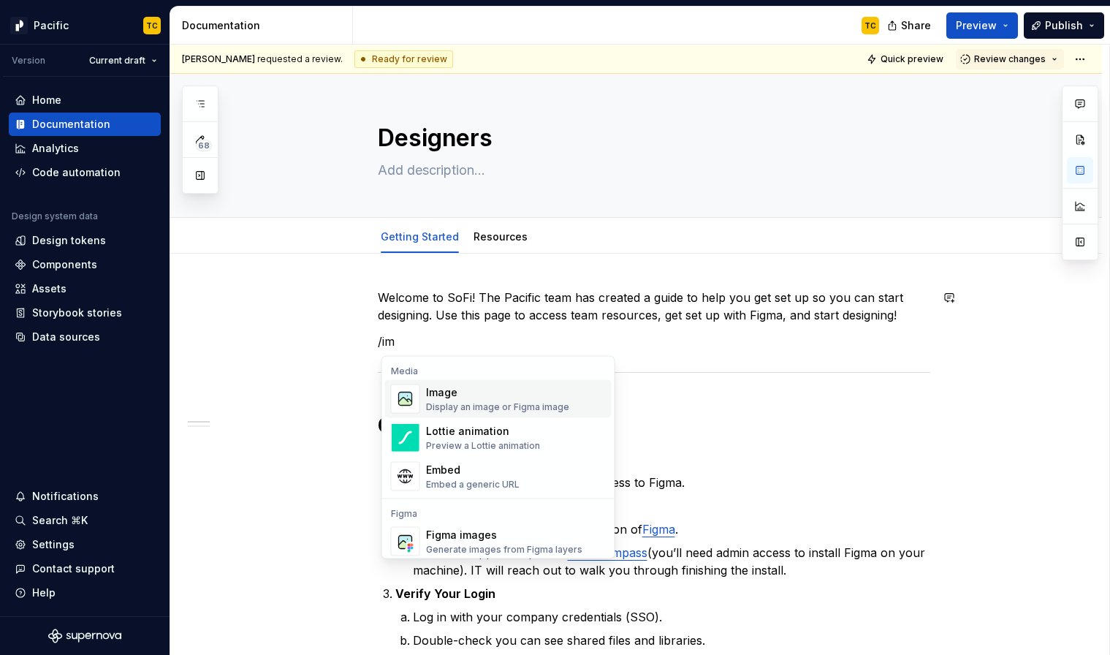
click at [455, 413] on span "Image Display an image or Figma image" at bounding box center [498, 399] width 226 height 38
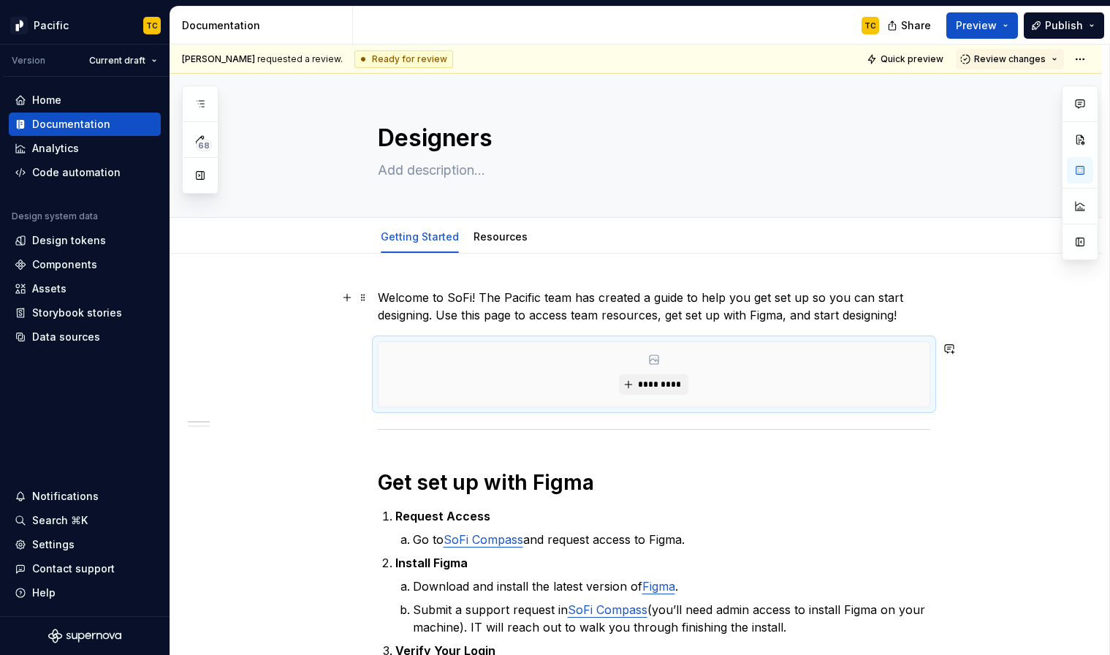
click at [607, 320] on p "Welcome to SoFi! The Pacific team has created a guide to help you get set up so…" at bounding box center [654, 306] width 552 height 35
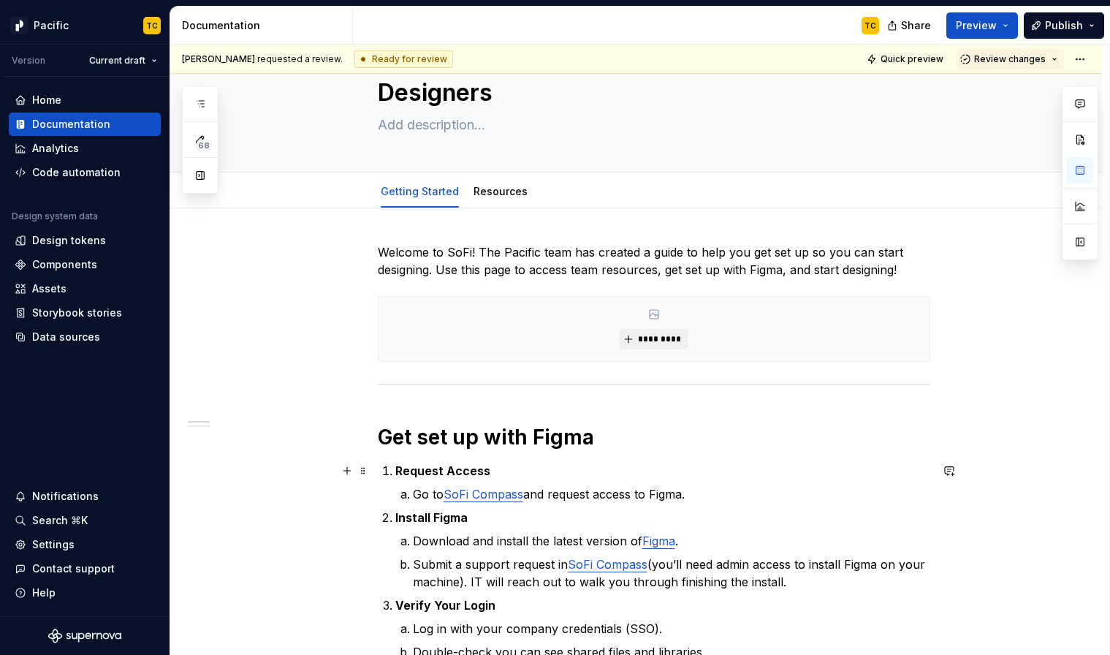
scroll to position [0, 0]
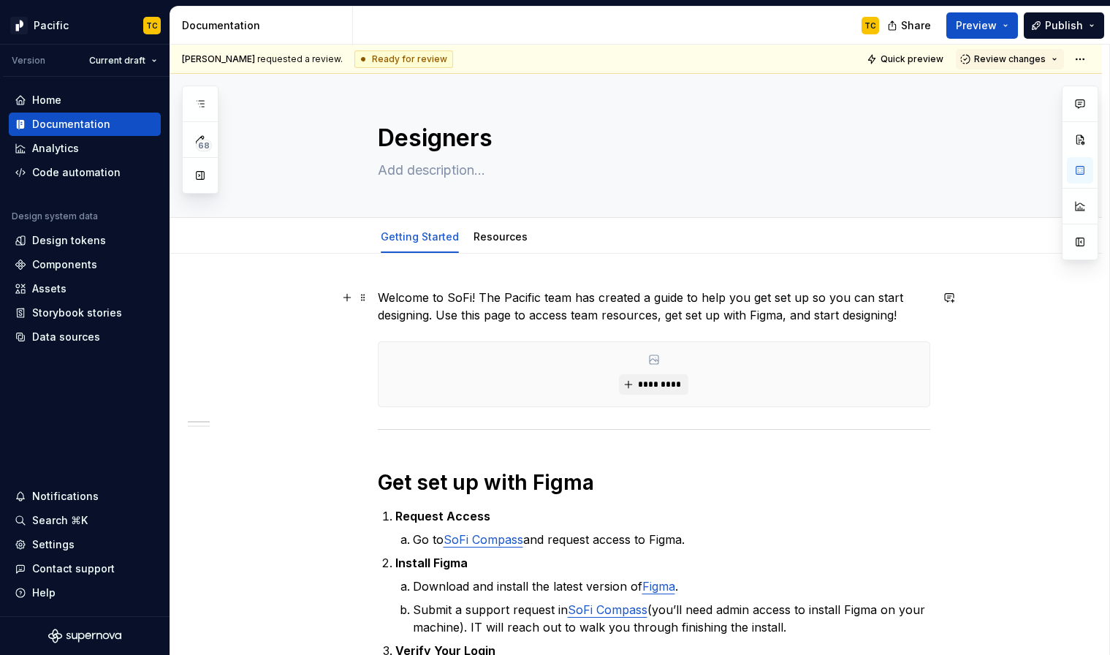
click at [484, 291] on p "Welcome to SoFi! The Pacific team has created a guide to help you get set up so…" at bounding box center [654, 306] width 552 height 35
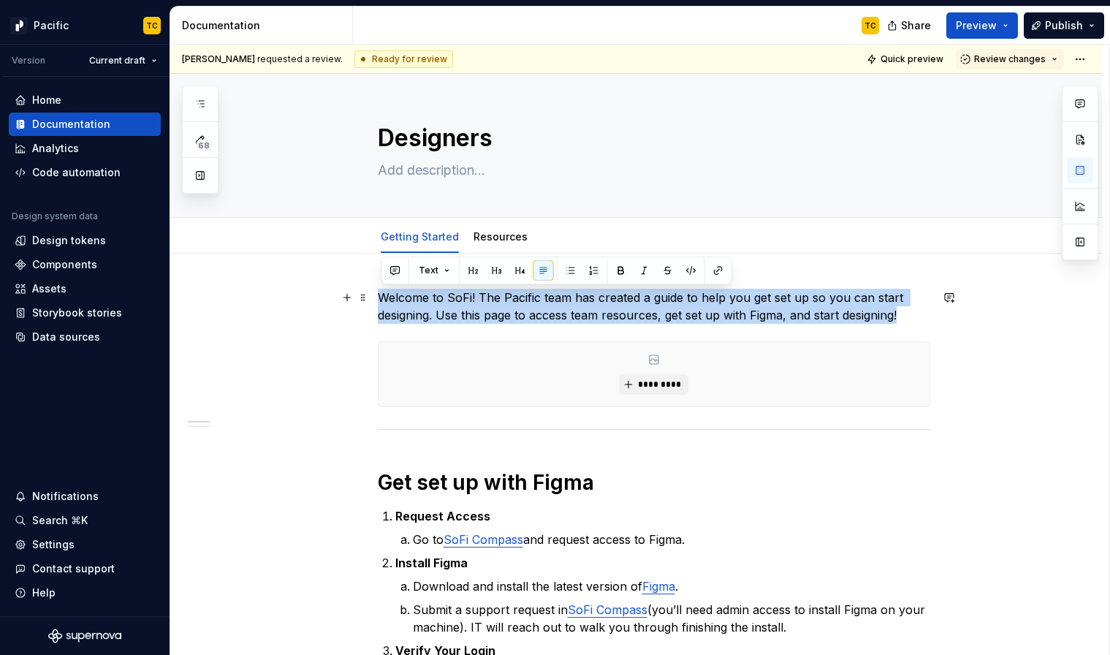
click at [484, 291] on p "Welcome to SoFi! The Pacific team has created a guide to help you get set up so…" at bounding box center [654, 306] width 552 height 35
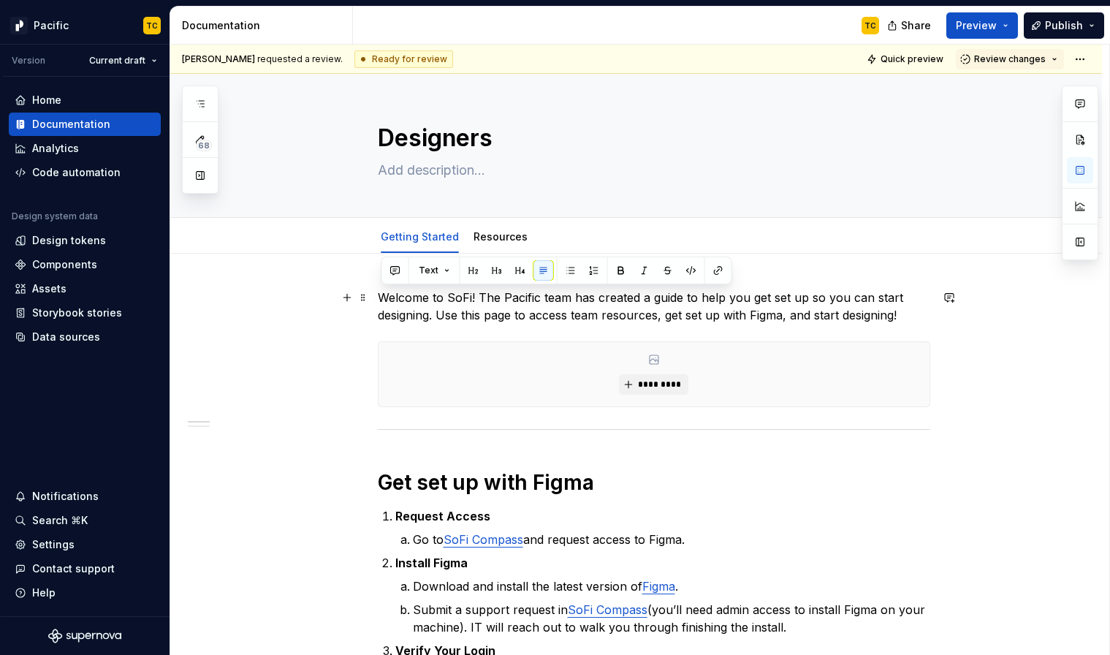
click at [920, 313] on p "Welcome to SoFi! The Pacific team has created a guide to help you get set up so…" at bounding box center [654, 306] width 552 height 35
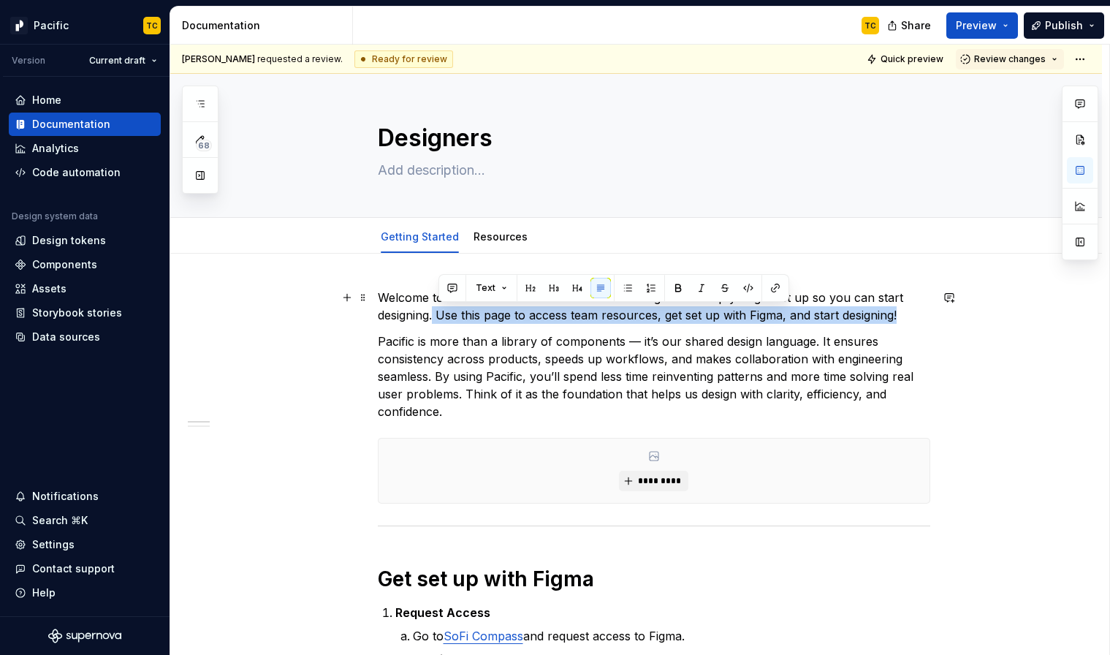
drag, startPoint x: 439, startPoint y: 317, endPoint x: 943, endPoint y: 317, distance: 504.1
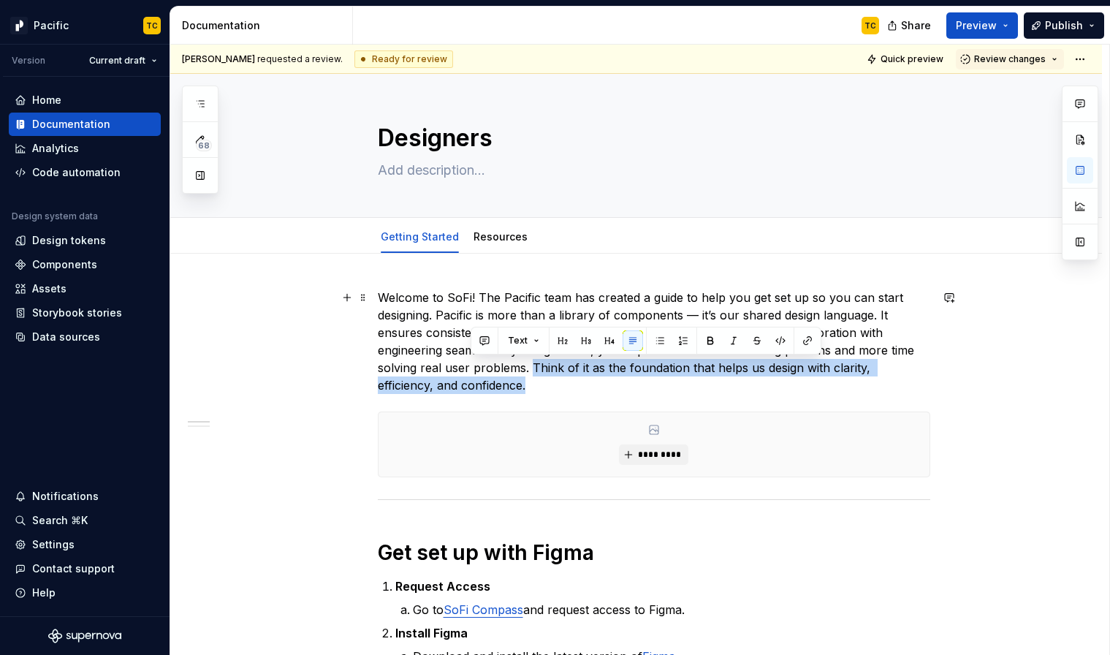
drag, startPoint x: 536, startPoint y: 368, endPoint x: 550, endPoint y: 383, distance: 20.2
click at [550, 383] on p "Welcome to SoFi! The Pacific team has created a guide to help you get set up so…" at bounding box center [654, 341] width 552 height 105
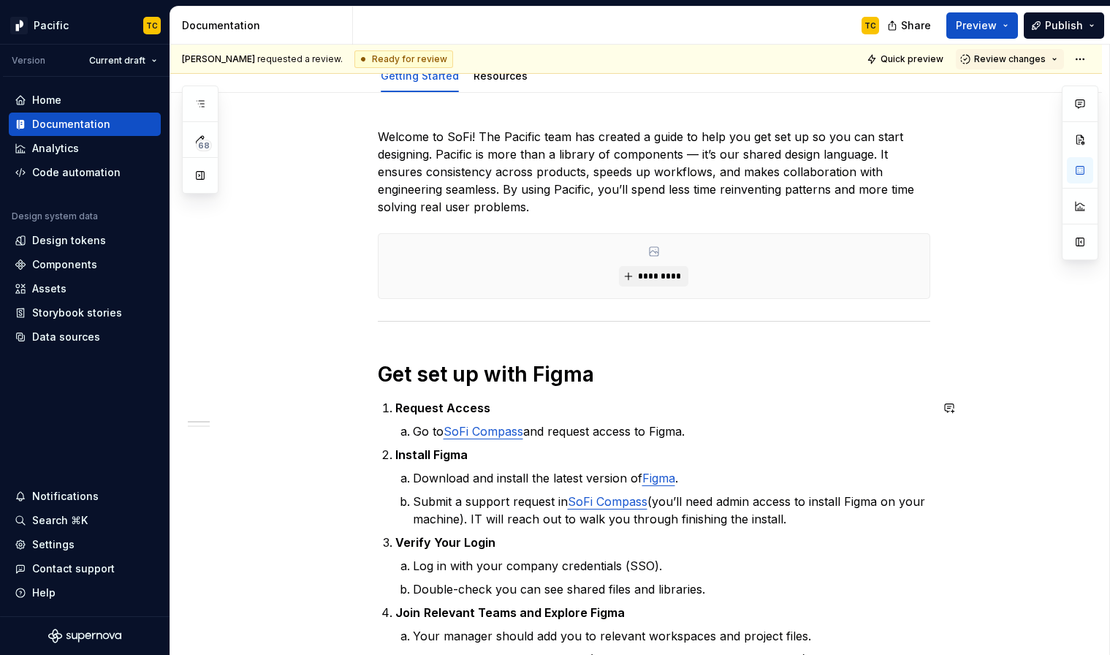
scroll to position [139, 0]
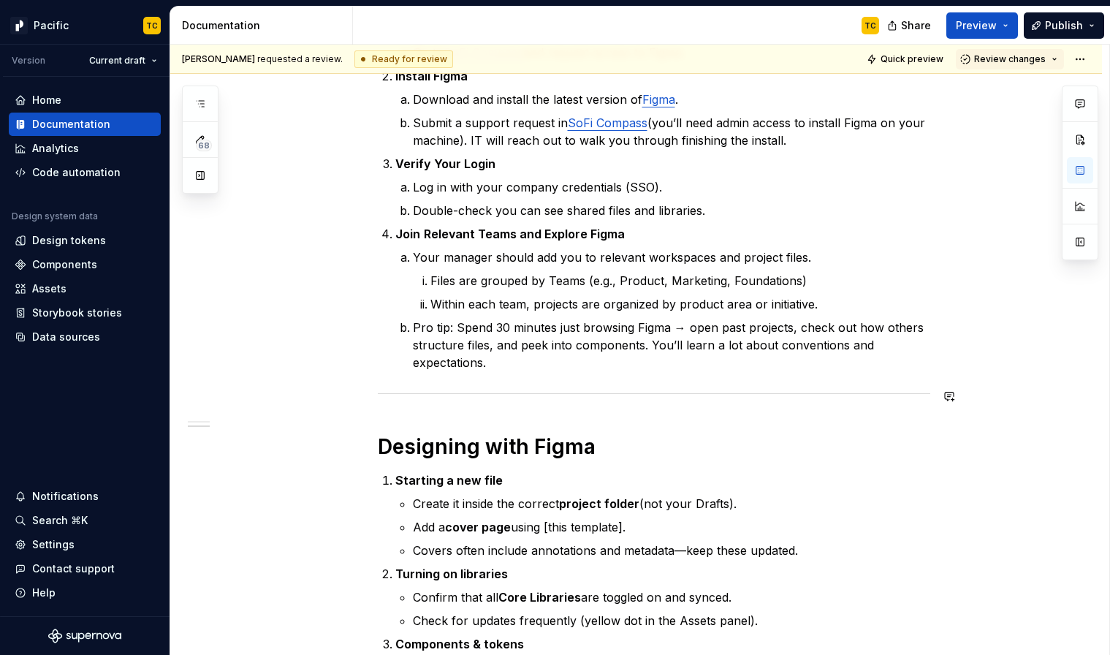
scroll to position [929, 0]
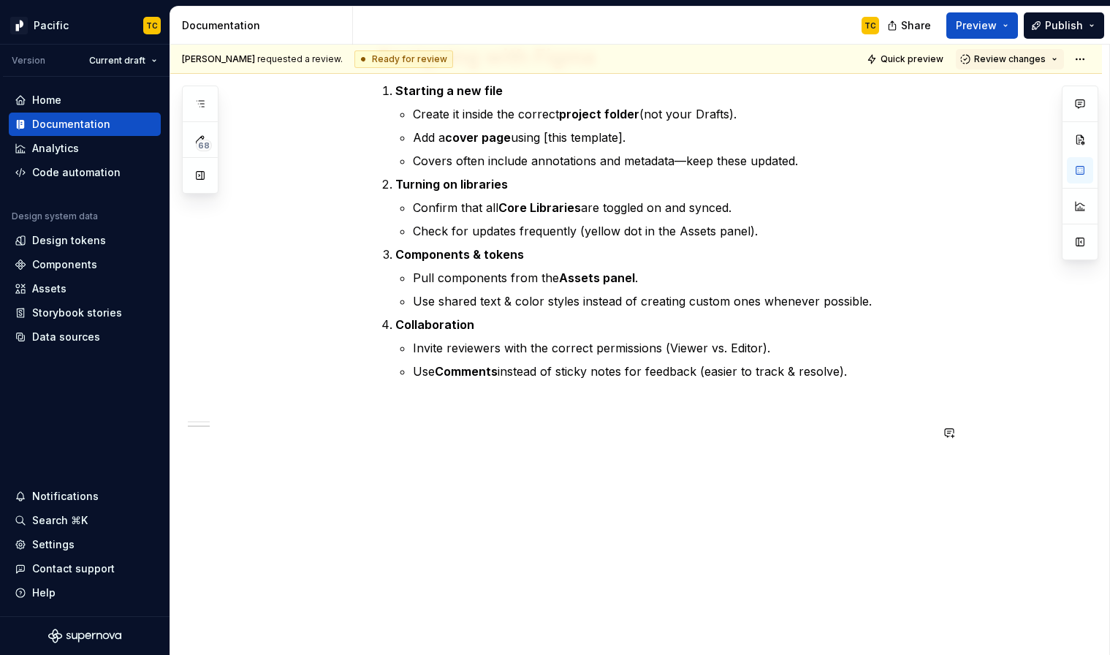
click at [430, 413] on p at bounding box center [654, 406] width 552 height 18
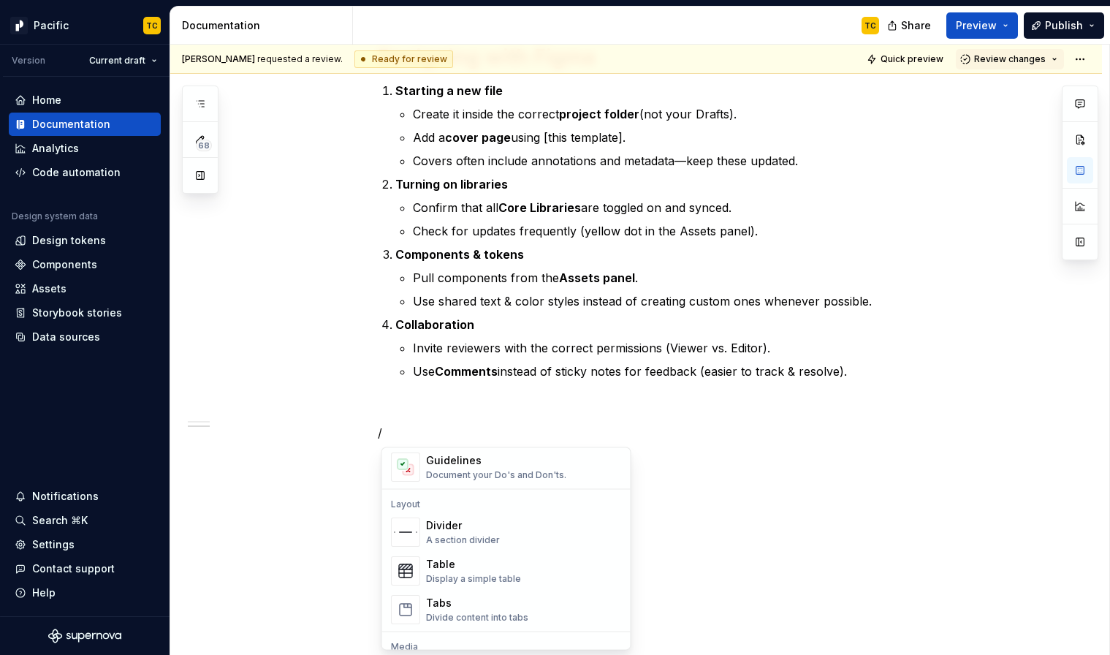
scroll to position [441, 0]
click at [465, 520] on div "Divider" at bounding box center [463, 521] width 74 height 15
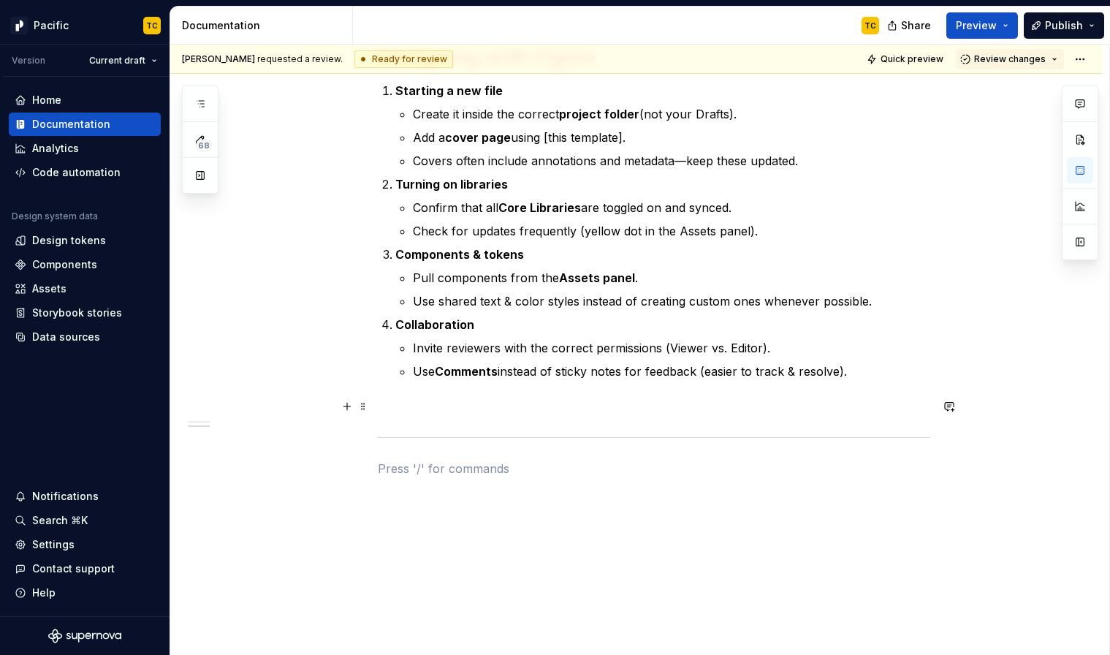
click at [422, 413] on p at bounding box center [654, 406] width 552 height 18
click at [422, 465] on p at bounding box center [654, 469] width 552 height 18
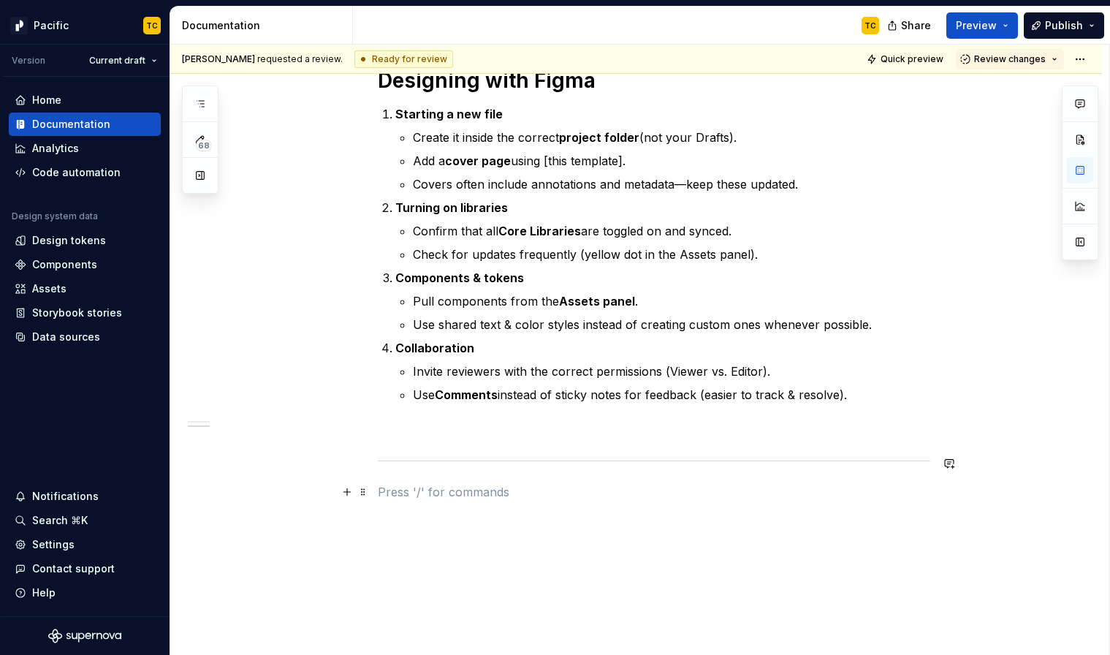
scroll to position [991, 0]
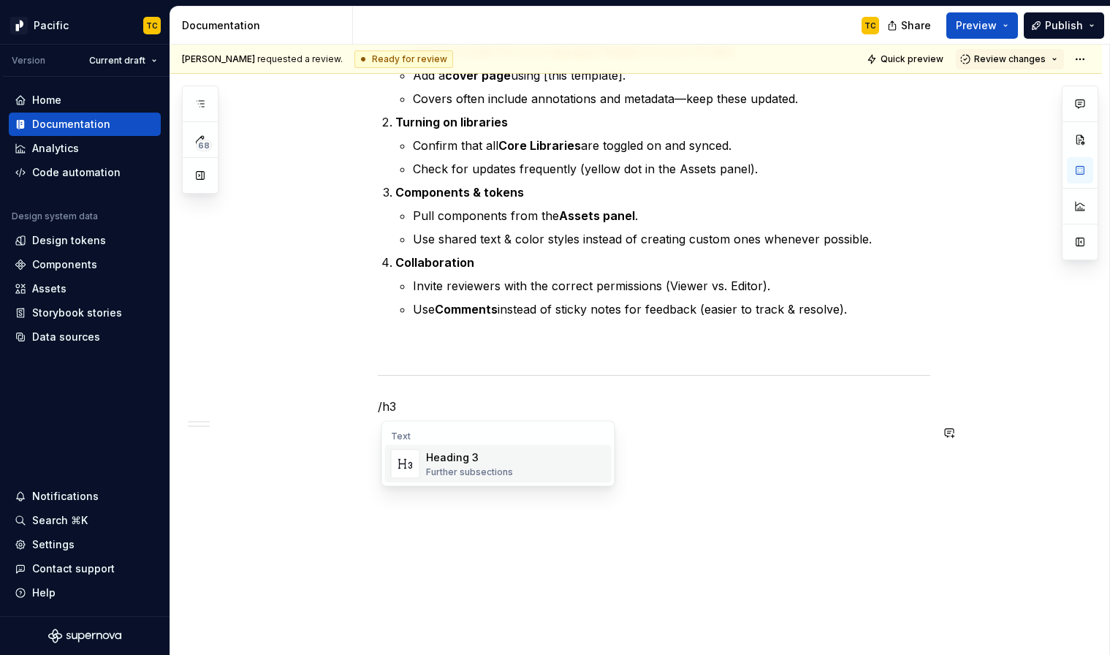
click at [481, 467] on div "Further subsections" at bounding box center [469, 472] width 87 height 12
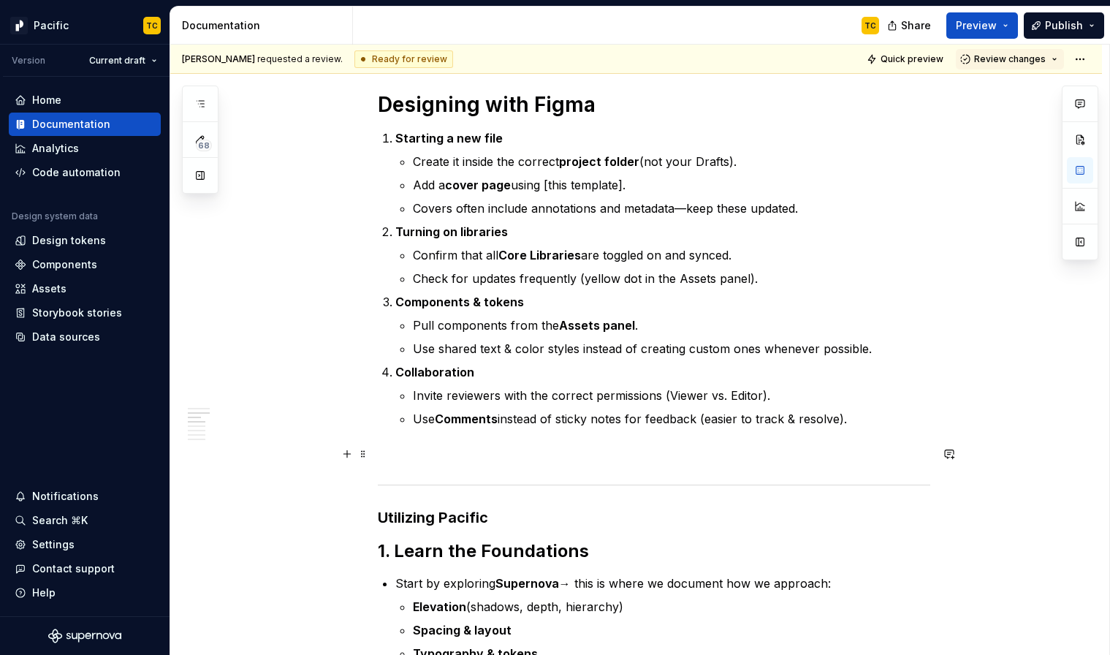
scroll to position [894, 0]
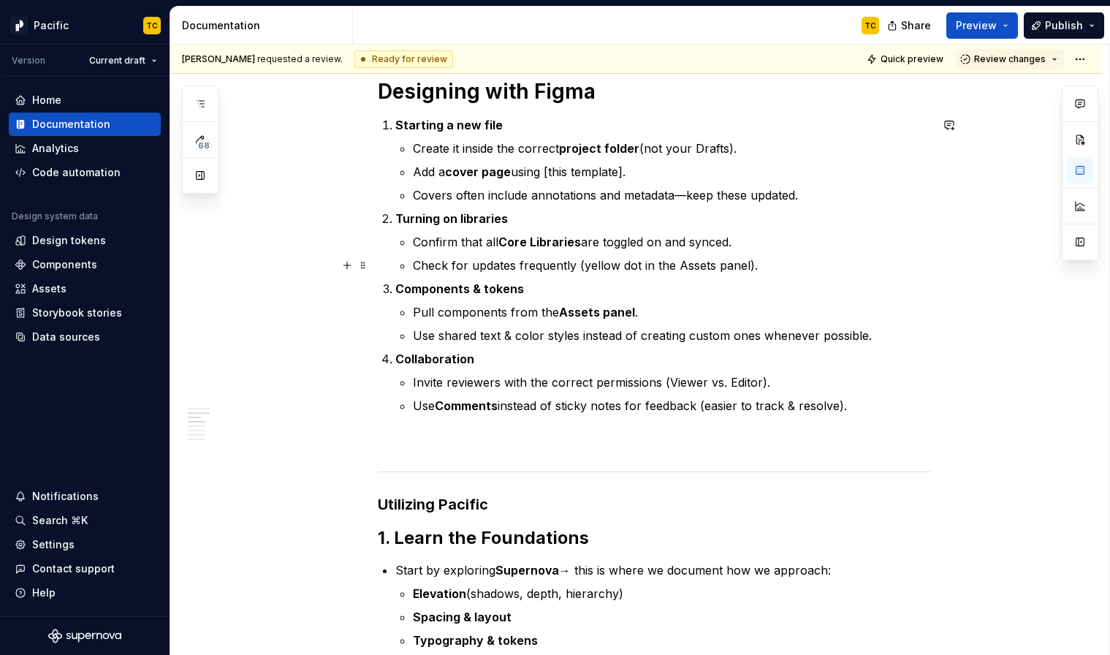
click at [594, 265] on p "Check for updates frequently (yellow dot in the Assets panel)." at bounding box center [671, 265] width 517 height 18
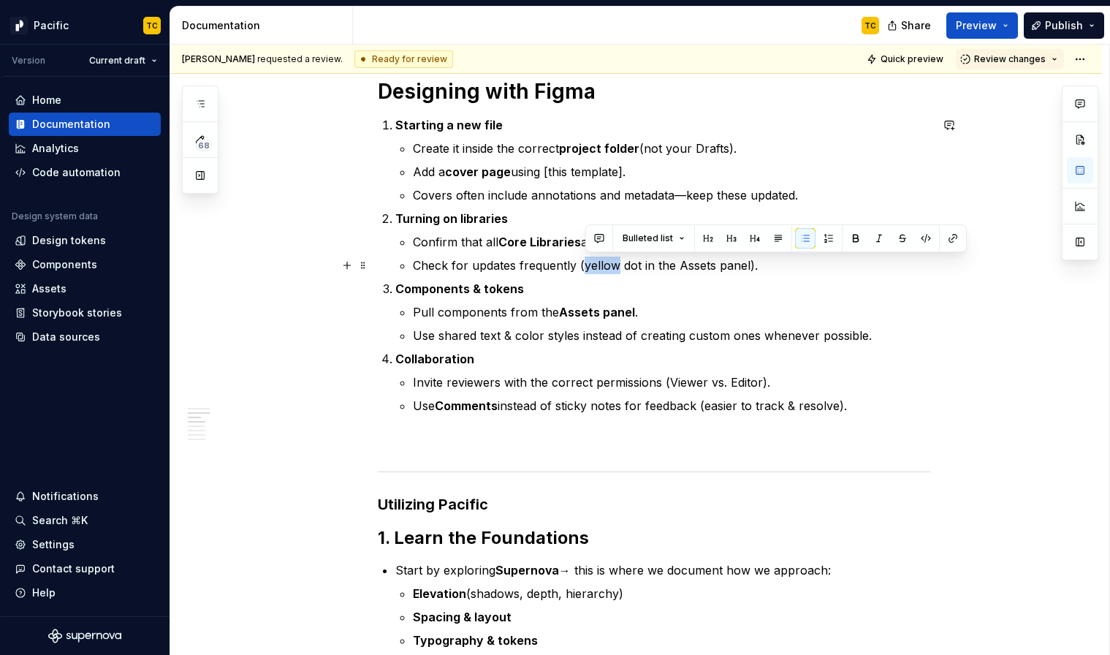
click at [594, 265] on p "Check for updates frequently (yellow dot in the Assets panel)." at bounding box center [671, 265] width 517 height 18
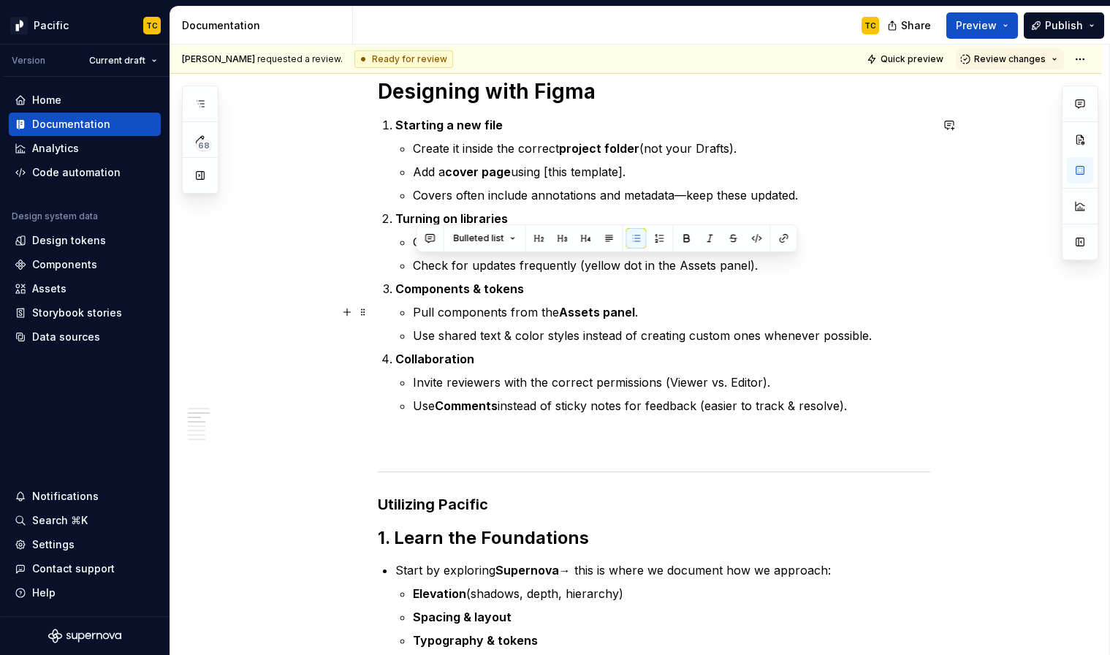
click at [576, 303] on p "Pull components from the Assets panel ." at bounding box center [671, 312] width 517 height 18
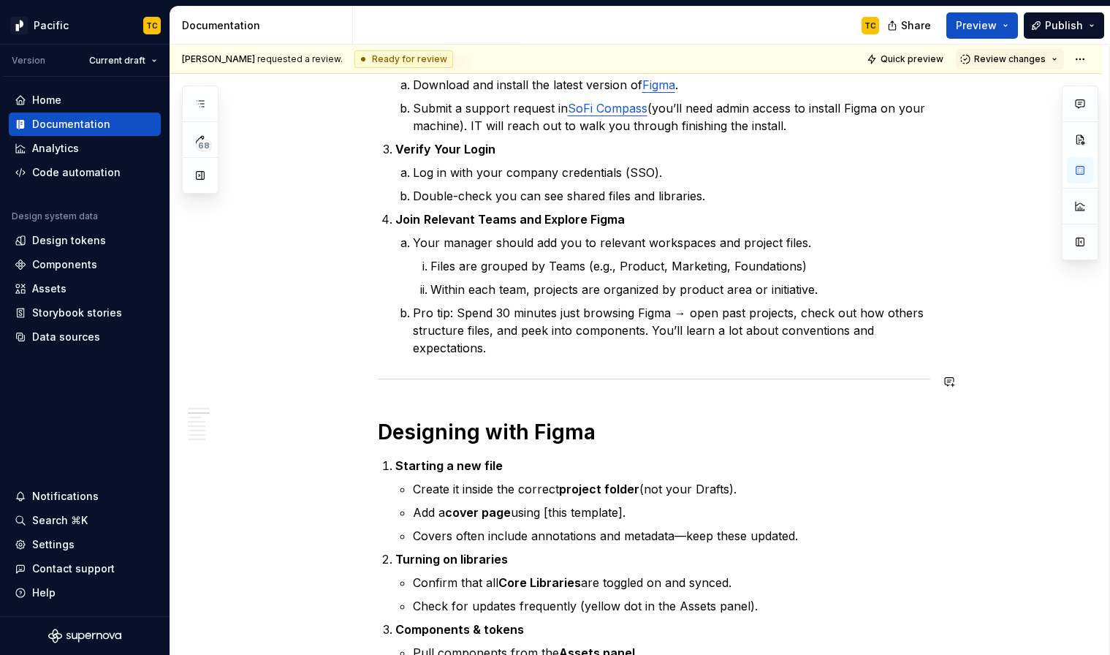
scroll to position [583, 0]
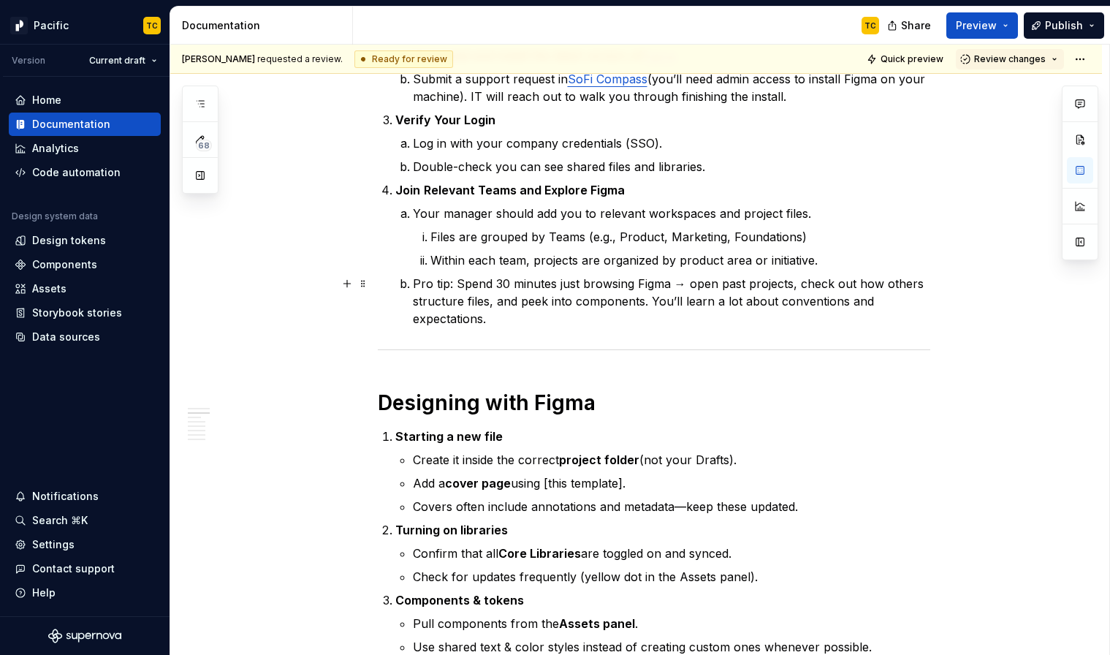
click at [508, 321] on p "Pro tip: Spend 30 minutes just browsing Figma → open past projects, check out h…" at bounding box center [671, 301] width 517 height 53
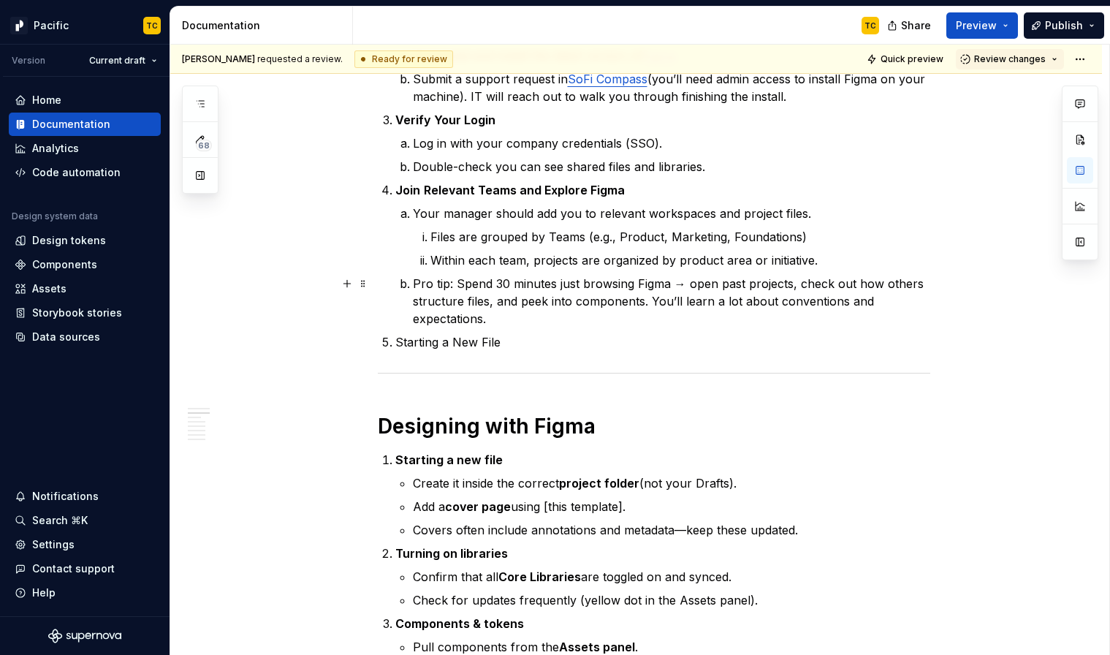
click at [449, 338] on p "Starting a New File" at bounding box center [662, 342] width 535 height 18
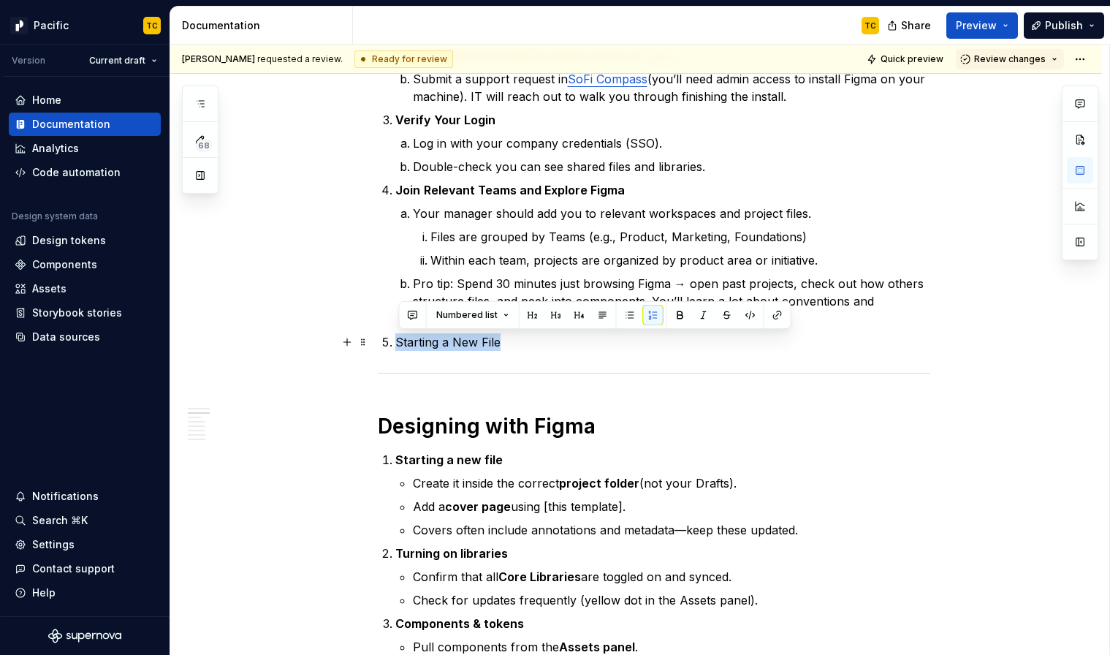
click at [449, 338] on p "Starting a New File" at bounding box center [662, 342] width 535 height 18
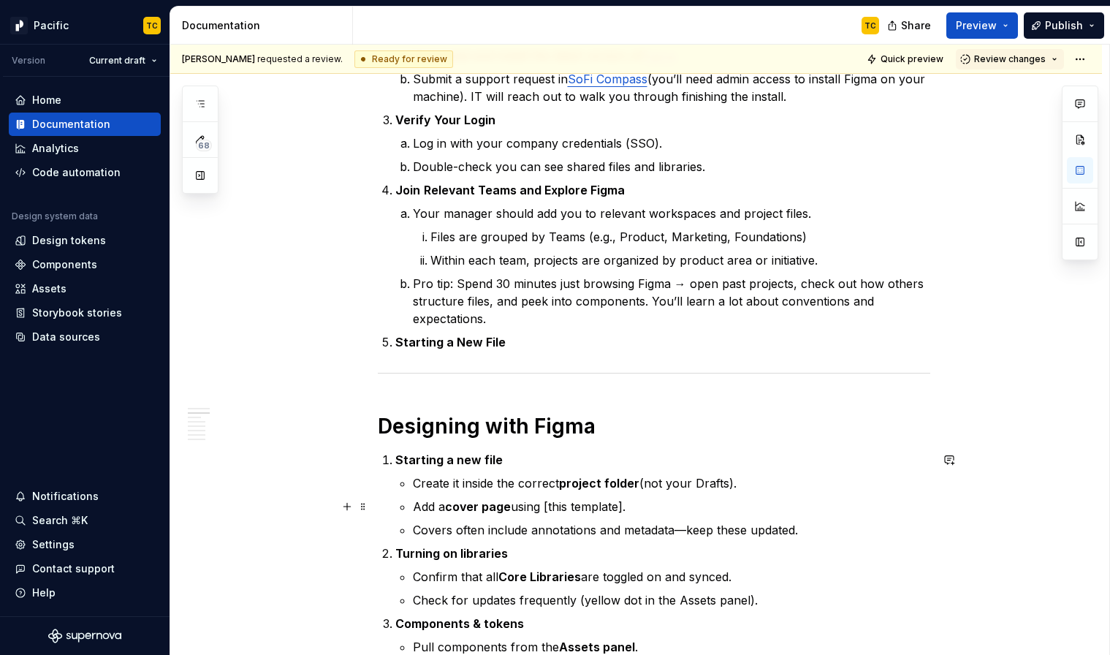
click at [463, 496] on ul "Create it inside the correct project folder (not your Drafts). Add a cover page…" at bounding box center [671, 506] width 517 height 64
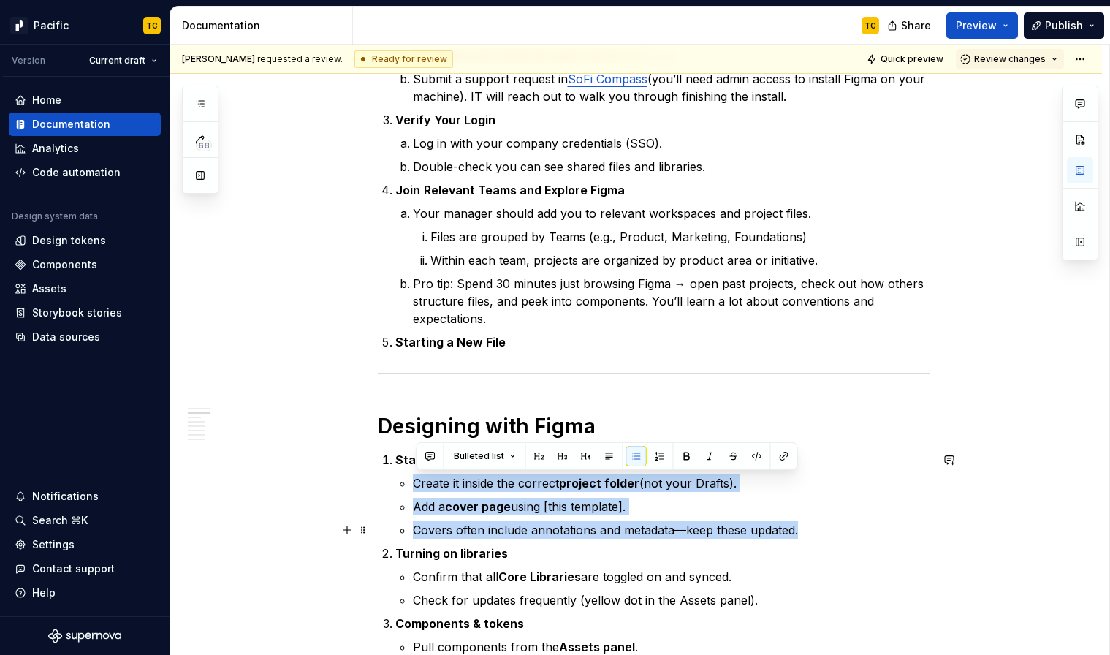
drag, startPoint x: 415, startPoint y: 481, endPoint x: 826, endPoint y: 522, distance: 413.4
click at [826, 524] on li "Starting a new file Create it inside the correct project folder (not your Draft…" at bounding box center [662, 495] width 535 height 88
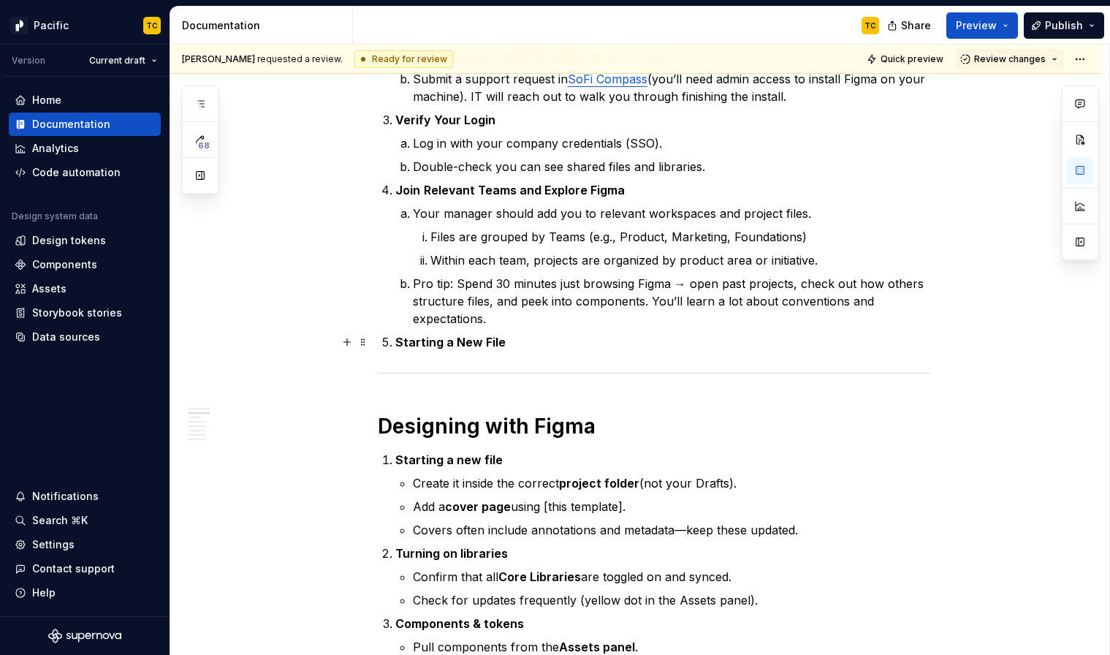
click at [553, 344] on p "Starting a New File" at bounding box center [662, 342] width 535 height 18
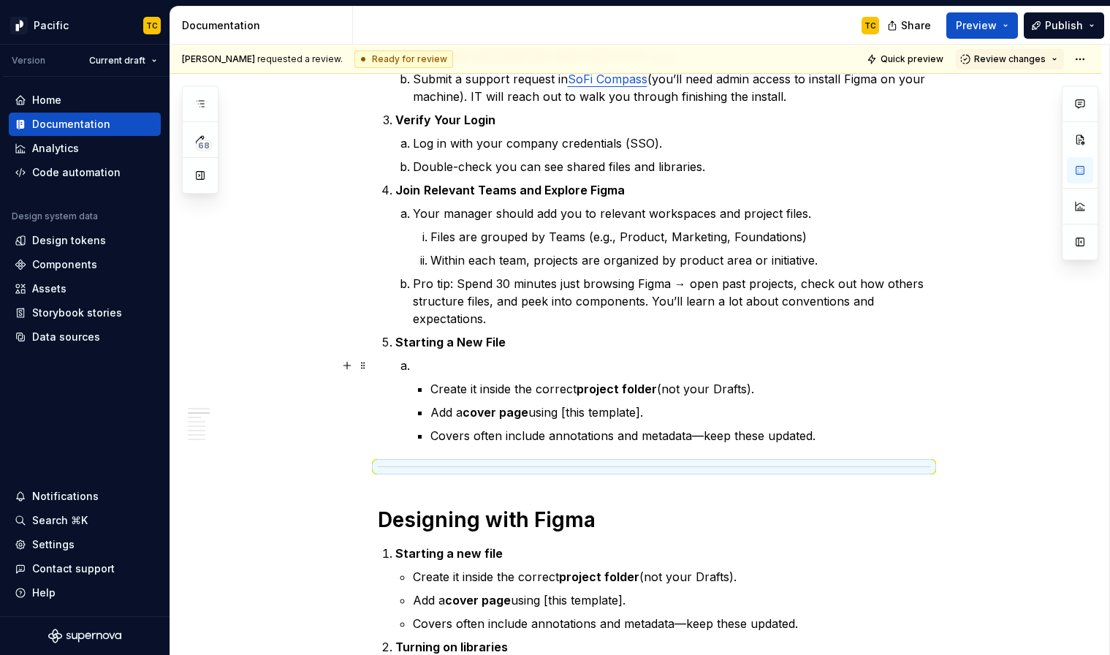
click at [485, 365] on p at bounding box center [671, 366] width 517 height 18
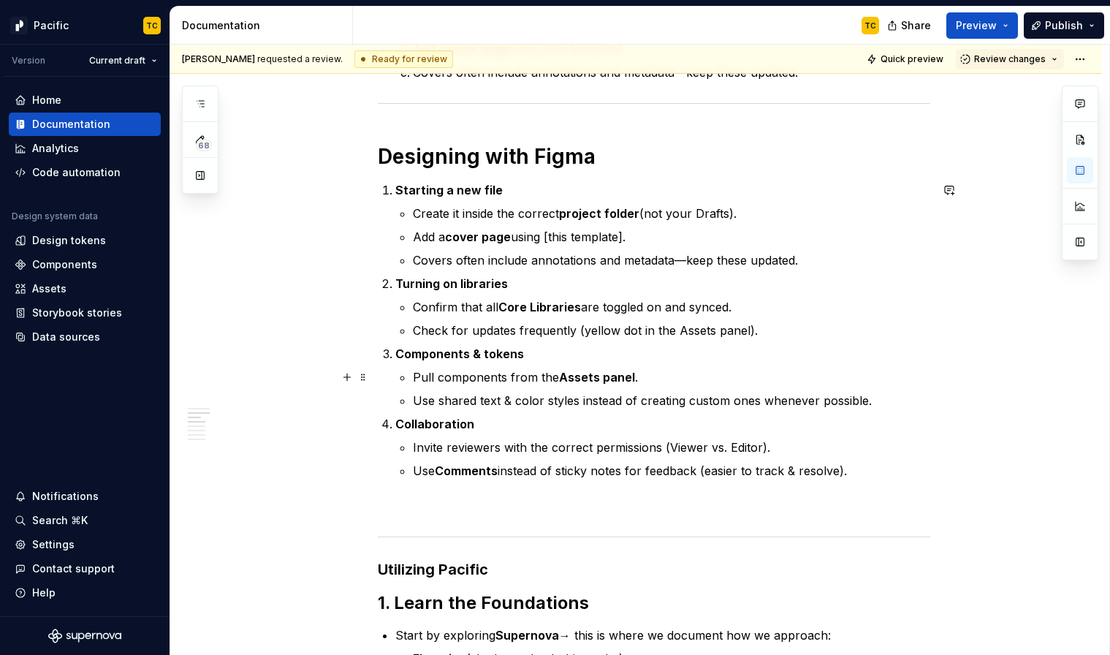
scroll to position [913, 0]
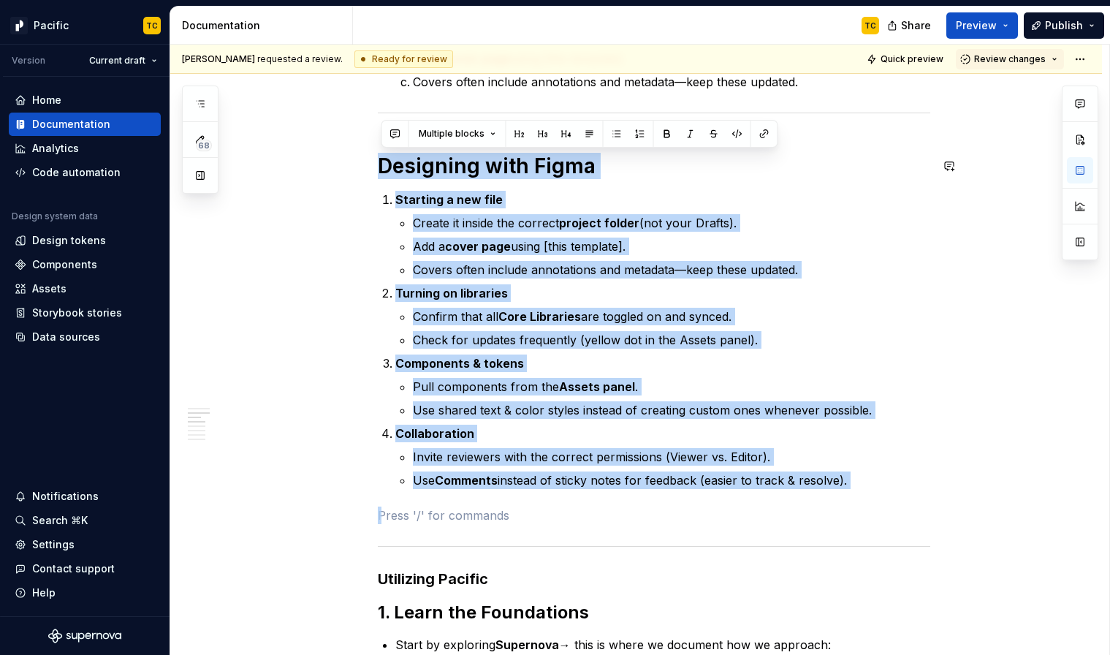
drag, startPoint x: 413, startPoint y: 510, endPoint x: 346, endPoint y: 148, distance: 367.7
click at [346, 148] on div "Welcome to SoFi! The Pacific team has created a guide to help you get set up so…" at bounding box center [635, 619] width 931 height 2558
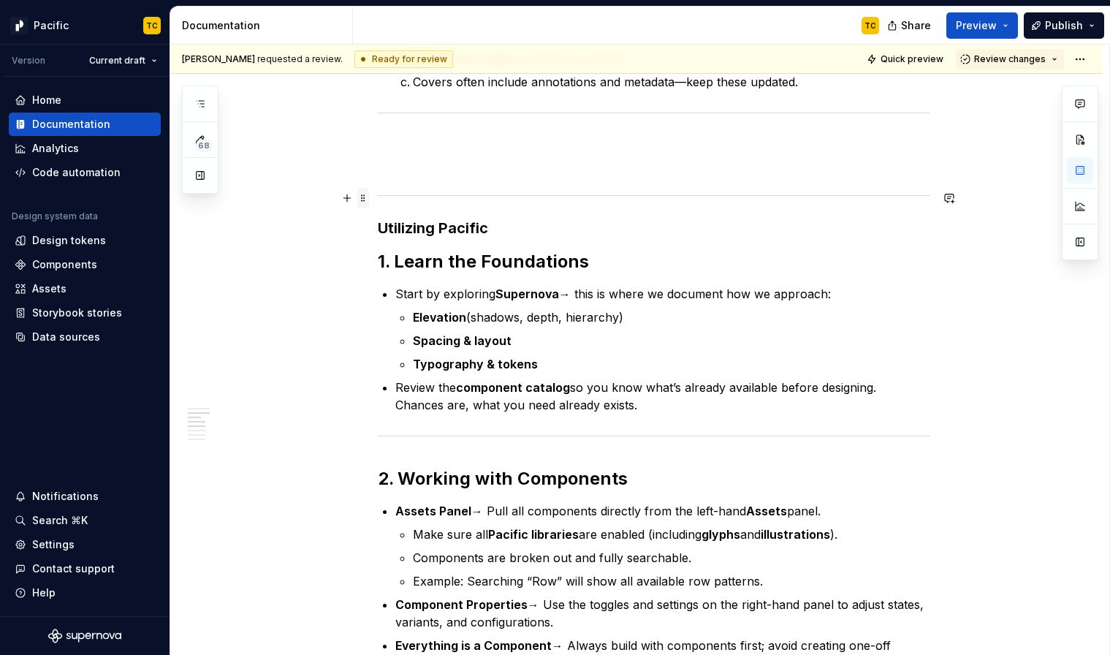
click at [369, 191] on span at bounding box center [363, 198] width 12 height 20
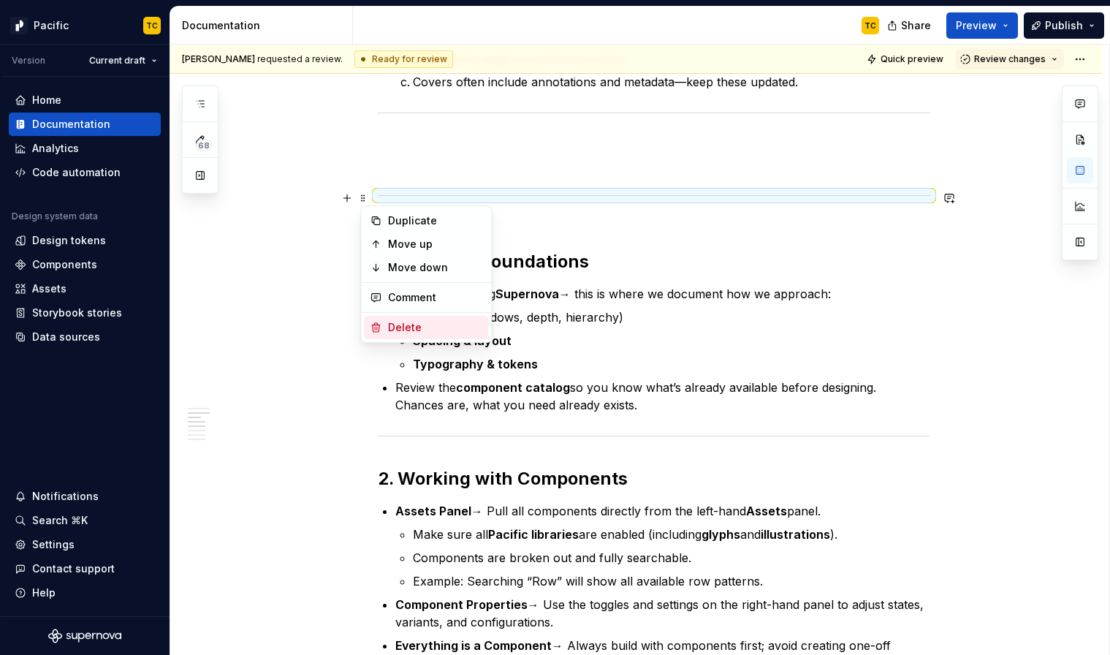
click at [403, 329] on div "Delete" at bounding box center [435, 327] width 95 height 15
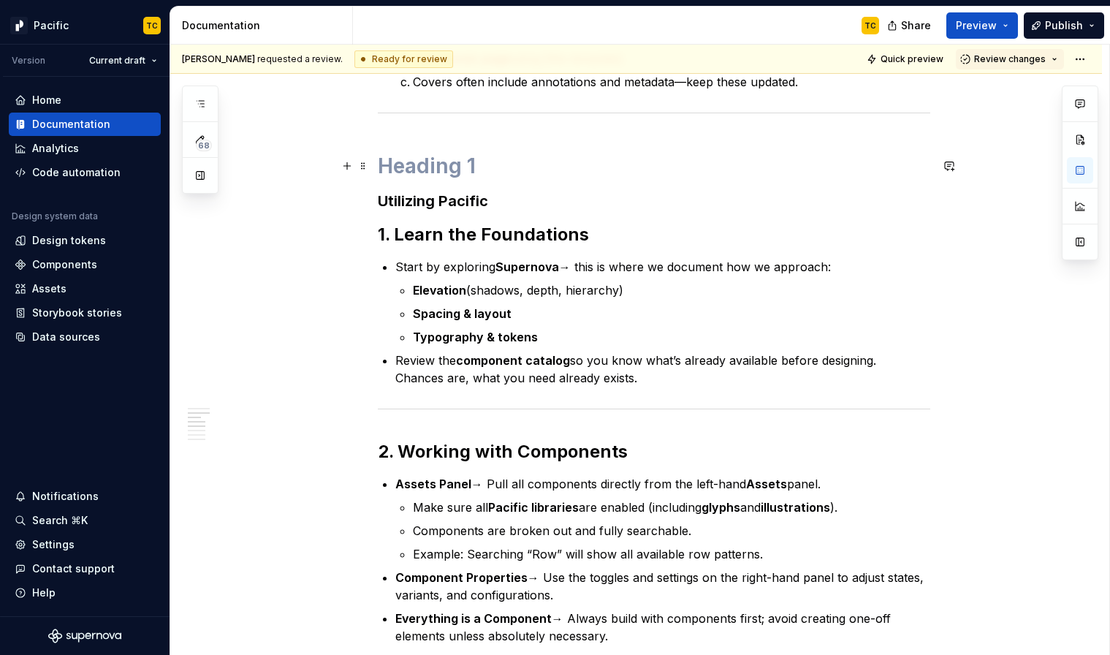
click at [408, 161] on h1 at bounding box center [654, 166] width 552 height 26
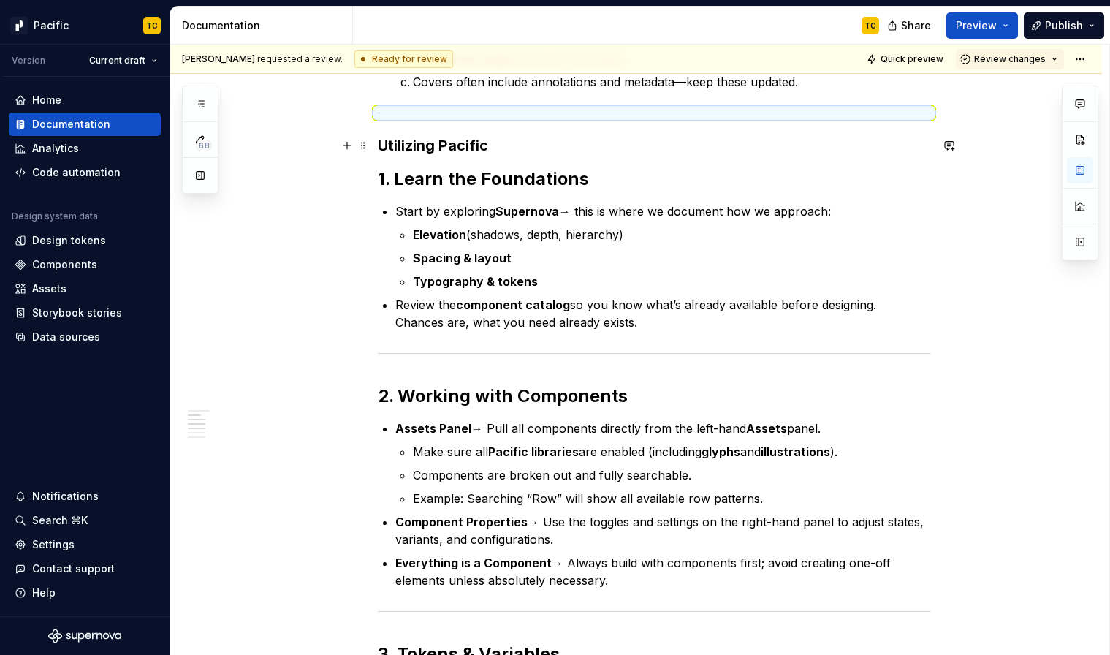
click at [381, 147] on h3 "Utilizing Pacific" at bounding box center [654, 145] width 552 height 20
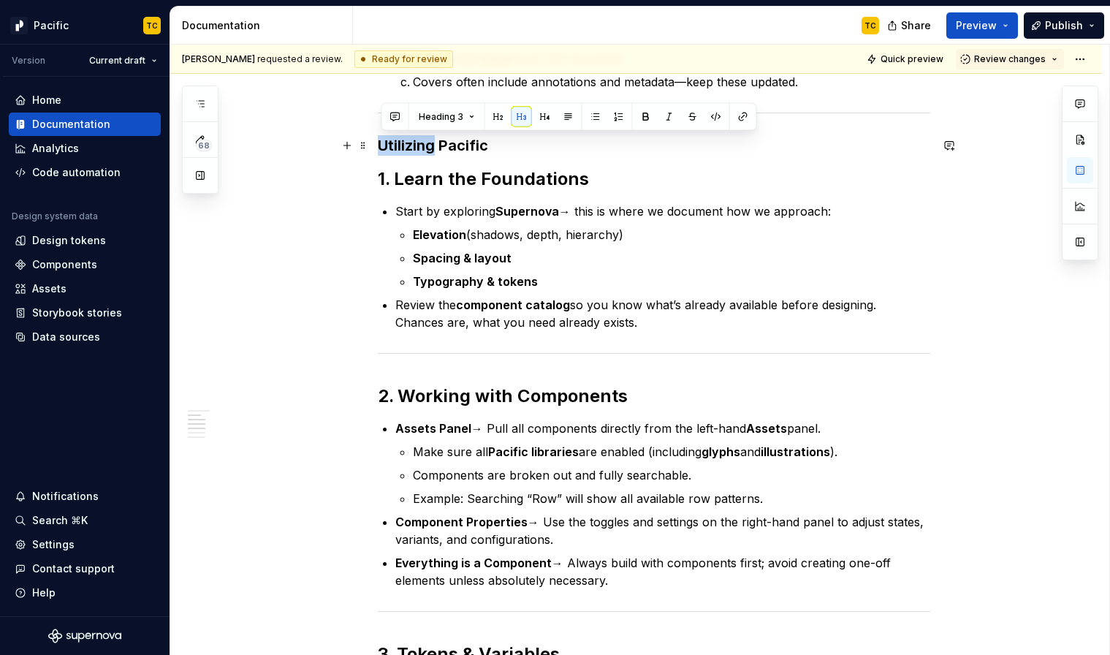
click at [381, 147] on h3 "Utilizing Pacific" at bounding box center [654, 145] width 552 height 20
click at [515, 117] on button "button" at bounding box center [519, 117] width 20 height 20
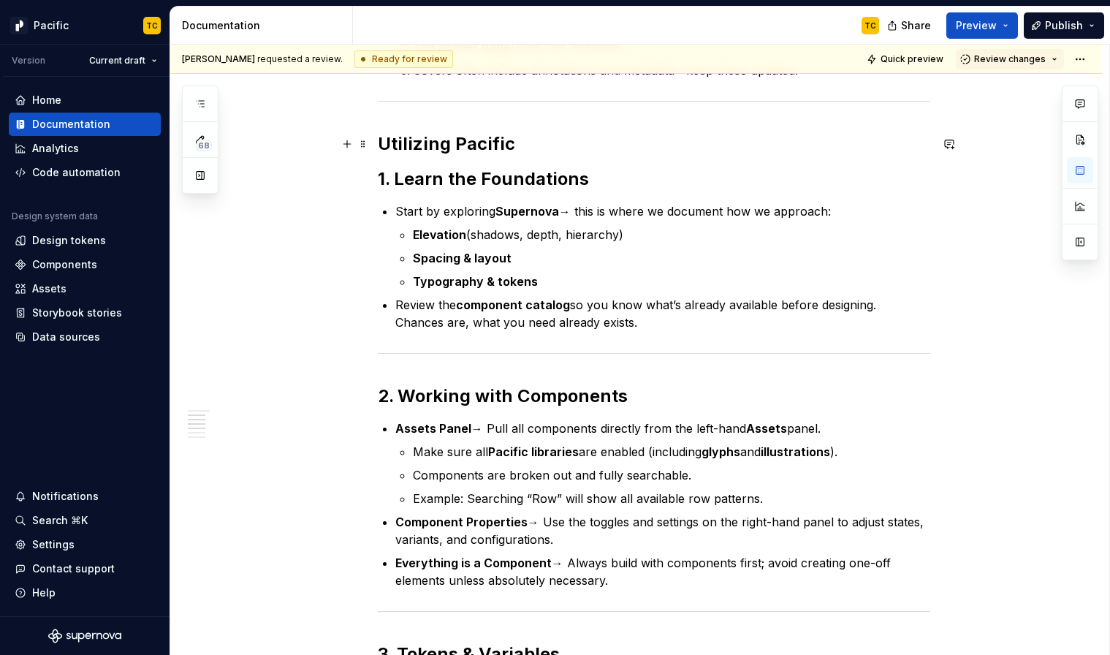
click at [458, 143] on h2 "Utilizing Pacific" at bounding box center [654, 143] width 552 height 23
click at [446, 183] on h2 "1. Learn the Foundations" at bounding box center [654, 178] width 552 height 23
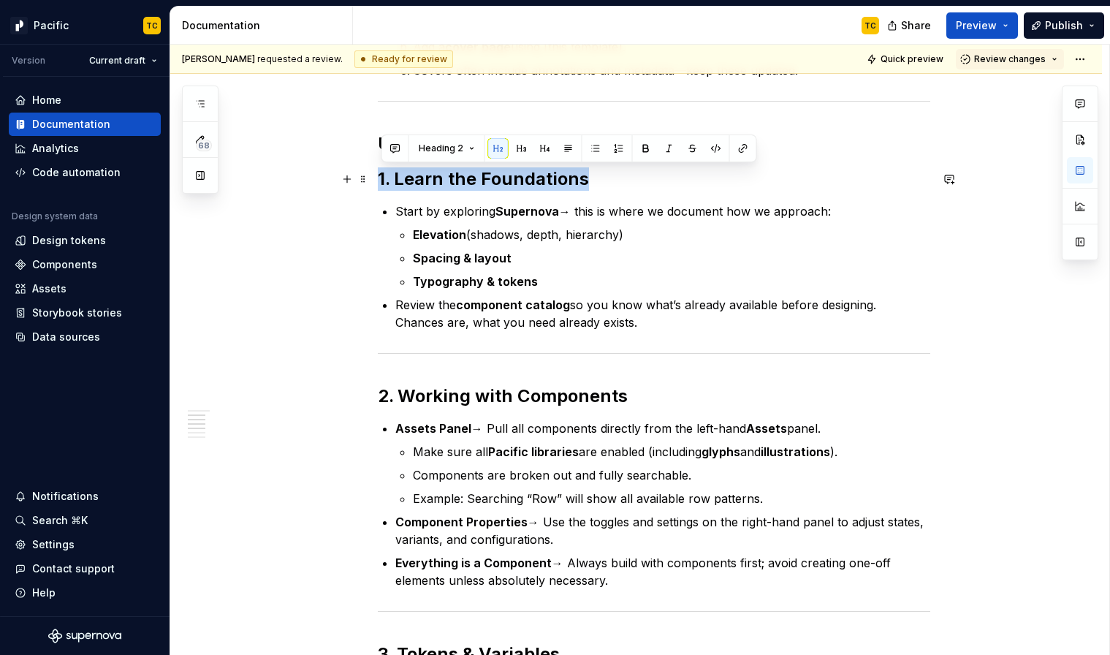
click at [446, 183] on h2 "1. Learn the Foundations" at bounding box center [654, 178] width 552 height 23
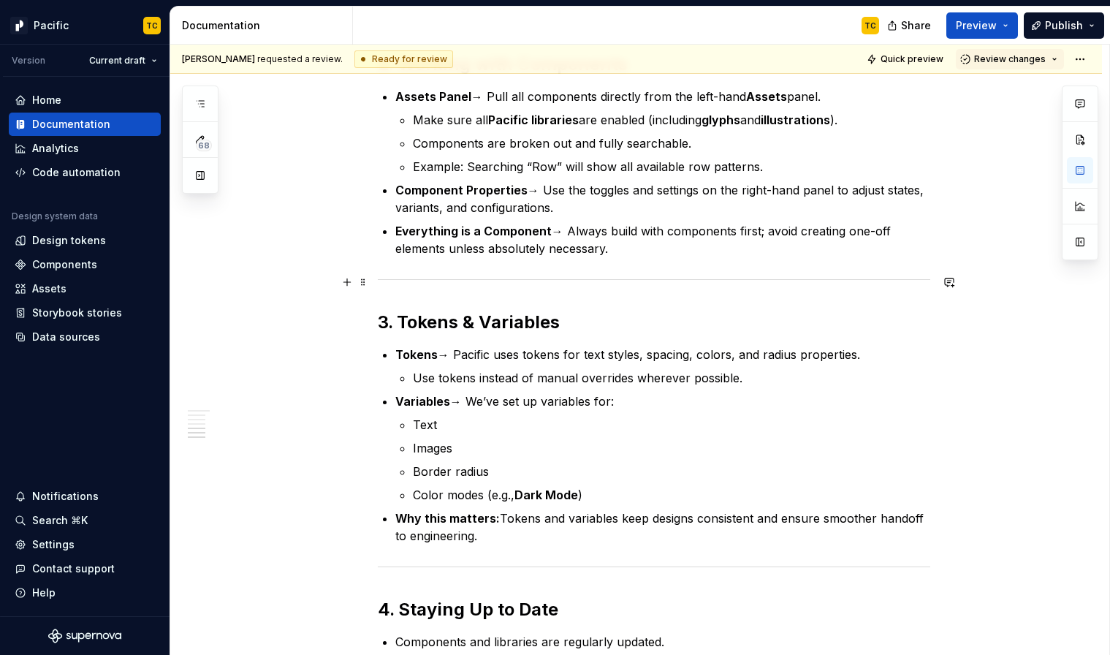
scroll to position [946, 0]
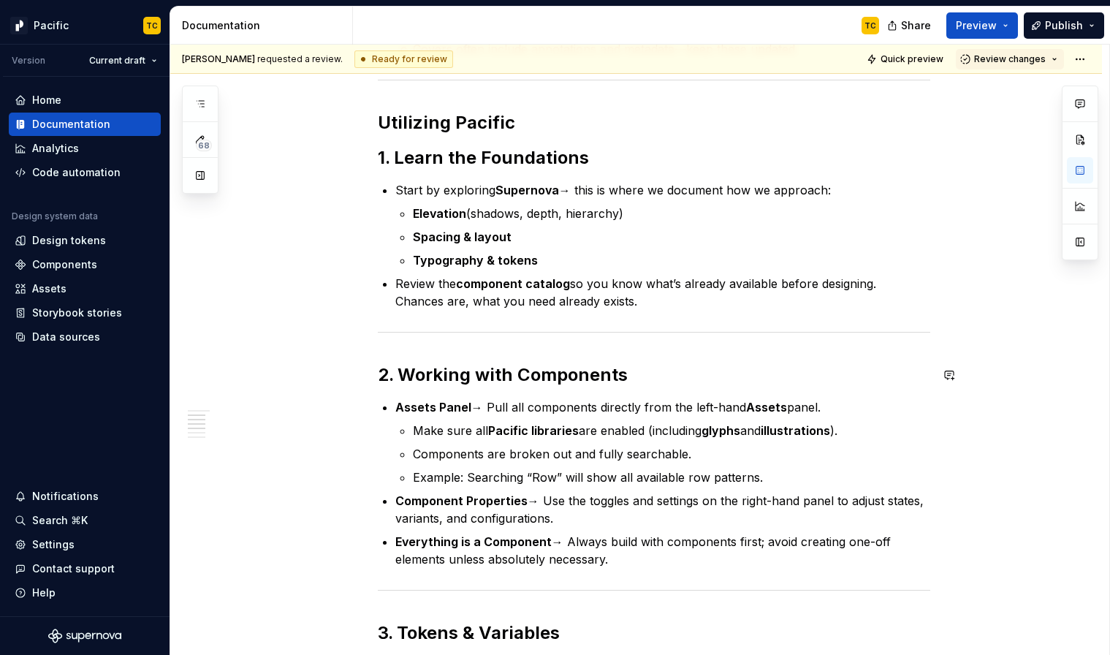
click at [405, 338] on div "Welcome to SoFi! The Pacific team has created a guide to help you get set up so…" at bounding box center [654, 286] width 552 height 1888
click at [405, 314] on div "Welcome to SoFi! The Pacific team has created a guide to help you get set up so…" at bounding box center [654, 286] width 552 height 1888
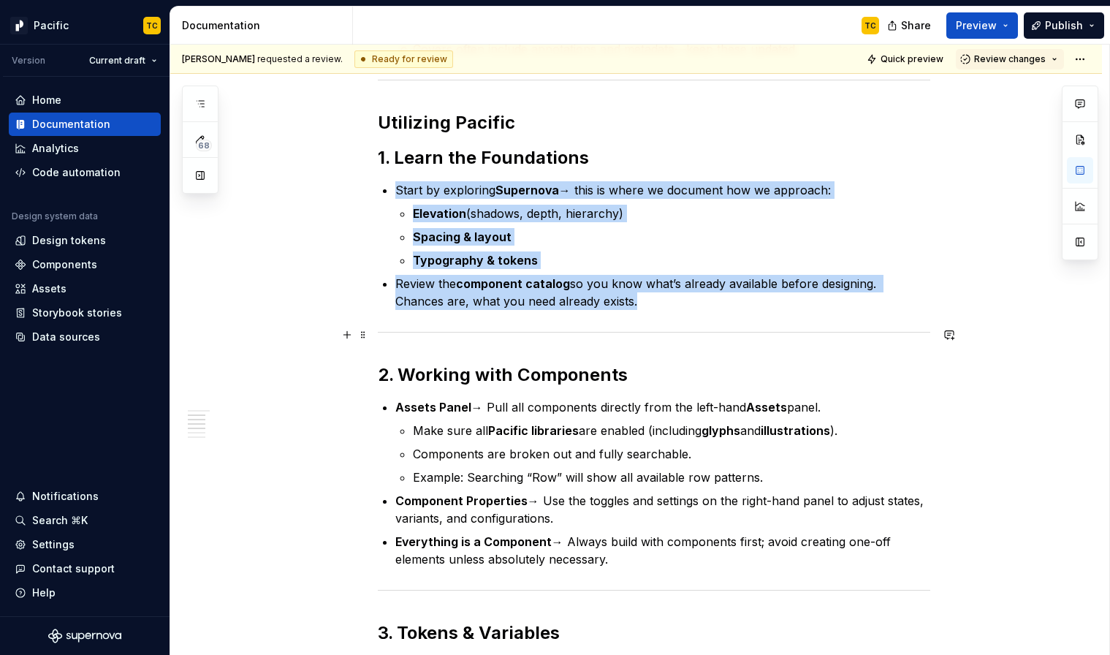
click at [411, 329] on div at bounding box center [654, 331] width 552 height 9
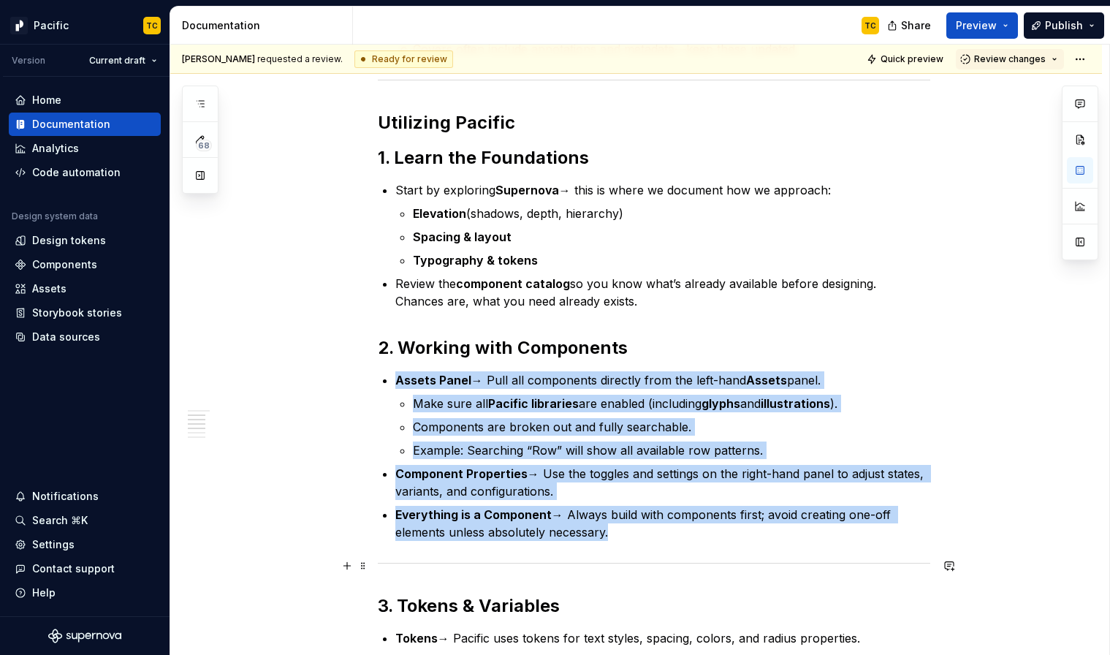
click at [426, 559] on div at bounding box center [654, 562] width 552 height 9
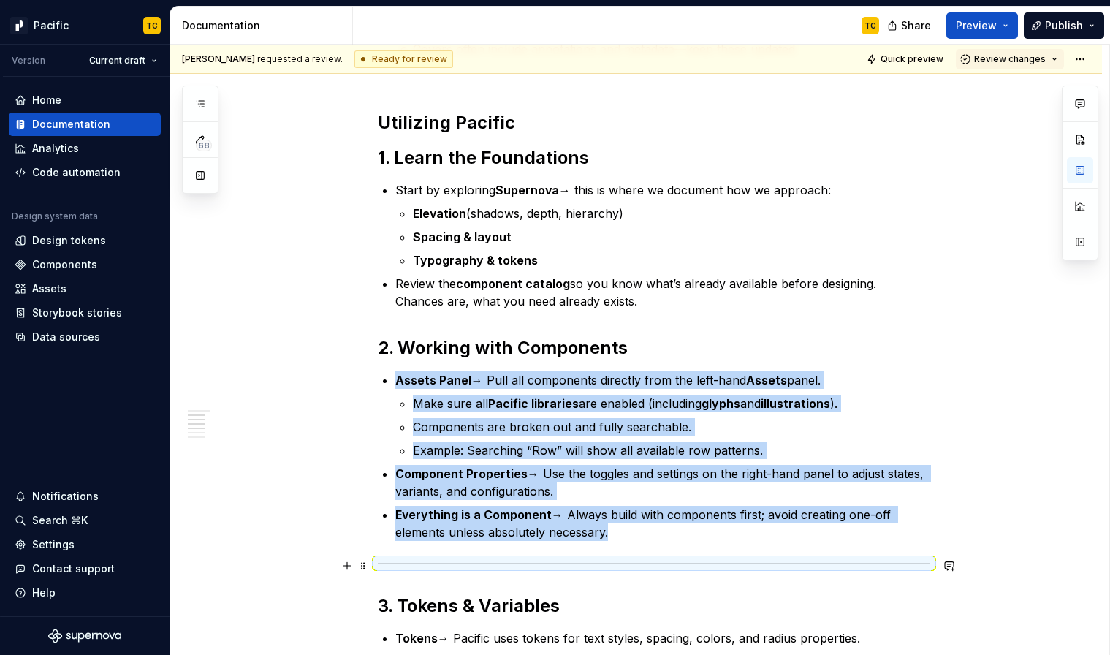
click at [426, 559] on div at bounding box center [654, 562] width 552 height 9
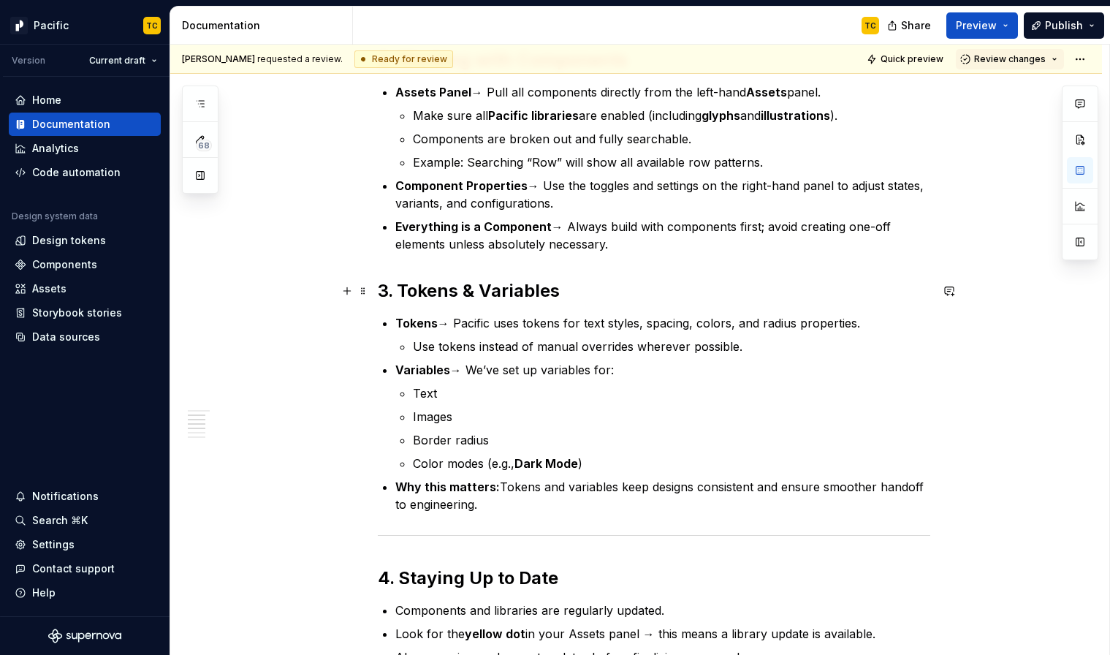
scroll to position [1290, 0]
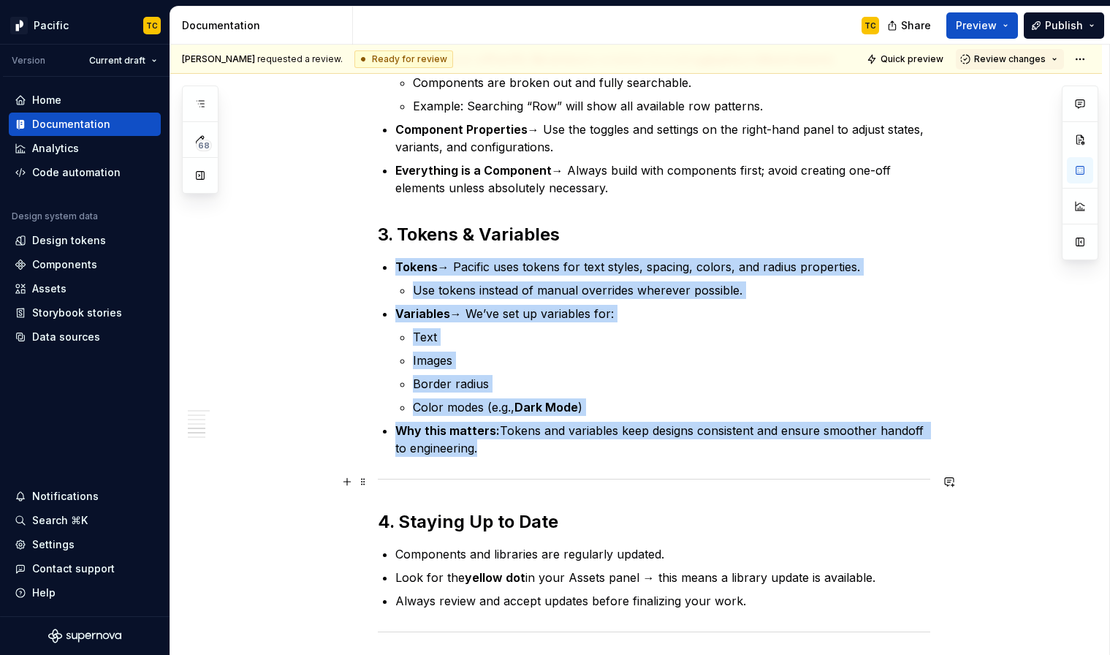
click at [405, 476] on div at bounding box center [654, 478] width 552 height 9
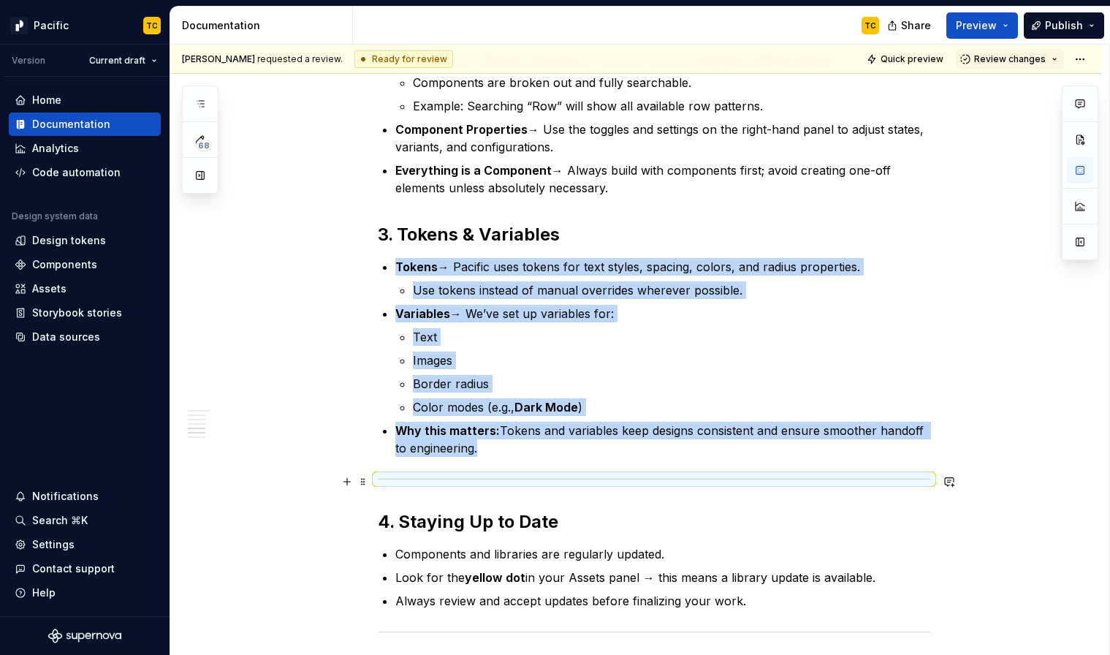
click at [405, 476] on div at bounding box center [654, 478] width 552 height 9
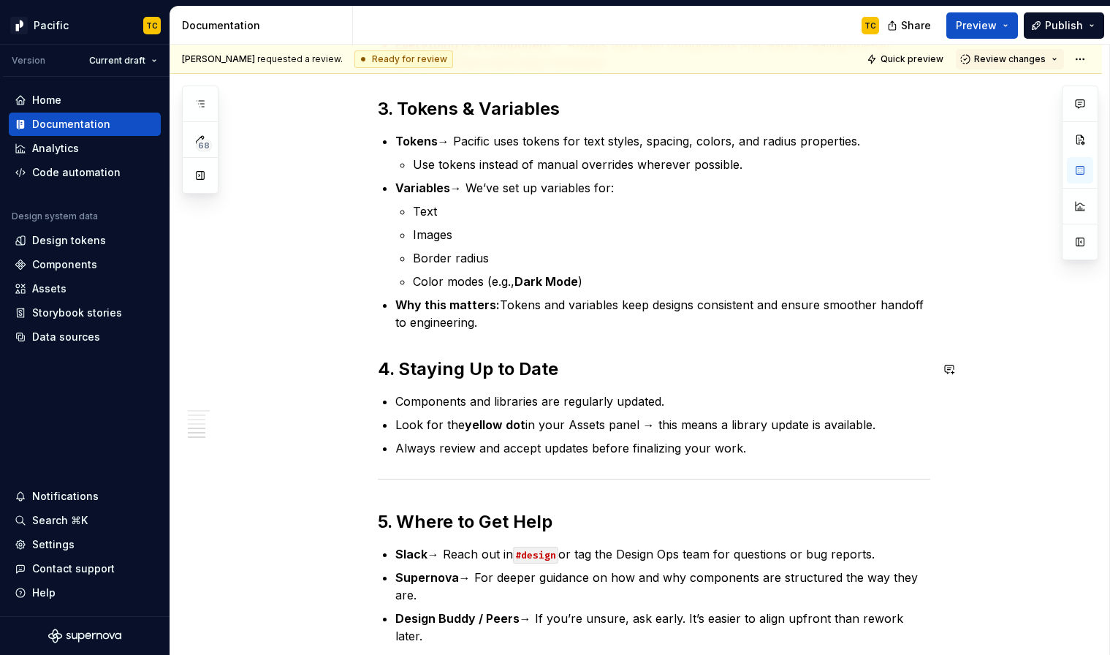
scroll to position [1469, 0]
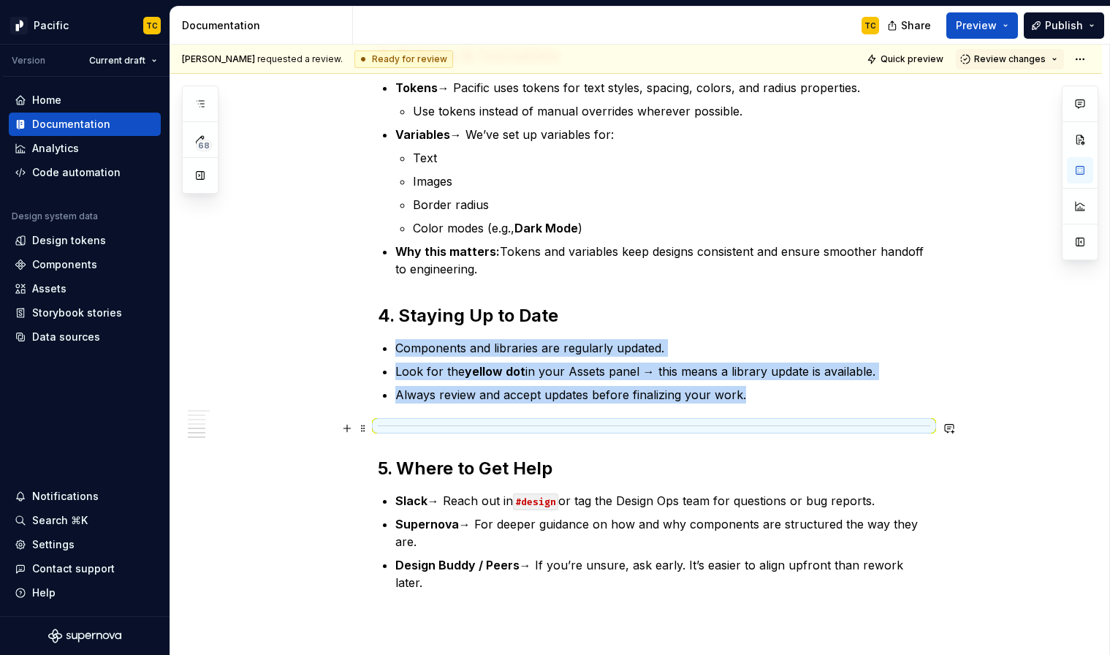
click at [422, 430] on div at bounding box center [654, 425] width 552 height 9
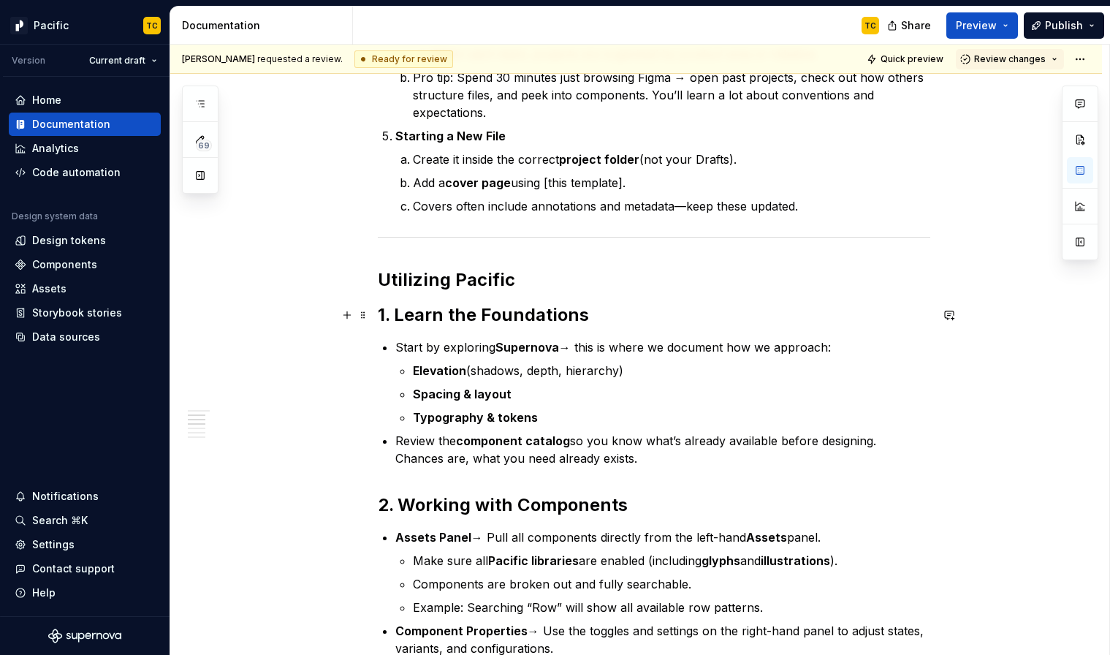
scroll to position [788, 0]
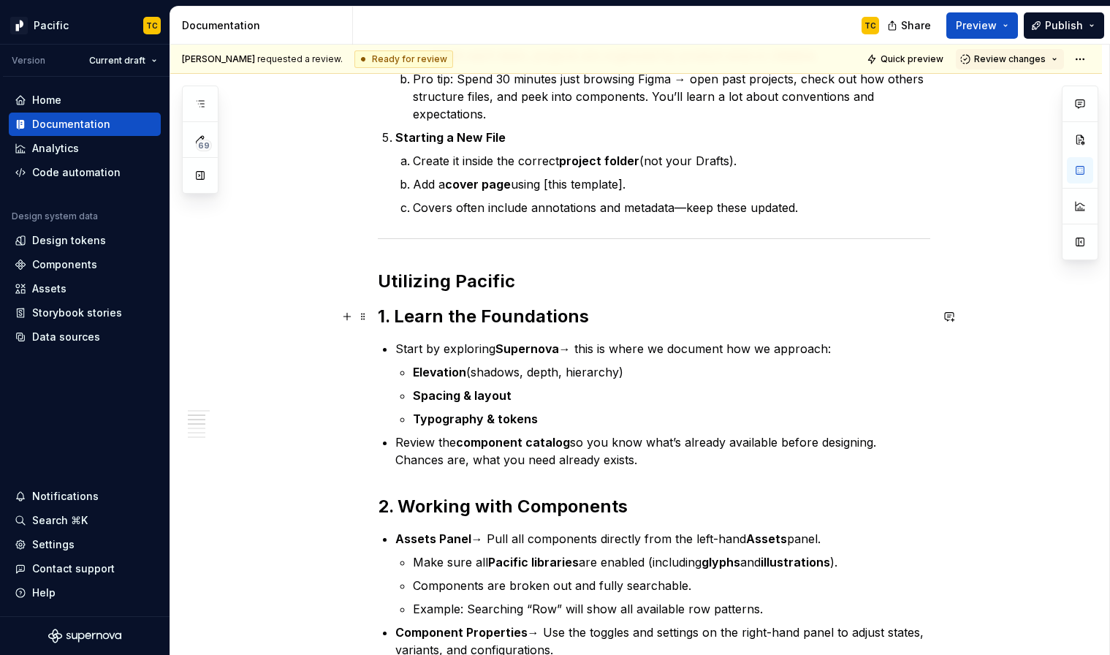
click at [523, 314] on h2 "1. Learn the Foundations" at bounding box center [654, 316] width 552 height 23
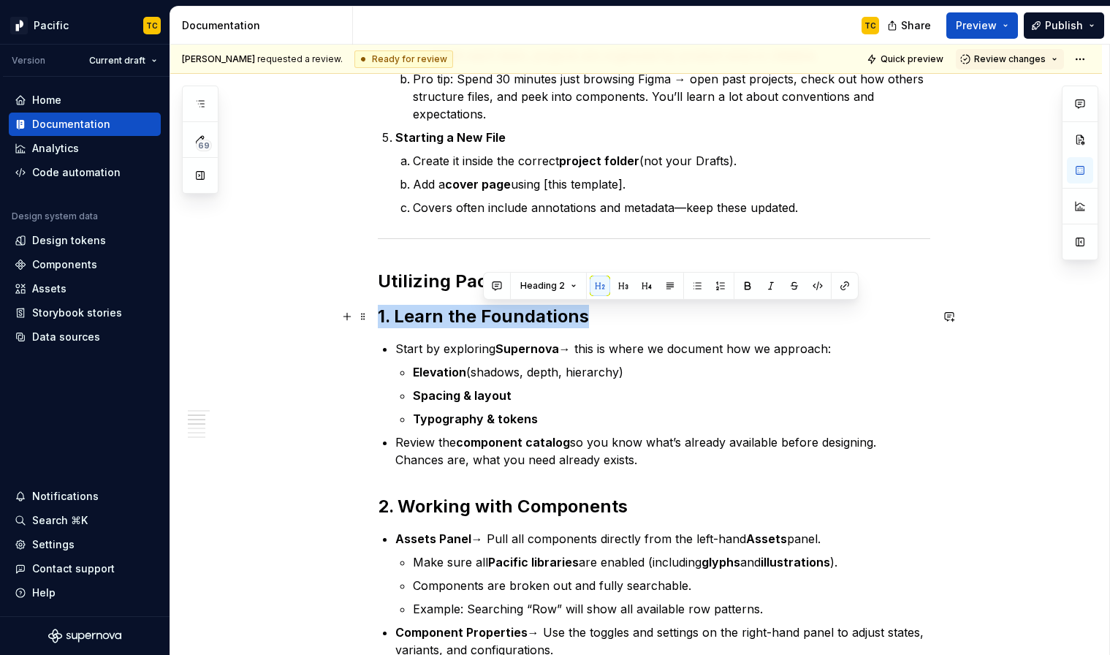
click at [523, 314] on h2 "1. Learn the Foundations" at bounding box center [654, 316] width 552 height 23
click at [433, 284] on span "Heading 2" at bounding box center [441, 286] width 45 height 12
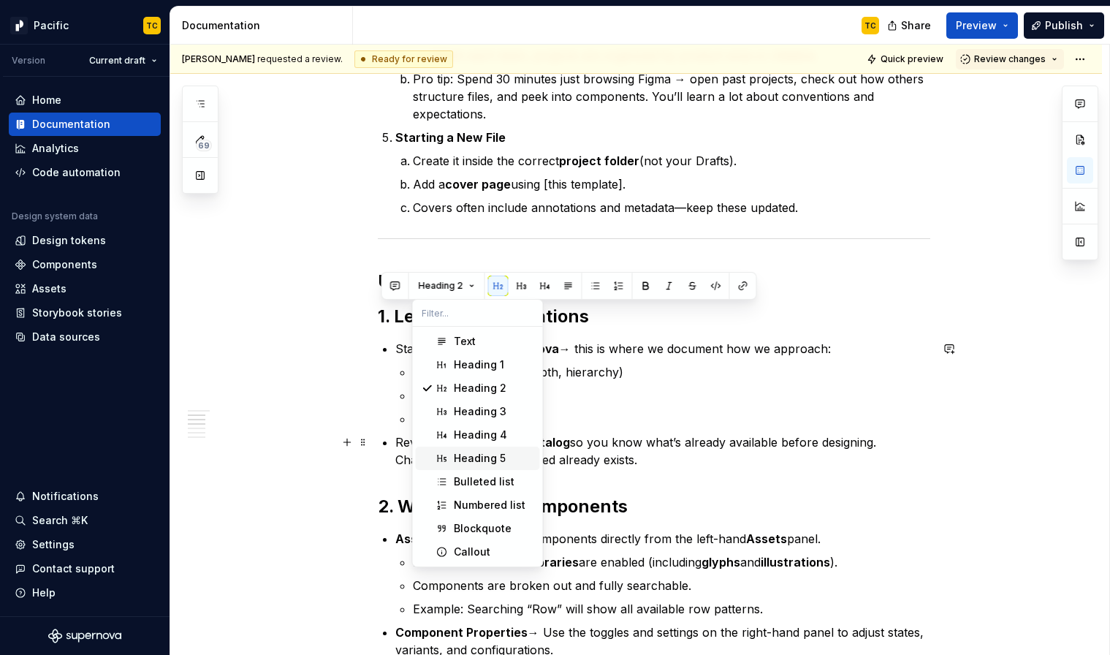
click at [481, 462] on div "Heading 5" at bounding box center [480, 458] width 52 height 15
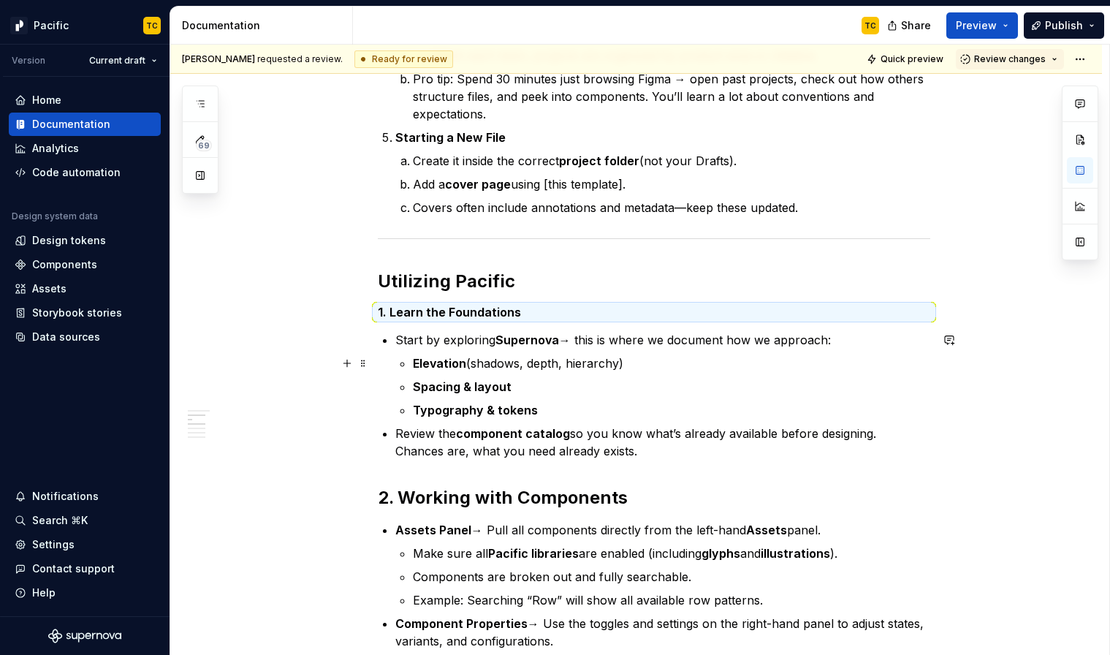
click at [454, 357] on strong "Elevation" at bounding box center [439, 363] width 53 height 15
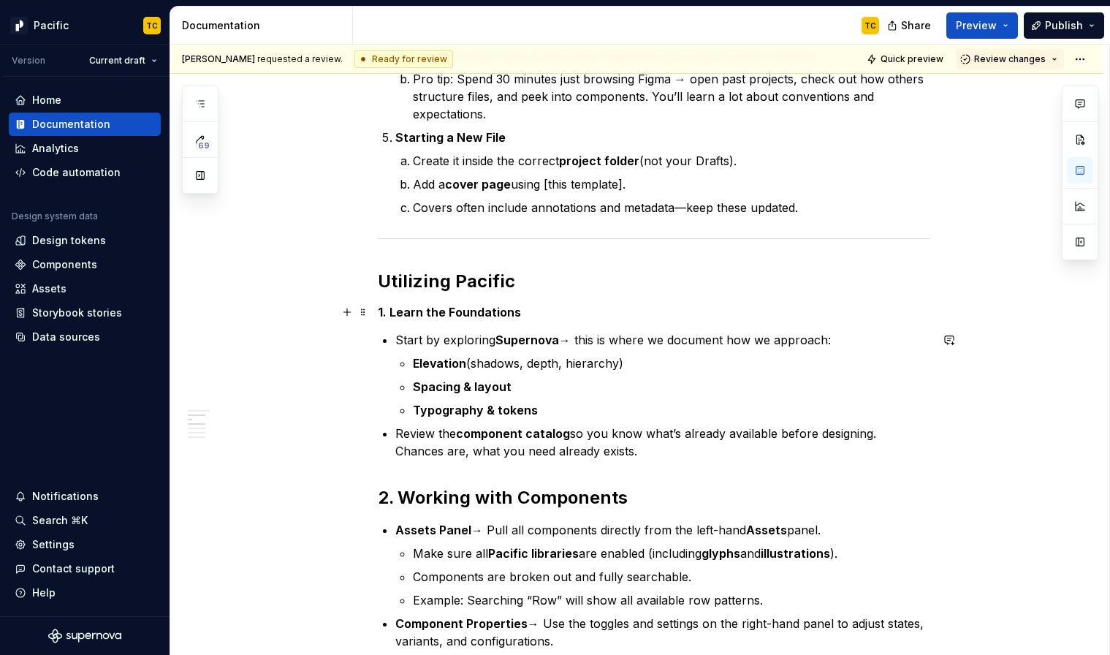
scroll to position [692, 0]
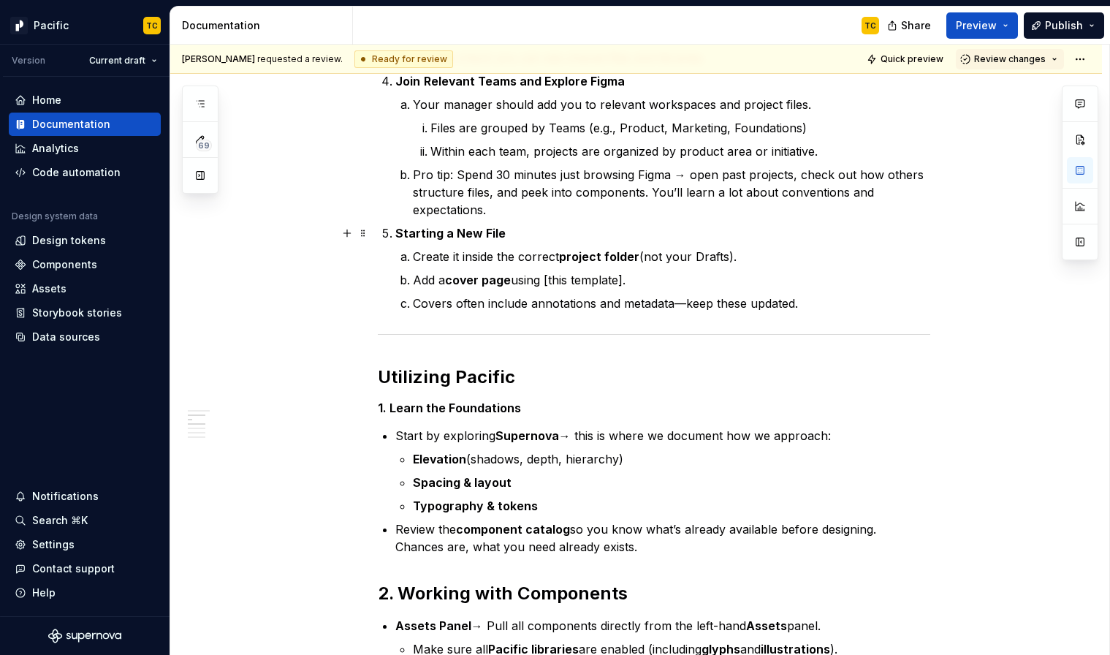
click at [414, 232] on strong "Starting a New File" at bounding box center [450, 233] width 110 height 15
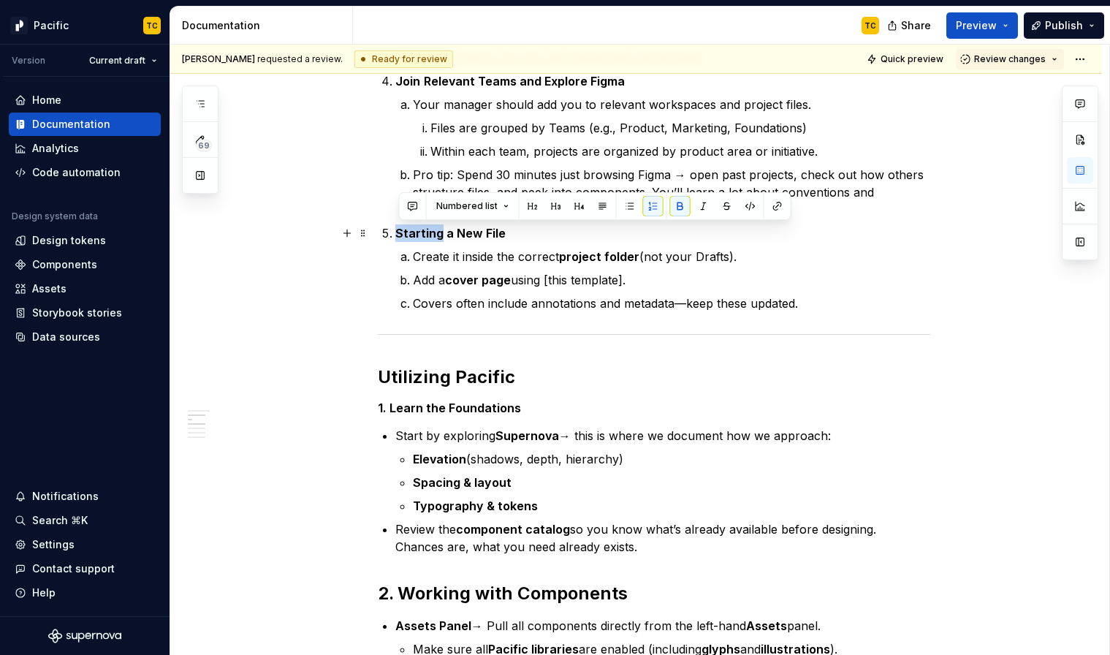
click at [414, 232] on strong "Starting a New File" at bounding box center [450, 233] width 110 height 15
click at [492, 201] on span "Numbered list" at bounding box center [466, 206] width 61 height 12
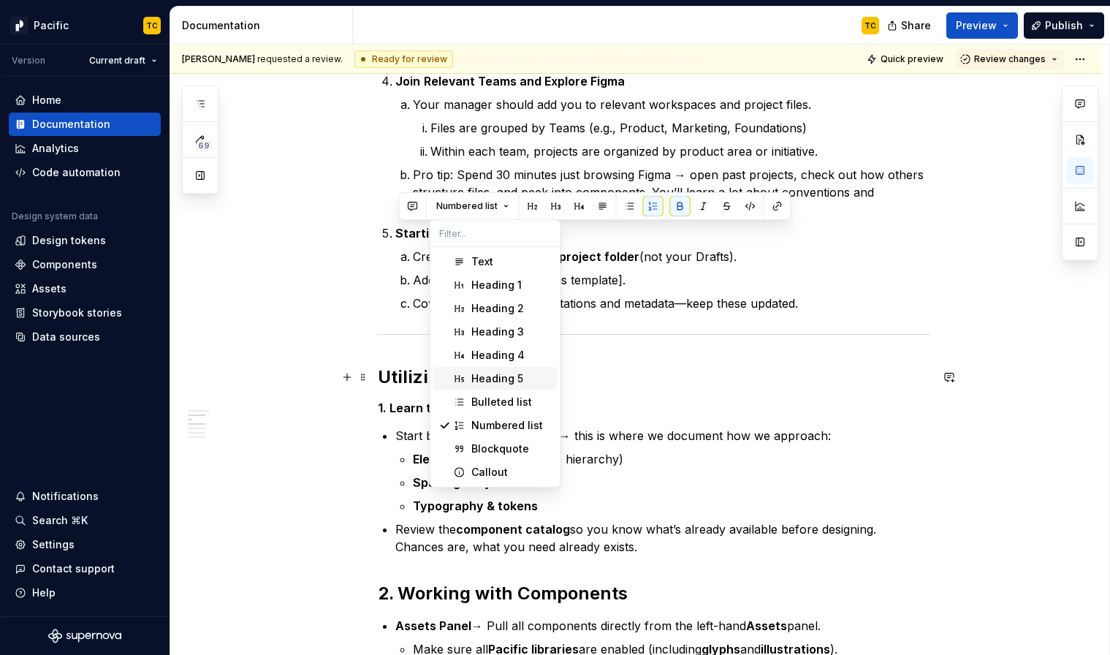
click at [483, 373] on div "Heading 5" at bounding box center [497, 378] width 52 height 15
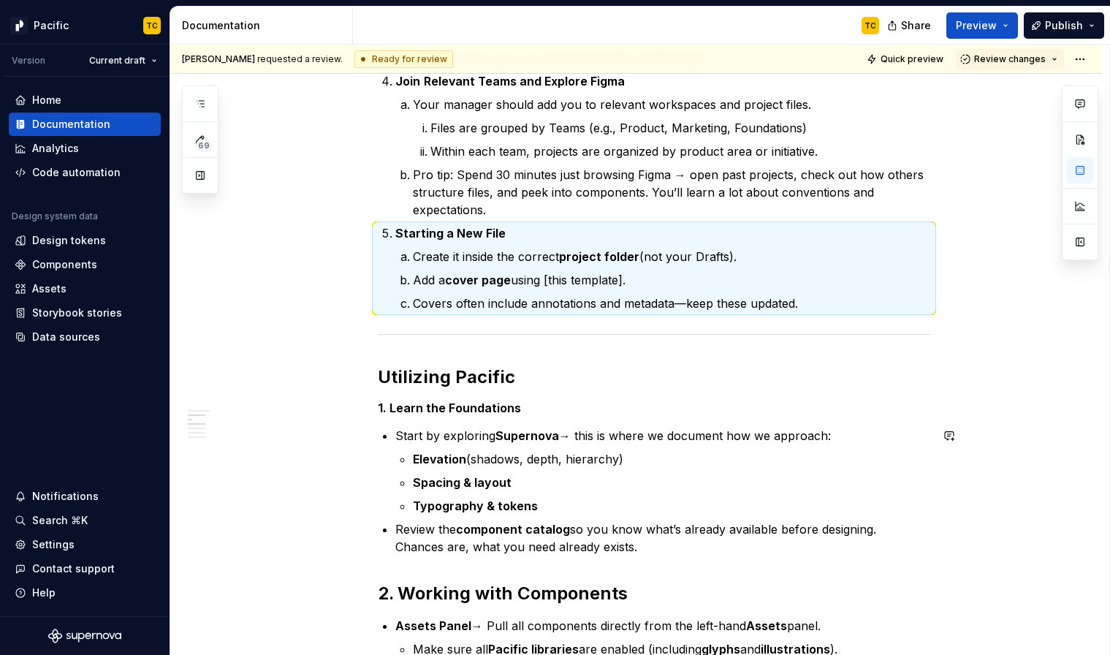
click at [425, 414] on h5 "1. Learn the Foundations" at bounding box center [654, 407] width 552 height 15
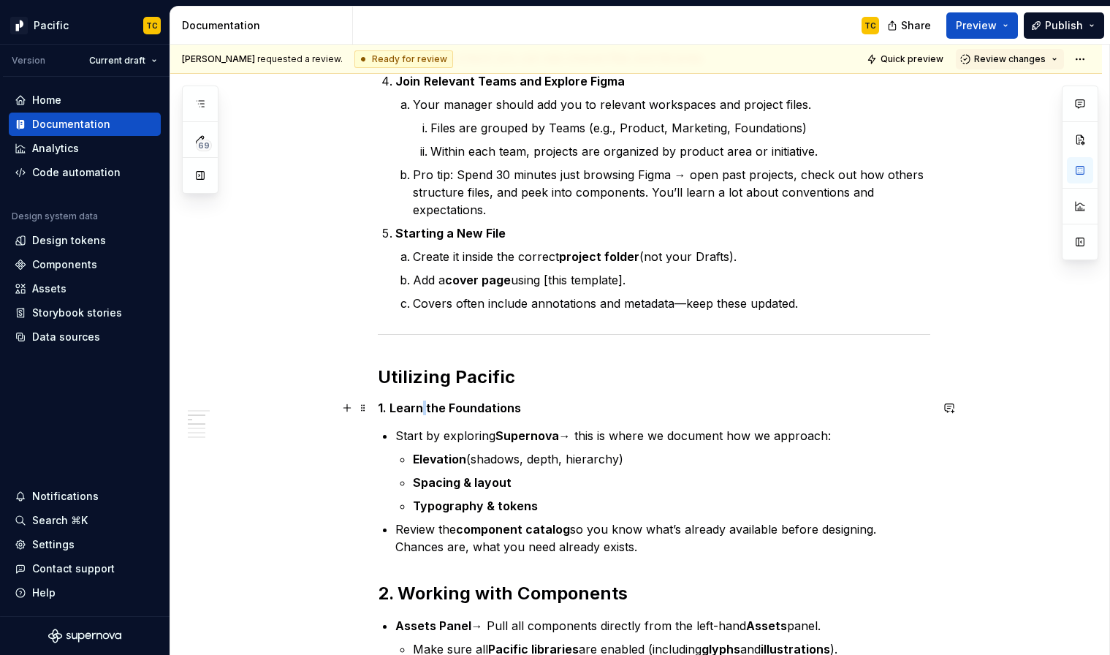
click at [425, 414] on h5 "1. Learn the Foundations" at bounding box center [654, 407] width 552 height 15
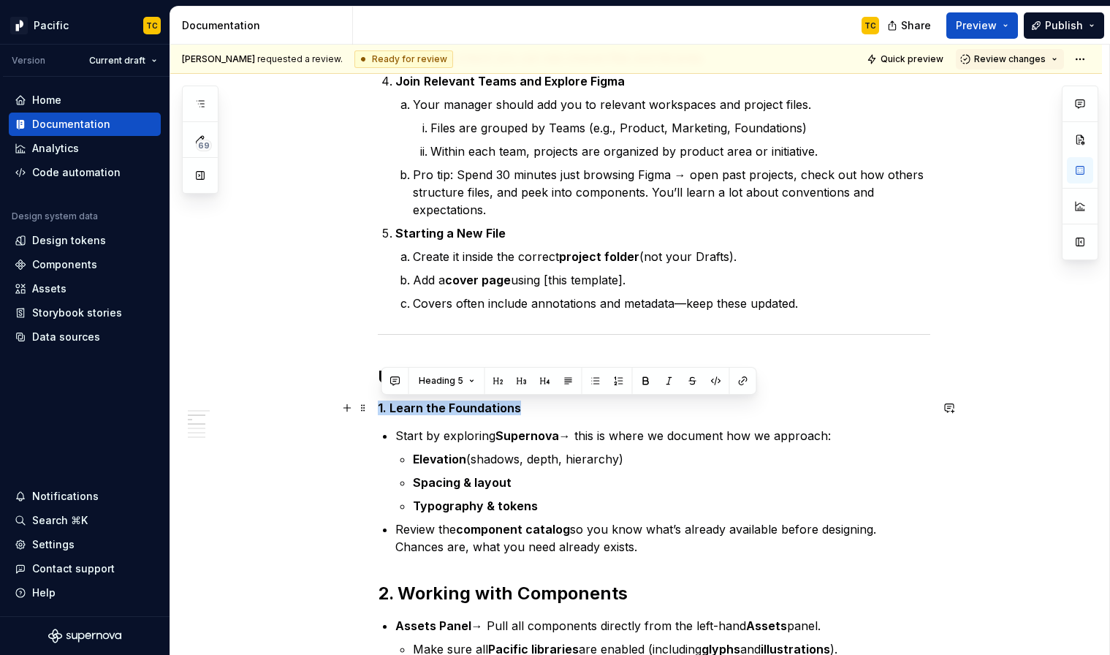
click at [425, 414] on h5 "1. Learn the Foundations" at bounding box center [654, 407] width 552 height 15
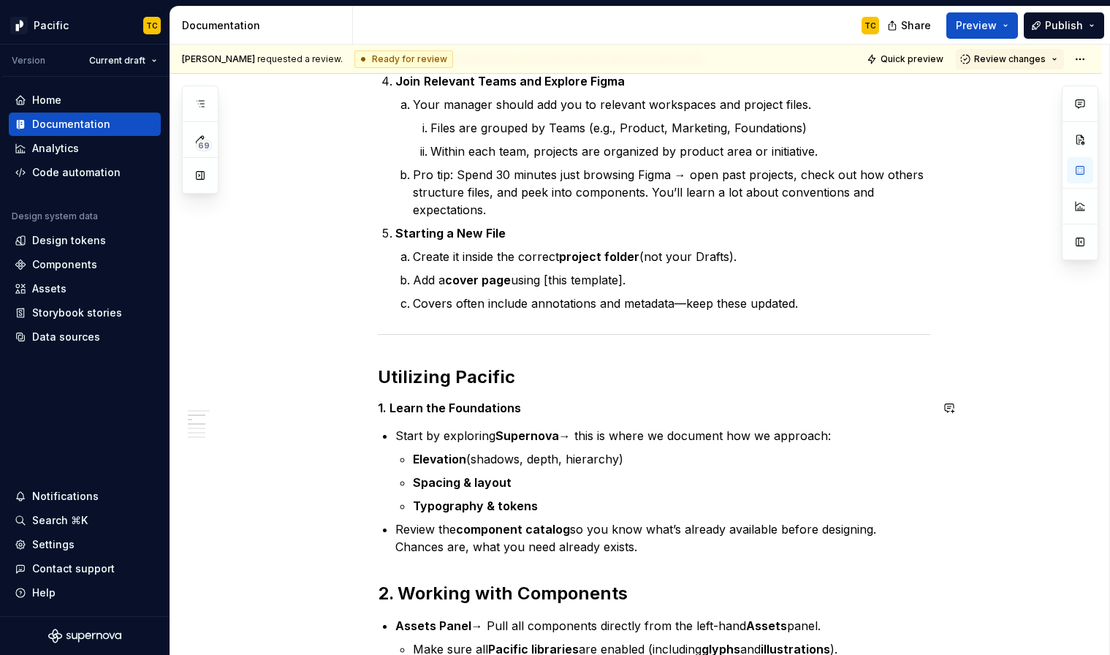
click at [394, 415] on div "Welcome to SoFi! The Pacific team has created a guide to help you get set up so…" at bounding box center [654, 482] width 552 height 1771
click at [392, 408] on h5 "1. Learn the Foundations" at bounding box center [654, 407] width 552 height 15
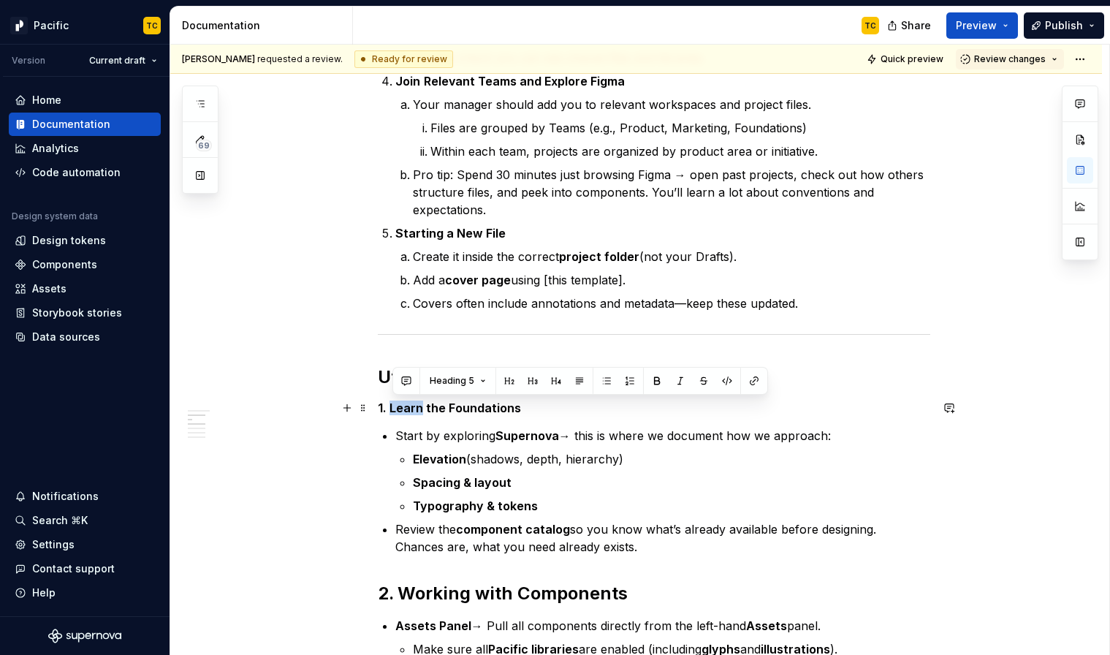
click at [392, 408] on h5 "1. Learn the Foundations" at bounding box center [654, 407] width 552 height 15
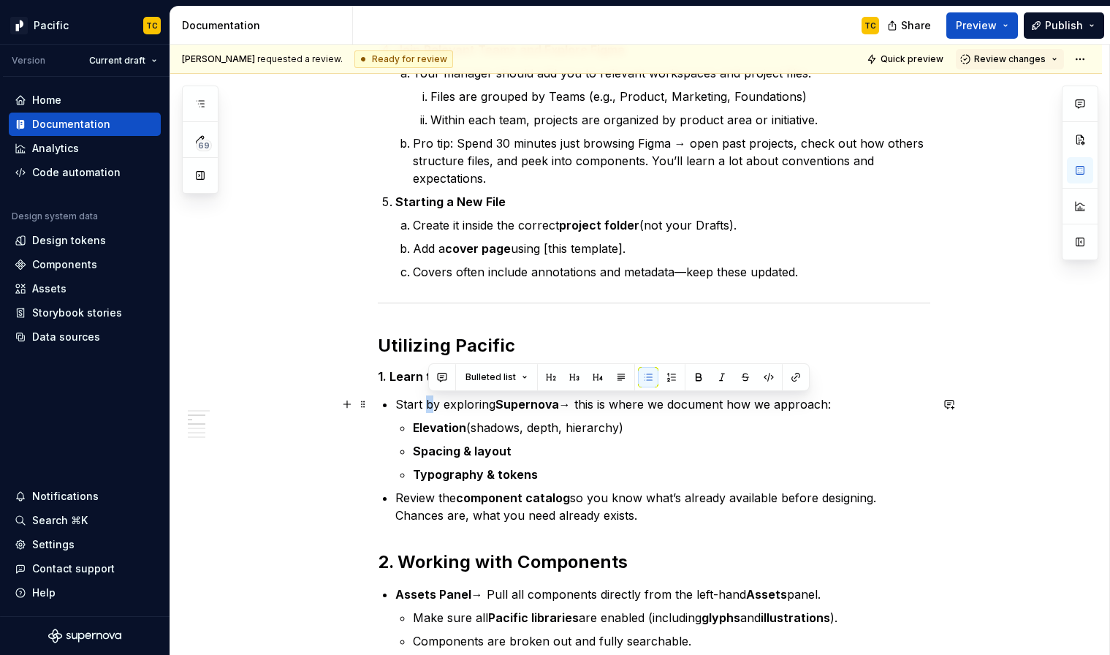
click at [432, 404] on p "Start by exploring Supernova → this is where we document how we approach:" at bounding box center [662, 404] width 535 height 18
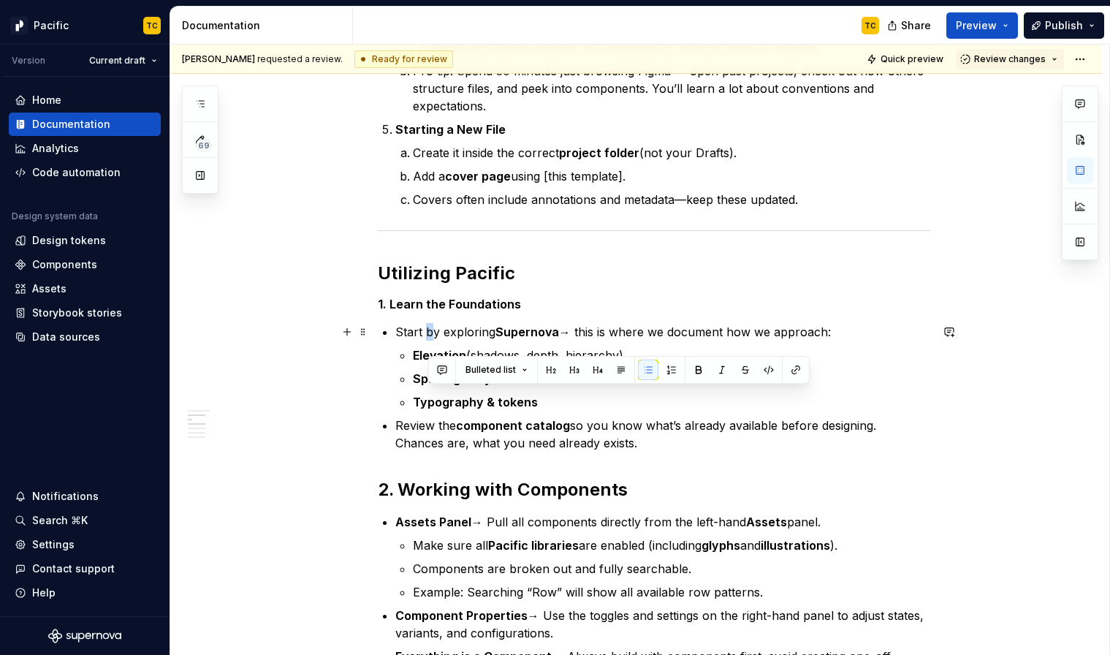
scroll to position [804, 0]
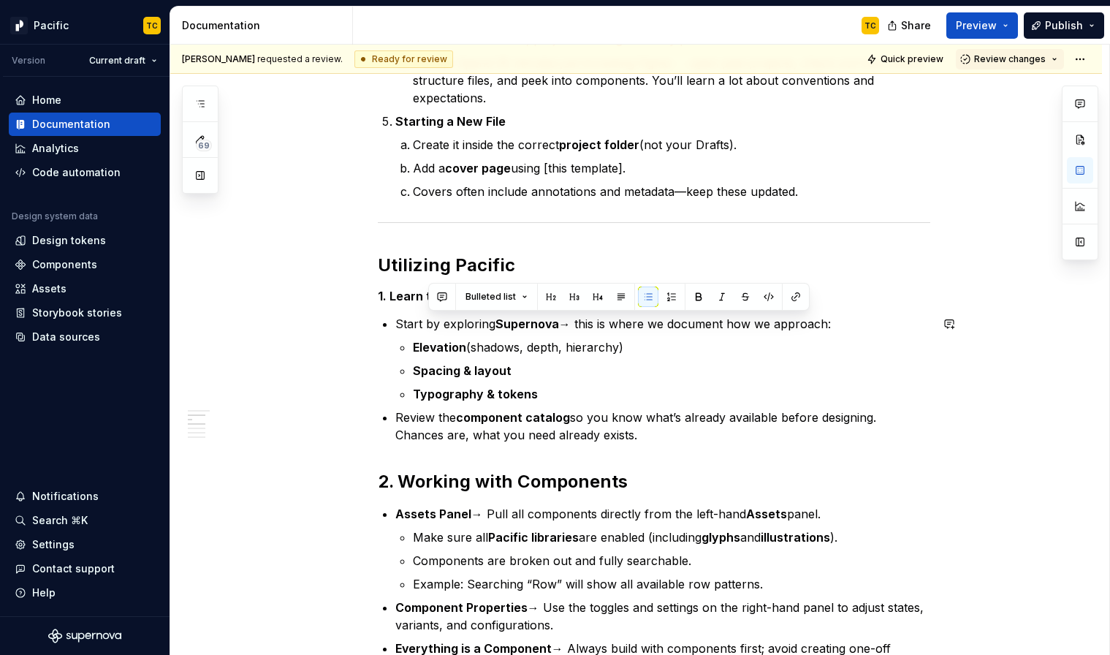
click at [457, 286] on div "Bulleted list" at bounding box center [619, 296] width 374 height 20
click at [447, 264] on h2 "Utilizing Pacific" at bounding box center [654, 265] width 552 height 23
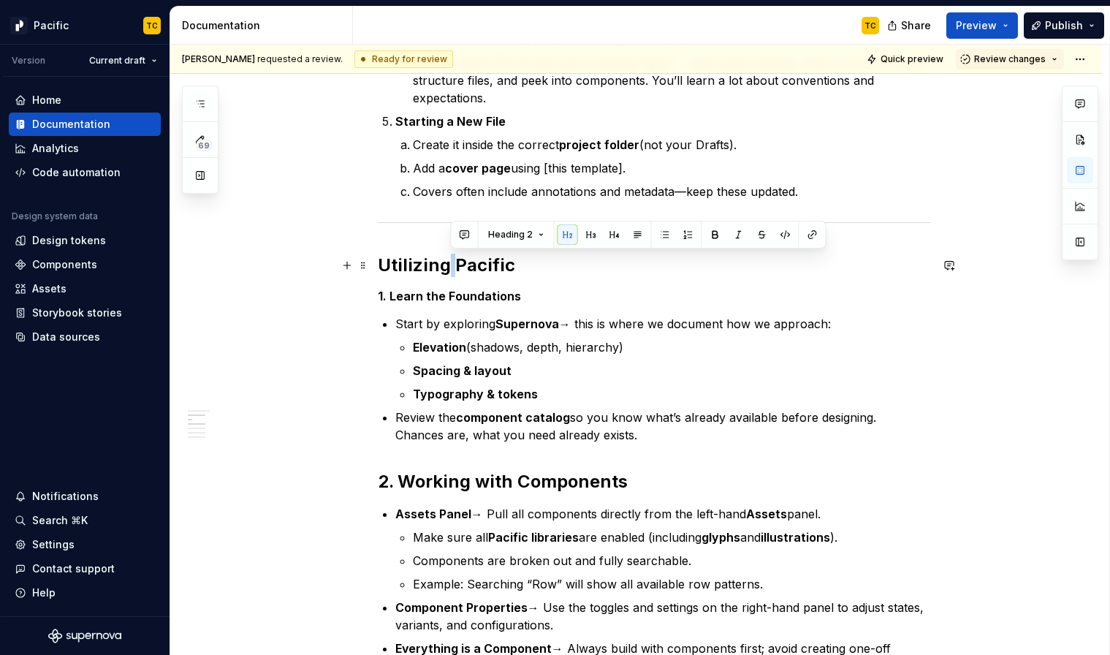
click at [447, 264] on h2 "Utilizing Pacific" at bounding box center [654, 265] width 552 height 23
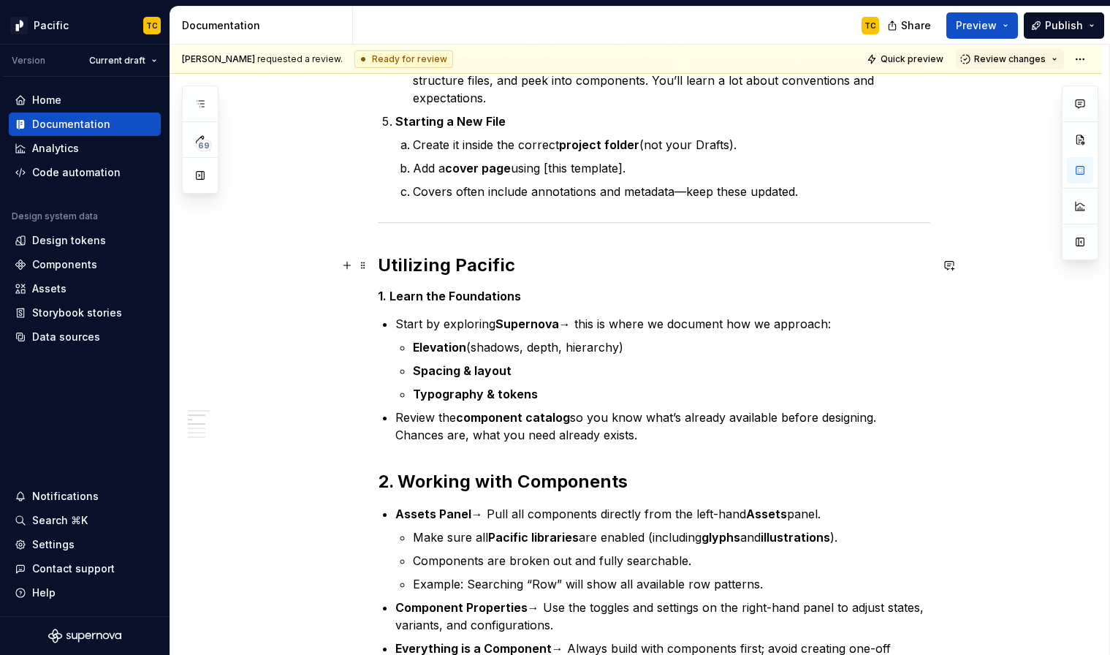
click at [427, 258] on h2 "Utilizing Pacific" at bounding box center [654, 265] width 552 height 23
click at [402, 319] on p "Start by exploring Supernova → this is where we document how we approach:" at bounding box center [662, 324] width 535 height 18
click at [654, 437] on p "Review the component catalog so you know what’s already available before design…" at bounding box center [662, 425] width 535 height 35
click at [546, 400] on p "Typography & tokens" at bounding box center [671, 394] width 517 height 18
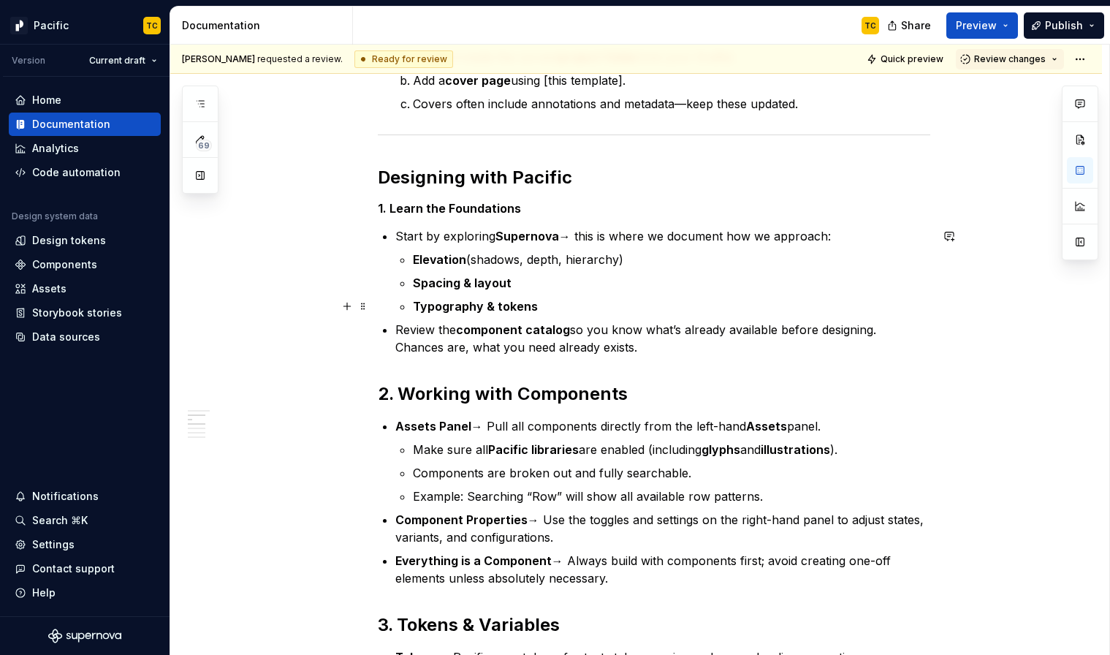
scroll to position [911, 0]
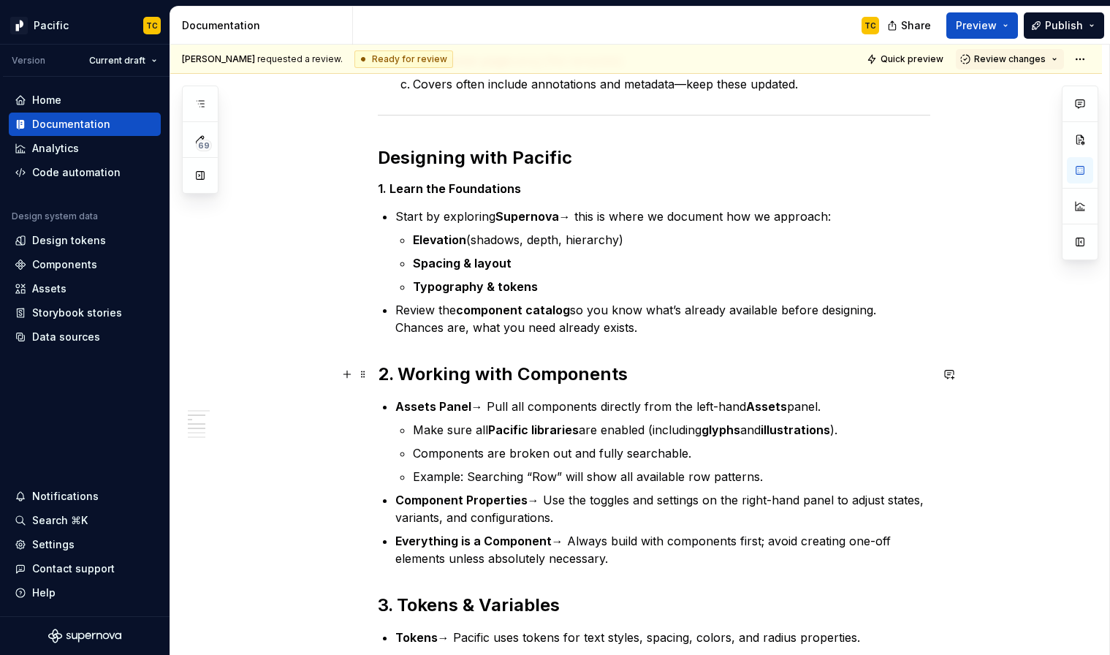
click at [438, 373] on h2 "2. Working with Components" at bounding box center [654, 373] width 552 height 23
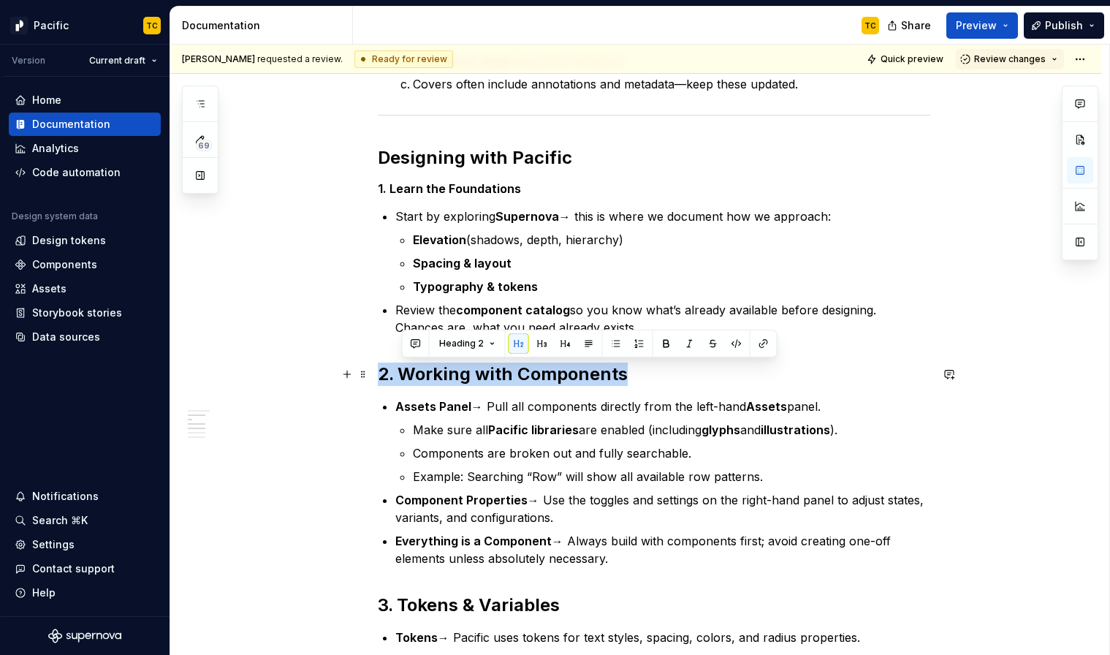
click at [438, 373] on h2 "2. Working with Components" at bounding box center [654, 373] width 552 height 23
click at [381, 373] on h2 "2. Working with Components" at bounding box center [654, 373] width 552 height 23
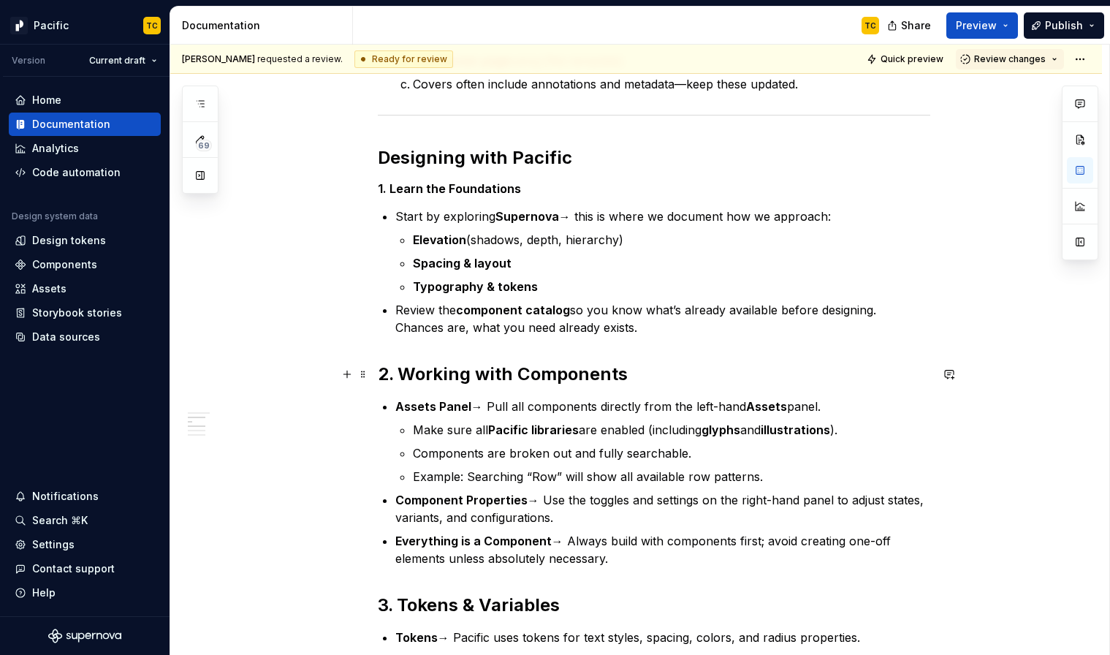
click at [395, 379] on h2 "2. Working with Components" at bounding box center [654, 373] width 552 height 23
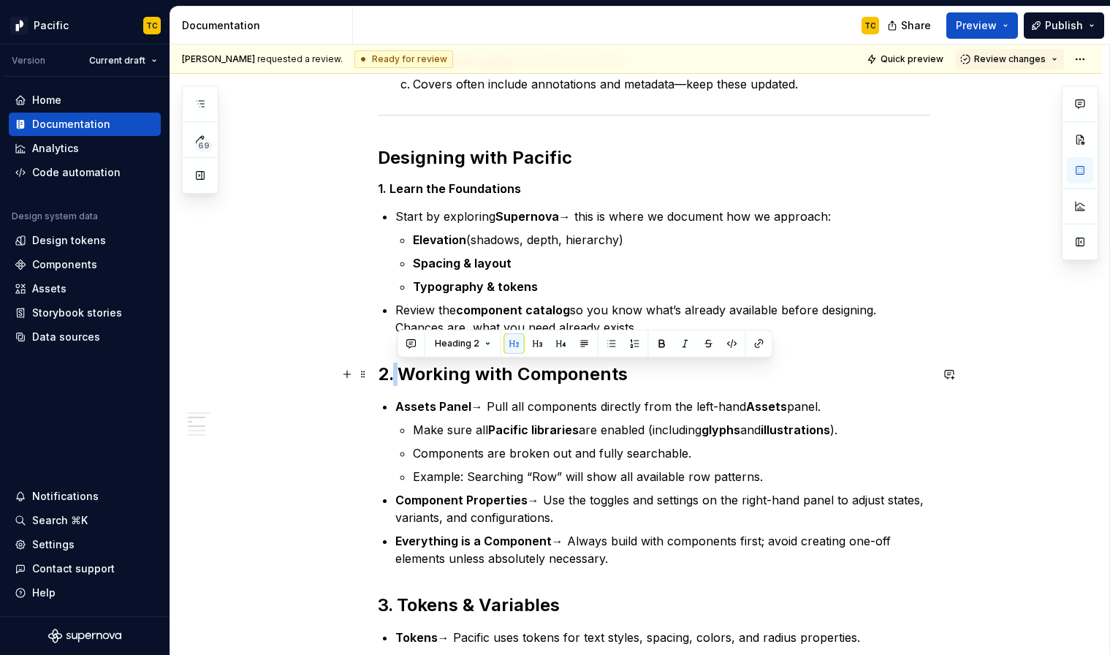
click at [395, 379] on h2 "2. Working with Components" at bounding box center [654, 373] width 552 height 23
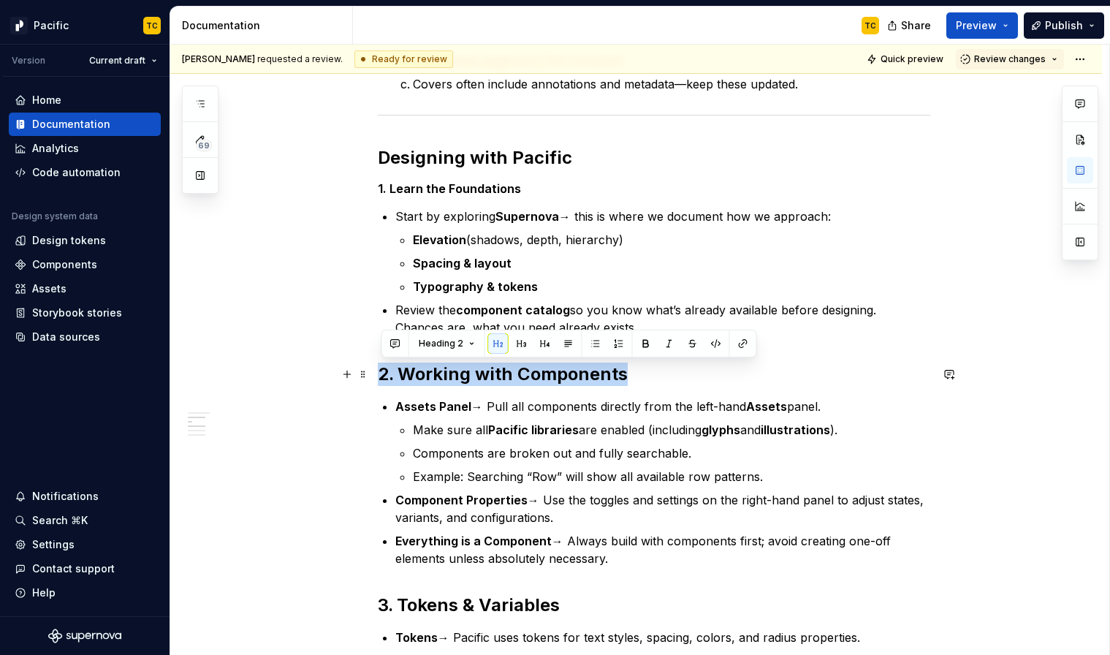
click at [395, 379] on h2 "2. Working with Components" at bounding box center [654, 373] width 552 height 23
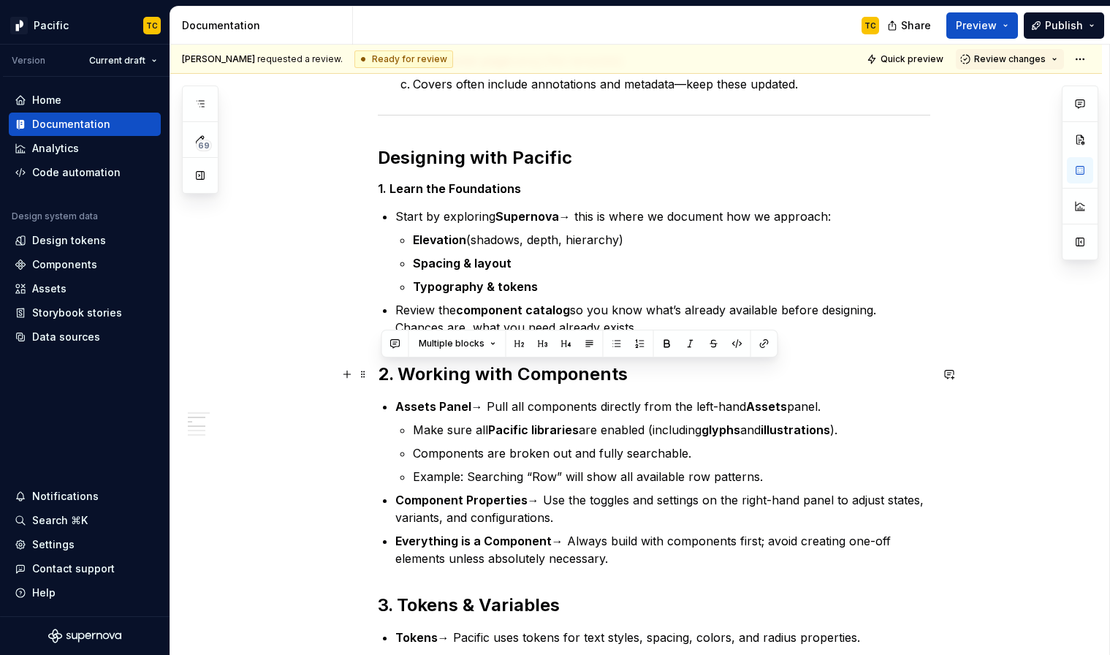
click at [449, 373] on h2 "2. Working with Components" at bounding box center [654, 373] width 552 height 23
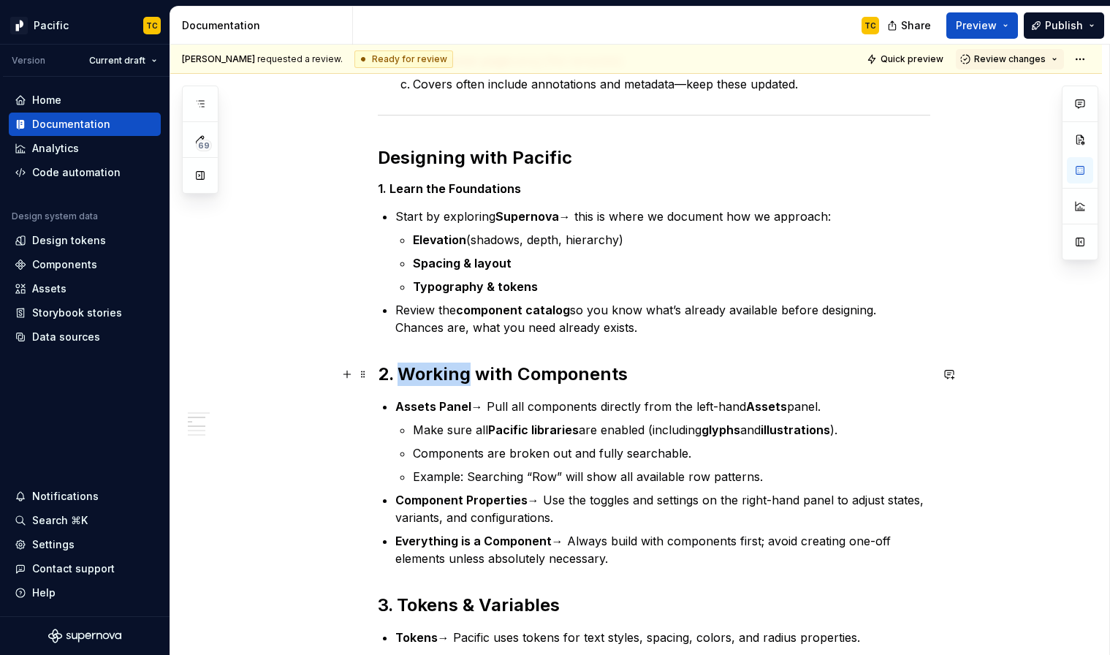
click at [449, 373] on h2 "2. Working with Components" at bounding box center [654, 373] width 552 height 23
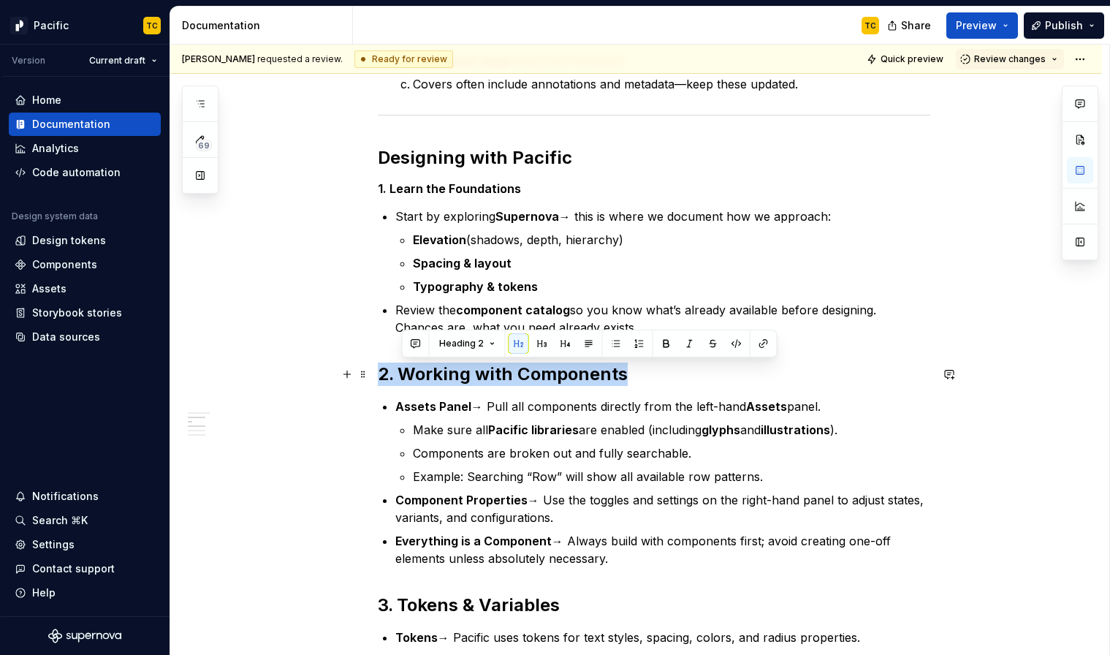
click at [449, 373] on h2 "2. Working with Components" at bounding box center [654, 373] width 552 height 23
click at [460, 335] on button "Heading 2" at bounding box center [446, 343] width 69 height 20
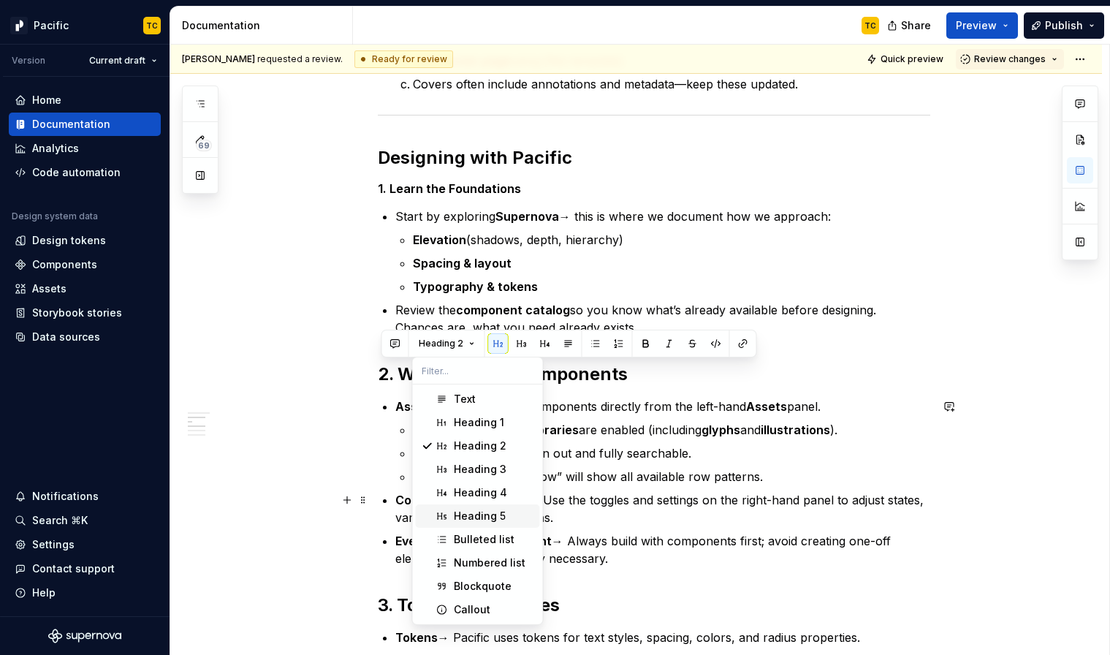
click at [462, 508] on div "Heading 5" at bounding box center [480, 515] width 52 height 15
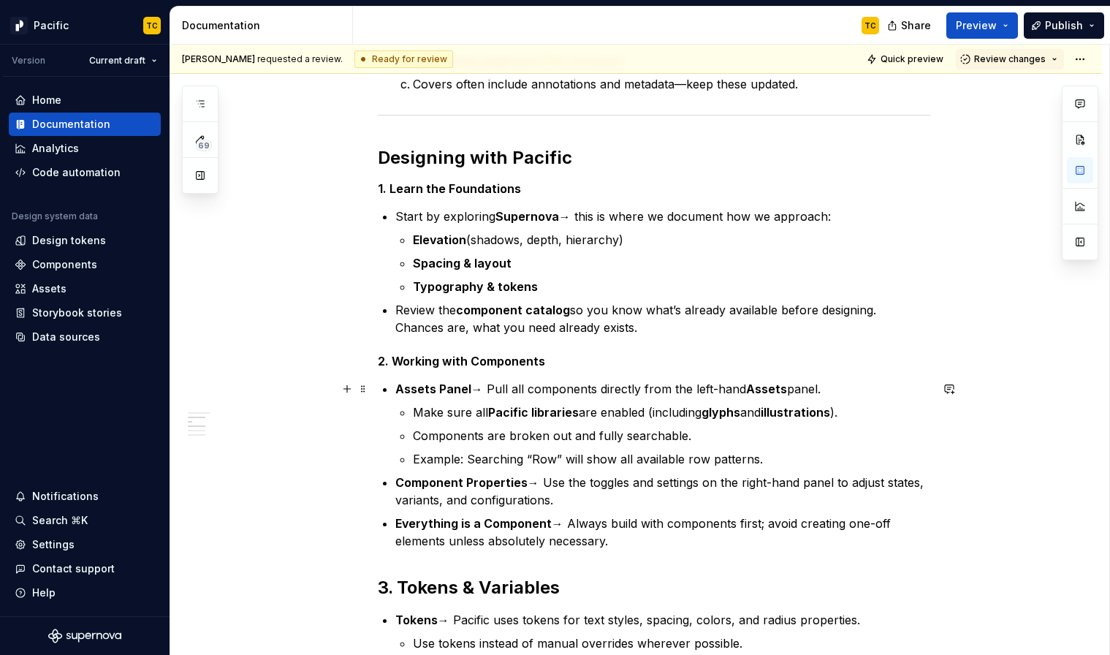
click at [416, 380] on p "Assets Panel → Pull all components directly from the left-hand Assets panel." at bounding box center [662, 389] width 535 height 18
click at [492, 385] on p "Assets Panel → Pull all components directly from the left-hand Assets panel." at bounding box center [662, 389] width 535 height 18
click at [698, 437] on p "Components are broken out and fully searchable." at bounding box center [671, 436] width 517 height 18
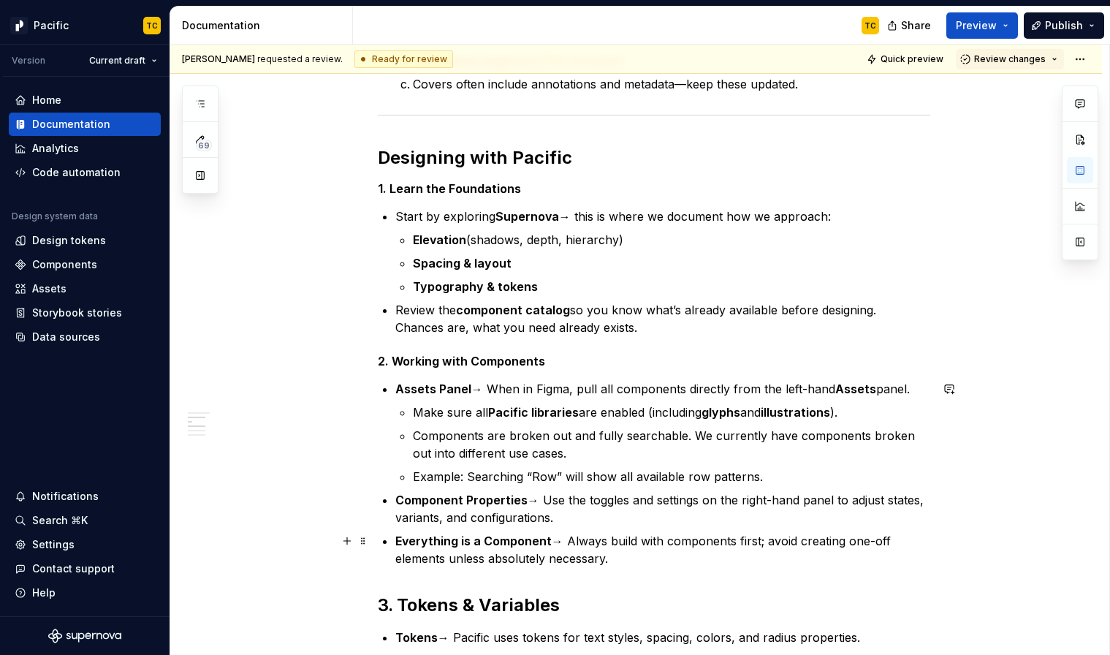
click at [489, 538] on strong "Everything is a Component" at bounding box center [473, 540] width 156 height 15
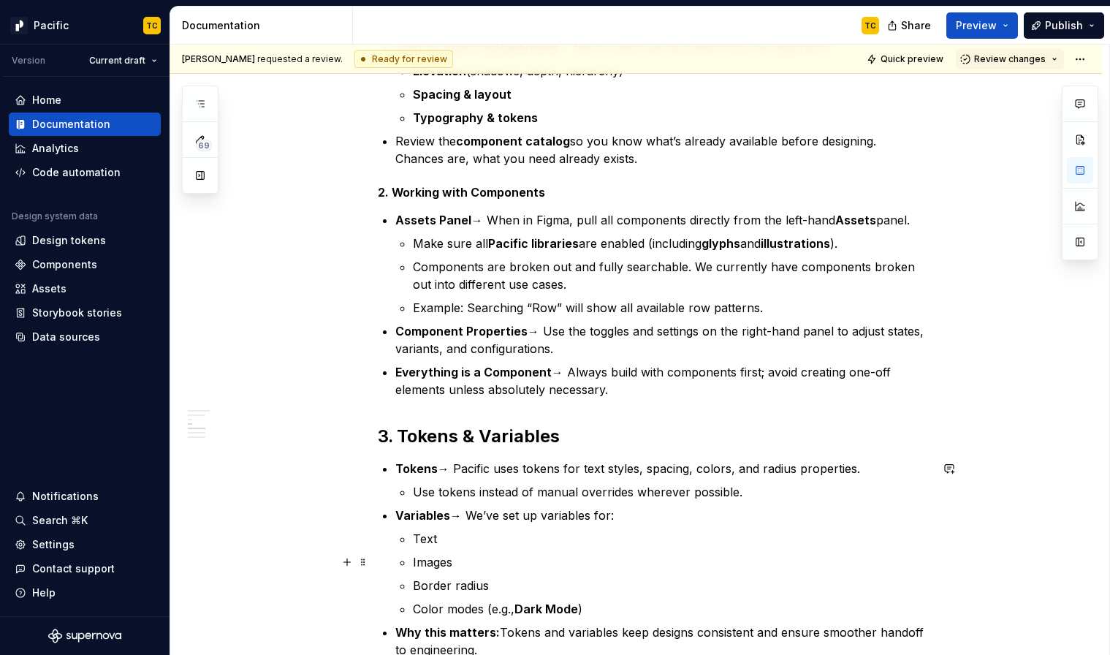
scroll to position [1143, 0]
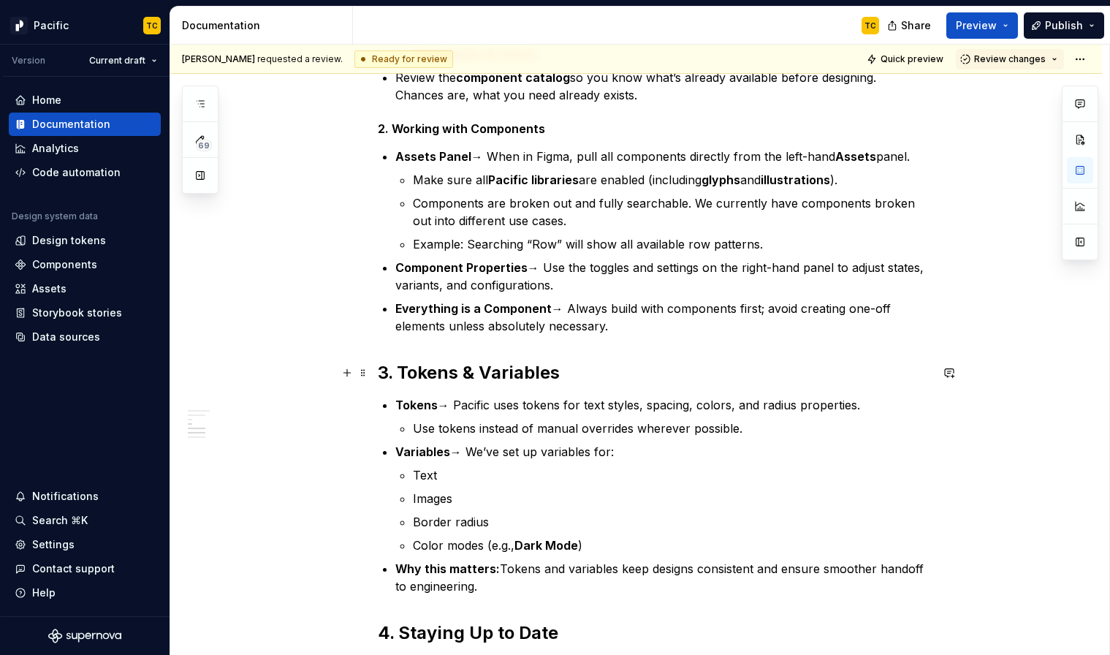
click at [443, 367] on h2 "3. Tokens & Variables" at bounding box center [654, 372] width 552 height 23
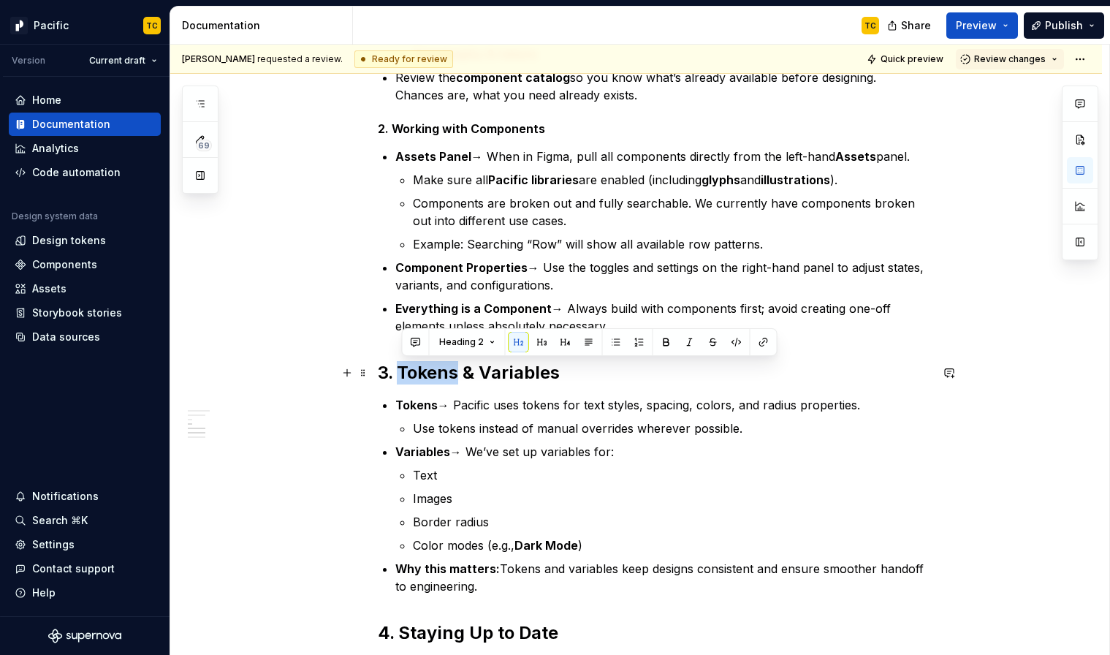
click at [443, 367] on h2 "3. Tokens & Variables" at bounding box center [654, 372] width 552 height 23
click at [446, 343] on span "Heading 2" at bounding box center [441, 342] width 45 height 12
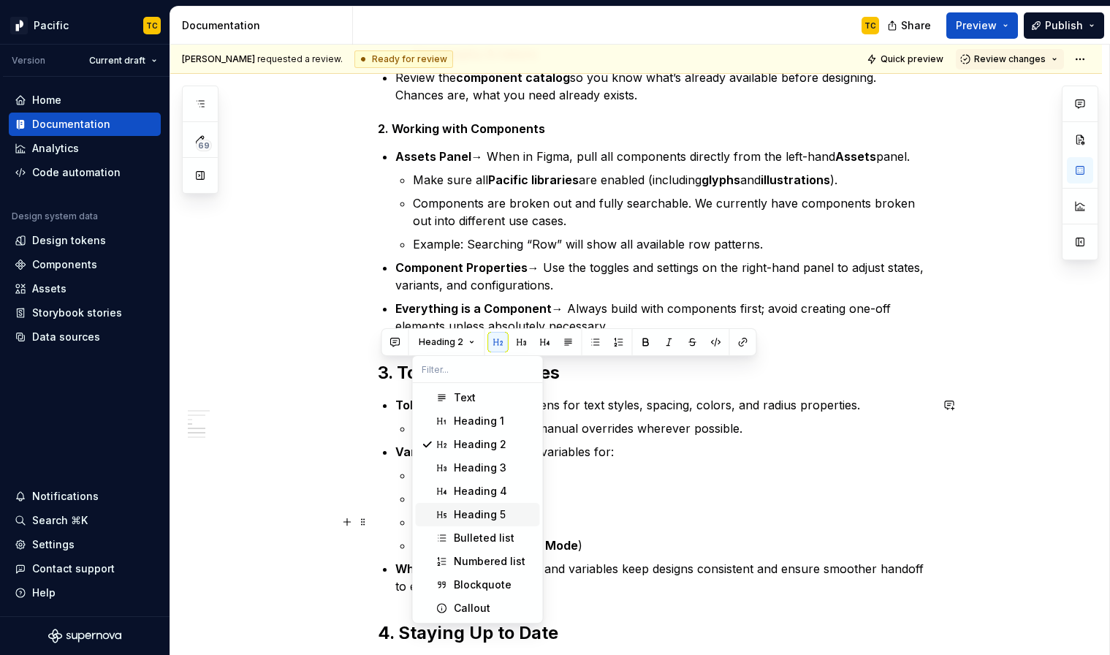
click at [468, 517] on div "Heading 5" at bounding box center [480, 514] width 52 height 15
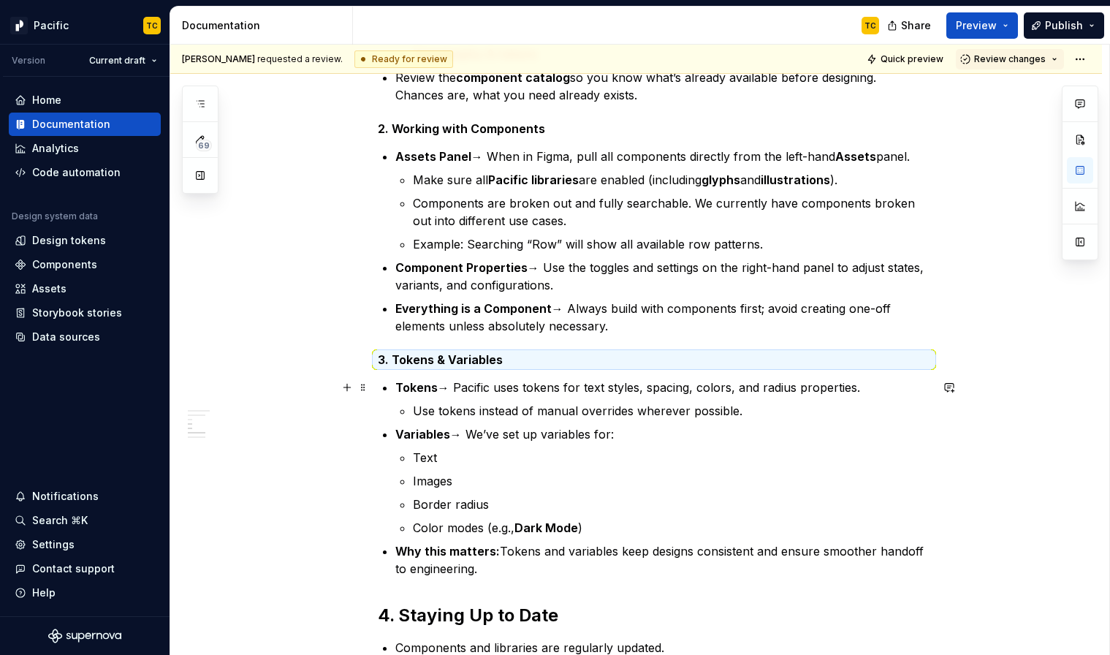
click at [456, 393] on p "Tokens → Pacific uses tokens for text styles, spacing, colors, and radius prope…" at bounding box center [662, 387] width 535 height 18
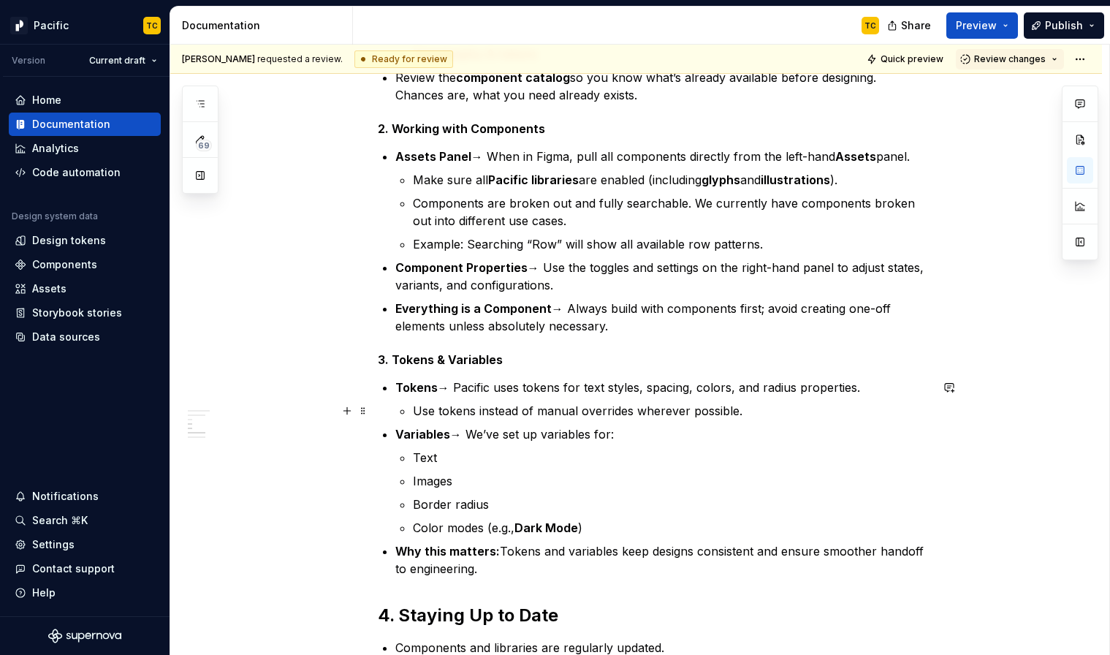
click at [414, 408] on li "Tokens → Pacific uses tokens for text styles, spacing, colors, and radius prope…" at bounding box center [662, 398] width 535 height 41
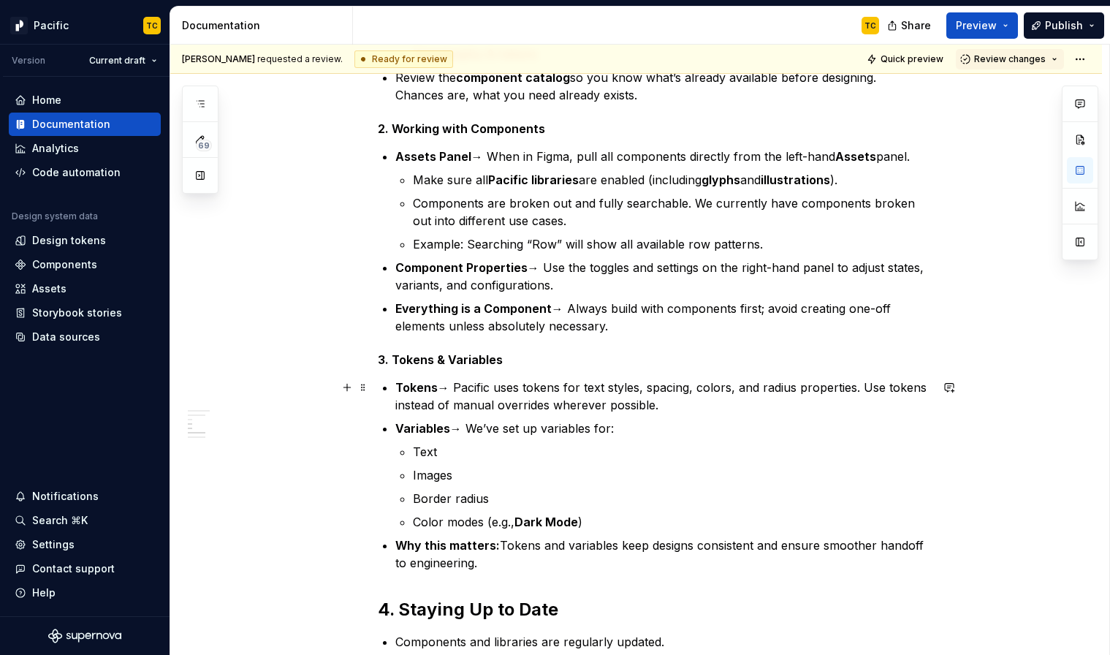
click at [695, 407] on p "Tokens → Pacific uses tokens for text styles, spacing, colors, and radius prope…" at bounding box center [662, 395] width 535 height 35
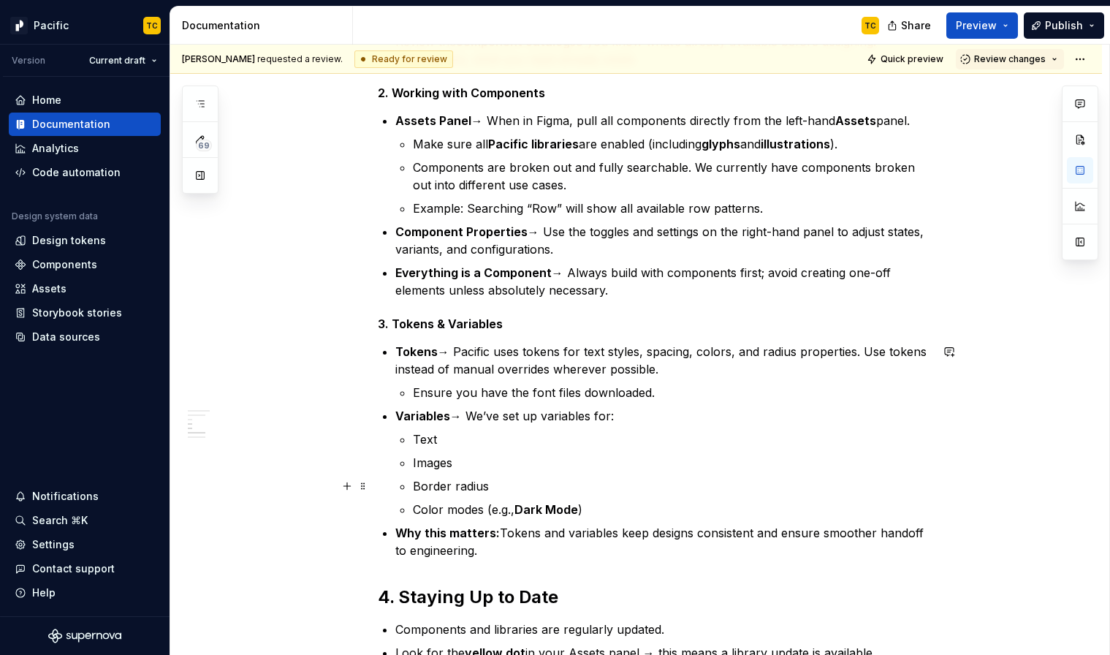
scroll to position [1180, 0]
click at [517, 473] on ul "Text Images Border radius Color modes (e.g., Dark Mode )" at bounding box center [671, 474] width 517 height 88
click at [469, 534] on strong "Why this matters:" at bounding box center [447, 532] width 104 height 15
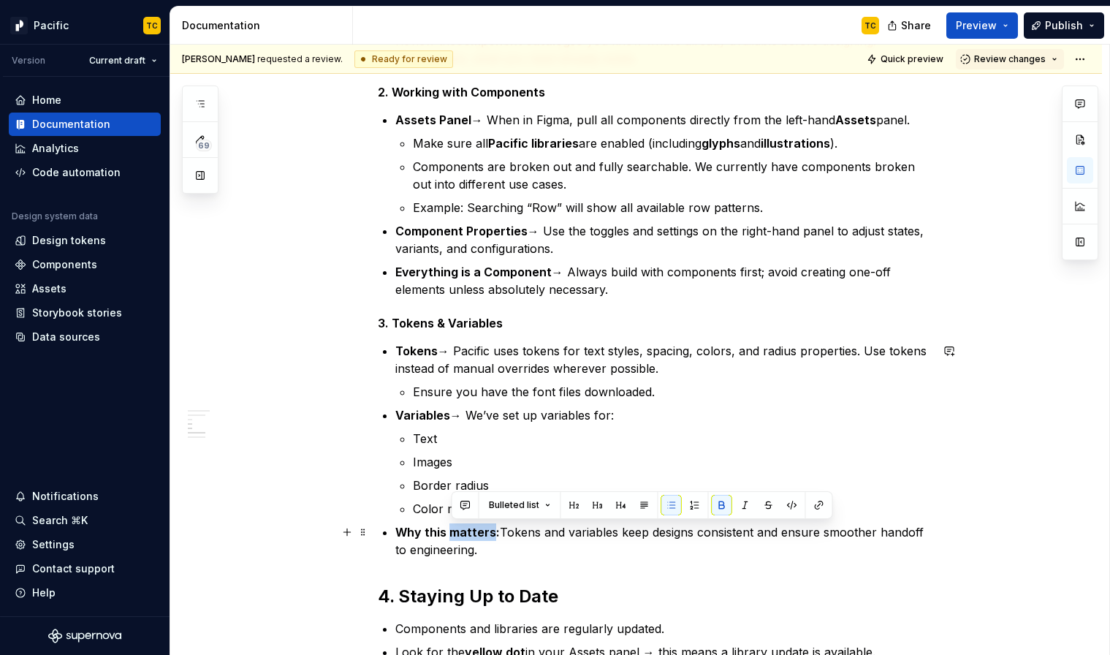
click at [469, 534] on strong "Why this matters:" at bounding box center [447, 532] width 104 height 15
click at [491, 535] on strong "Why this matters:" at bounding box center [447, 532] width 104 height 15
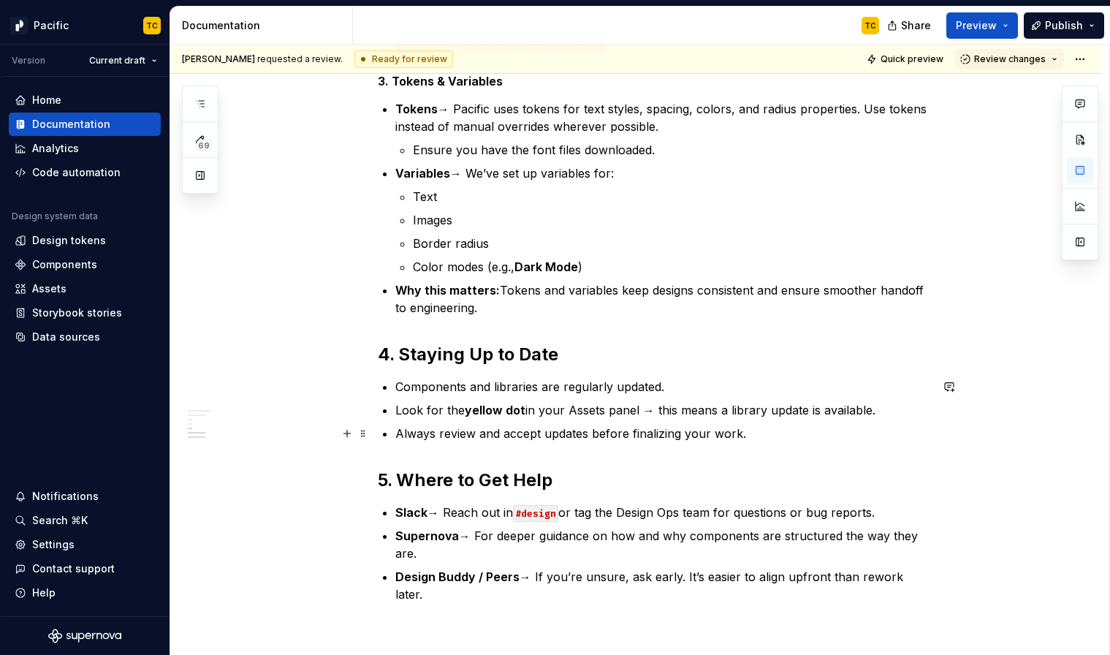
scroll to position [1428, 0]
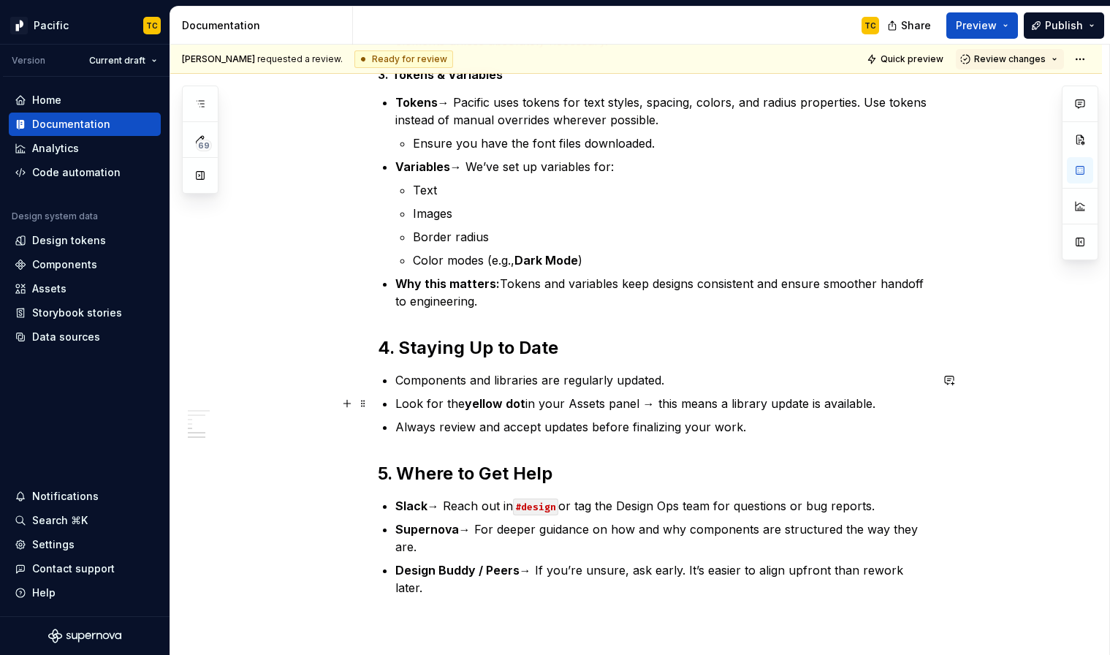
click at [487, 396] on strong "yellow dot" at bounding box center [495, 403] width 61 height 15
click at [487, 397] on strong "yellow dot" at bounding box center [495, 403] width 61 height 15
click at [485, 405] on strong "yellow dot" at bounding box center [495, 403] width 61 height 15
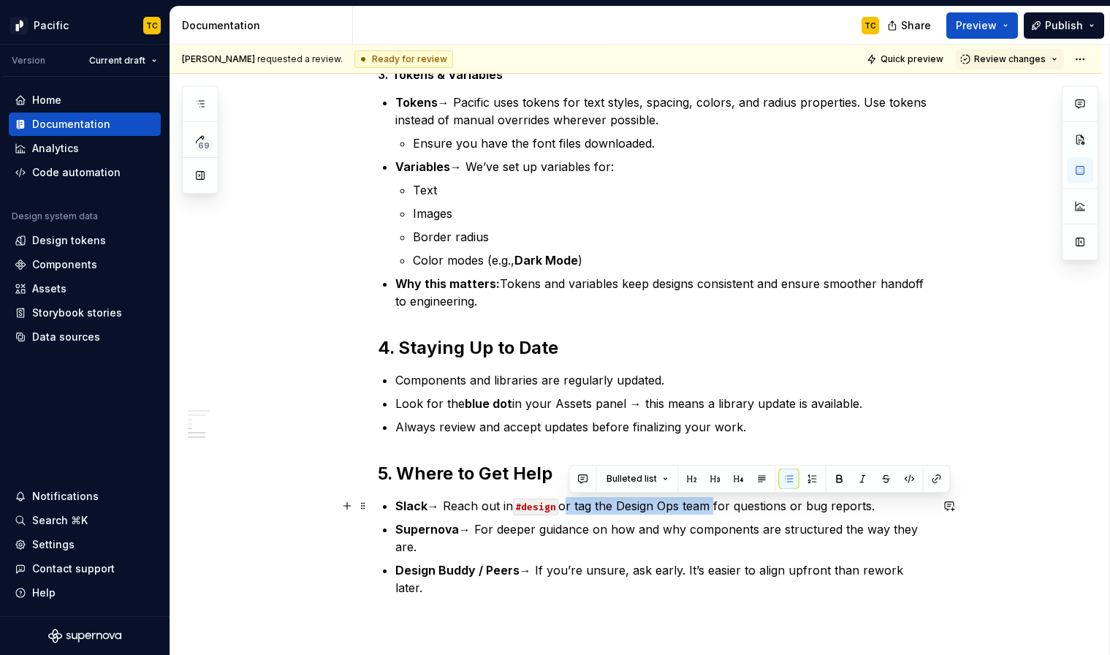
drag, startPoint x: 571, startPoint y: 505, endPoint x: 721, endPoint y: 503, distance: 149.8
click at [721, 503] on p "Slack → Reach out in #design or tag the Design Ops team for questions or bug re…" at bounding box center [662, 506] width 535 height 18
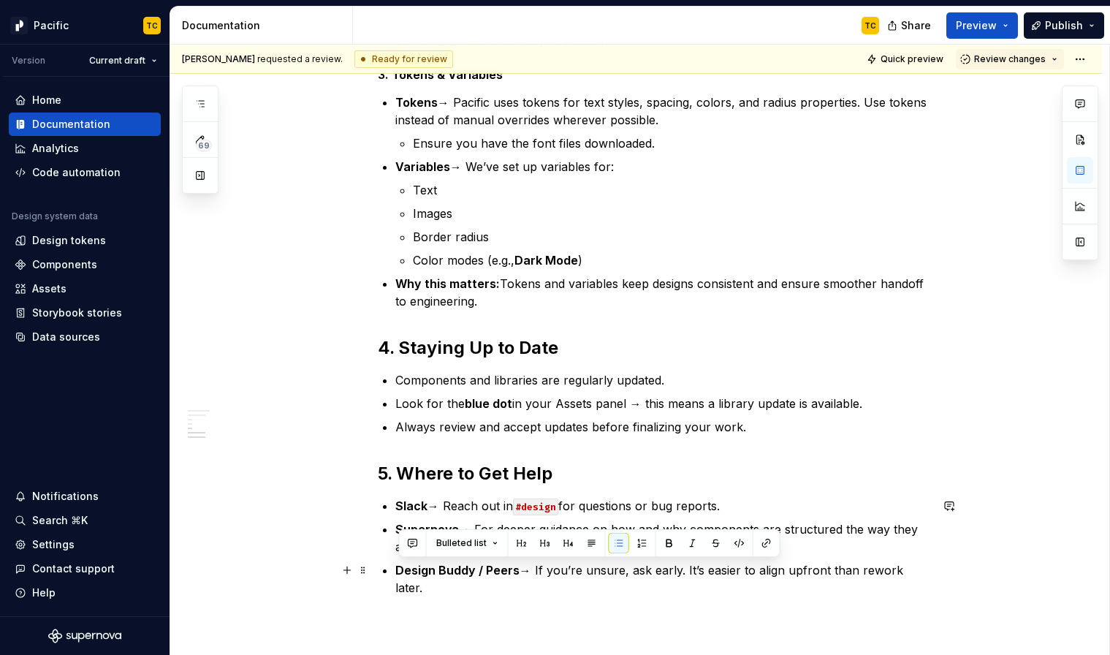
drag, startPoint x: 931, startPoint y: 573, endPoint x: 389, endPoint y: 570, distance: 542.8
click at [395, 570] on li "Design Buddy / Peers → If you’re unsure, ask early. It’s easier to align upfron…" at bounding box center [662, 578] width 535 height 35
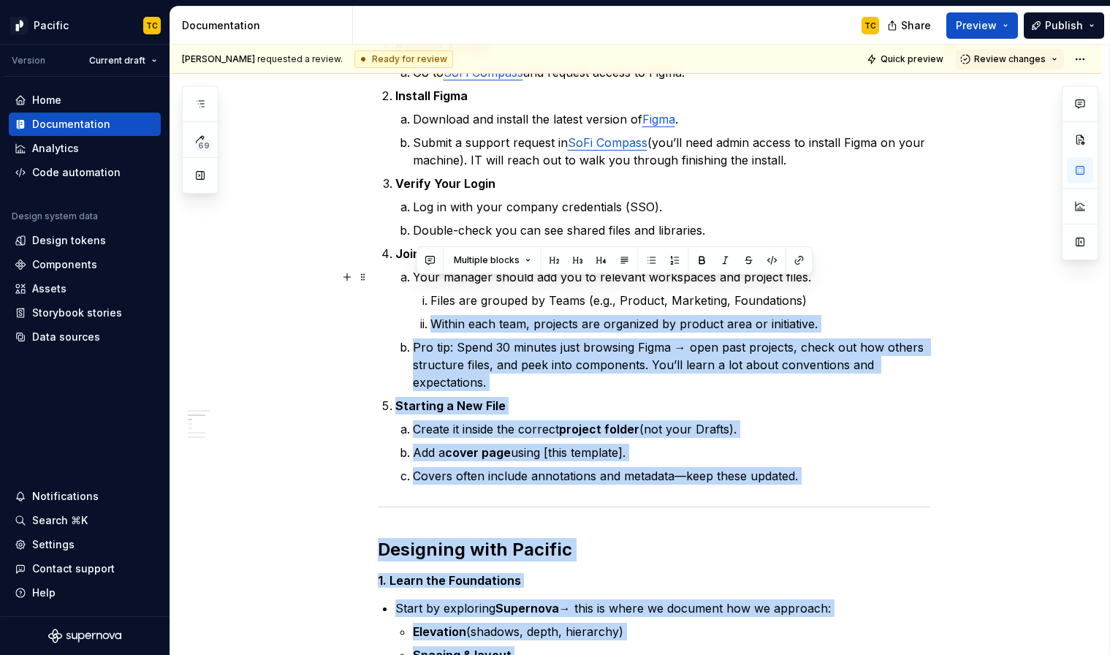
scroll to position [667, 0]
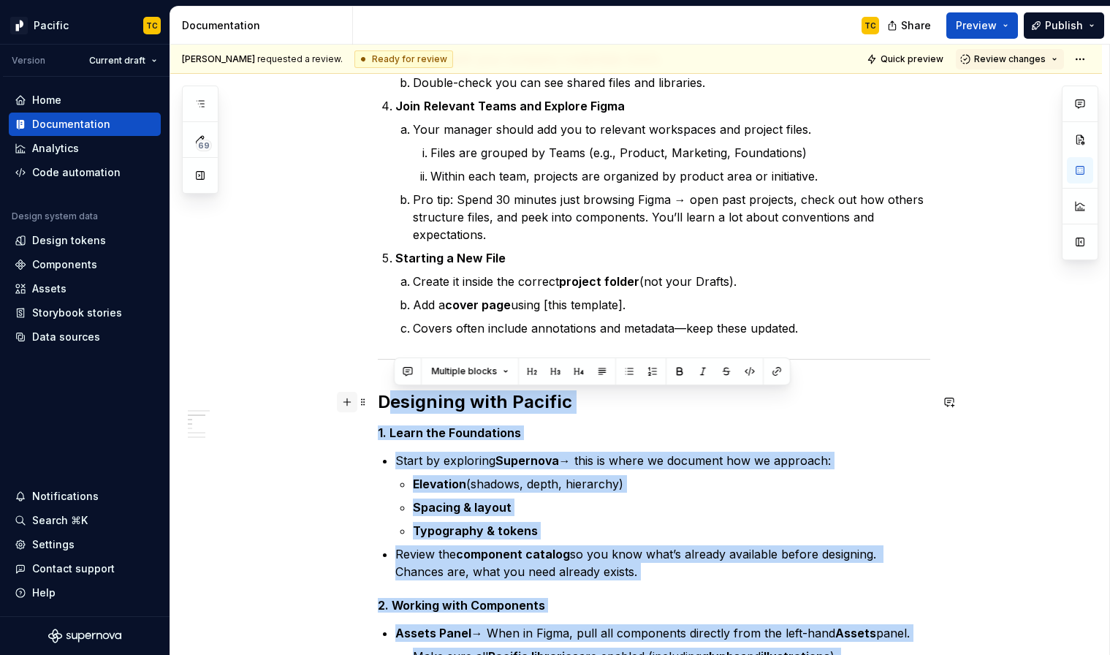
drag, startPoint x: 502, startPoint y: 577, endPoint x: 358, endPoint y: 405, distance: 224.0
click at [378, 405] on div "Welcome to SoFi! The Pacific team has created a guide to help you get set up so…" at bounding box center [654, 507] width 552 height 1771
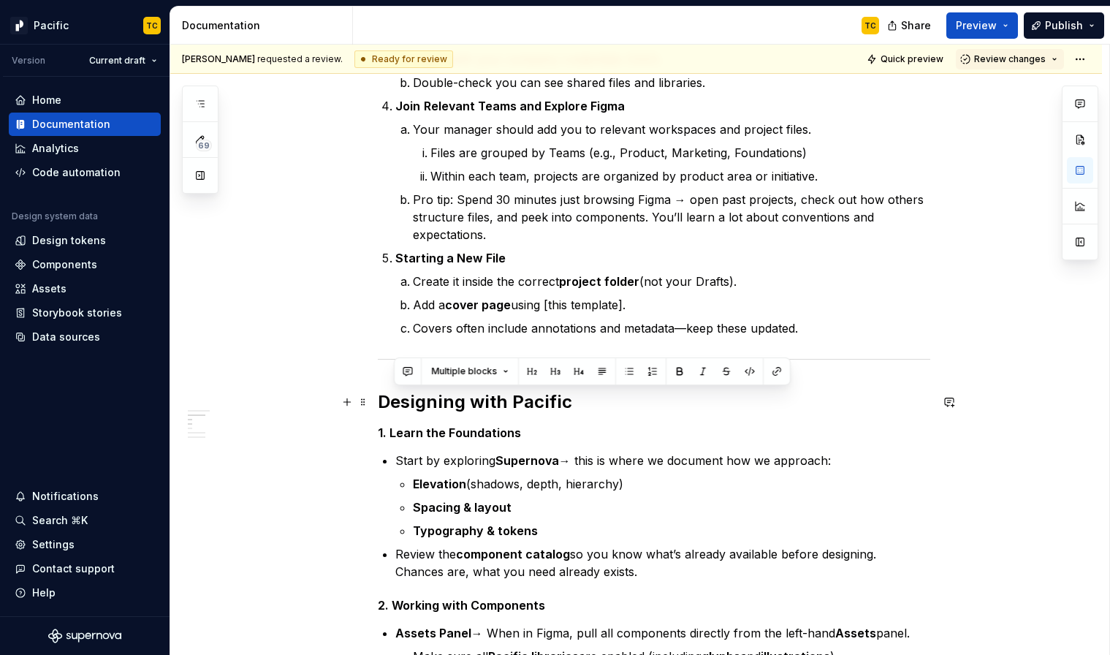
click at [386, 400] on h2 "Designing with Pacific" at bounding box center [654, 401] width 552 height 23
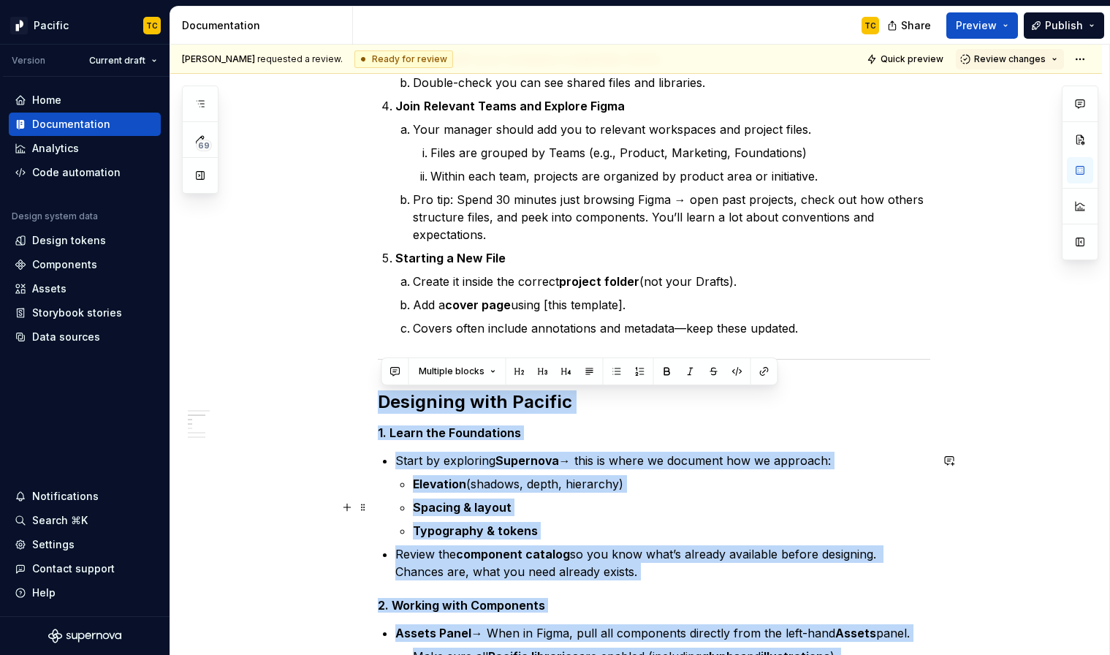
scroll to position [1601, 0]
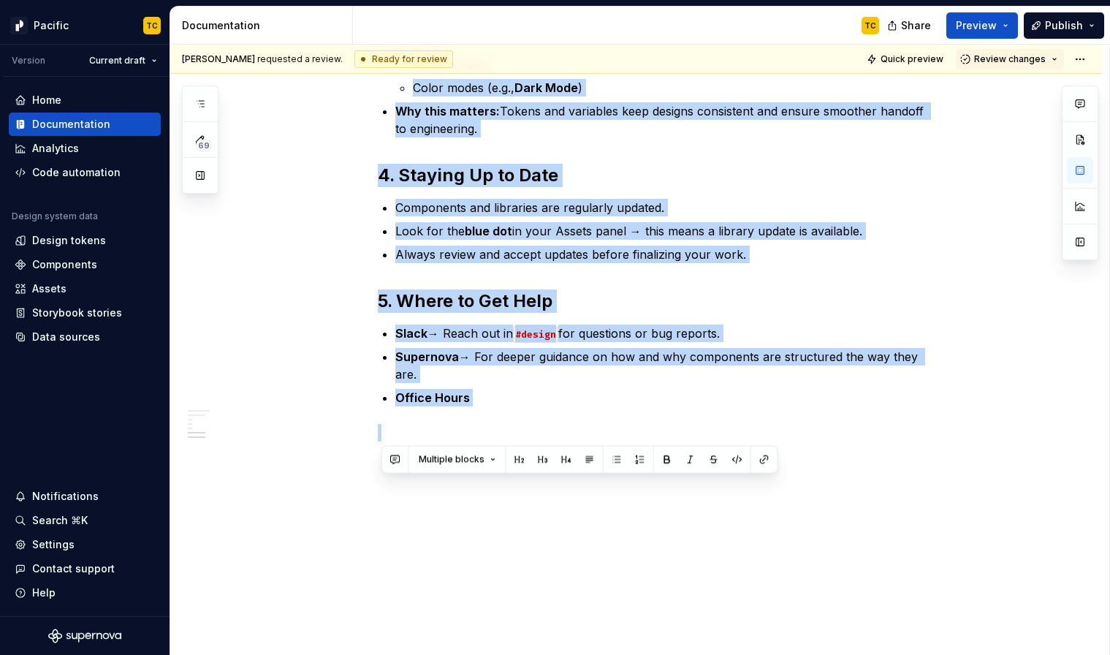
drag, startPoint x: 383, startPoint y: 401, endPoint x: 648, endPoint y: 699, distance: 399.0
click at [648, 654] on html "Pacific TC Version Current draft Home Documentation Analytics Code automation D…" at bounding box center [555, 327] width 1110 height 655
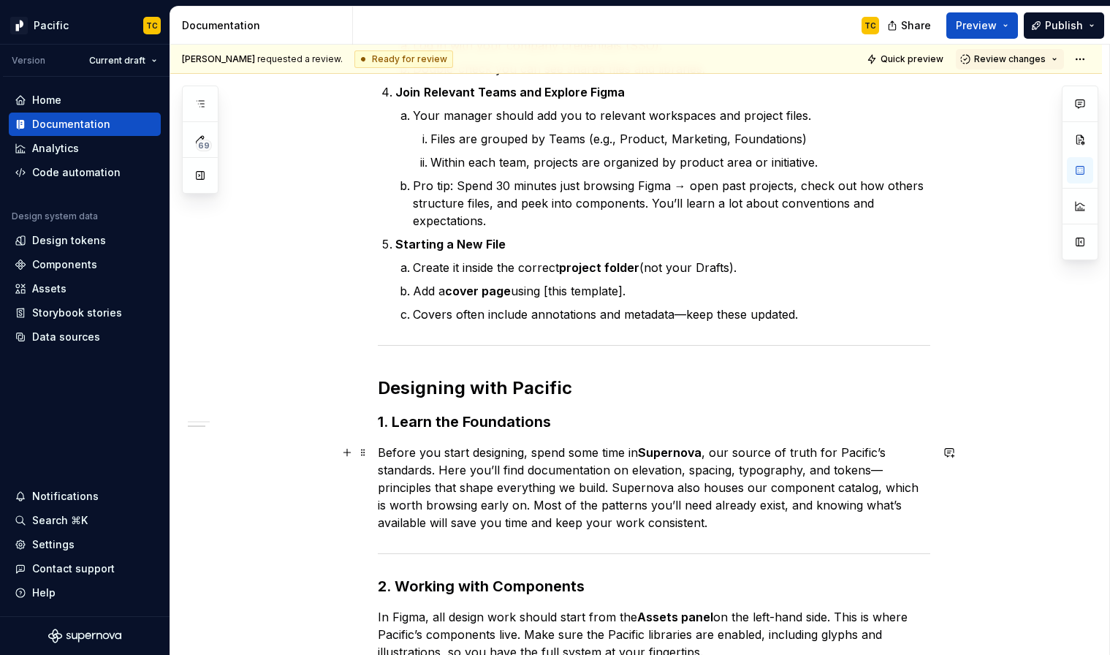
scroll to position [668, 0]
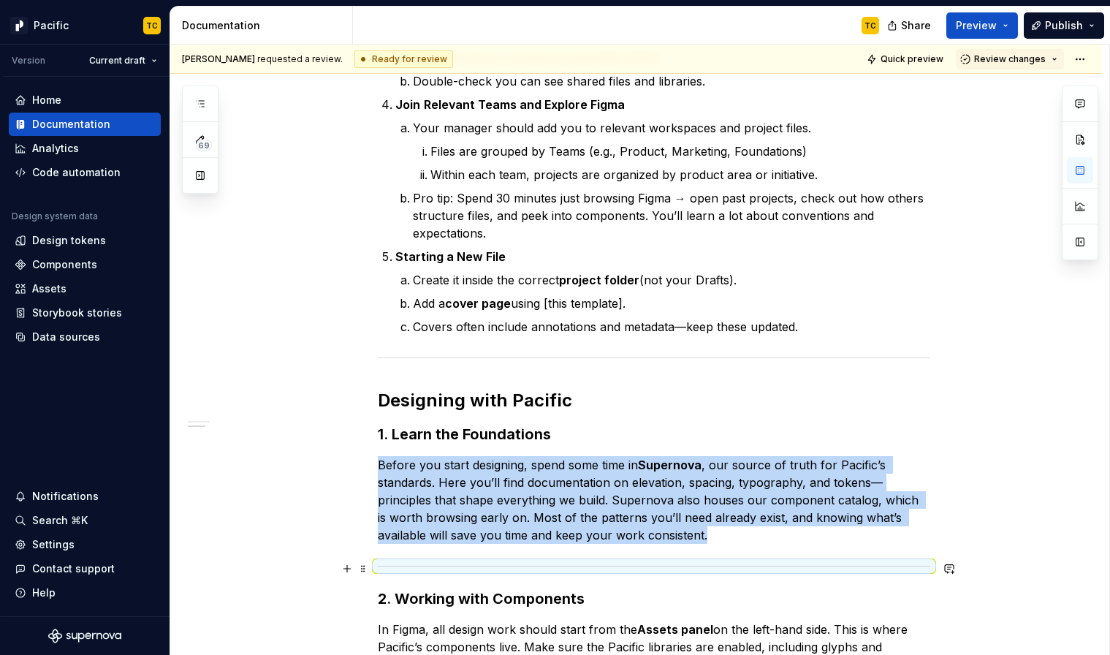
click at [427, 565] on div at bounding box center [654, 565] width 552 height 9
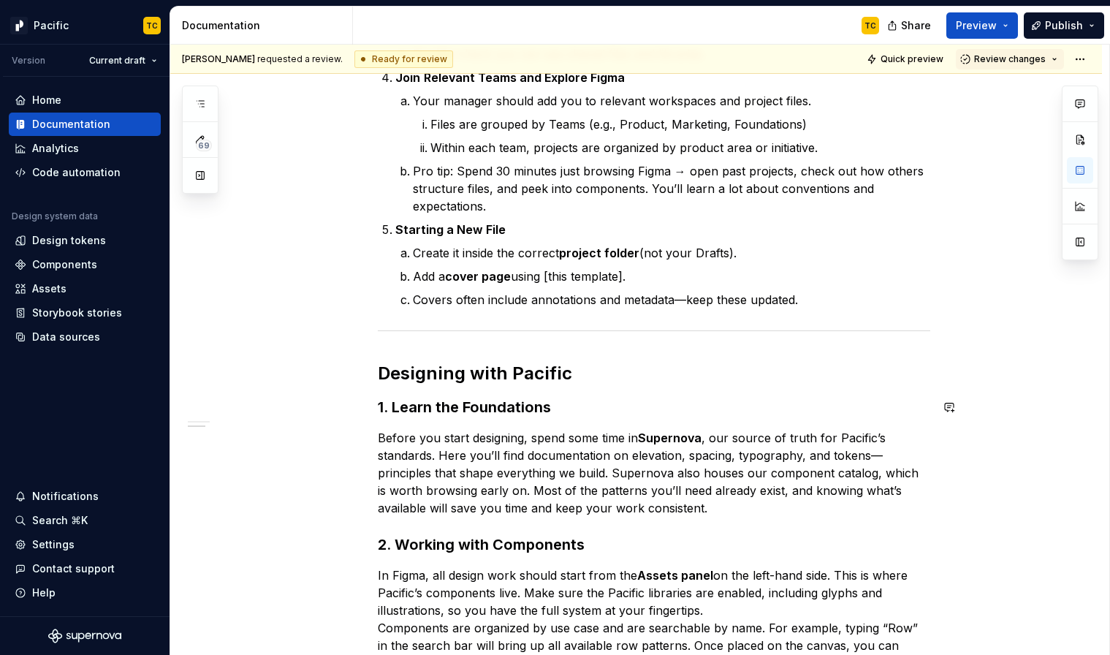
scroll to position [701, 0]
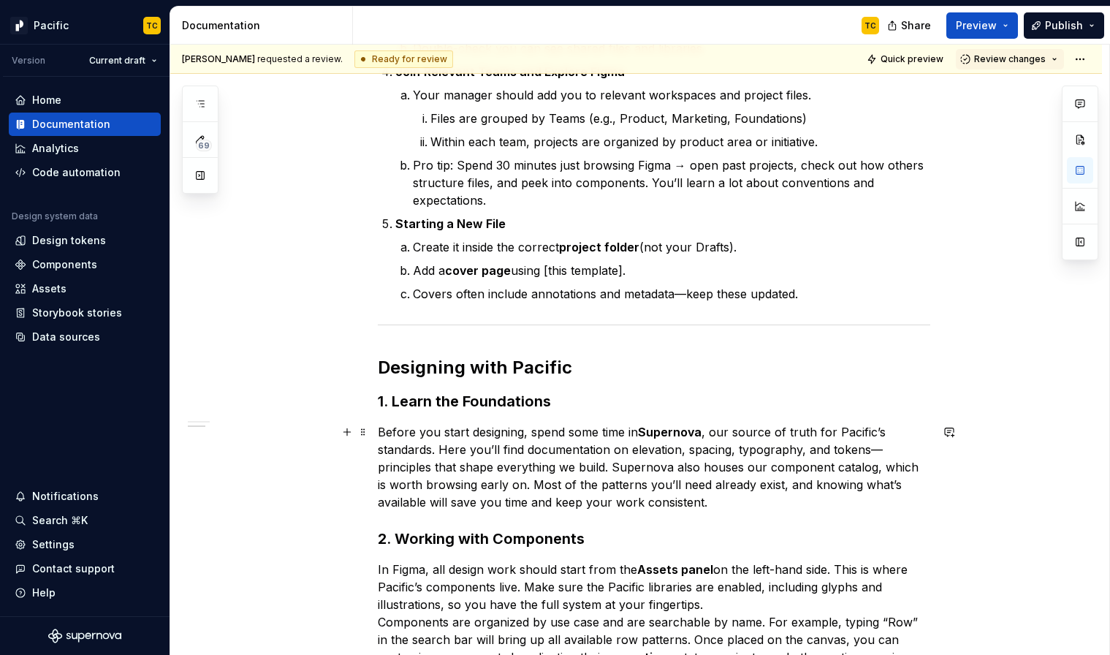
click at [638, 449] on p "Before you start designing, spend some time in [GEOGRAPHIC_DATA] , our source o…" at bounding box center [654, 467] width 552 height 88
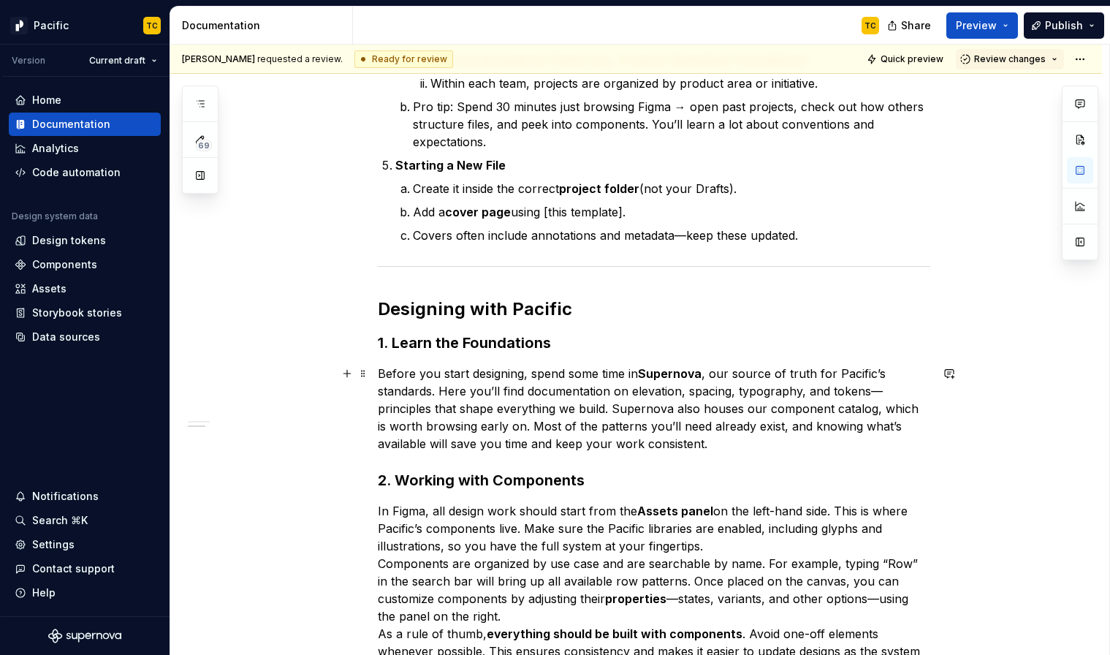
scroll to position [761, 0]
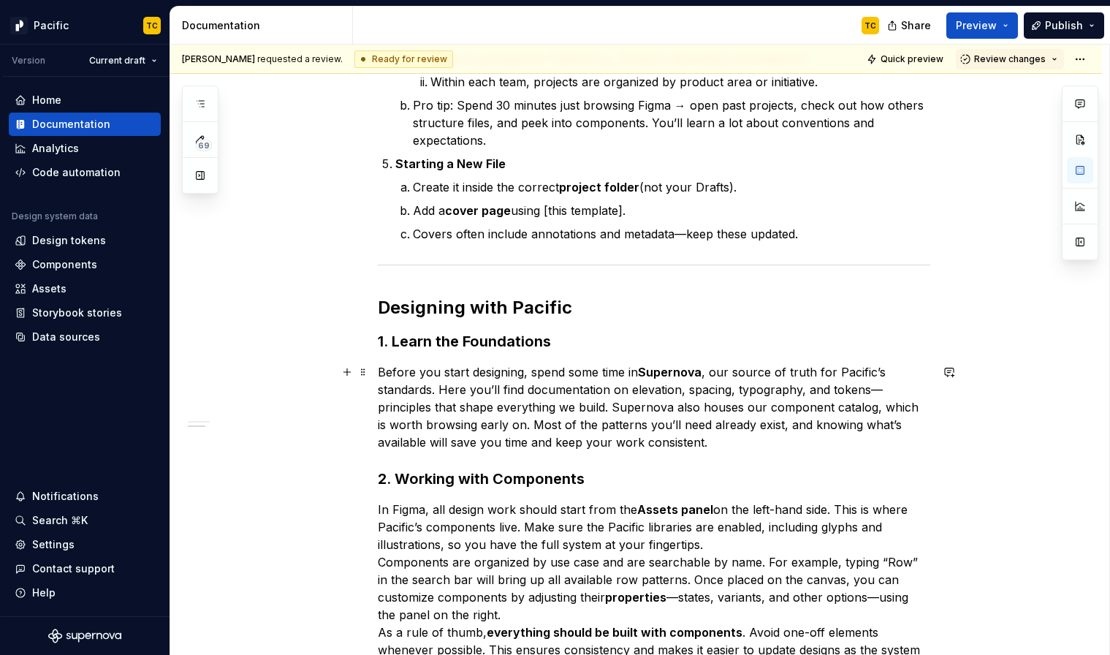
click at [614, 404] on p "Before you start designing, spend some time in [GEOGRAPHIC_DATA] , our source o…" at bounding box center [654, 407] width 552 height 88
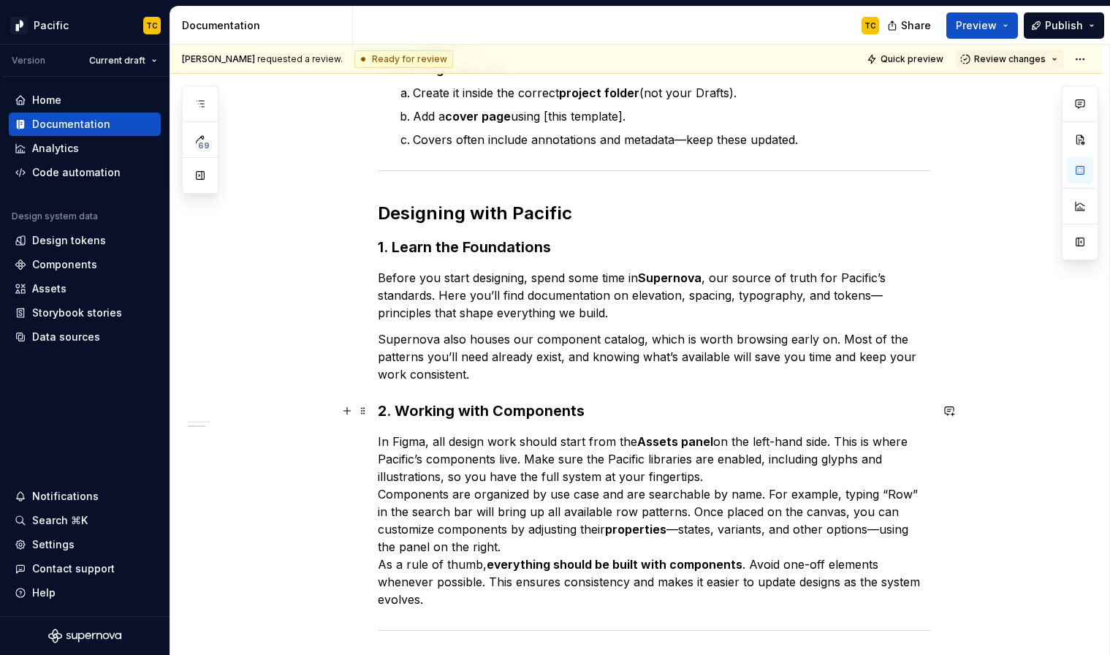
scroll to position [859, 0]
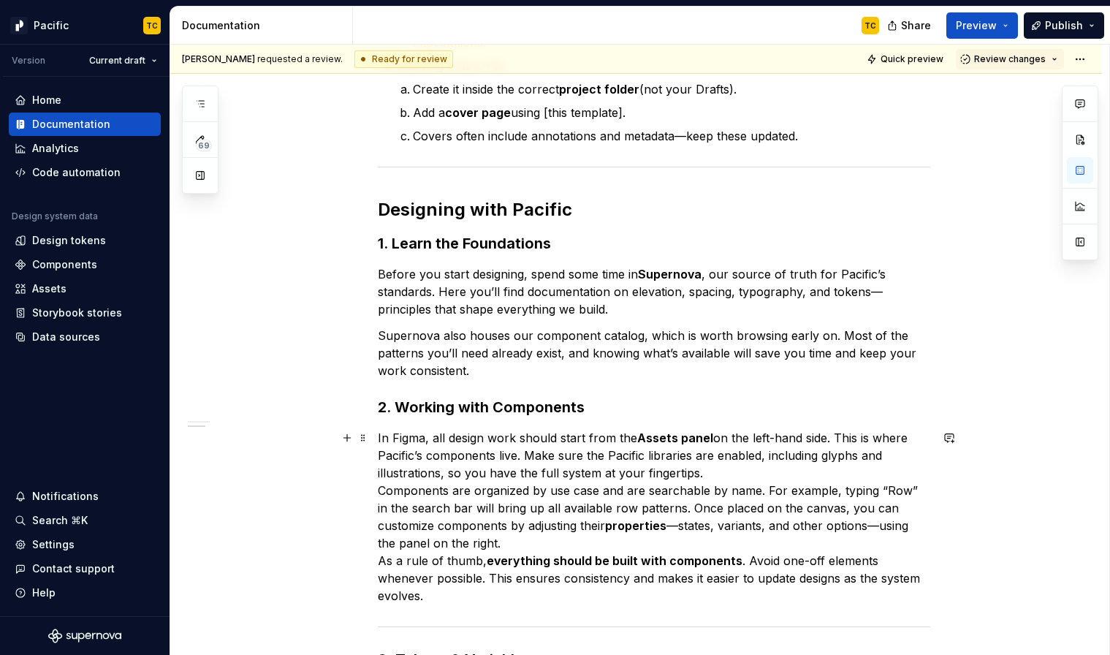
click at [721, 469] on p "In Figma, all design work should start from the Assets panel on the left-hand s…" at bounding box center [654, 516] width 552 height 175
click at [373, 483] on div "Welcome to SoFi! The Pacific team has created a guide to help you get set up so…" at bounding box center [635, 352] width 931 height 1917
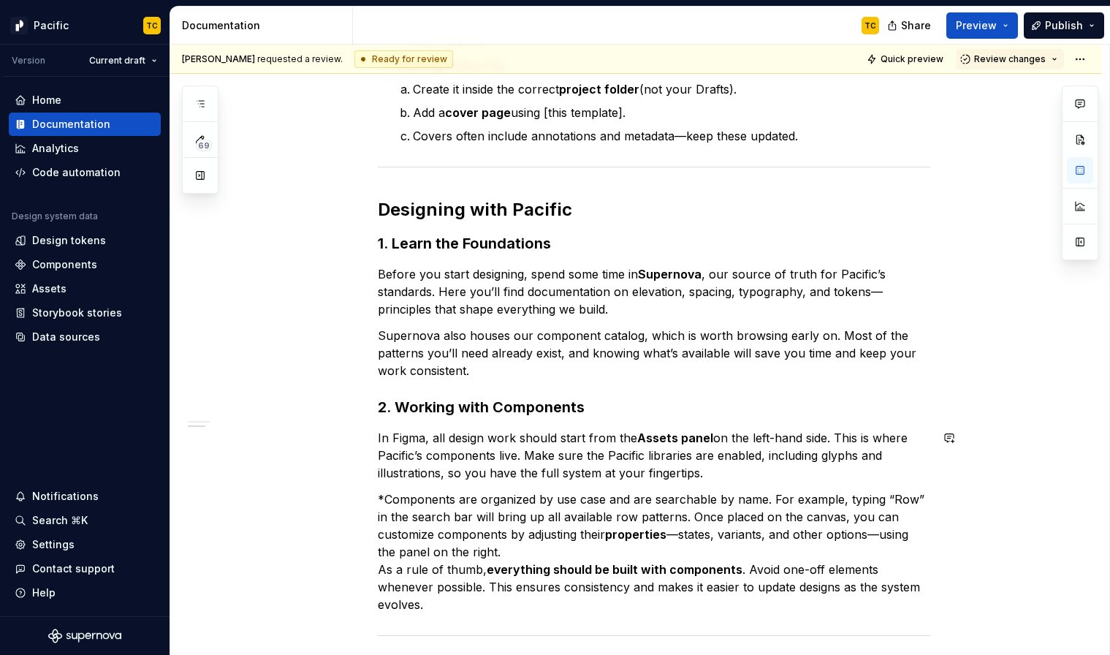
scroll to position [896, 0]
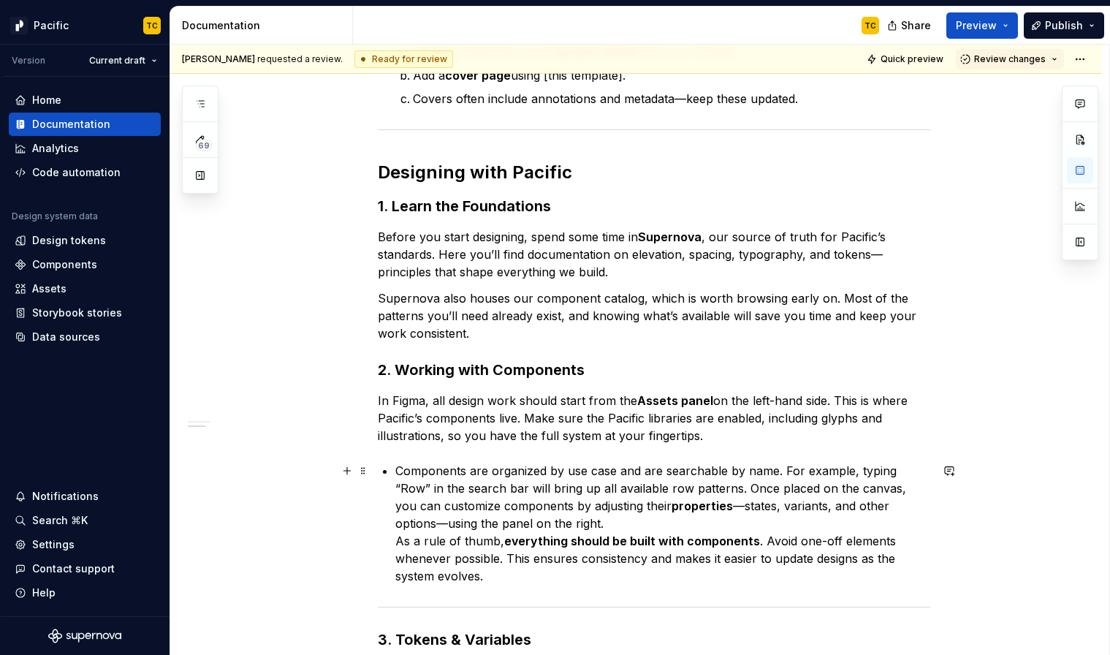
click at [405, 540] on p "Components are organized by use case and are searchable by name. For example, t…" at bounding box center [662, 523] width 535 height 123
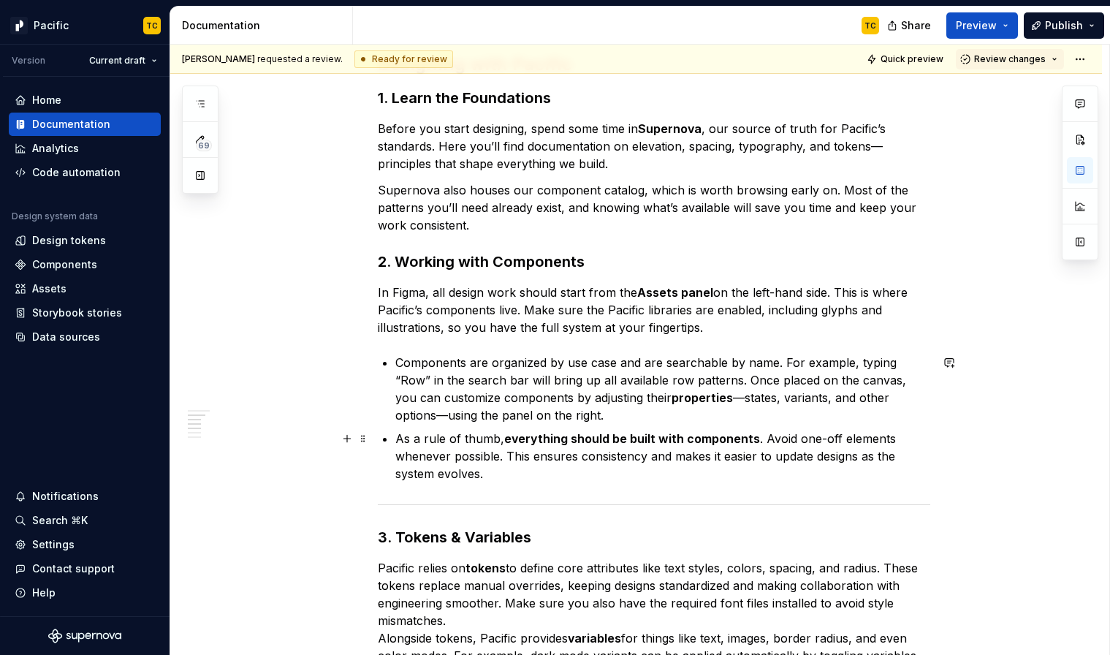
scroll to position [1048, 0]
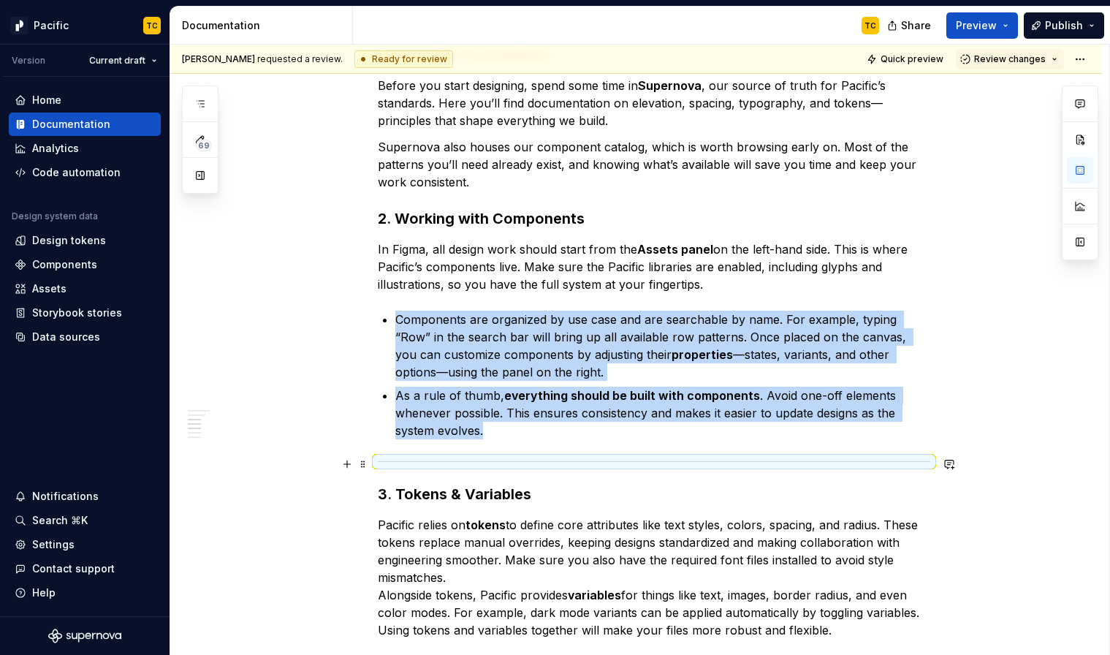
click at [438, 458] on div at bounding box center [654, 461] width 552 height 9
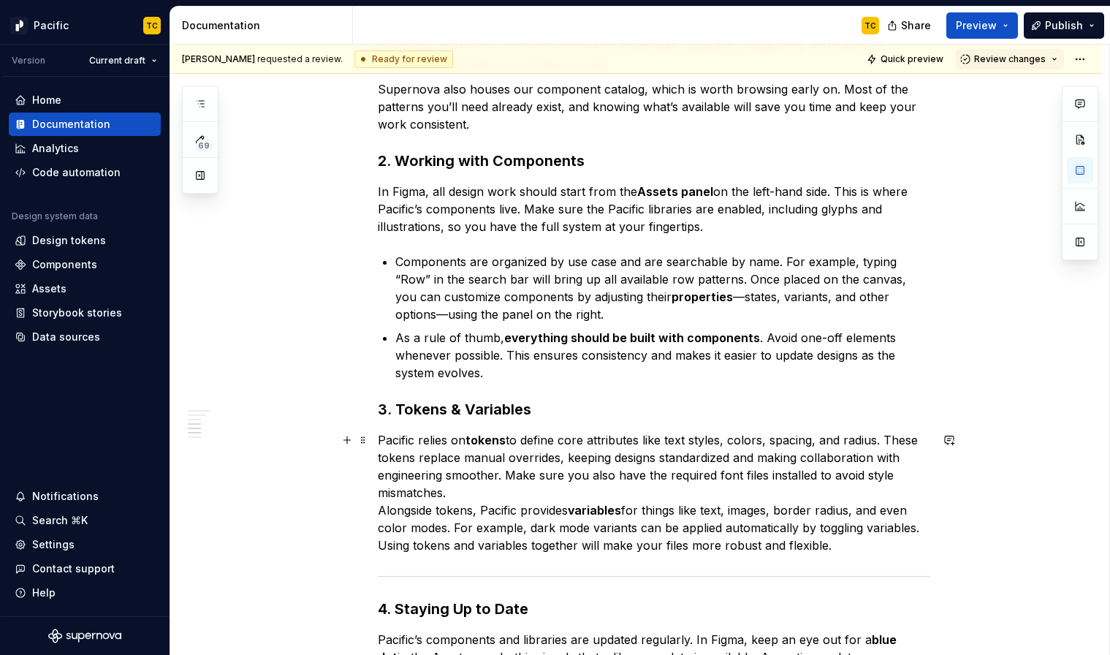
scroll to position [1108, 0]
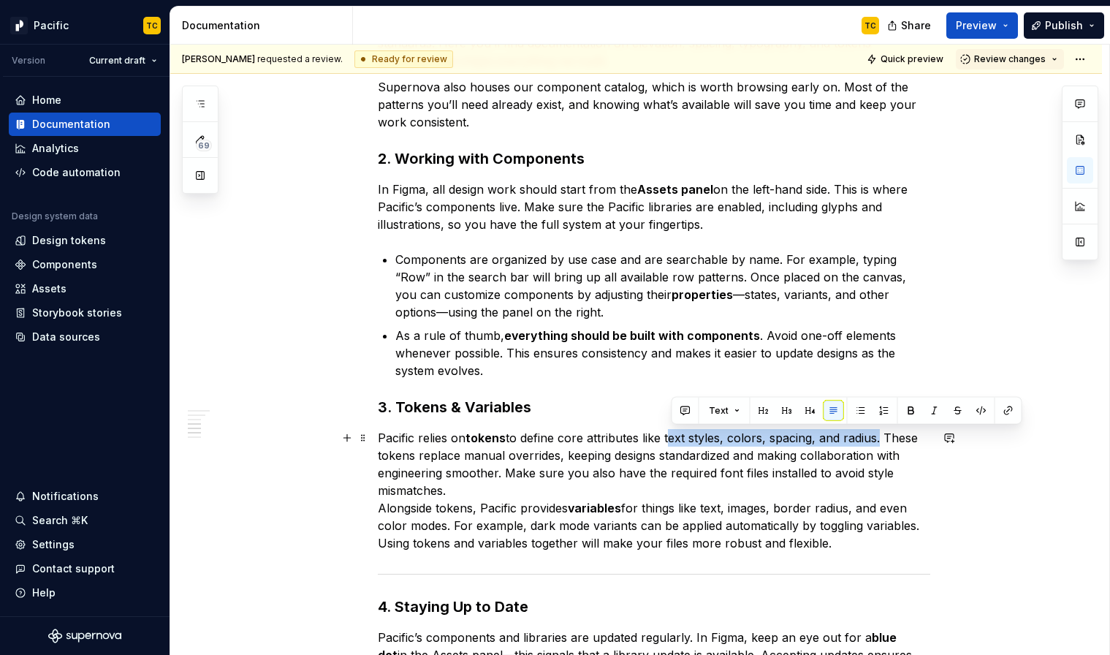
drag, startPoint x: 671, startPoint y: 435, endPoint x: 885, endPoint y: 431, distance: 213.4
click at [885, 431] on p "Pacific relies on tokens to define core attributes like text styles, colors, sp…" at bounding box center [654, 490] width 552 height 123
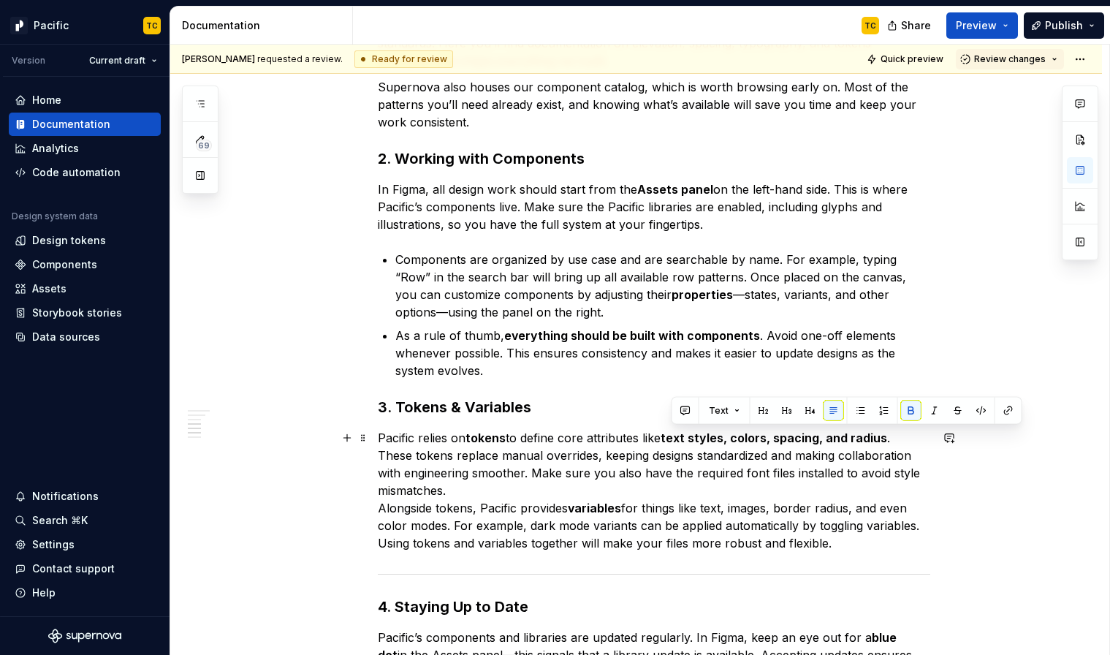
click at [617, 475] on p "Pacific relies on tokens to define core attributes like text styles, colors, sp…" at bounding box center [654, 490] width 552 height 123
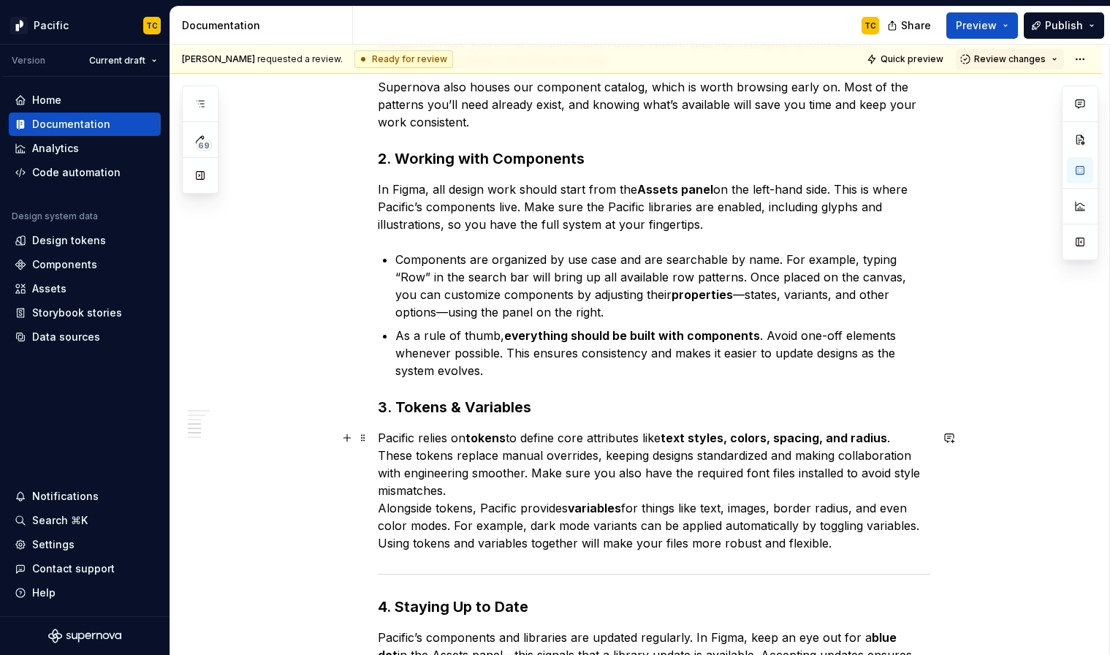
click at [379, 450] on div "Welcome to SoFi! The Pacific team has created a guide to help you get set up so…" at bounding box center [635, 102] width 931 height 1913
click at [381, 506] on p "Pacific relies on tokens to define core attributes like text styles, colors, sp…" at bounding box center [654, 490] width 552 height 123
click at [796, 476] on p "Pacific relies on tokens to define core attributes like text styles, colors, sp…" at bounding box center [654, 490] width 552 height 123
click at [844, 468] on p "Pacific relies on tokens to define core attributes like text styles, colors, sp…" at bounding box center [654, 490] width 552 height 123
click at [375, 507] on div "Welcome to SoFi! The Pacific team has created a guide to help you get set up so…" at bounding box center [635, 102] width 931 height 1913
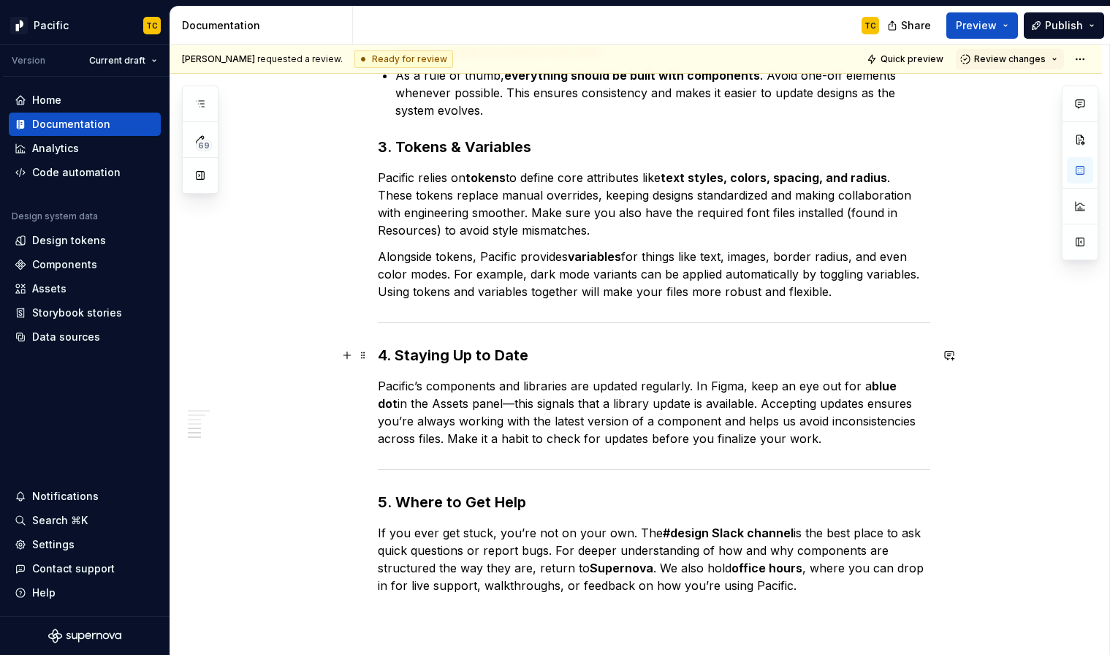
scroll to position [1370, 0]
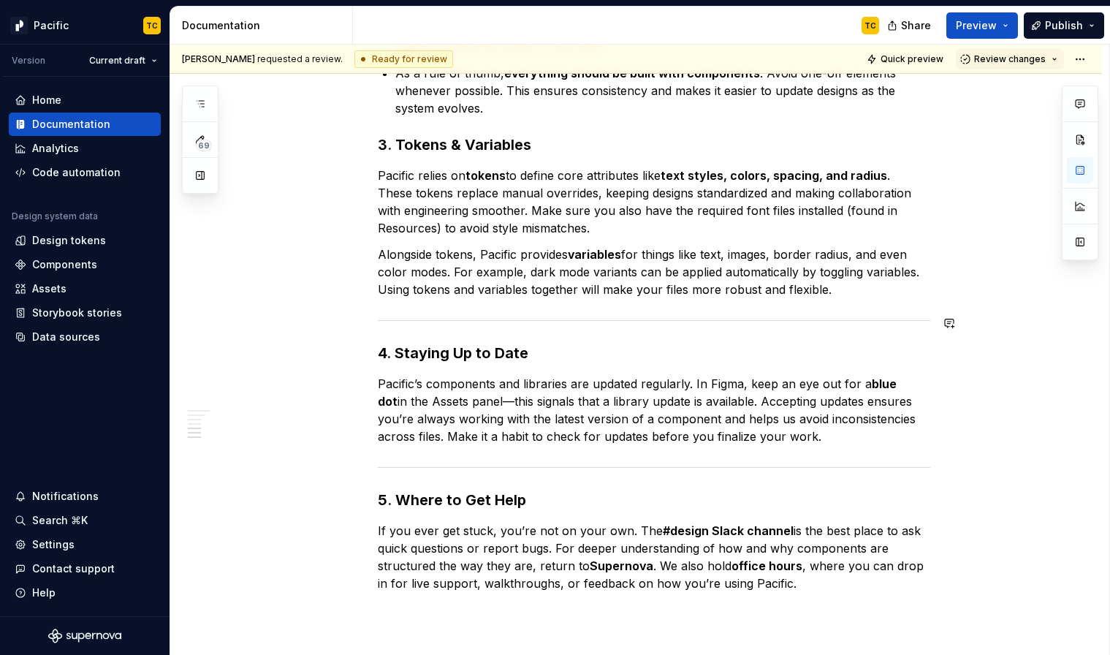
click at [381, 313] on div "[PERSON_NAME] requested a review. Ready for review Quick preview Review changes…" at bounding box center [639, 350] width 939 height 611
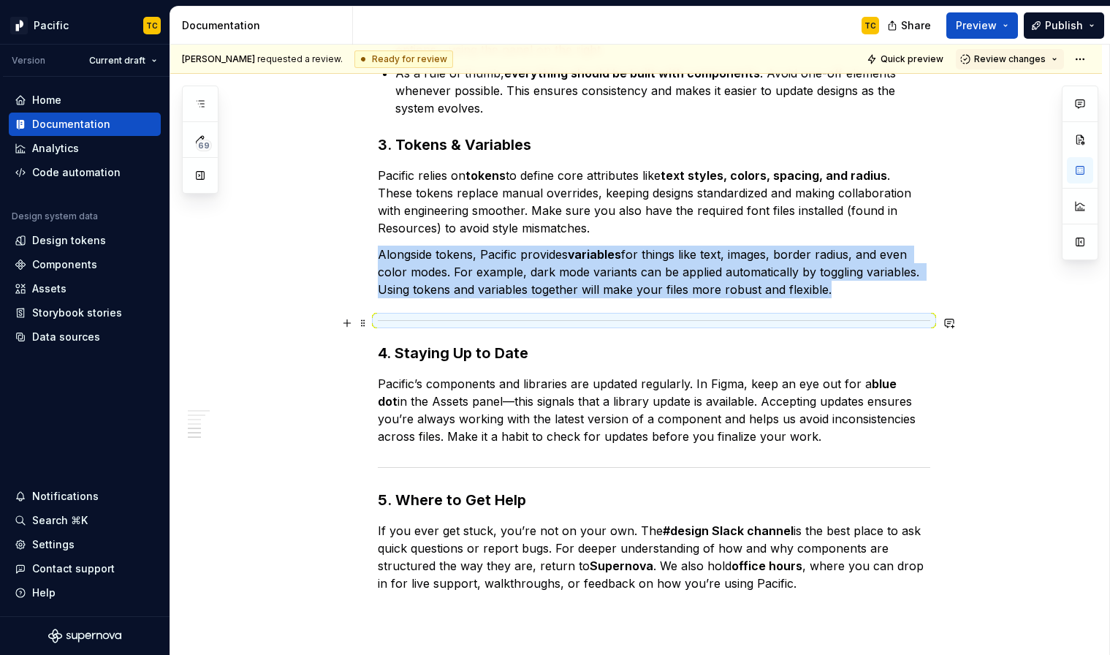
click at [388, 317] on div at bounding box center [654, 320] width 552 height 9
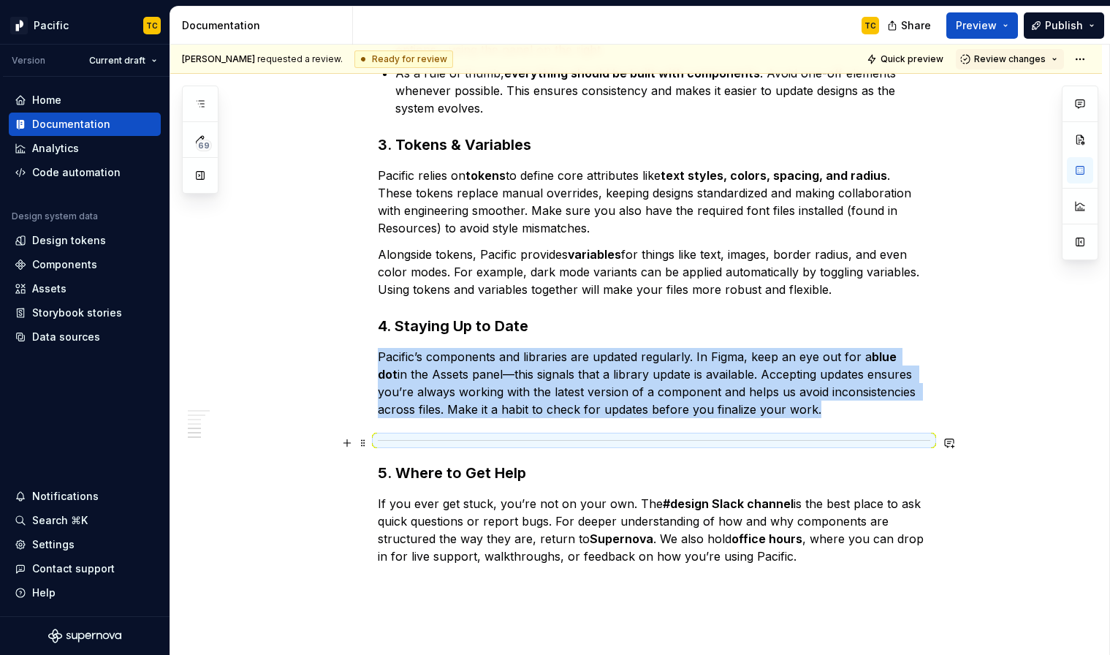
click at [396, 438] on div at bounding box center [654, 439] width 552 height 9
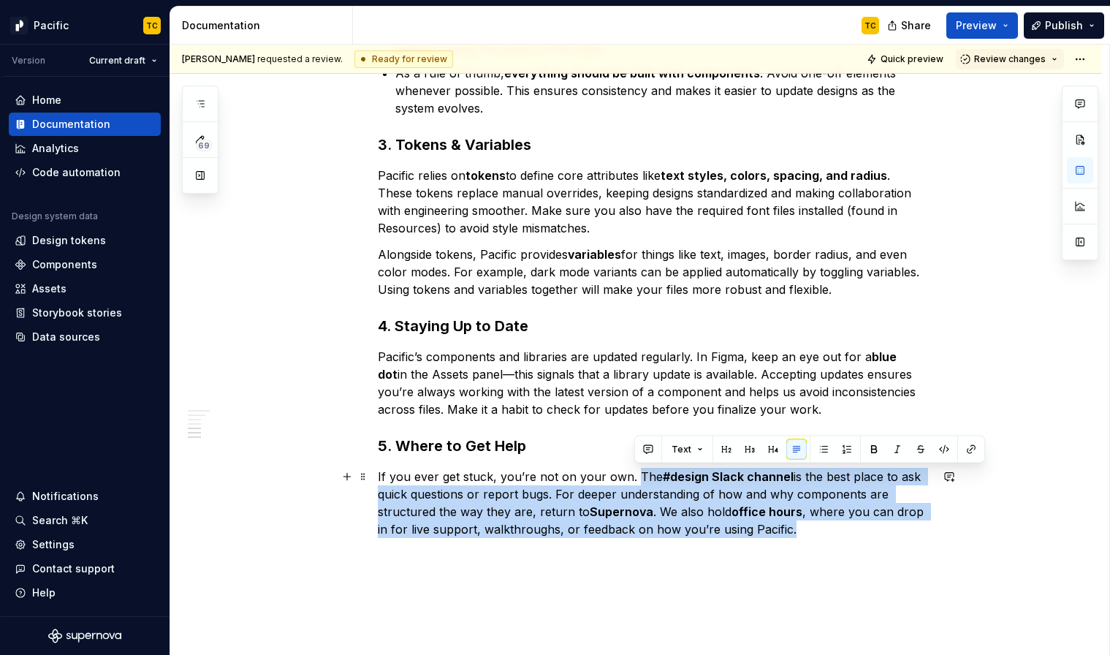
drag, startPoint x: 633, startPoint y: 473, endPoint x: 816, endPoint y: 528, distance: 190.7
click at [816, 528] on p "If you ever get stuck, you’re not on your own. The #design Slack channel is the…" at bounding box center [654, 503] width 552 height 70
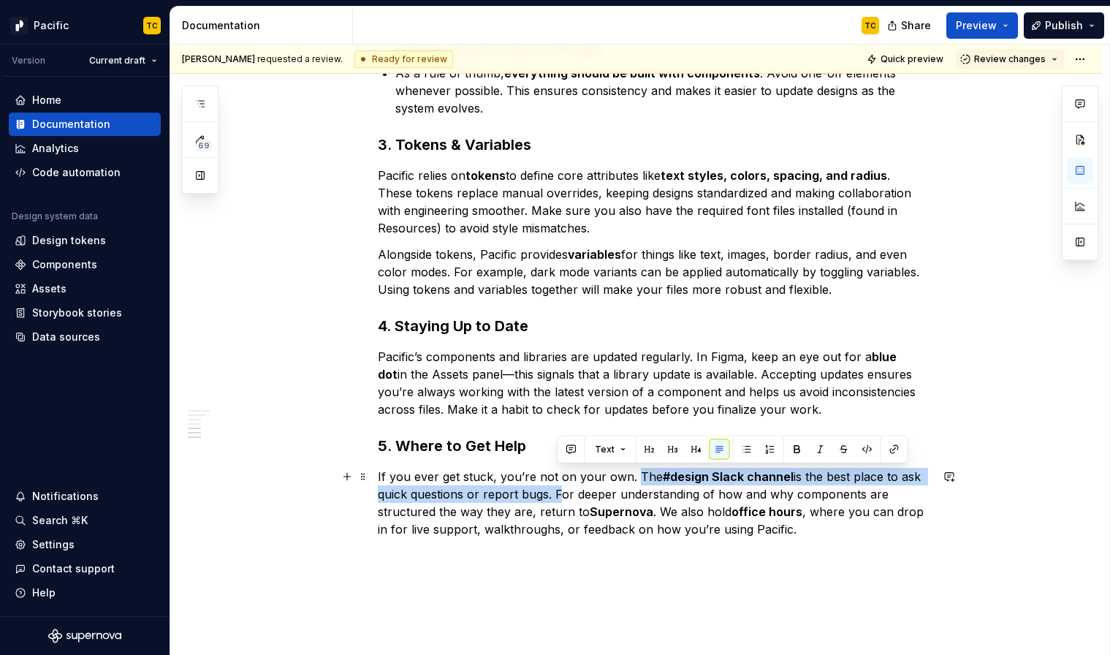
drag, startPoint x: 633, startPoint y: 475, endPoint x: 556, endPoint y: 490, distance: 78.9
click at [556, 490] on p "If you ever get stuck, you’re not on your own. The #design Slack channel is the…" at bounding box center [654, 503] width 552 height 70
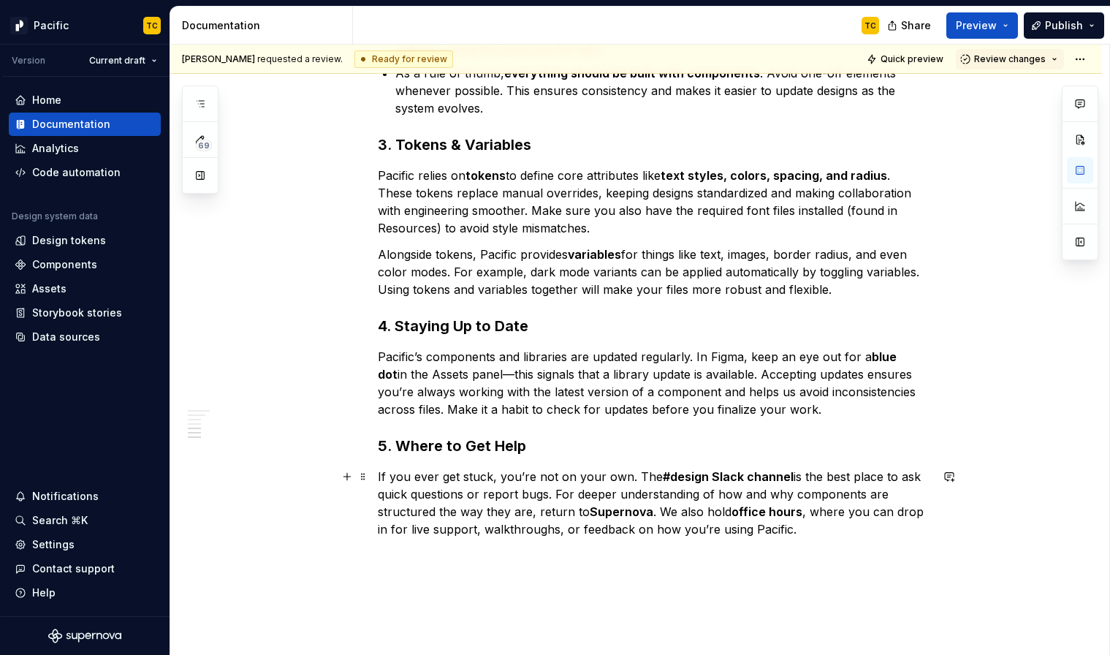
click at [630, 478] on p "If you ever get stuck, you’re not on your own. The #design Slack channel is the…" at bounding box center [654, 503] width 552 height 70
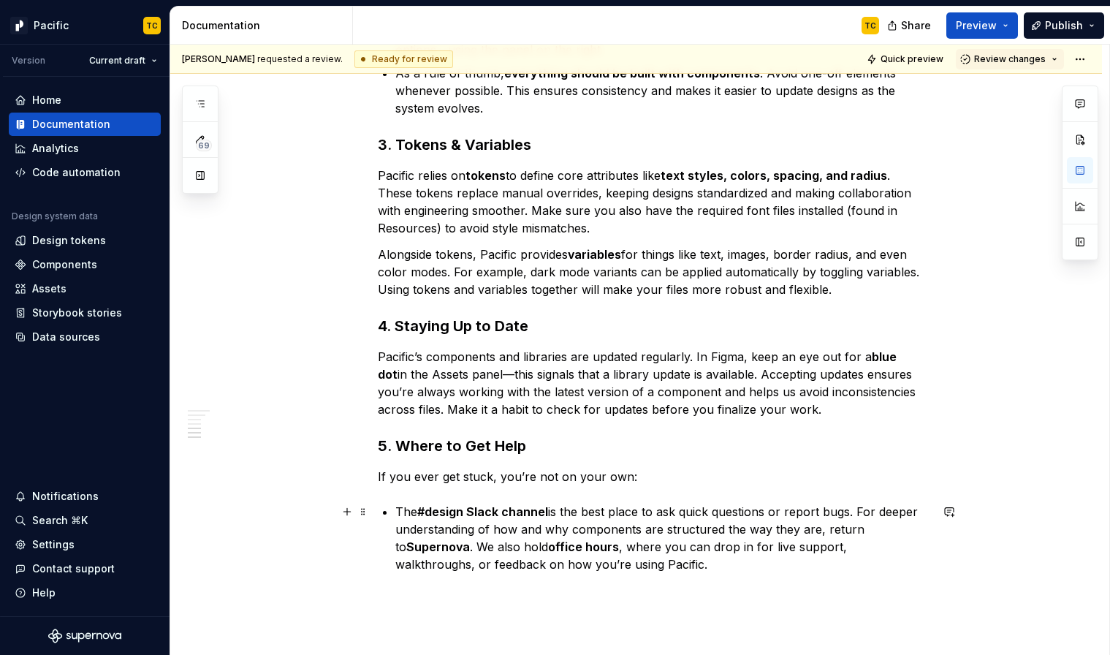
click at [403, 508] on p "The #design Slack channel is the best place to ask quick questions or report bu…" at bounding box center [662, 538] width 535 height 70
click at [861, 510] on p "The #design Slack channel is the best place to ask quick questions or report bu…" at bounding box center [662, 538] width 535 height 70
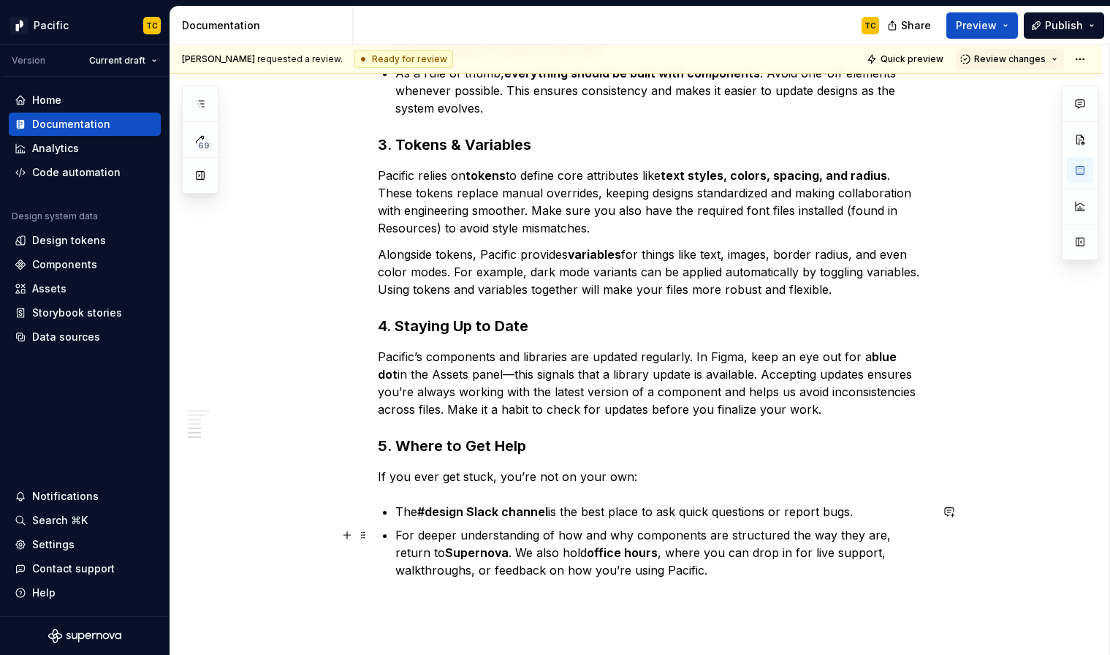
click at [483, 552] on p "For deeper understanding of how and why components are structured the way they …" at bounding box center [662, 552] width 535 height 53
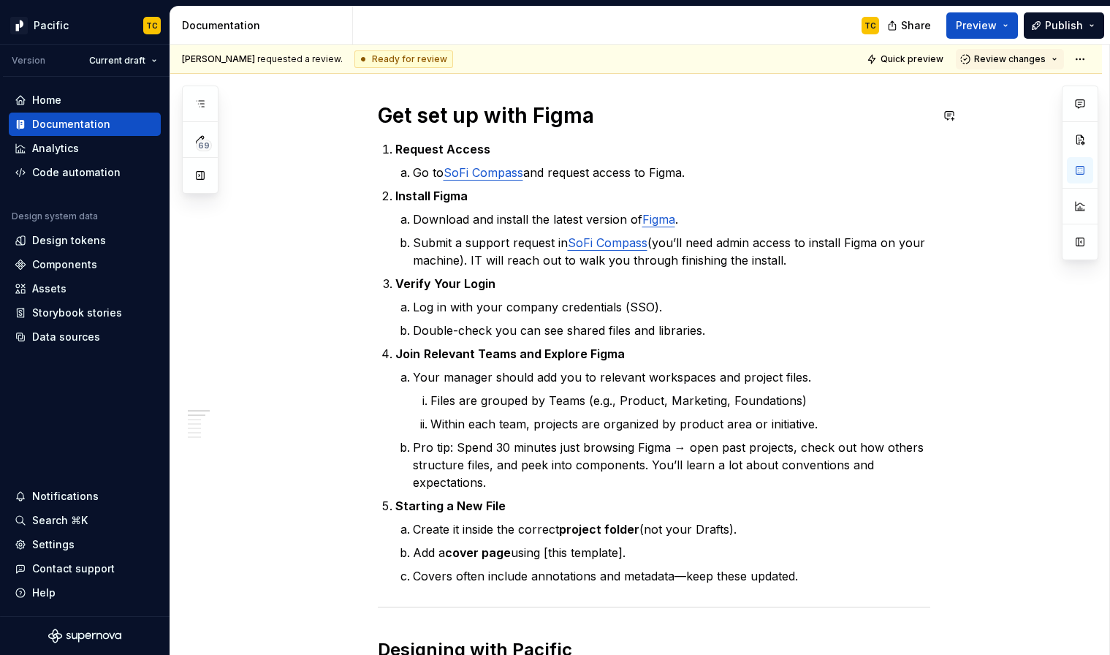
scroll to position [413, 0]
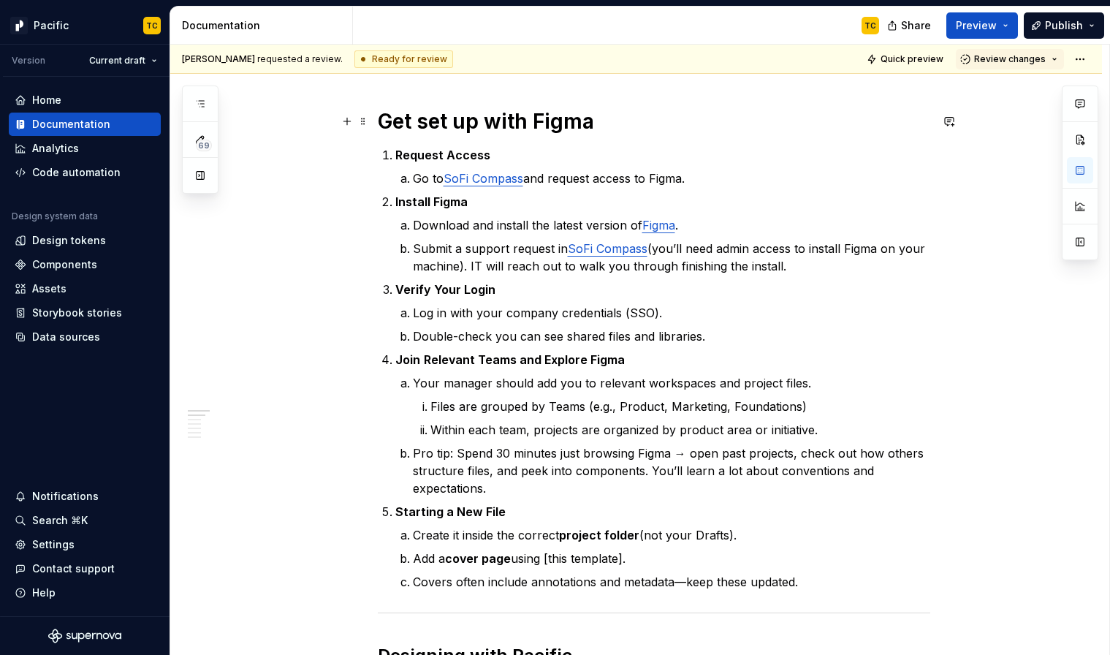
click at [433, 122] on h1 "Get set up with Figma" at bounding box center [654, 121] width 552 height 26
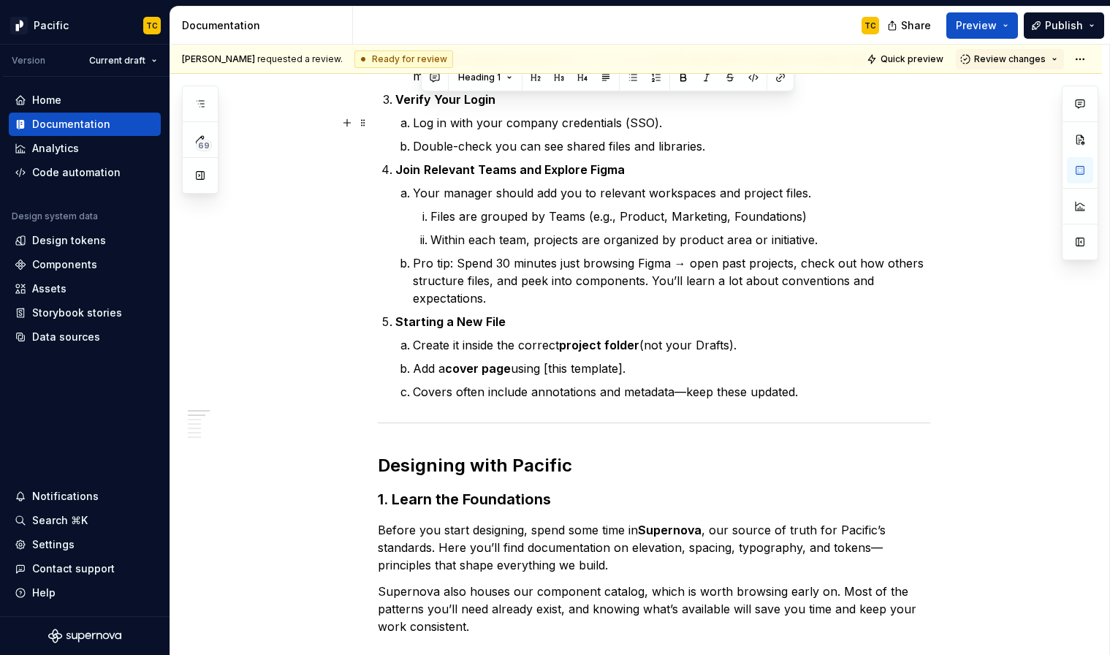
scroll to position [665, 0]
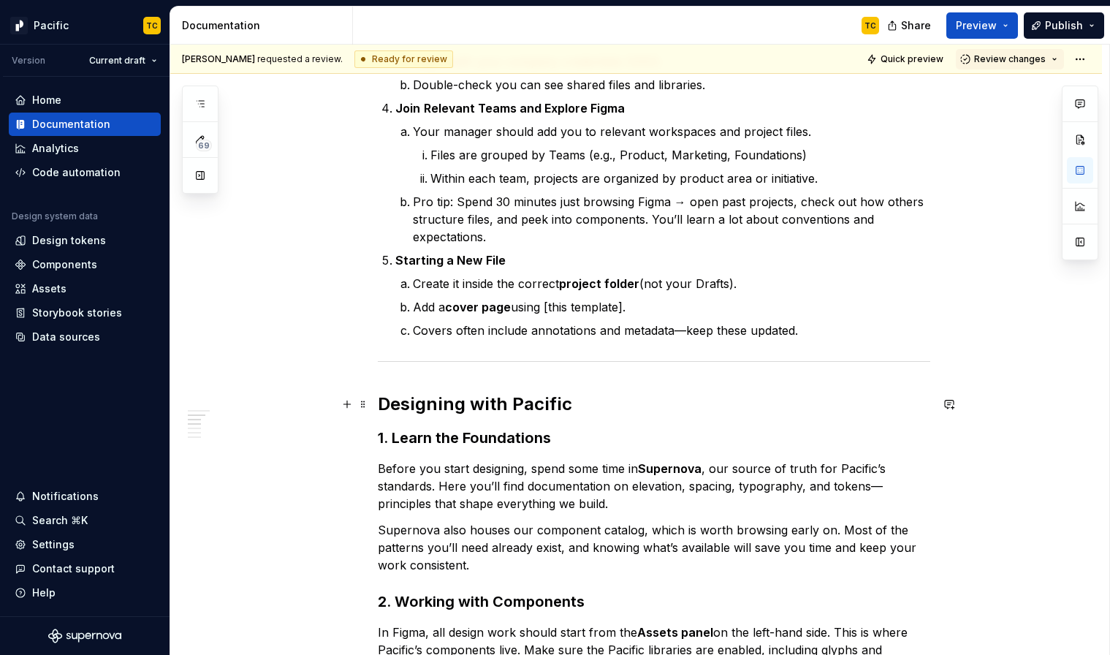
click at [422, 411] on h2 "Designing with Pacific" at bounding box center [654, 403] width 552 height 23
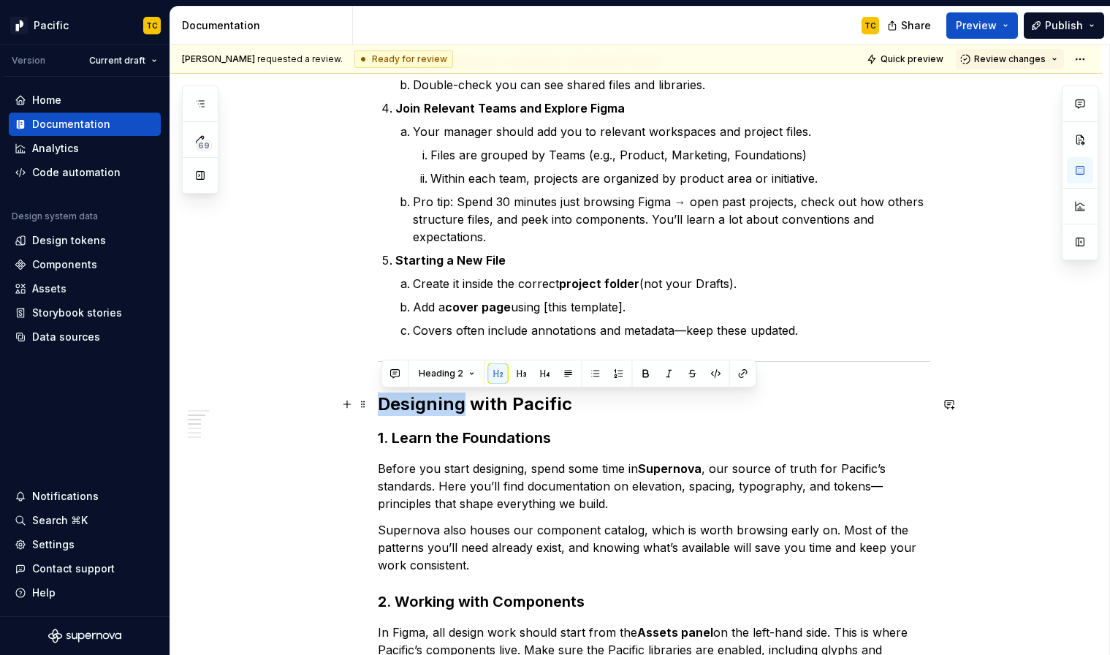
click at [422, 411] on h2 "Designing with Pacific" at bounding box center [654, 403] width 552 height 23
click at [471, 376] on button "Heading 2" at bounding box center [446, 373] width 69 height 20
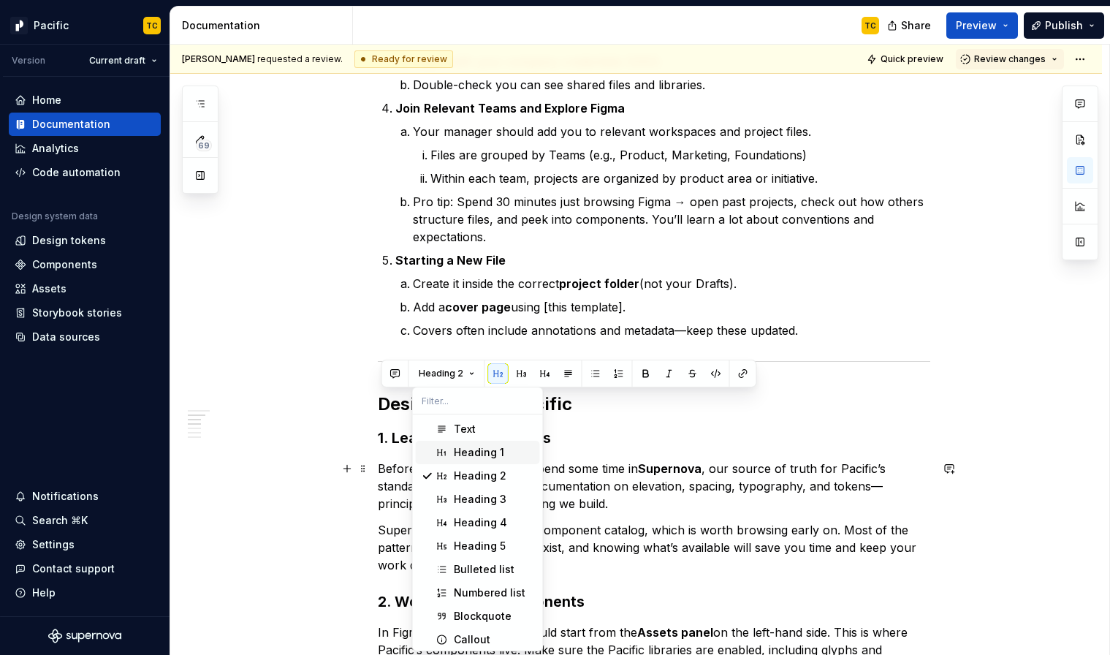
click at [466, 461] on span "Heading 1" at bounding box center [478, 452] width 124 height 23
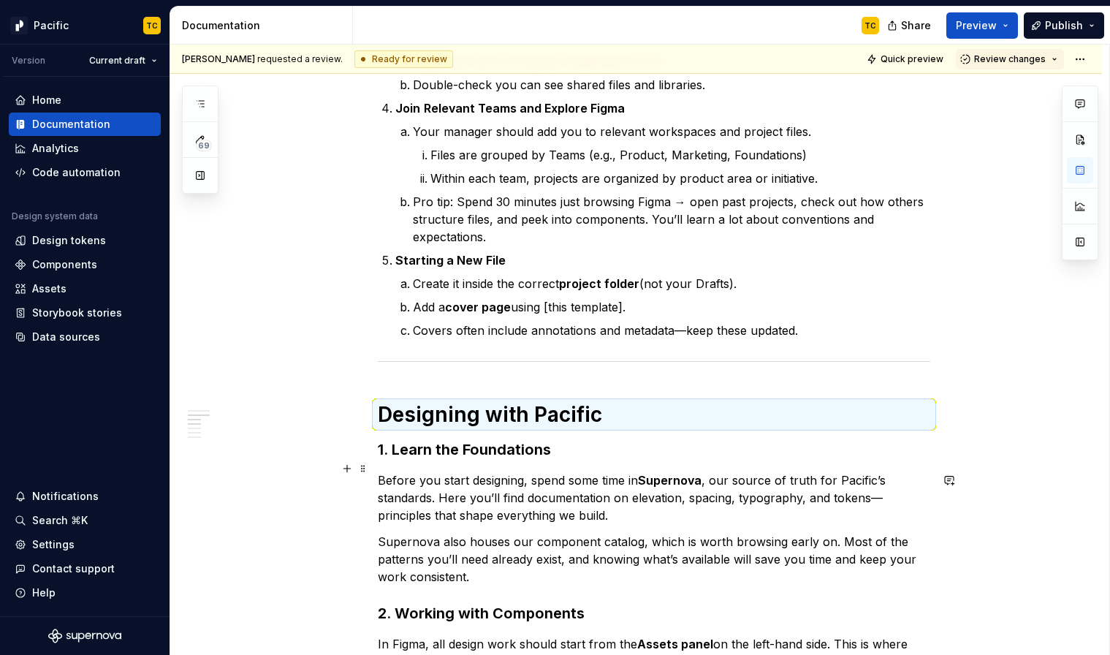
click at [466, 461] on div "Welcome to SoFi! The Pacific team has created a guide to help you get set up so…" at bounding box center [654, 471] width 552 height 1695
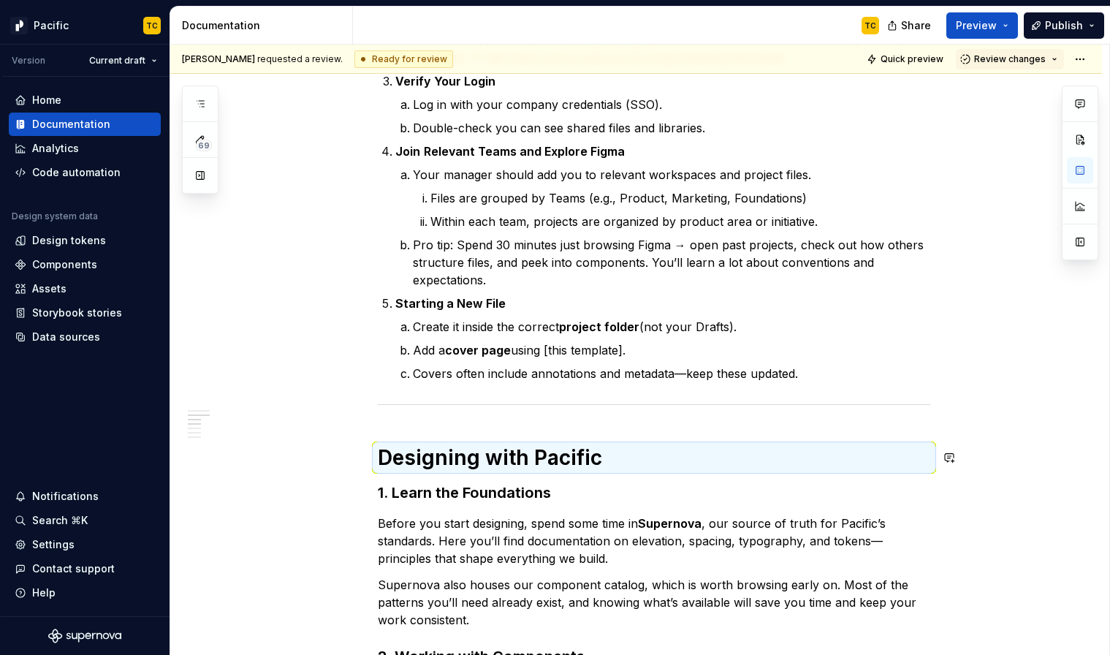
click at [465, 413] on div "Welcome to SoFi! The Pacific team has created a guide to help you get set up so…" at bounding box center [654, 514] width 552 height 1695
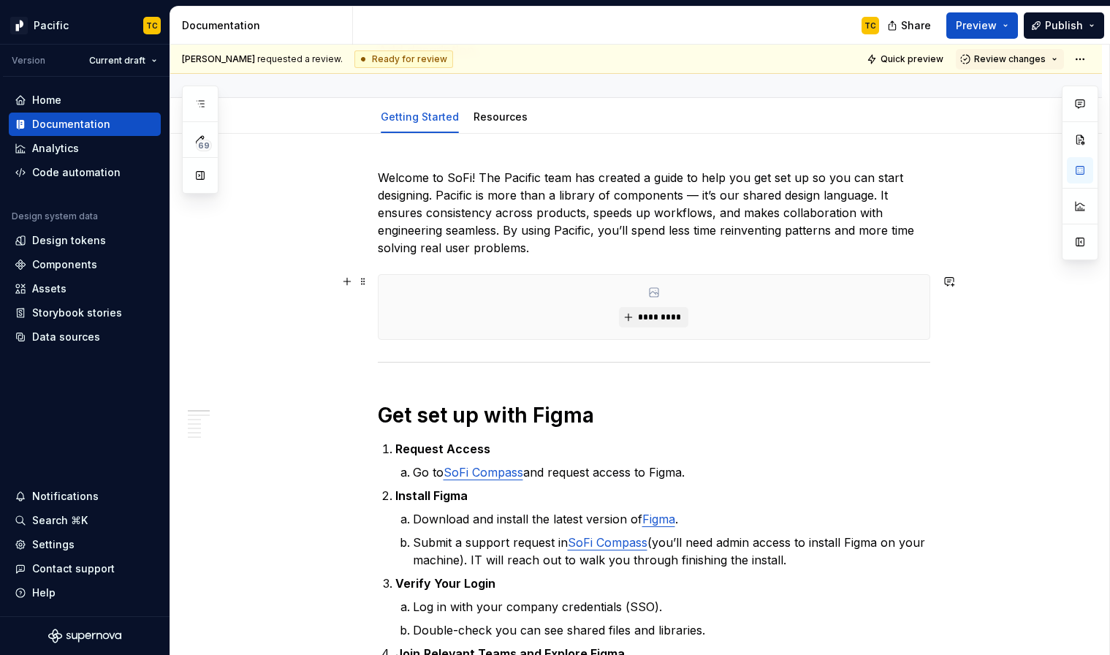
scroll to position [0, 0]
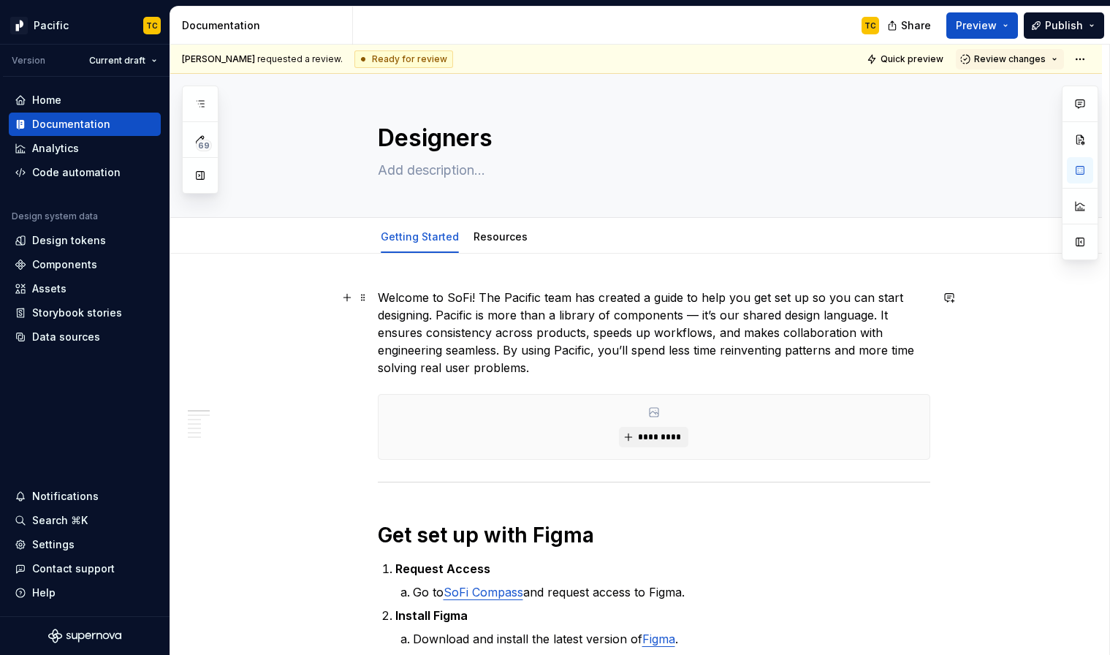
click at [547, 370] on p "Welcome to SoFi! The Pacific team has created a guide to help you get set up so…" at bounding box center [654, 333] width 552 height 88
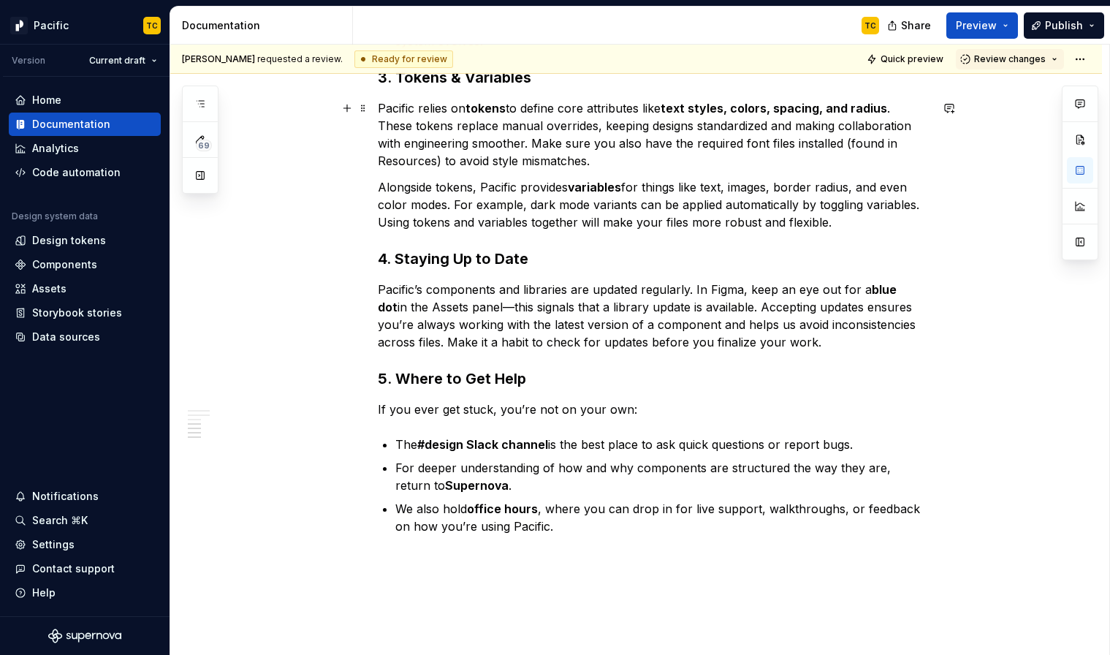
scroll to position [1569, 0]
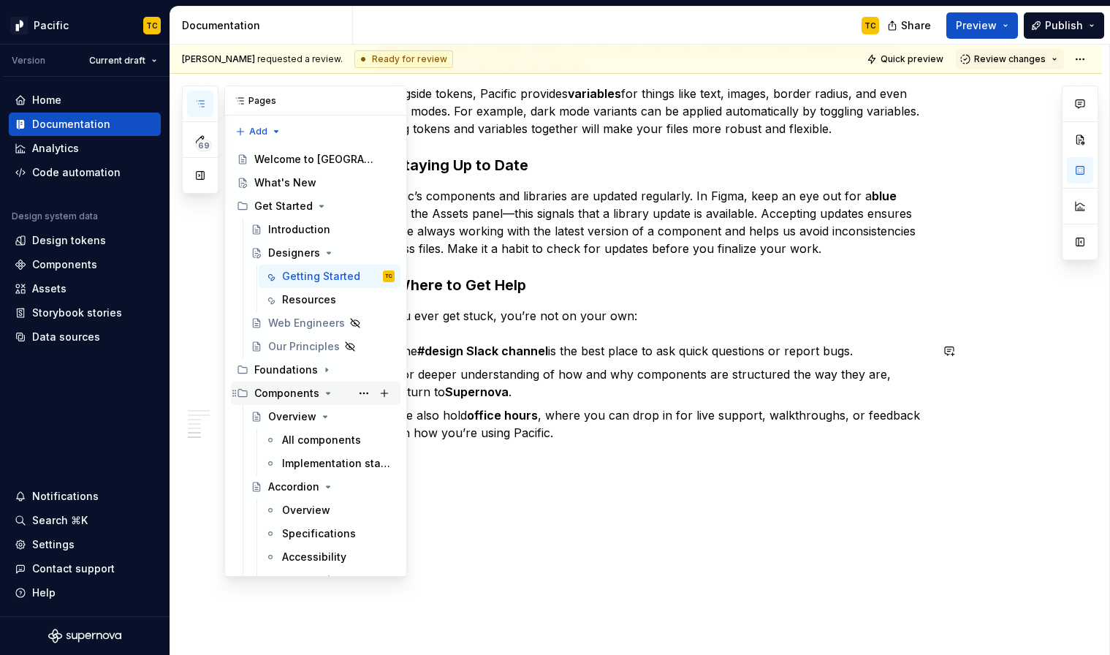
click at [322, 389] on icon "Page tree" at bounding box center [328, 393] width 12 height 12
click at [305, 412] on icon "Page tree" at bounding box center [306, 417] width 12 height 12
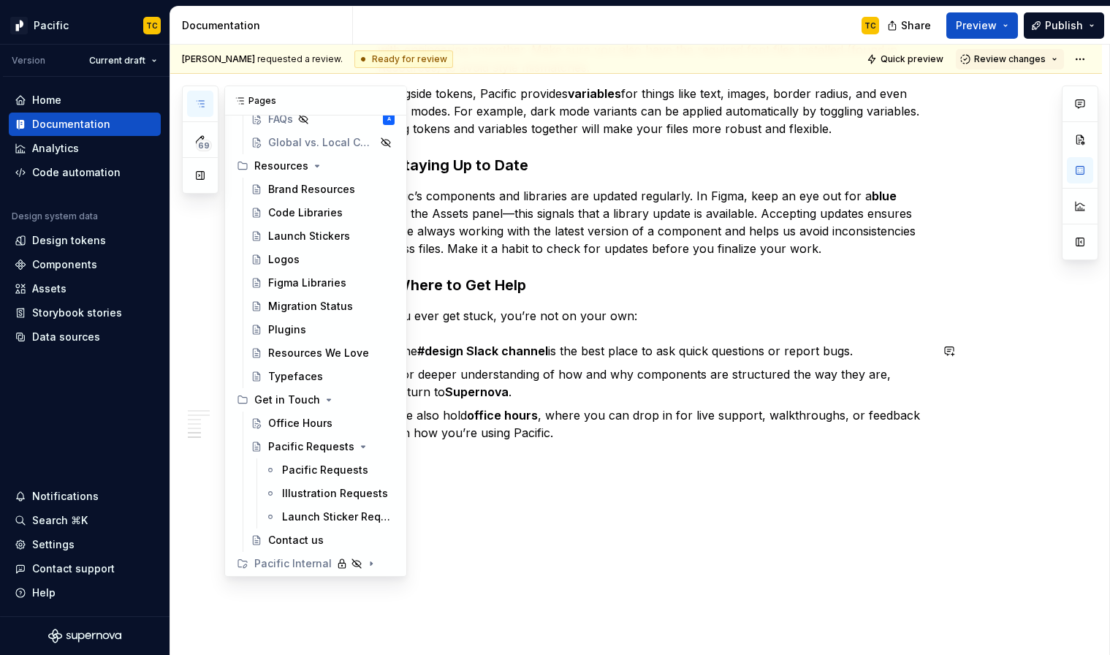
scroll to position [346, 0]
click at [341, 442] on icon "Page tree" at bounding box center [345, 444] width 12 height 12
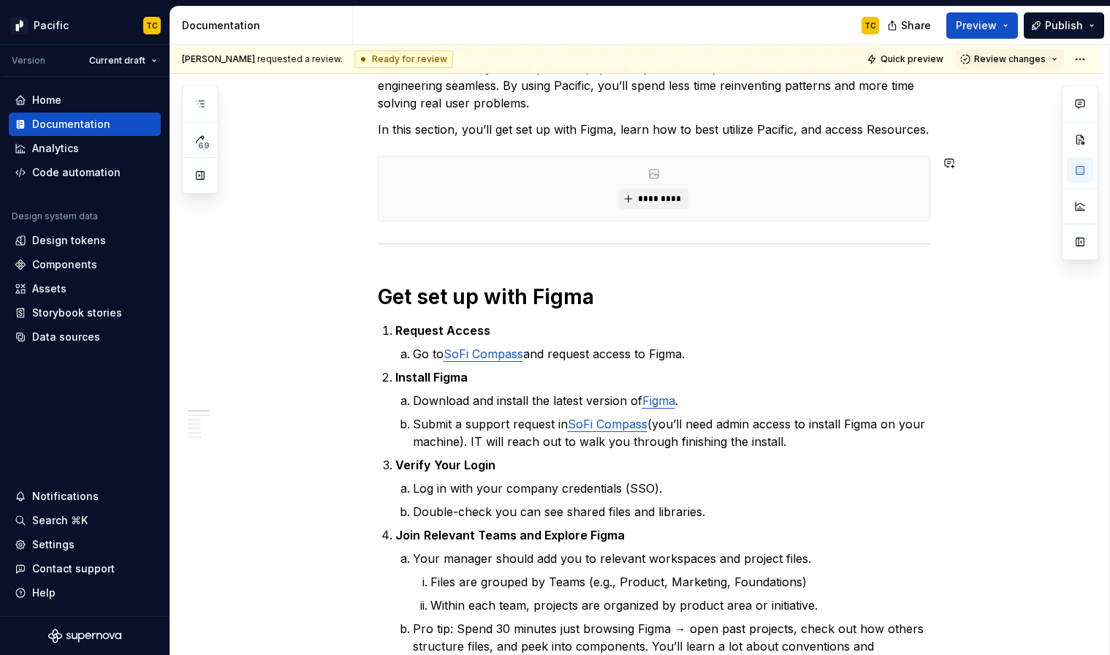
scroll to position [64, 0]
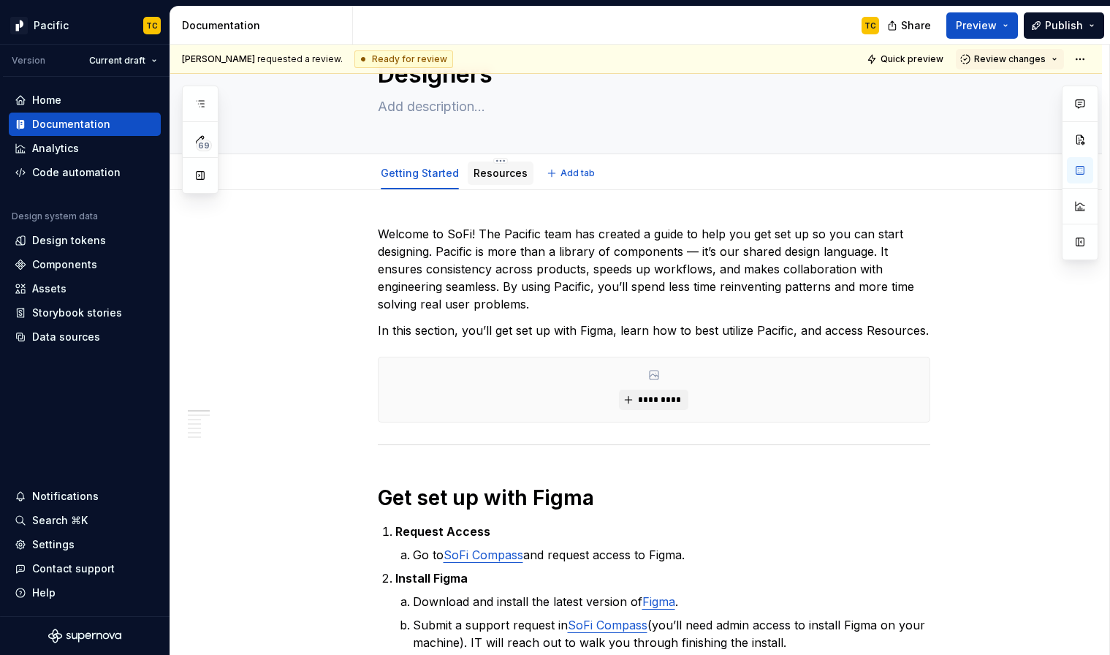
click at [498, 175] on link "Resources" at bounding box center [500, 173] width 54 height 12
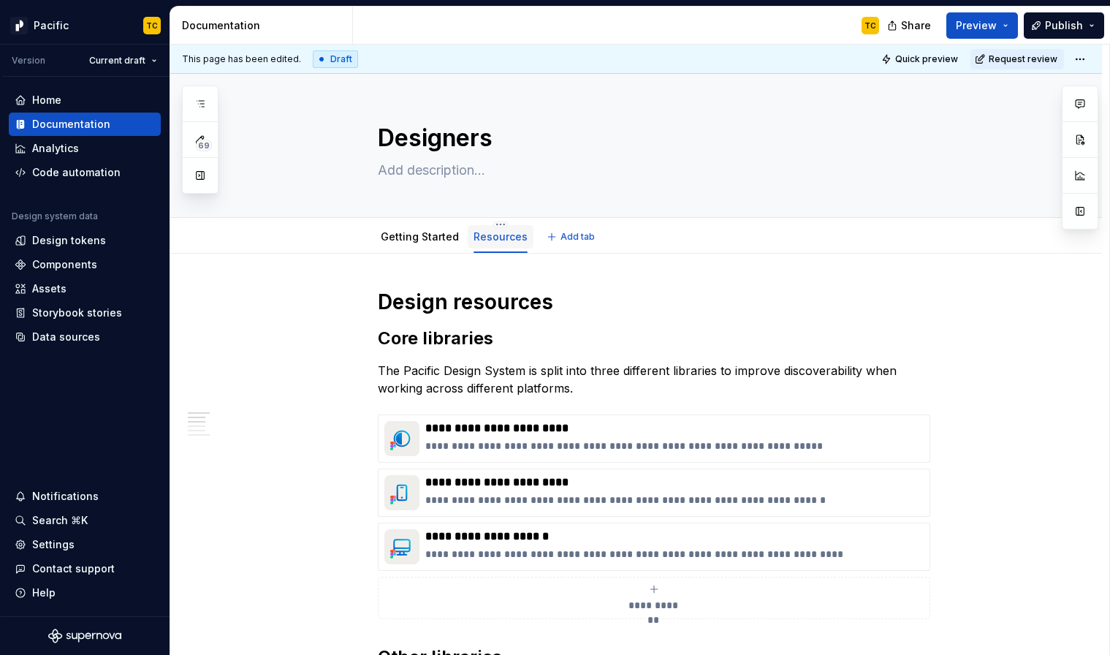
click at [484, 238] on link "Resources" at bounding box center [500, 236] width 54 height 12
click at [495, 235] on link "Resources" at bounding box center [500, 236] width 54 height 12
click at [498, 221] on html "Pacific TC Version Current draft Home Documentation Analytics Code automation D…" at bounding box center [555, 327] width 1110 height 655
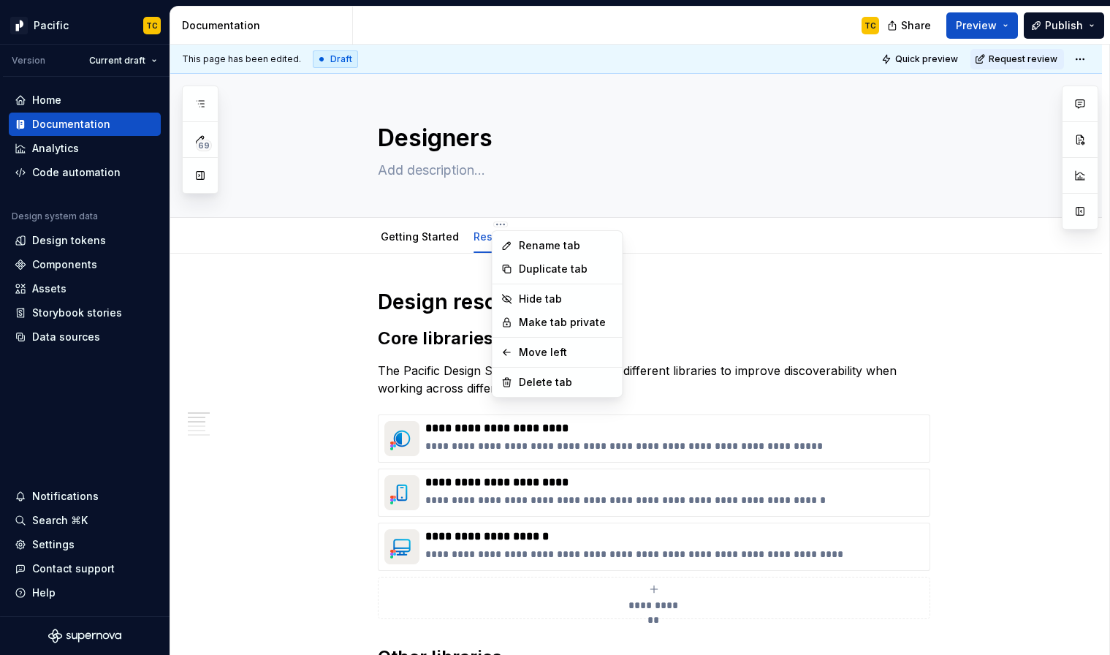
type textarea "*"
click at [515, 244] on div "Rename tab" at bounding box center [557, 245] width 124 height 23
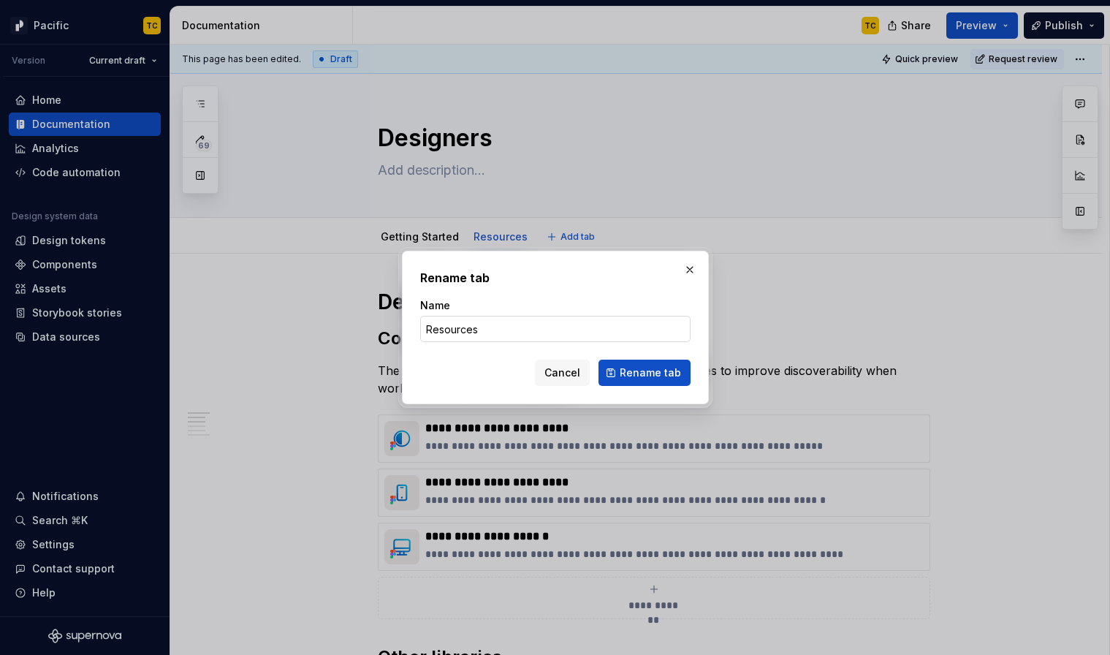
click at [506, 329] on input "Resources" at bounding box center [555, 329] width 270 height 26
type input "Design Toolkit"
click at [658, 374] on span "Rename tab" at bounding box center [650, 372] width 61 height 15
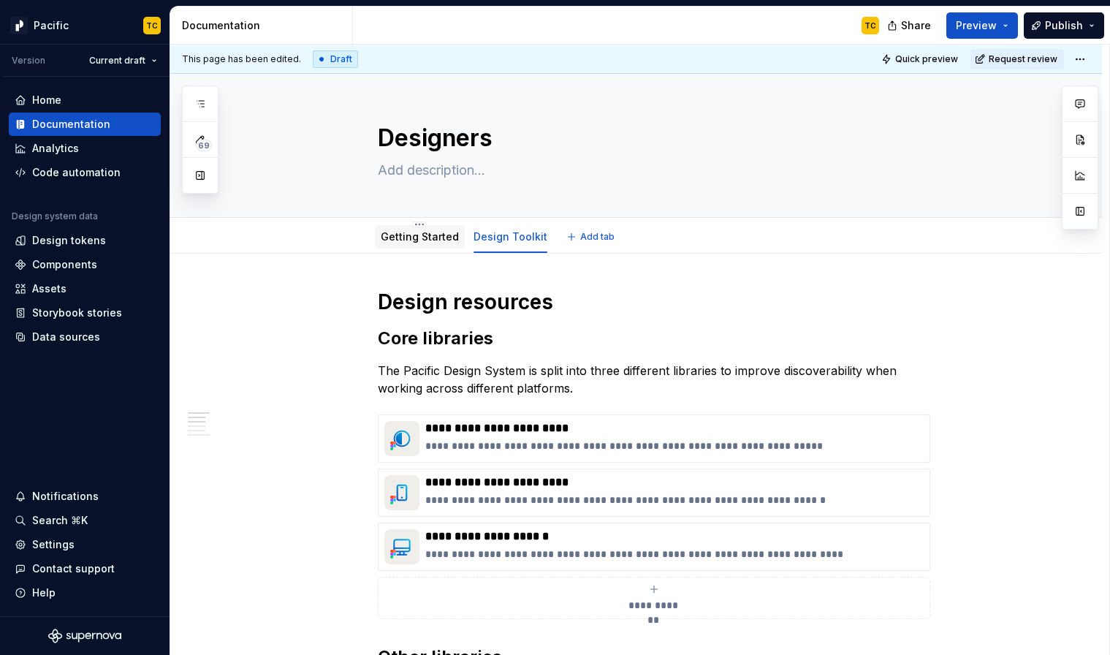
click at [410, 228] on div "Getting Started" at bounding box center [420, 237] width 78 height 18
click at [399, 240] on link "Getting Started" at bounding box center [420, 236] width 78 height 12
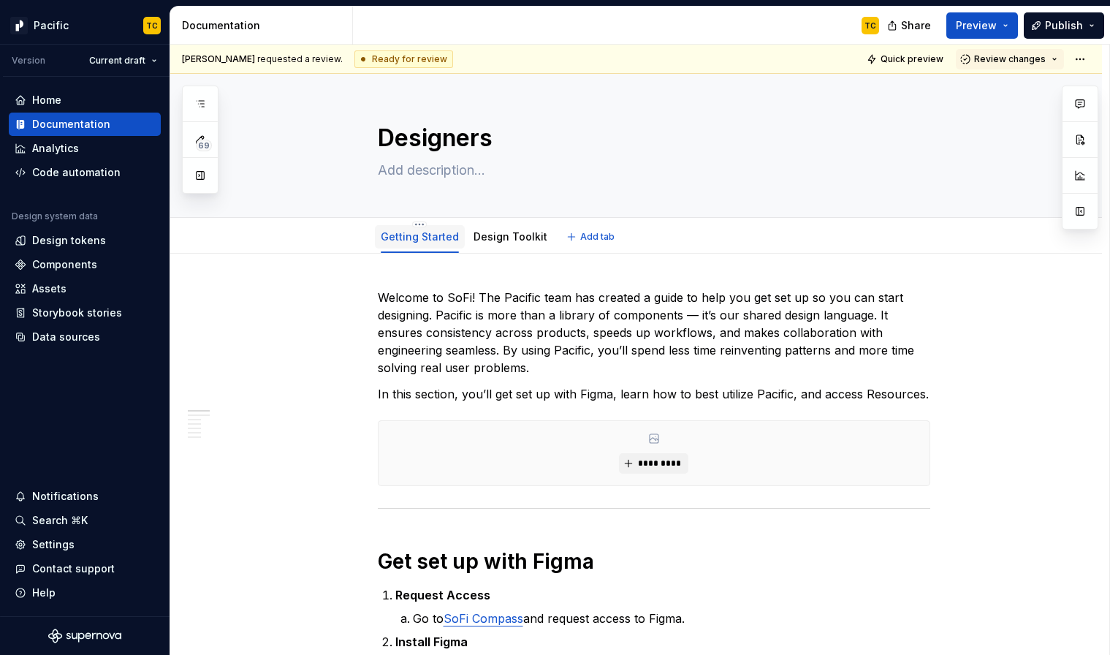
type textarea "*"
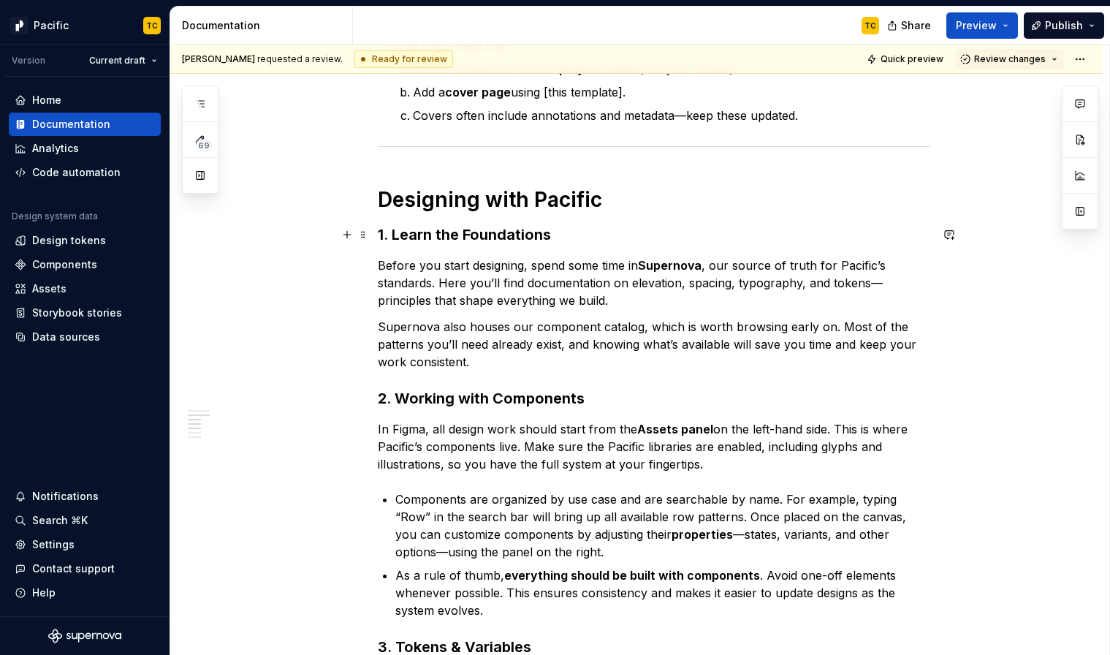
scroll to position [907, 0]
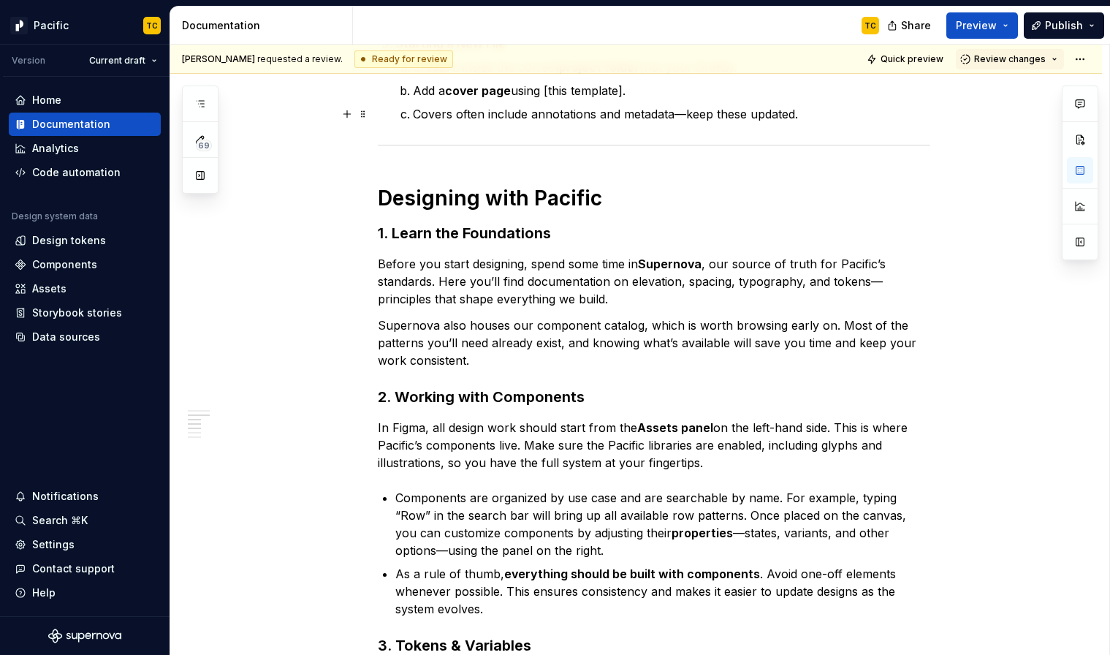
click at [514, 114] on p "Covers often include annotations and metadata—keep these updated." at bounding box center [671, 114] width 517 height 18
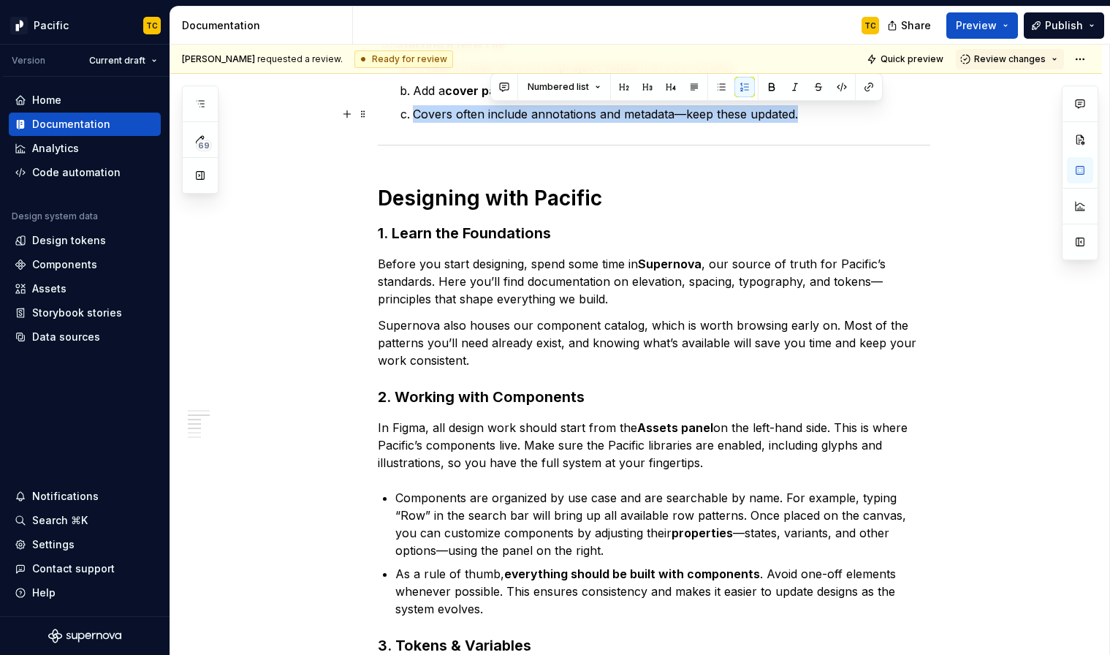
click at [514, 114] on p "Covers often include annotations and metadata—keep these updated." at bounding box center [671, 114] width 517 height 18
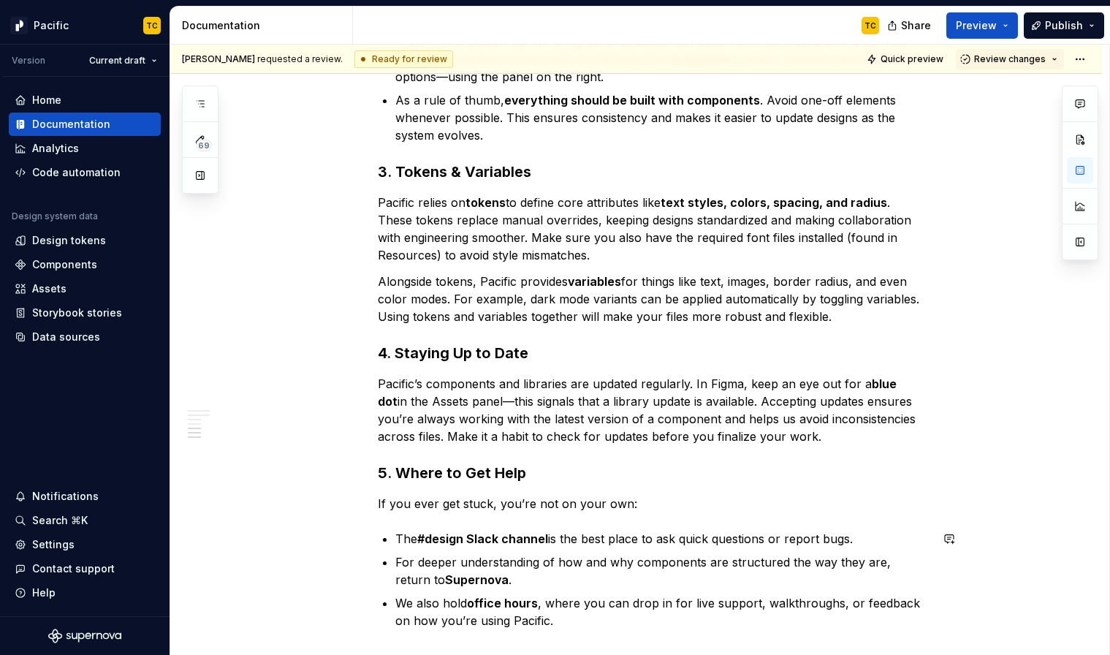
scroll to position [1412, 0]
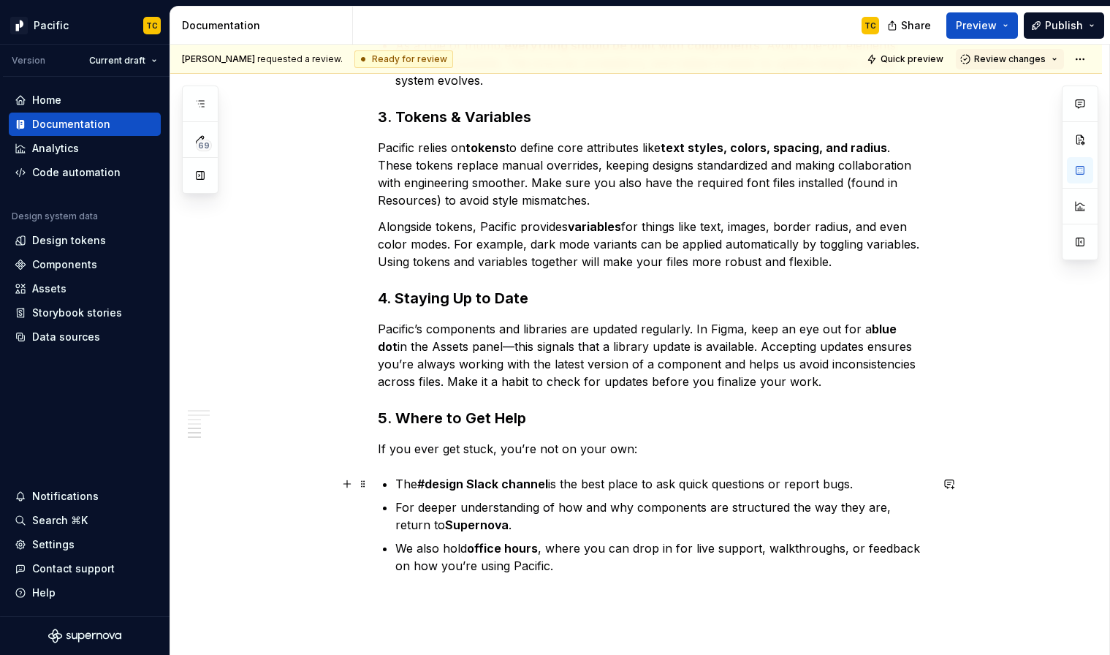
click at [441, 486] on strong "#design Slack channel" at bounding box center [482, 483] width 131 height 15
click at [538, 266] on p "Alongside tokens, Pacific provides variables for things like text, images, bord…" at bounding box center [654, 244] width 552 height 53
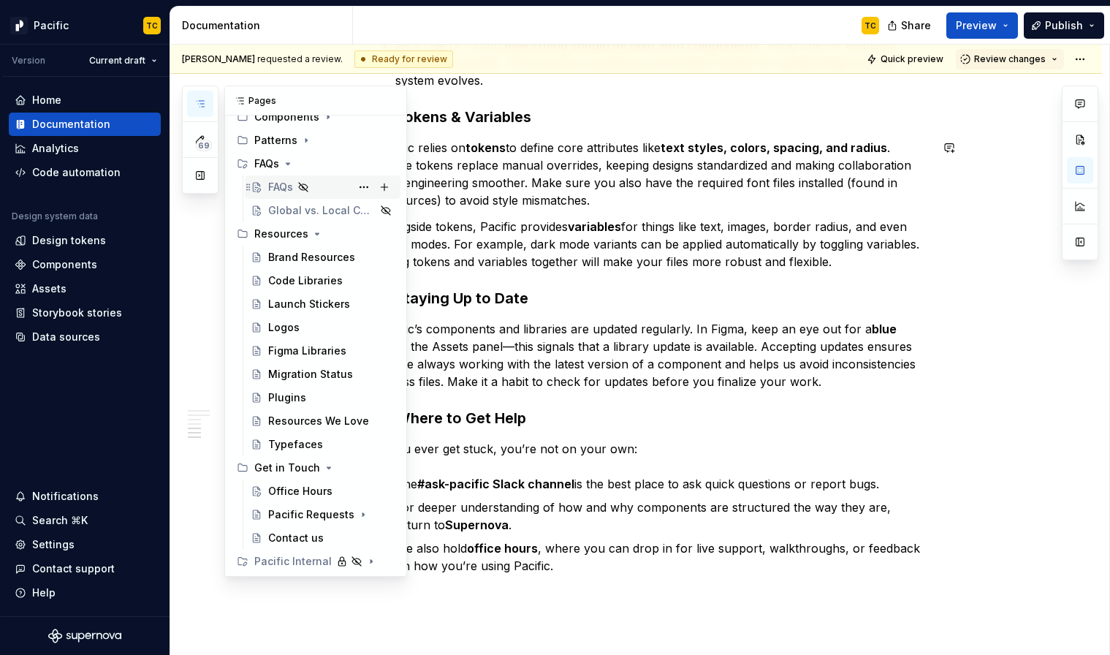
click at [265, 191] on div "FAQs A" at bounding box center [323, 187] width 144 height 20
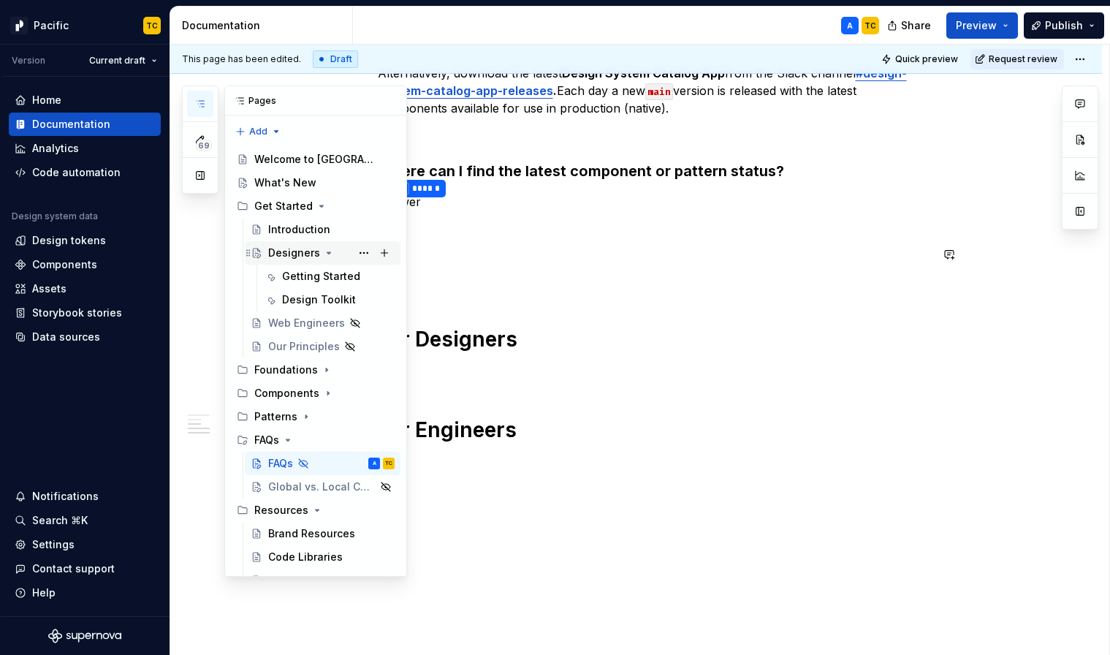
click at [275, 260] on div "Designers" at bounding box center [331, 253] width 126 height 20
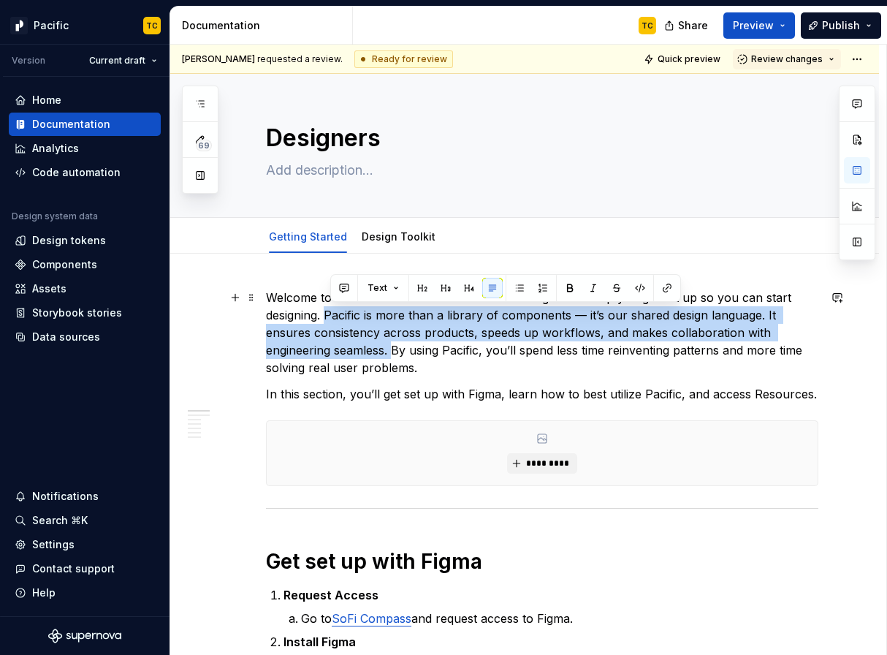
drag, startPoint x: 333, startPoint y: 316, endPoint x: 395, endPoint y: 345, distance: 68.3
click at [395, 345] on p "Welcome to SoFi! The Pacific team has created a guide to help you get set up so…" at bounding box center [542, 333] width 552 height 88
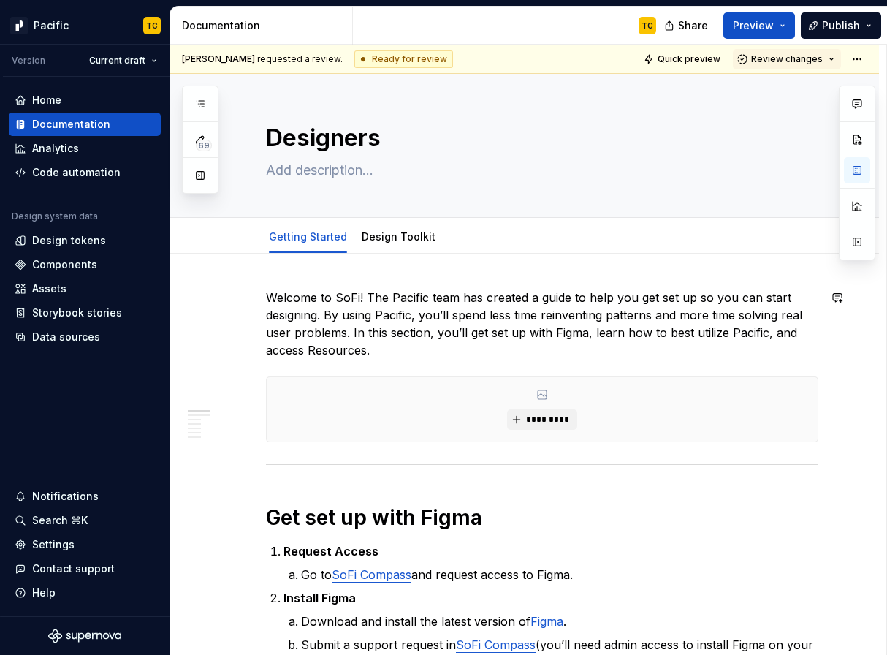
type textarea "*"
click at [357, 346] on p "Welcome to SoFi! The Pacific team has created a guide to help you get set up so…" at bounding box center [542, 324] width 552 height 70
click at [378, 352] on p "Welcome to SoFi! The Pacific team has created a guide to help you get set up so…" at bounding box center [542, 324] width 552 height 70
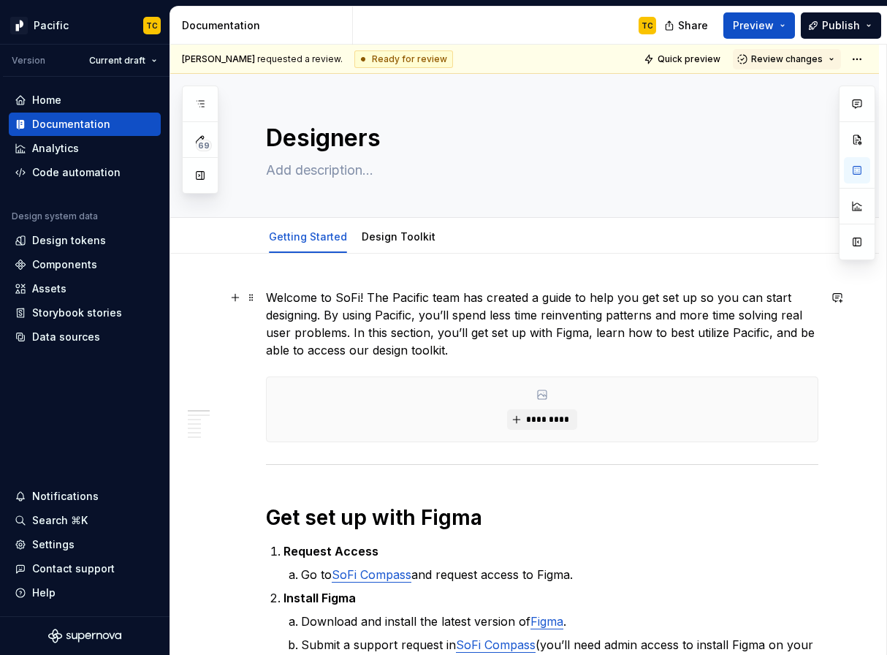
click at [367, 326] on p "Welcome to SoFi! The Pacific team has created a guide to help you get set up so…" at bounding box center [542, 324] width 552 height 70
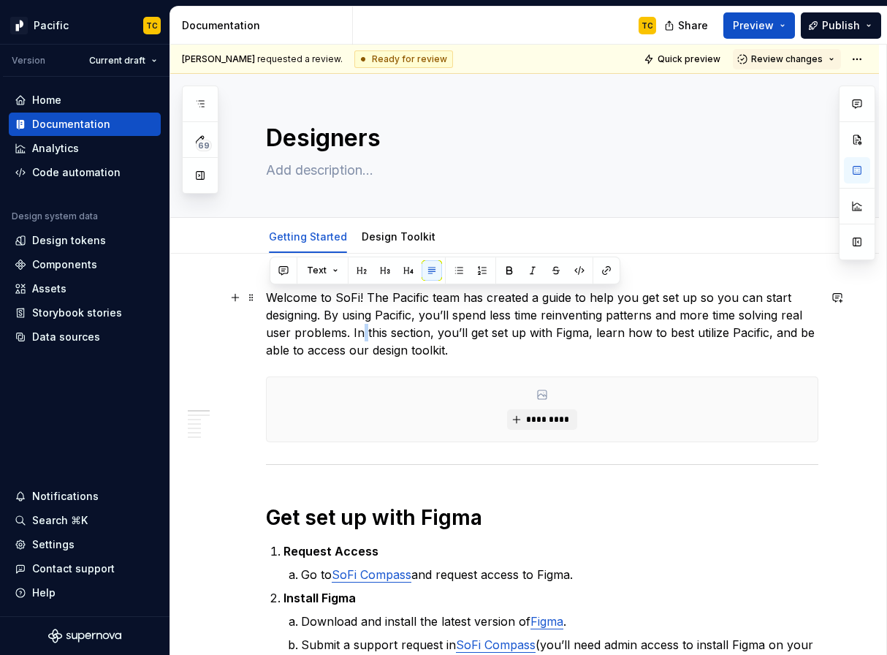
click at [367, 326] on p "Welcome to SoFi! The Pacific team has created a guide to help you get set up so…" at bounding box center [542, 324] width 552 height 70
click at [487, 330] on p "Welcome to SoFi! The Pacific team has created a guide to help you get set up so…" at bounding box center [542, 324] width 552 height 70
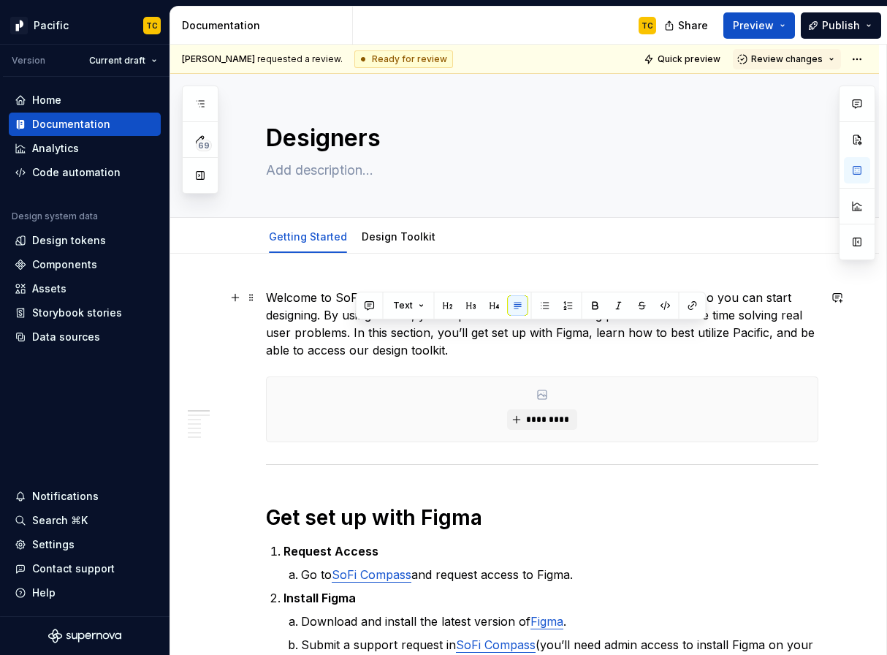
drag, startPoint x: 483, startPoint y: 353, endPoint x: 354, endPoint y: 337, distance: 129.6
click at [355, 337] on p "Welcome to SoFi! The Pacific team has created a guide to help you get set up so…" at bounding box center [542, 324] width 552 height 70
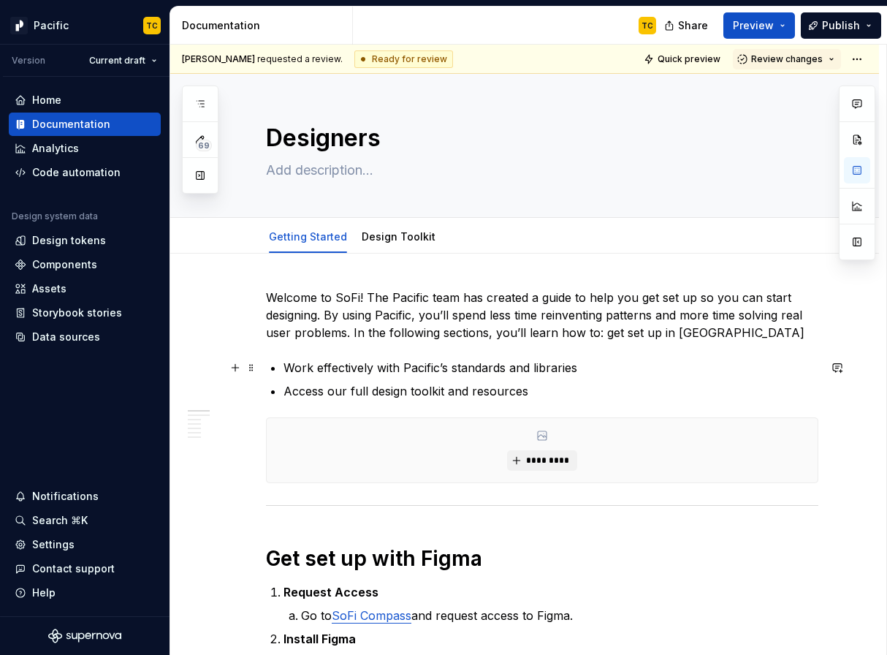
click at [291, 364] on p "Work effectively with Pacific’s standards and libraries" at bounding box center [550, 368] width 535 height 18
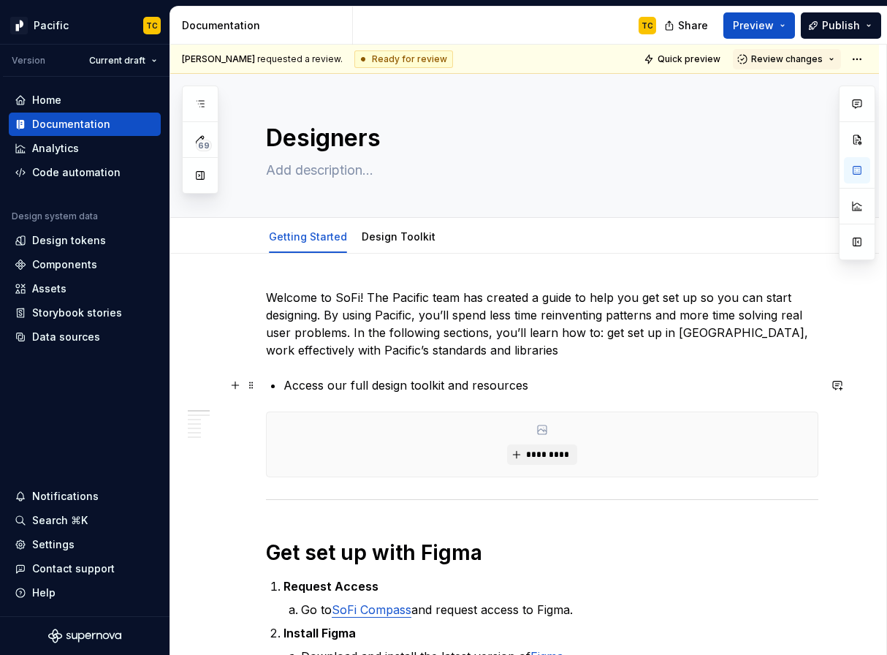
click at [292, 387] on p "Access our full design toolkit and resources" at bounding box center [550, 385] width 535 height 18
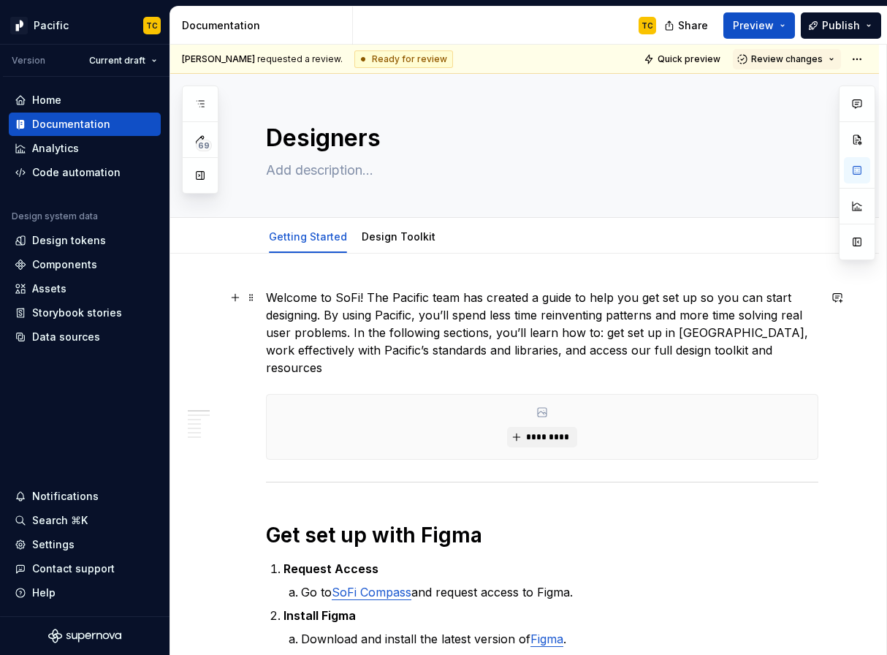
click at [706, 350] on p "Welcome to SoFi! The Pacific team has created a guide to help you get set up so…" at bounding box center [542, 333] width 552 height 88
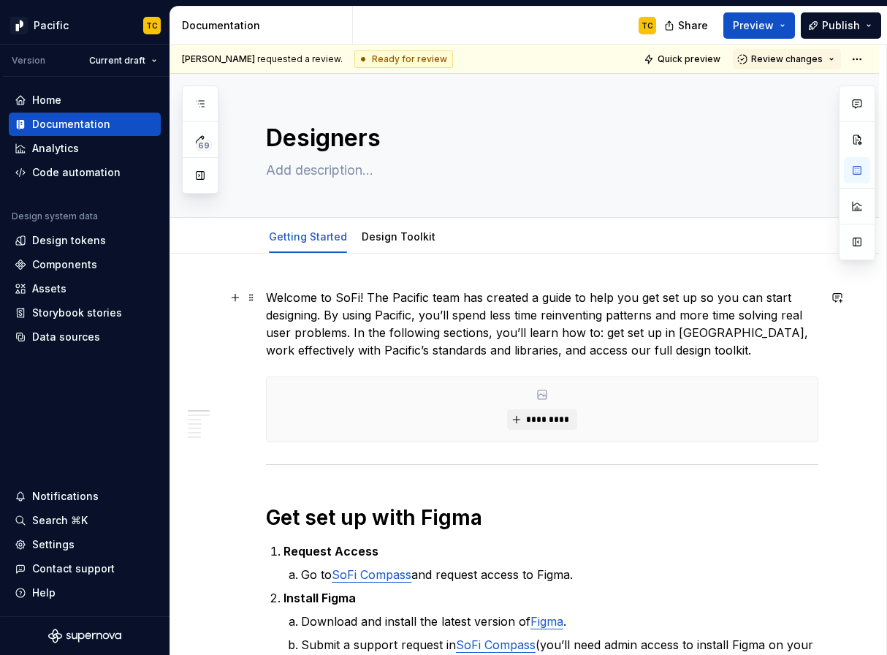
click at [570, 352] on p "Welcome to SoFi! The Pacific team has created a guide to help you get set up so…" at bounding box center [542, 324] width 552 height 70
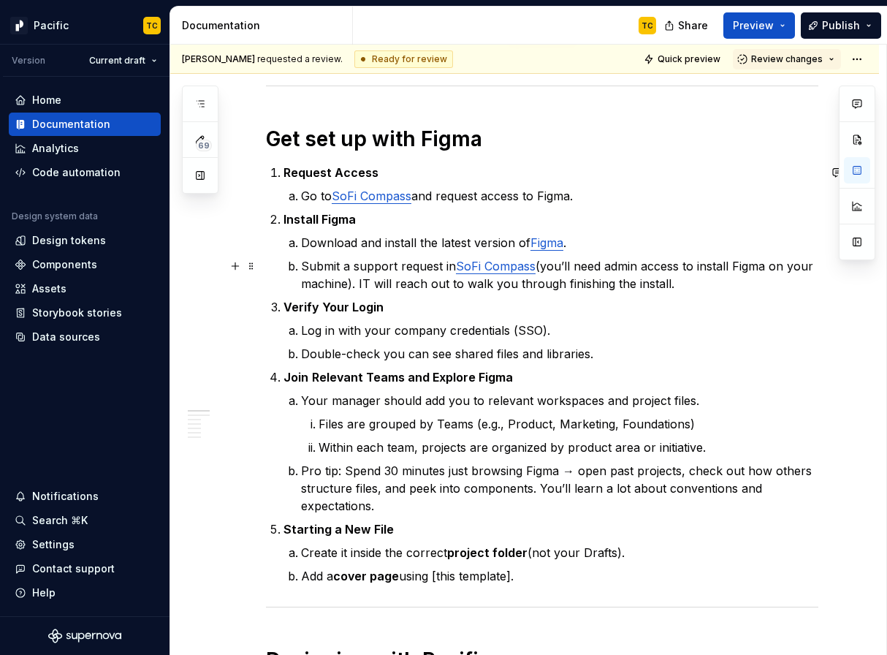
scroll to position [379, 0]
click at [283, 377] on li "Join Relevant Teams and Explore Figma Your manager should add you to relevant w…" at bounding box center [550, 440] width 535 height 146
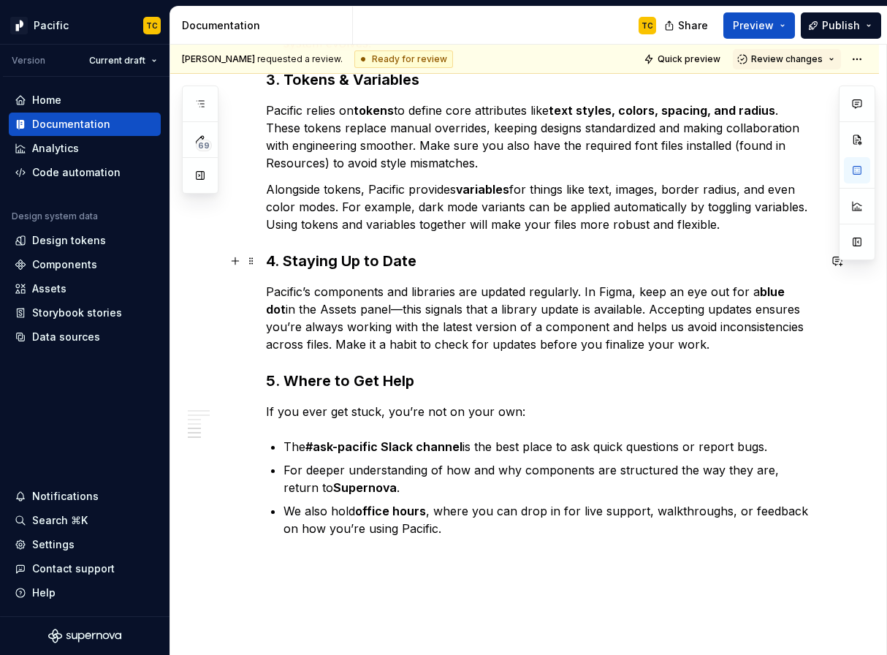
scroll to position [1409, 0]
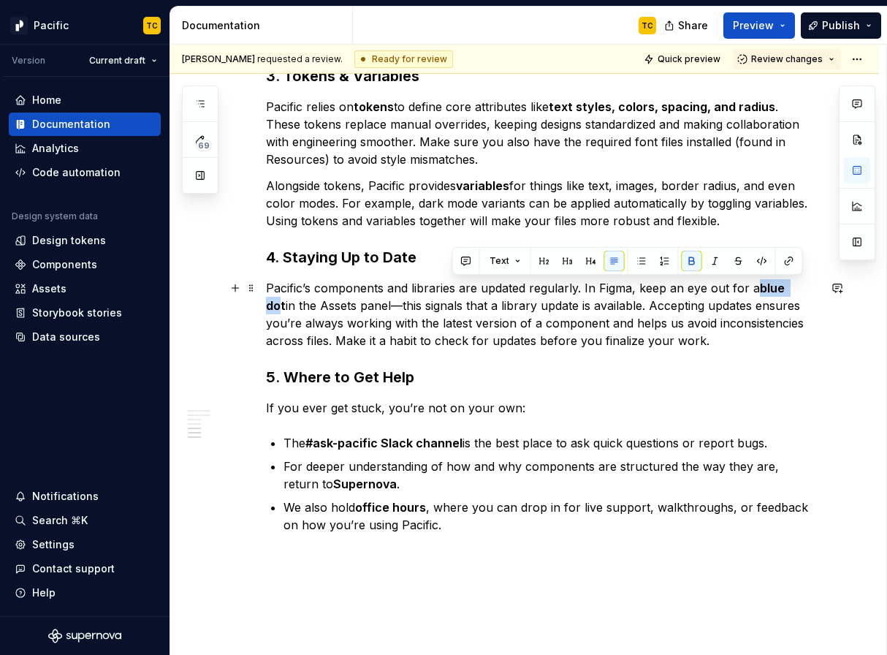
drag, startPoint x: 758, startPoint y: 286, endPoint x: 803, endPoint y: 286, distance: 44.6
click at [803, 286] on p "Pacific’s components and libraries are updated regularly. In Figma, keep an eye…" at bounding box center [542, 314] width 552 height 70
click at [725, 310] on p "Pacific’s components and libraries are updated regularly. In Figma, keep an eye…" at bounding box center [542, 314] width 552 height 70
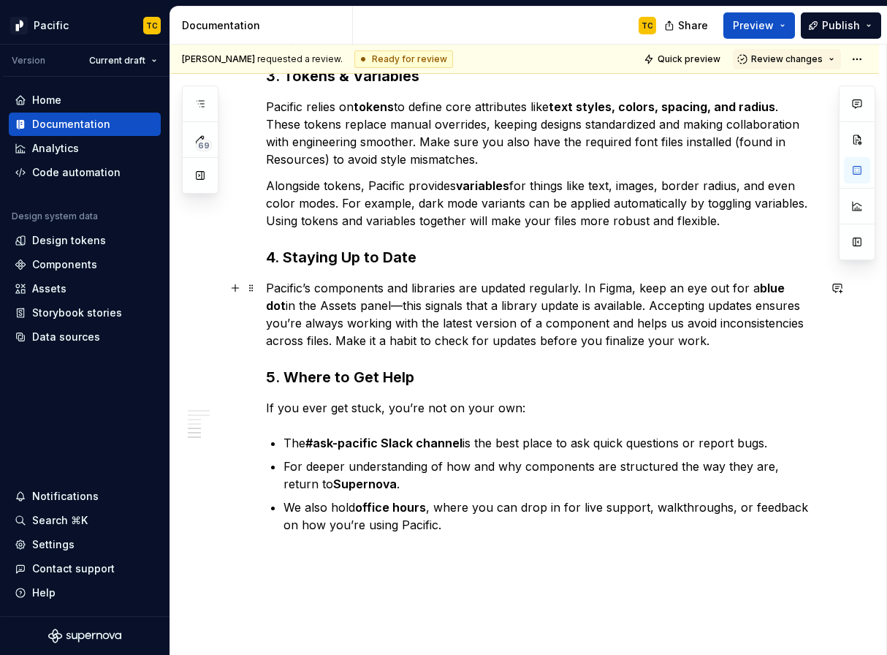
click at [691, 346] on p "Pacific’s components and libraries are updated regularly. In Figma, keep an eye…" at bounding box center [542, 314] width 552 height 70
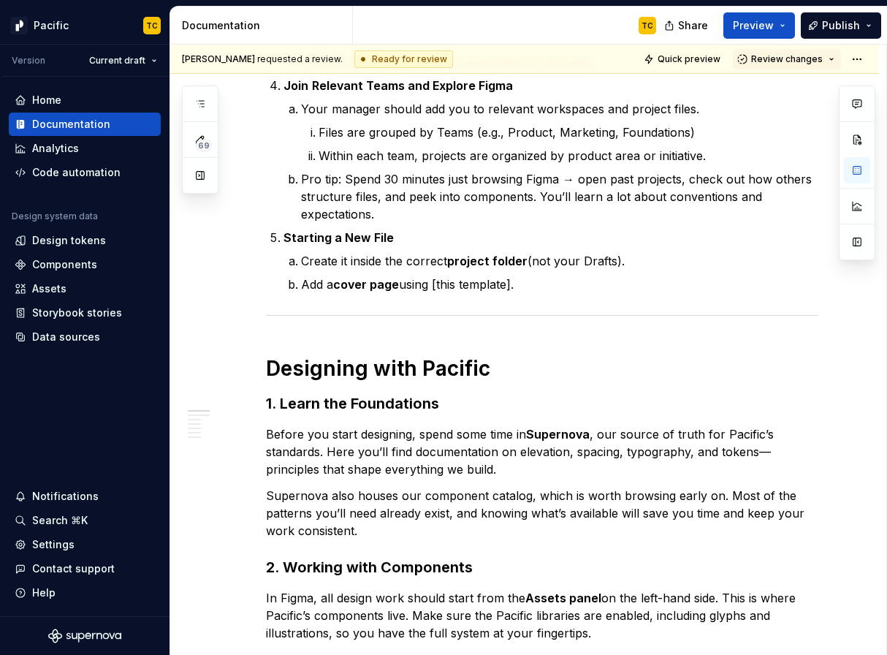
scroll to position [0, 0]
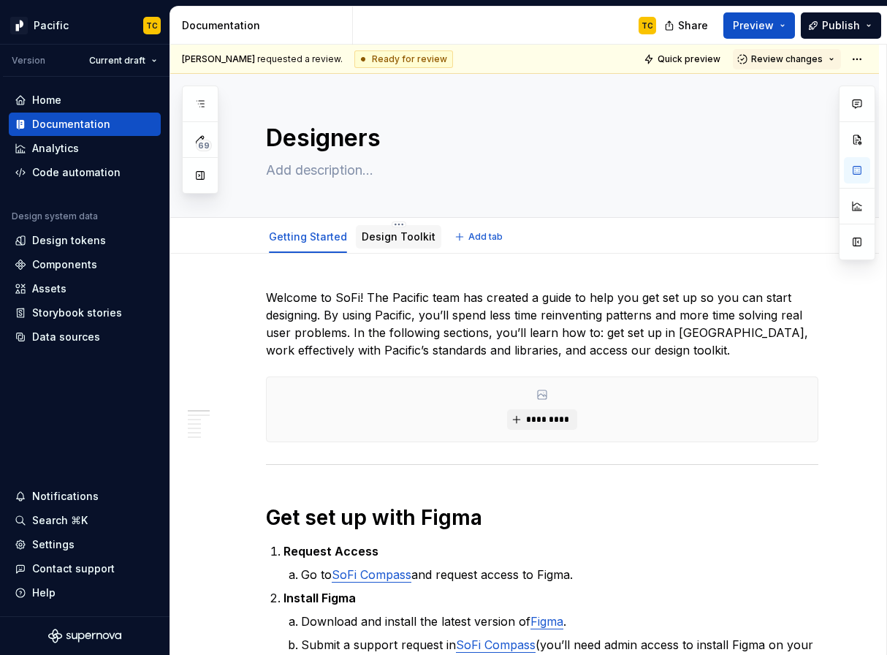
click at [380, 239] on link "Design Toolkit" at bounding box center [399, 236] width 74 height 12
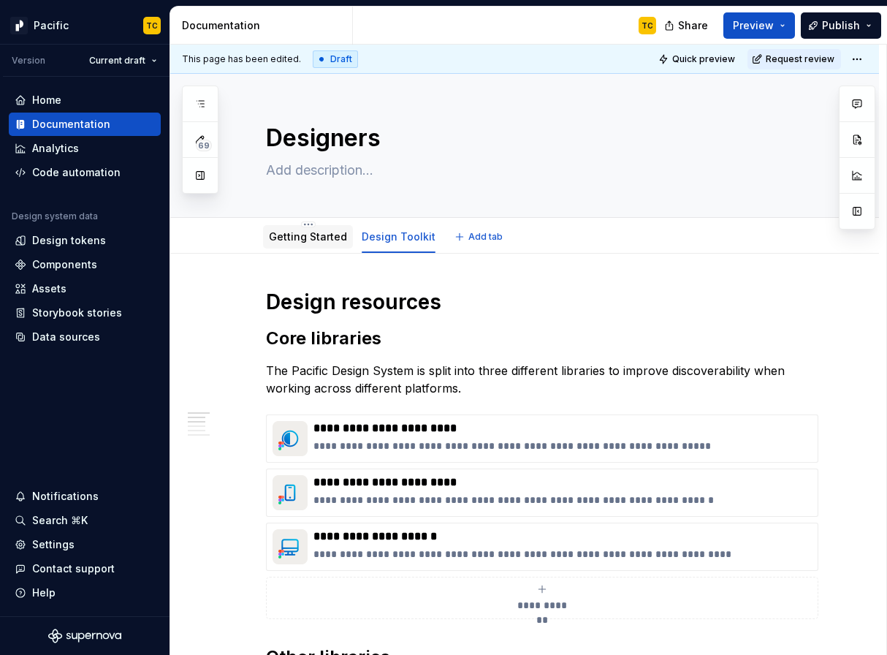
click at [311, 243] on link "Getting Started" at bounding box center [308, 236] width 78 height 12
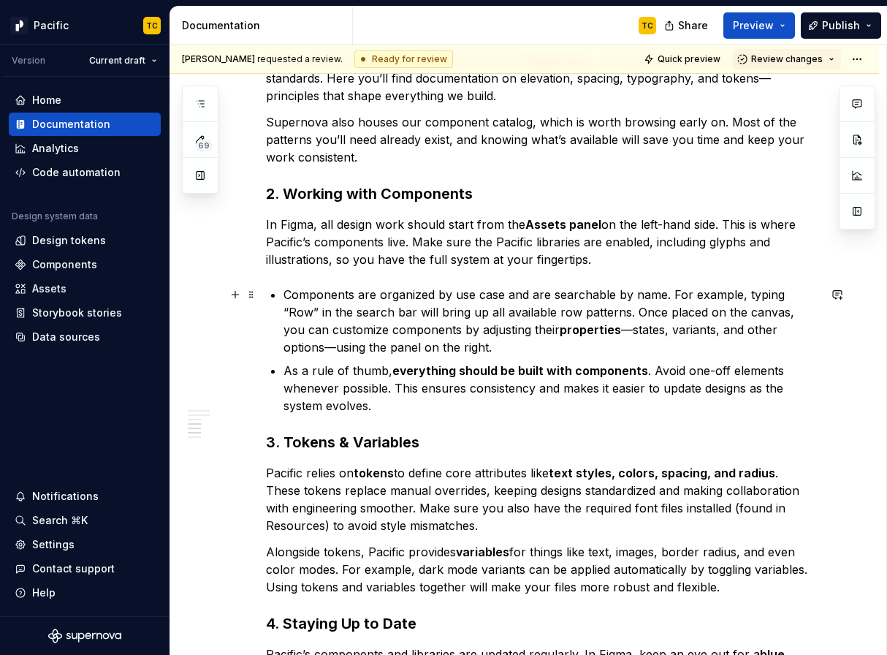
scroll to position [1036, 0]
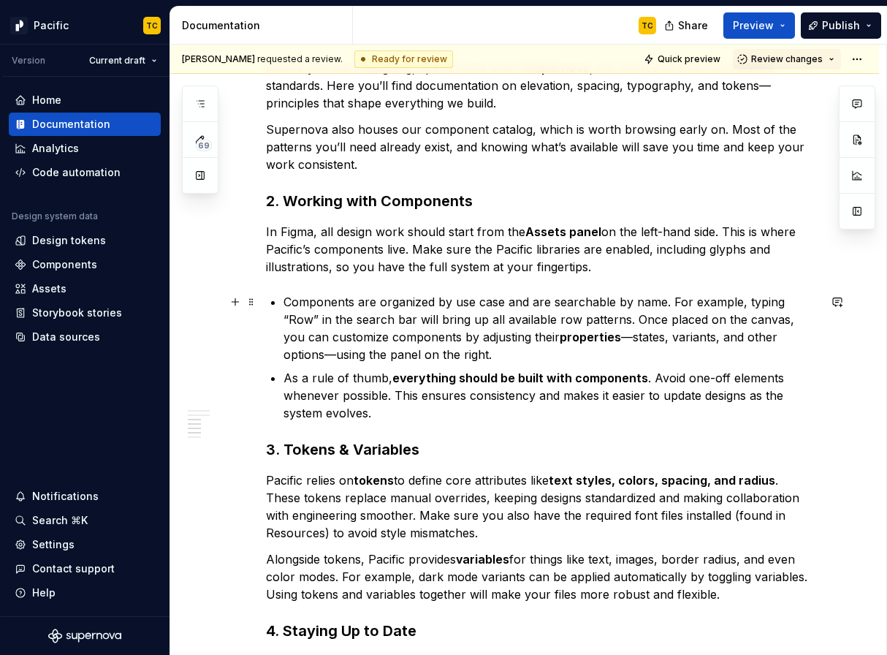
click at [422, 348] on p "Components are organized by use case and are searchable by name. For example, t…" at bounding box center [550, 328] width 535 height 70
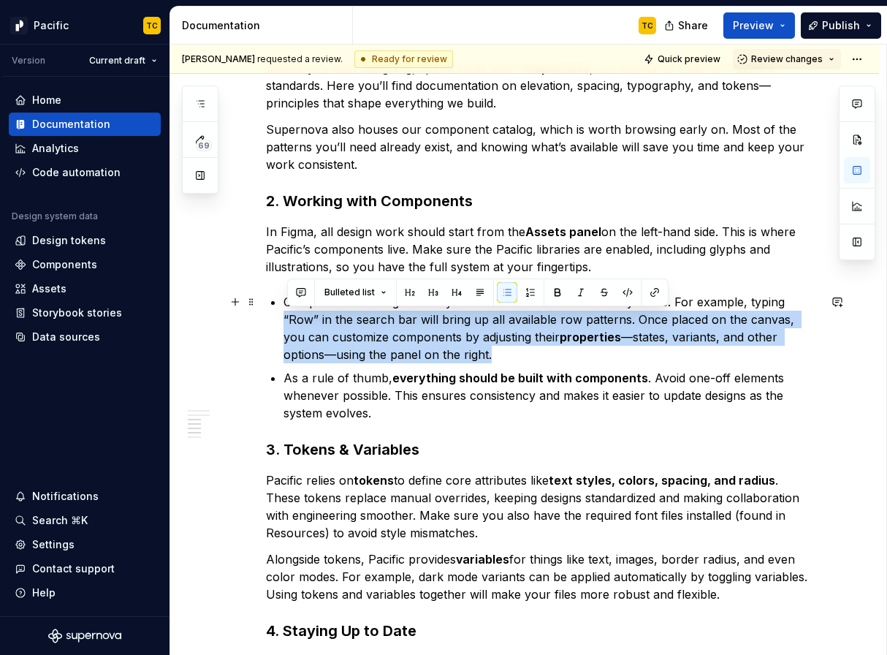
drag, startPoint x: 289, startPoint y: 317, endPoint x: 461, endPoint y: 361, distance: 177.2
click at [461, 361] on p "Components are organized by use case and are searchable by name. For example, t…" at bounding box center [550, 328] width 535 height 70
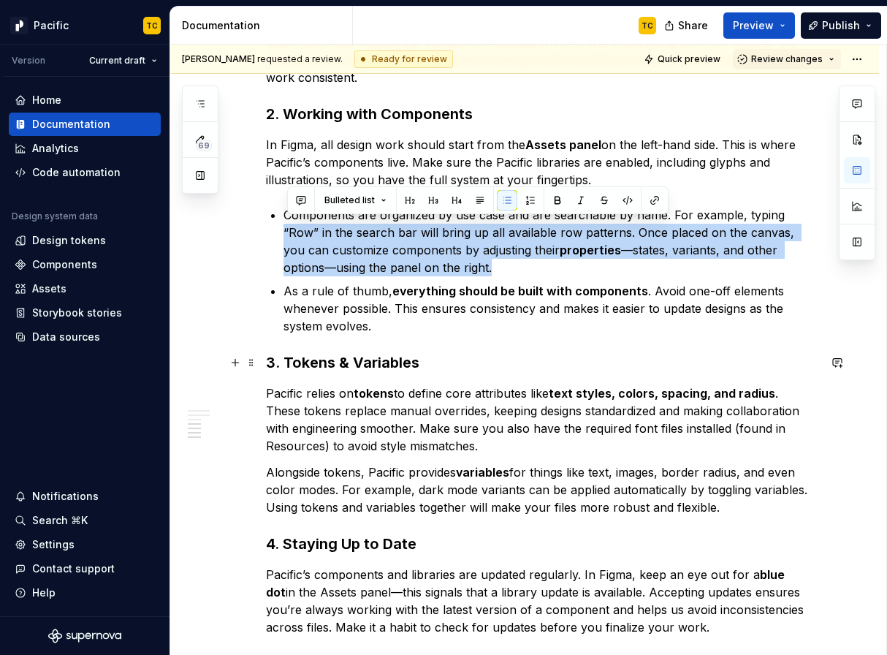
scroll to position [1128, 0]
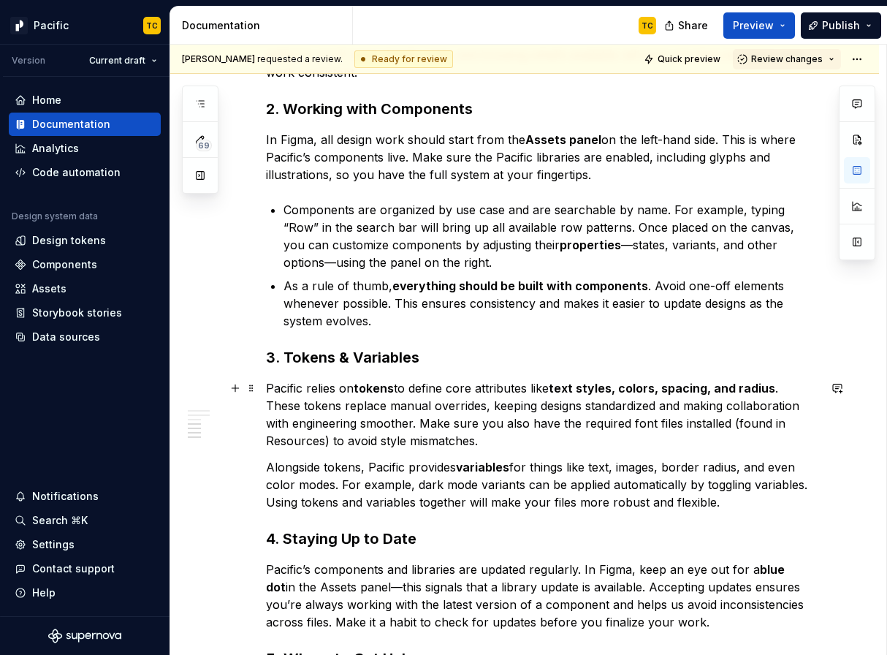
click at [315, 388] on p "Pacific relies on tokens to define core attributes like text styles, colors, sp…" at bounding box center [542, 414] width 552 height 70
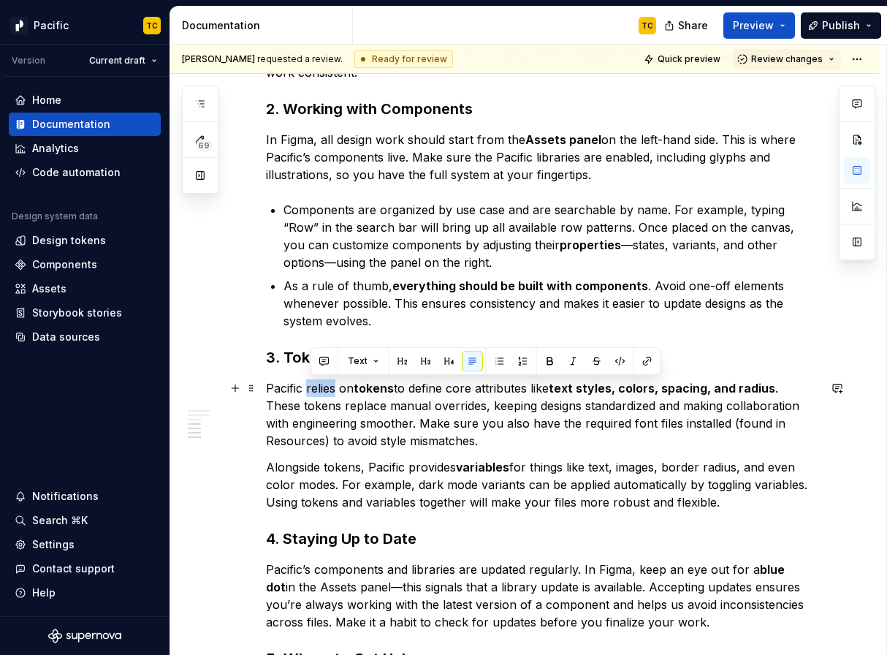
click at [315, 388] on p "Pacific relies on tokens to define core attributes like text styles, colors, sp…" at bounding box center [542, 414] width 552 height 70
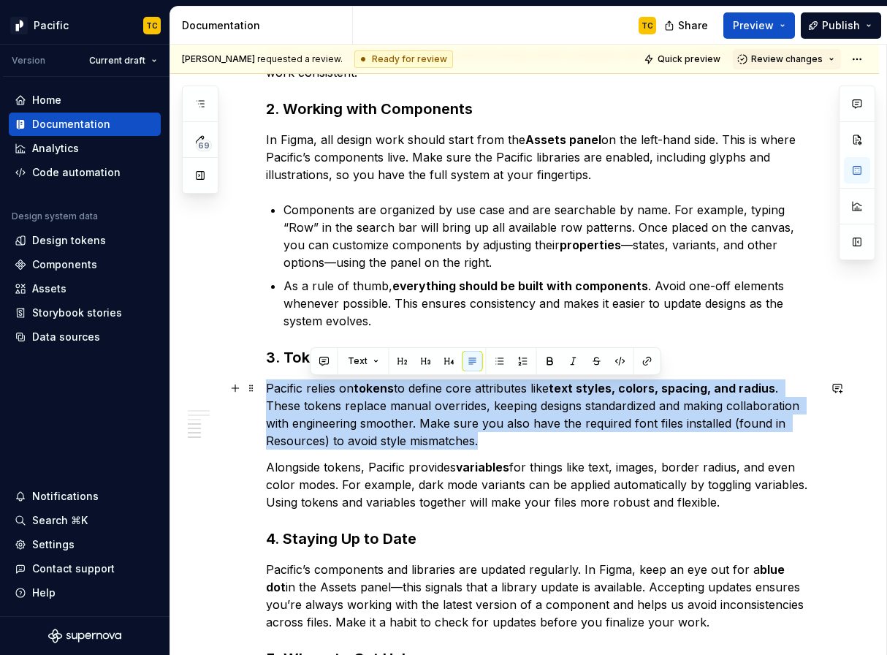
click at [315, 388] on p "Pacific relies on tokens to define core attributes like text styles, colors, sp…" at bounding box center [542, 414] width 552 height 70
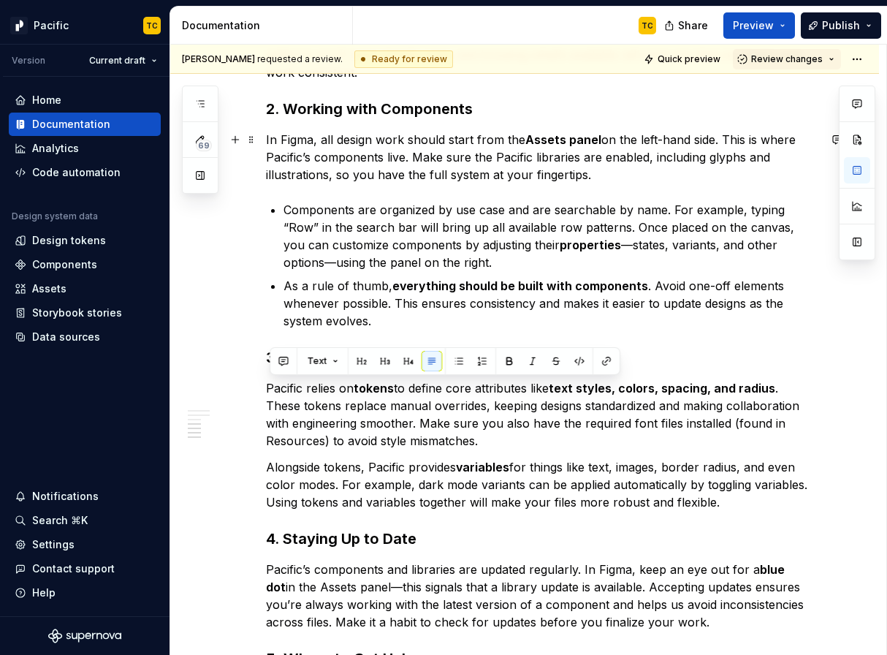
click at [407, 135] on p "In Figma, all design work should start from the Assets panel on the left-hand s…" at bounding box center [542, 157] width 552 height 53
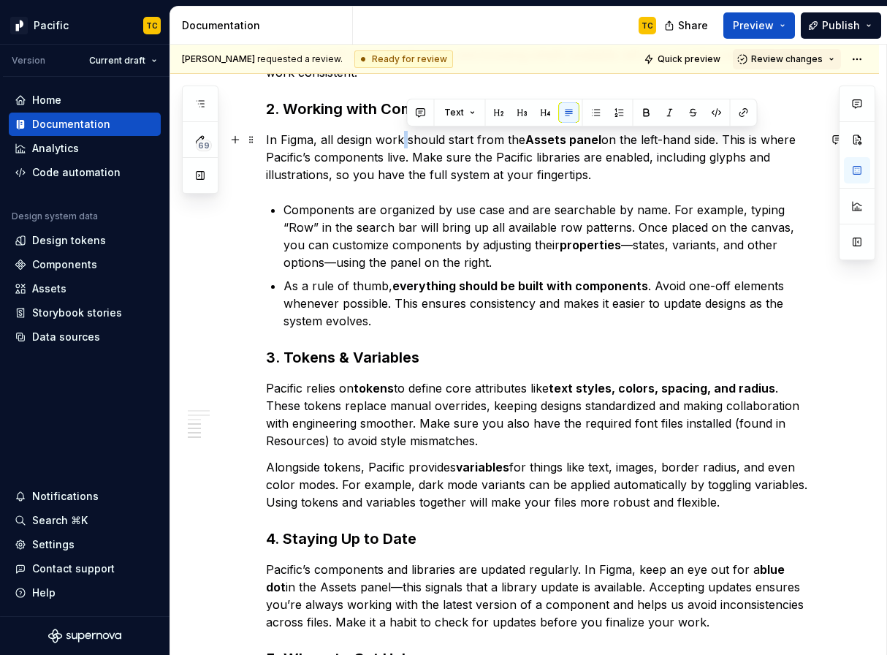
click at [407, 135] on p "In Figma, all design work should start from the Assets panel on the left-hand s…" at bounding box center [542, 157] width 552 height 53
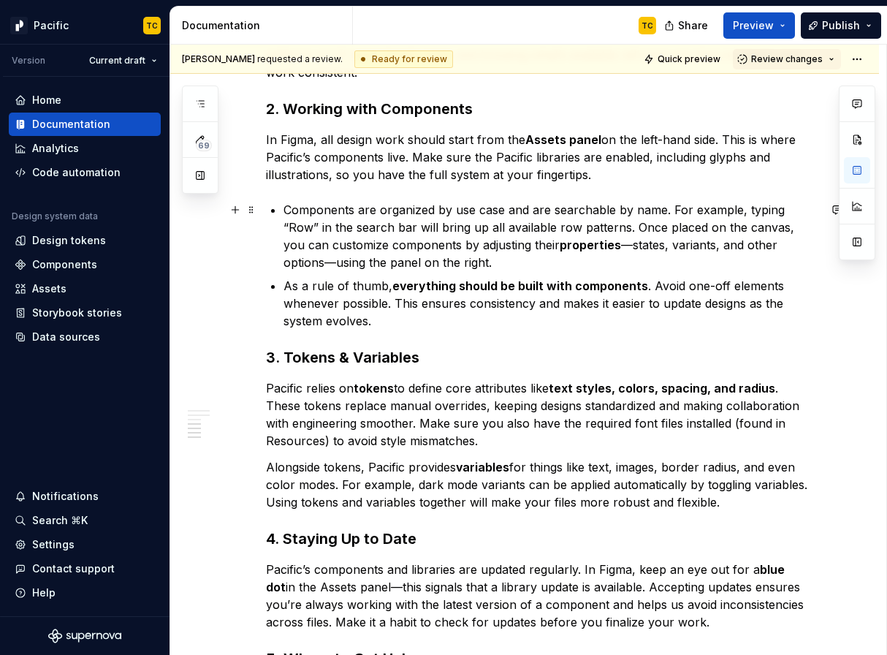
click at [402, 262] on p "Components are organized by use case and are searchable by name. For example, t…" at bounding box center [550, 236] width 535 height 70
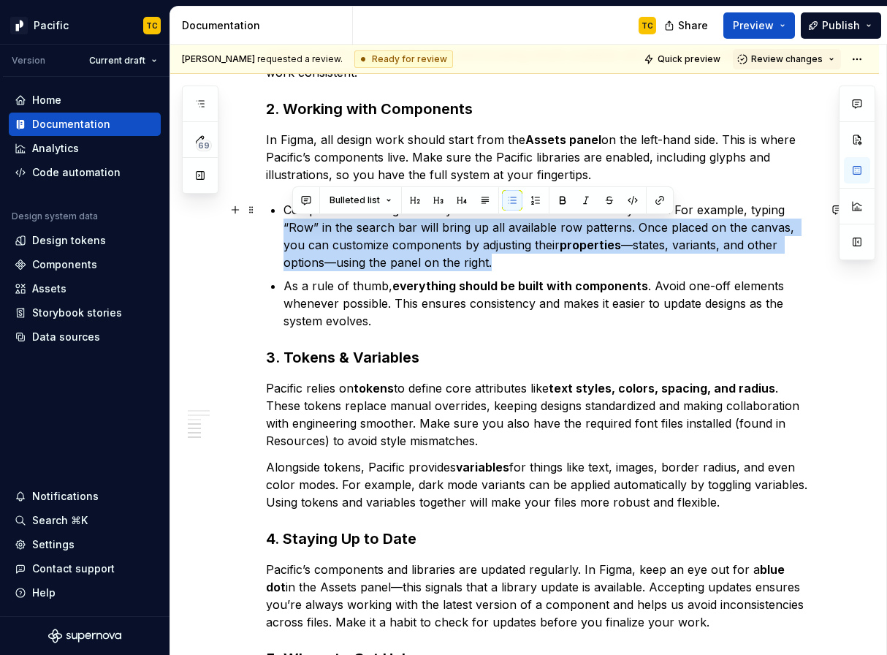
drag, startPoint x: 467, startPoint y: 262, endPoint x: 284, endPoint y: 225, distance: 186.3
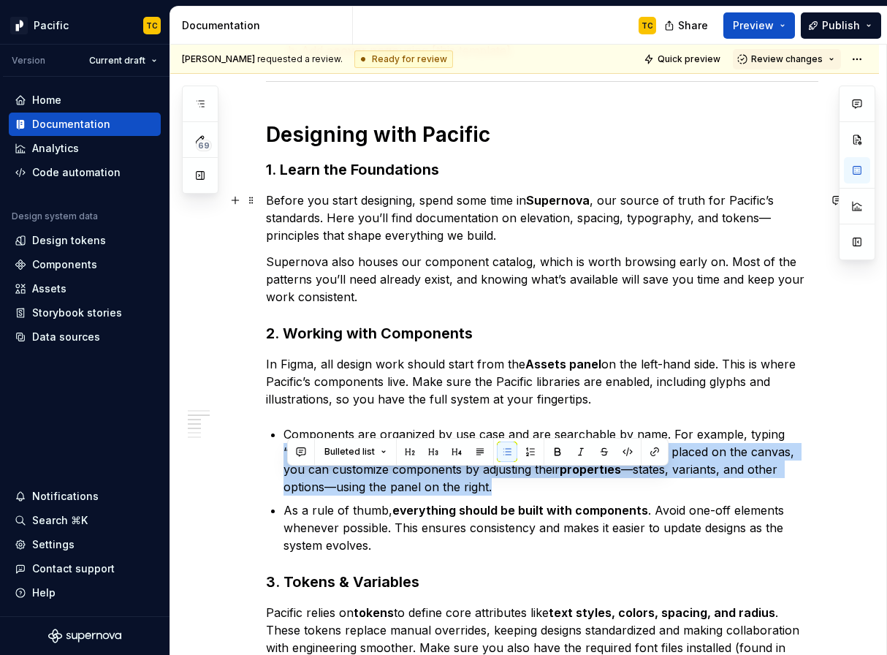
scroll to position [874, 0]
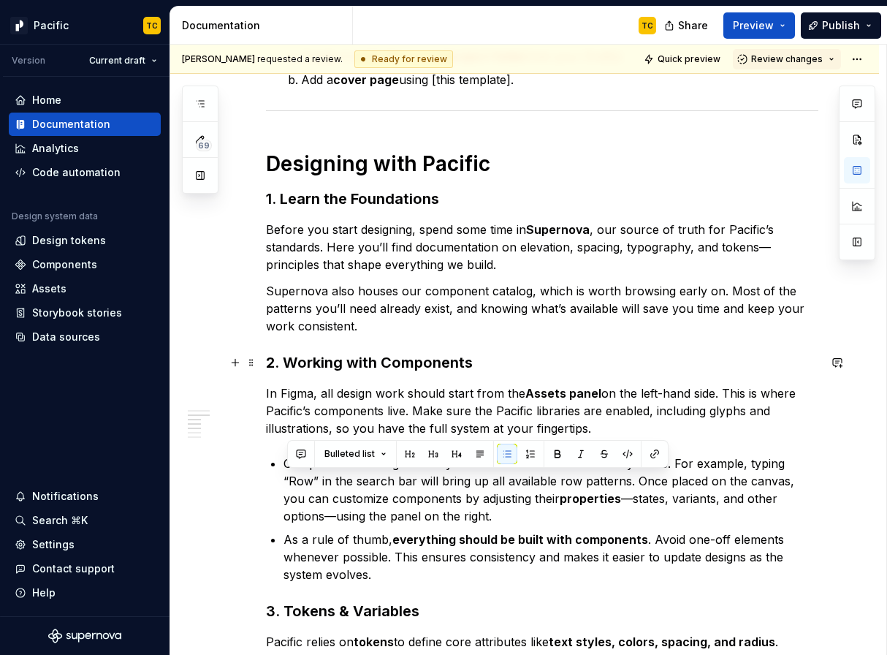
click at [407, 373] on div "Welcome to SoFi! The Pacific team has created a guide to help you get set up so…" at bounding box center [542, 241] width 552 height 1654
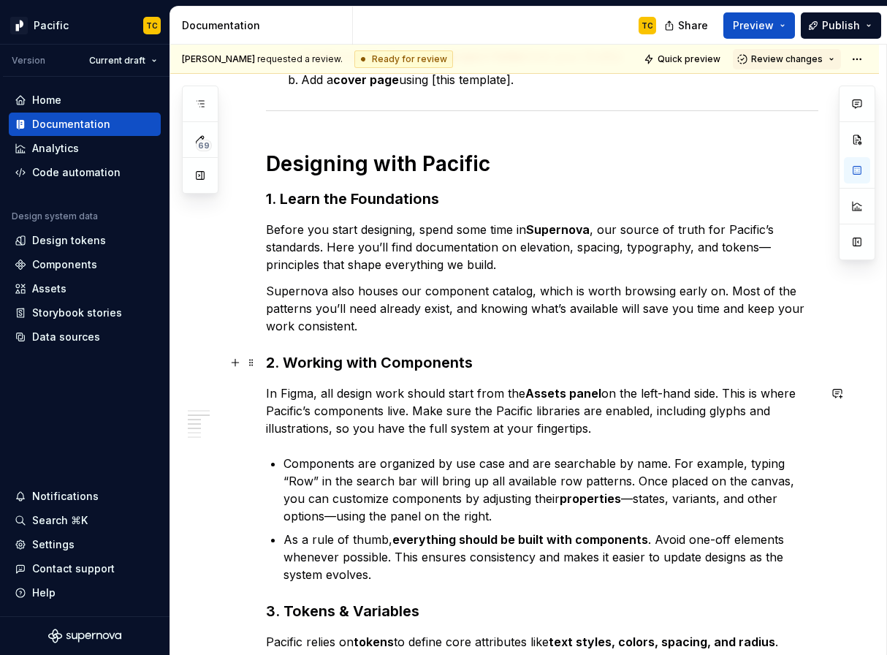
click at [360, 370] on h3 "2. Working with Components" at bounding box center [542, 362] width 552 height 20
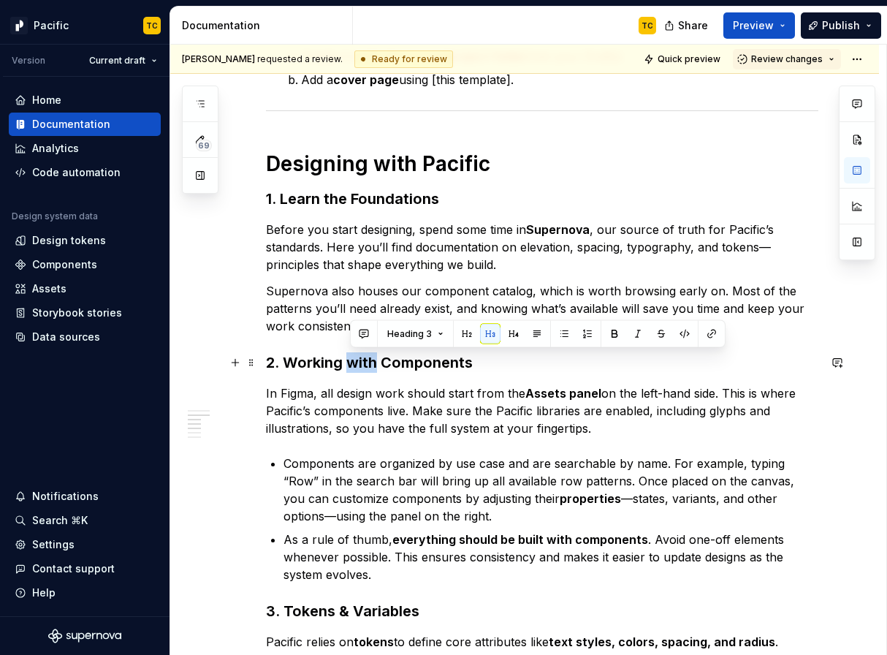
click at [360, 370] on h3 "2. Working with Components" at bounding box center [542, 362] width 552 height 20
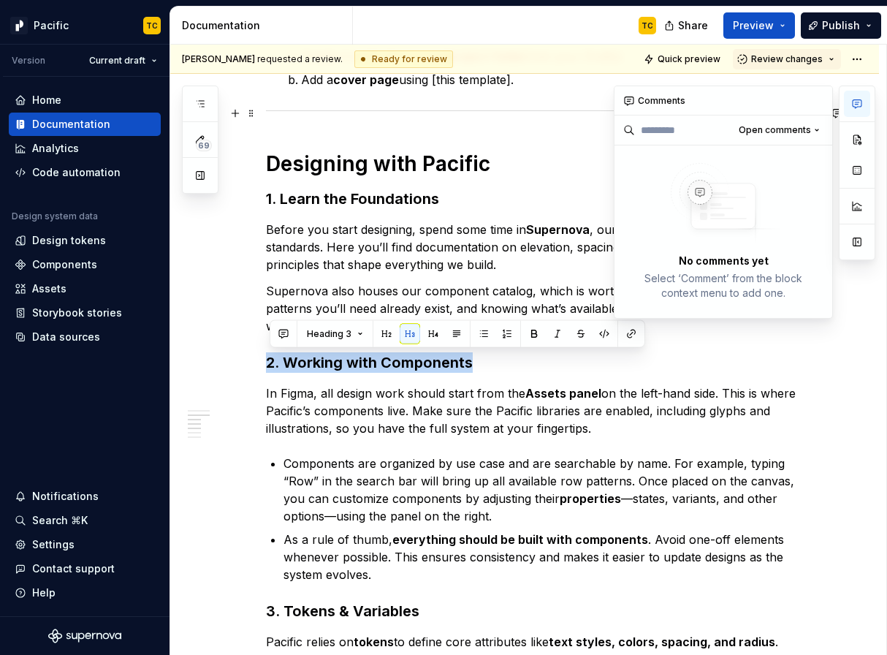
click at [859, 109] on button "button" at bounding box center [857, 104] width 26 height 26
type textarea "*"
click at [286, 332] on button "button" at bounding box center [283, 334] width 20 height 20
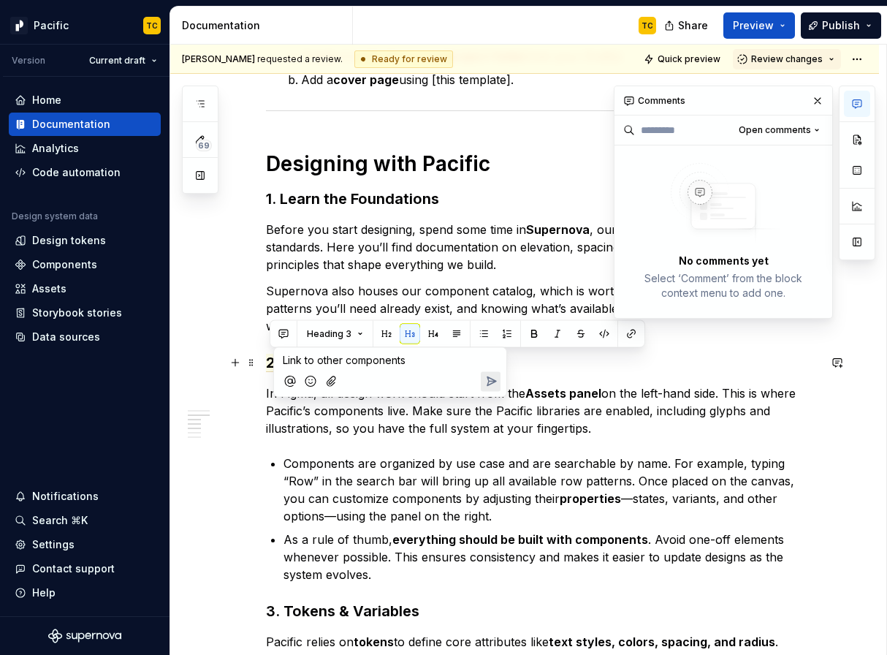
click at [328, 362] on span "Link to other components" at bounding box center [344, 360] width 123 height 12
click at [439, 359] on p "Link to list of components" at bounding box center [390, 359] width 215 height 15
click at [484, 371] on button "Send" at bounding box center [491, 381] width 20 height 20
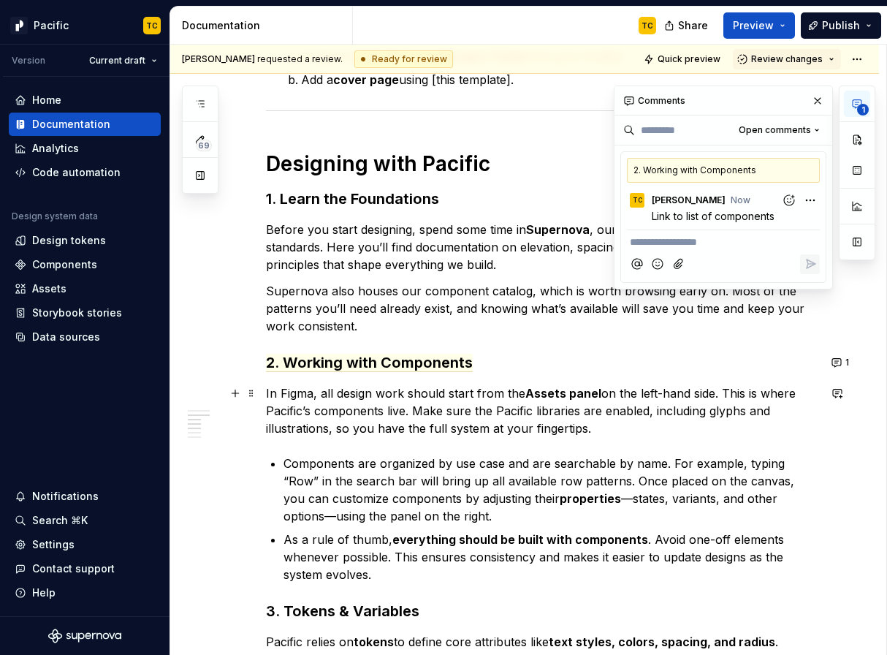
click at [576, 407] on p "In Figma, all design work should start from the Assets panel on the left-hand s…" at bounding box center [542, 410] width 552 height 53
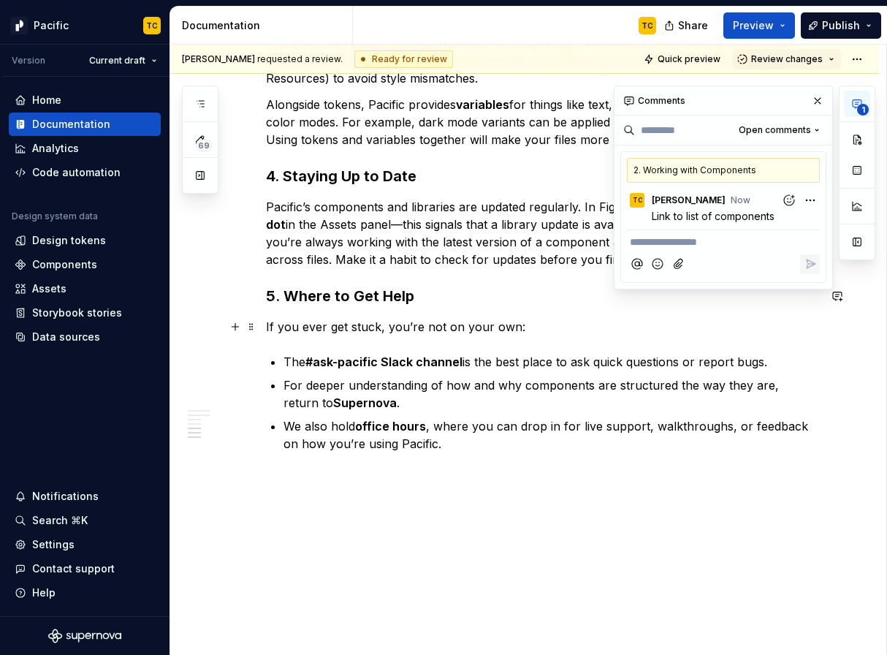
scroll to position [1501, 0]
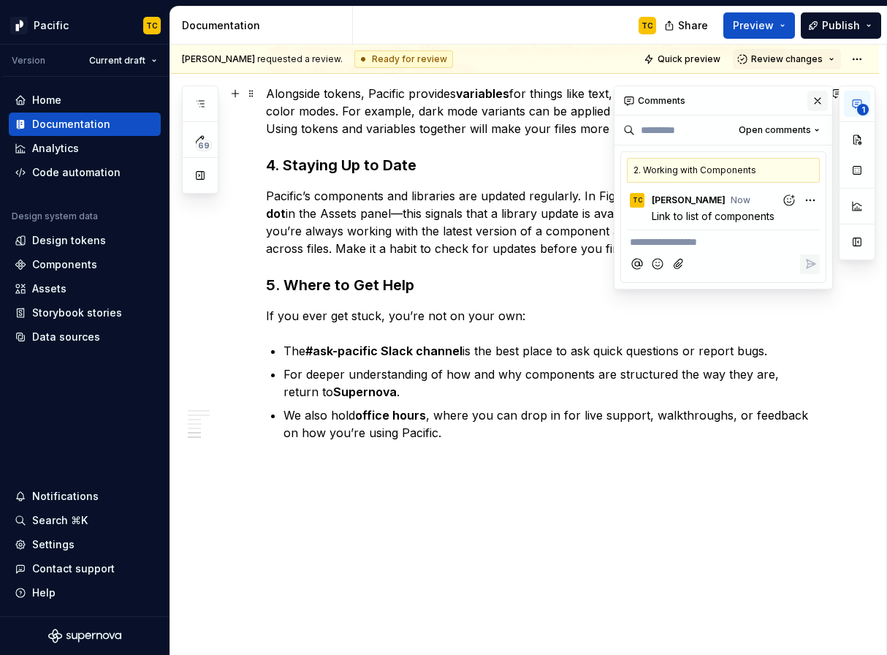
click at [816, 102] on button "button" at bounding box center [817, 101] width 20 height 20
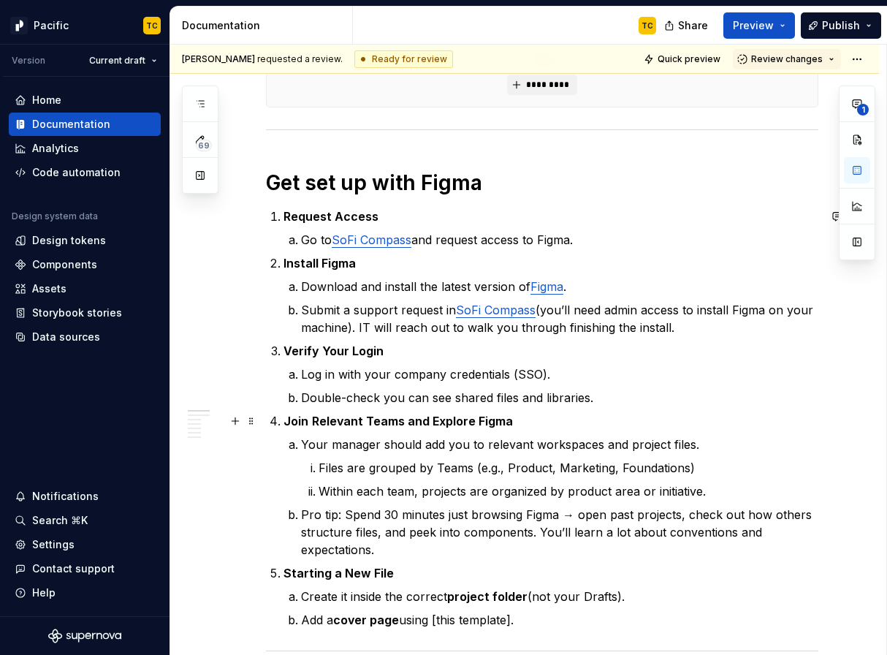
scroll to position [329, 0]
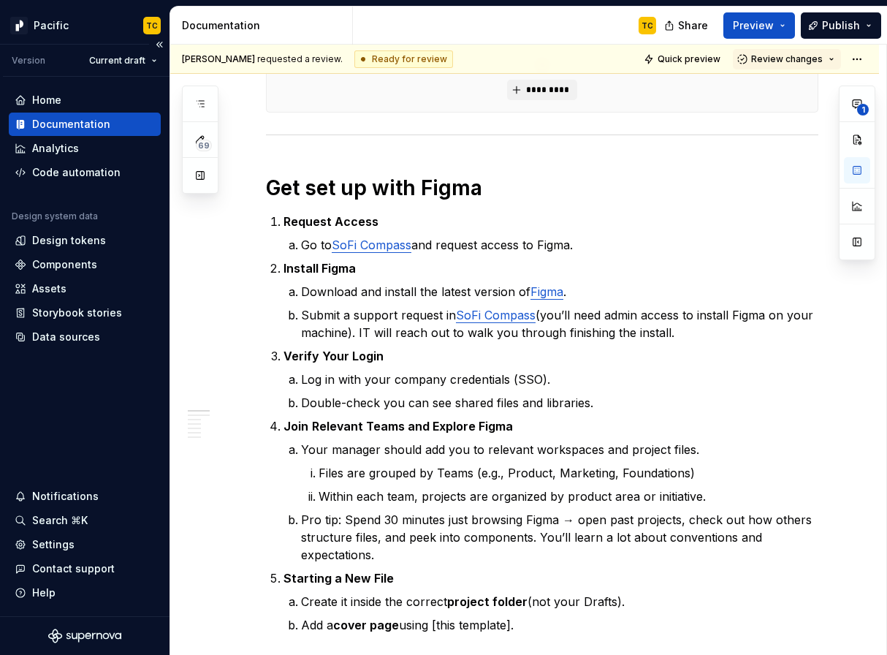
type textarea "*"
